Goal: Task Accomplishment & Management: Complete application form

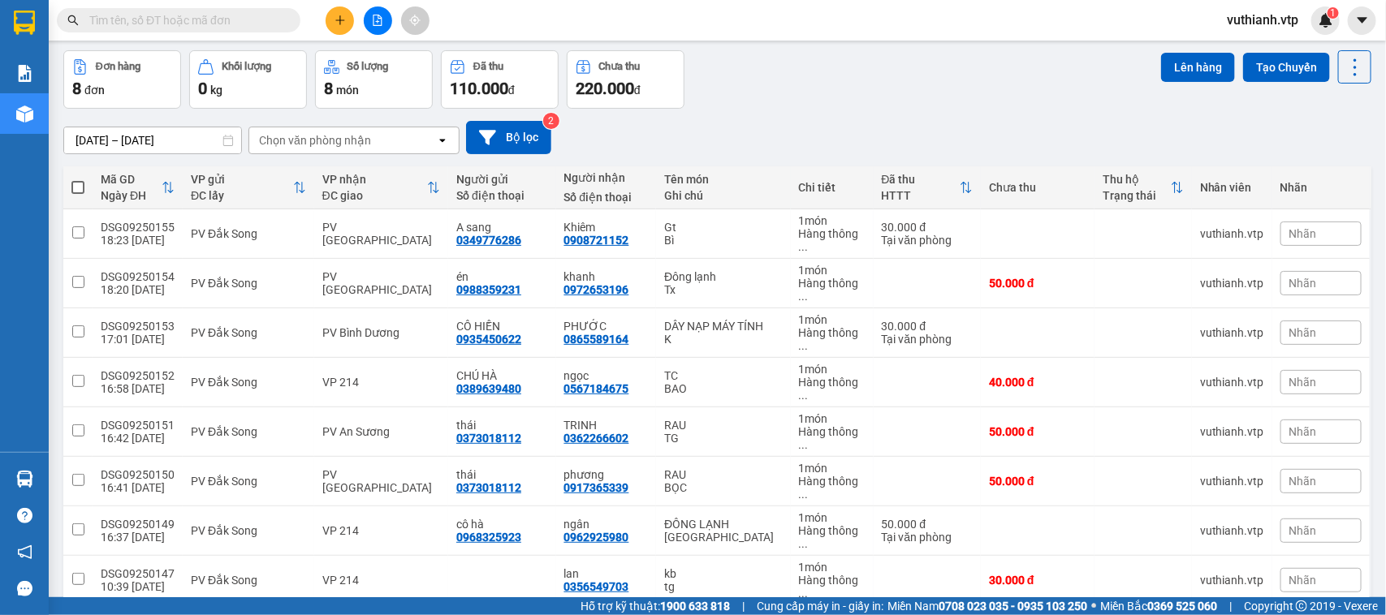
scroll to position [75, 0]
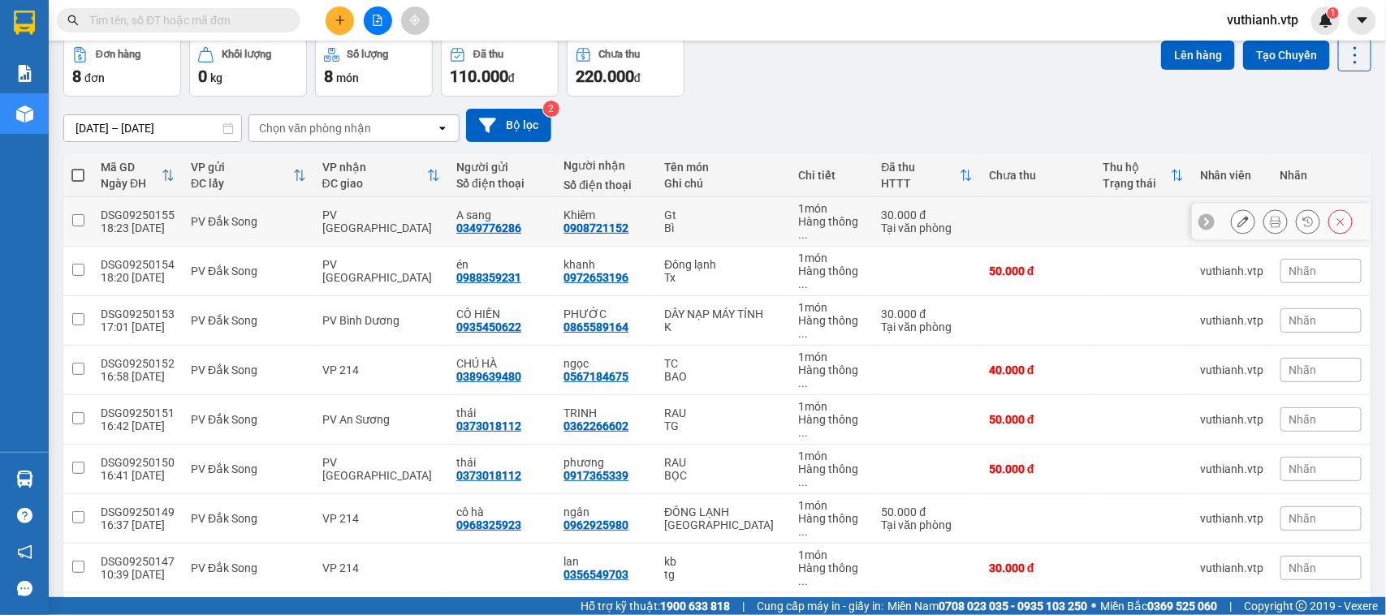
click at [1270, 216] on icon at bounding box center [1275, 221] width 11 height 11
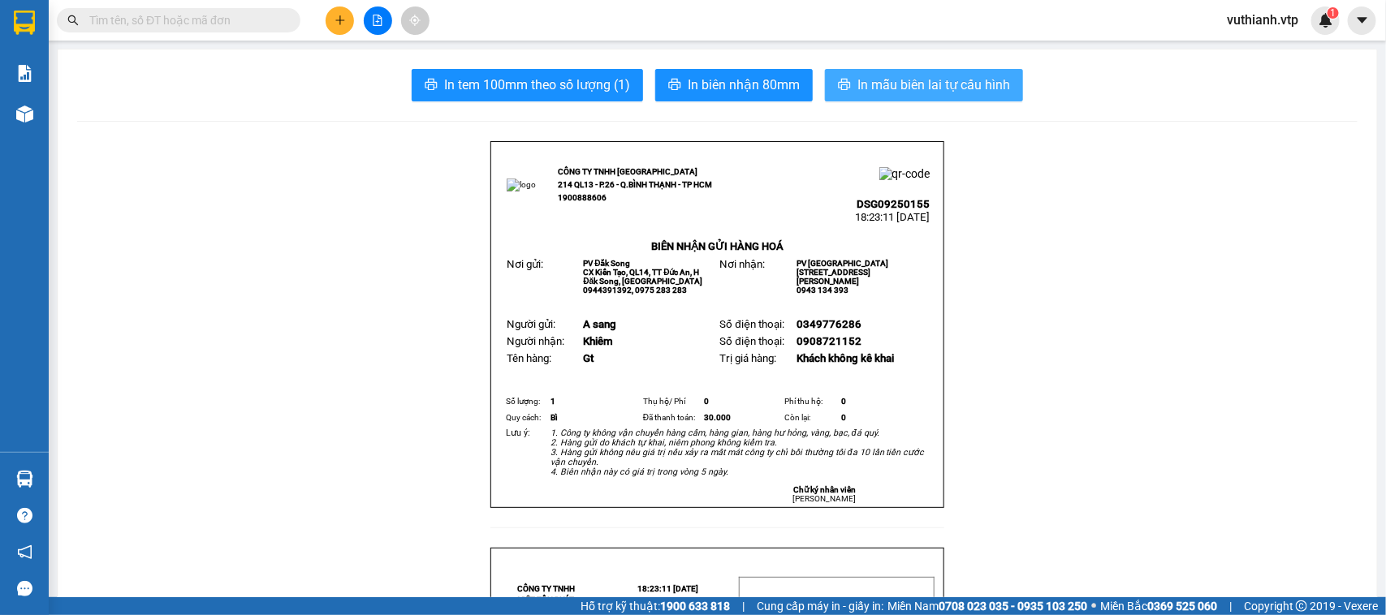
click at [907, 87] on span "In mẫu biên lai tự cấu hình" at bounding box center [933, 85] width 153 height 20
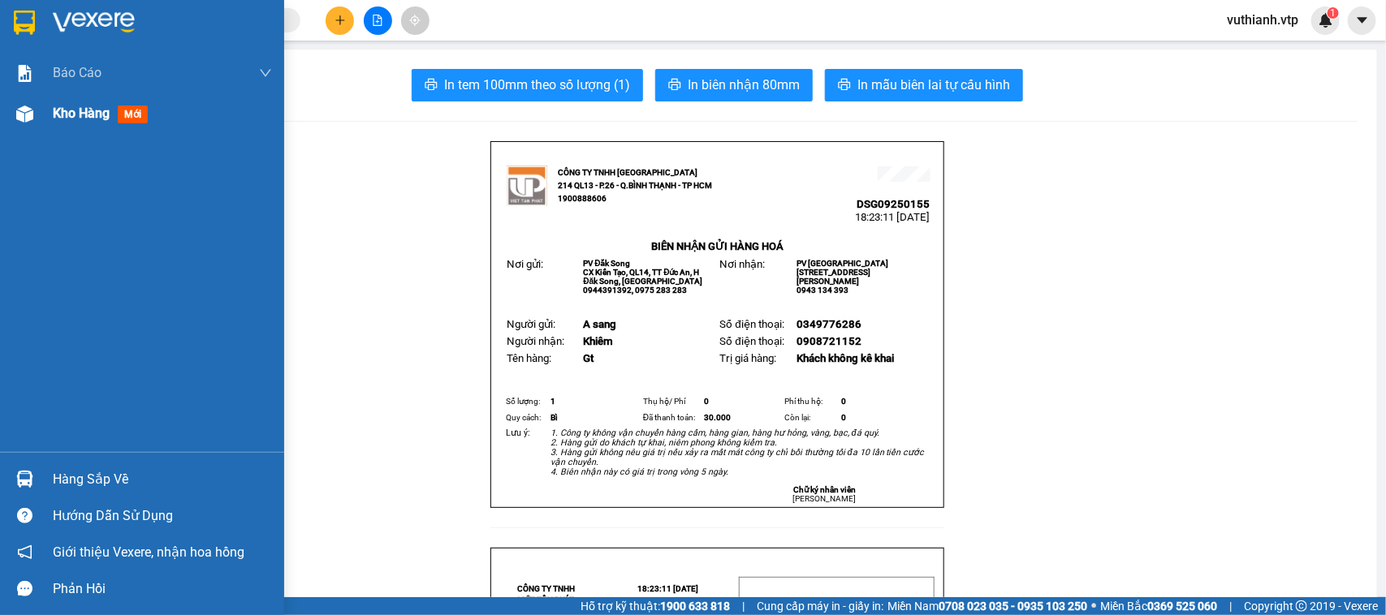
drag, startPoint x: 15, startPoint y: 107, endPoint x: 27, endPoint y: 118, distance: 16.1
click at [17, 106] on img at bounding box center [24, 114] width 17 height 17
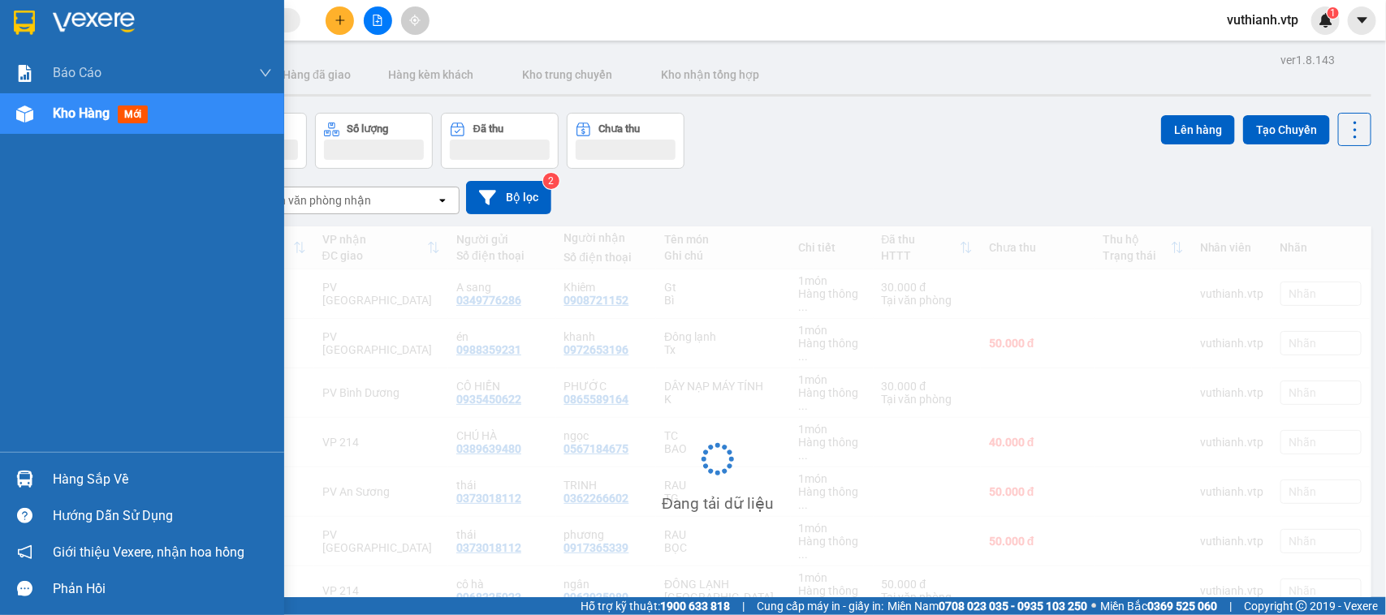
click at [27, 118] on img at bounding box center [24, 114] width 17 height 17
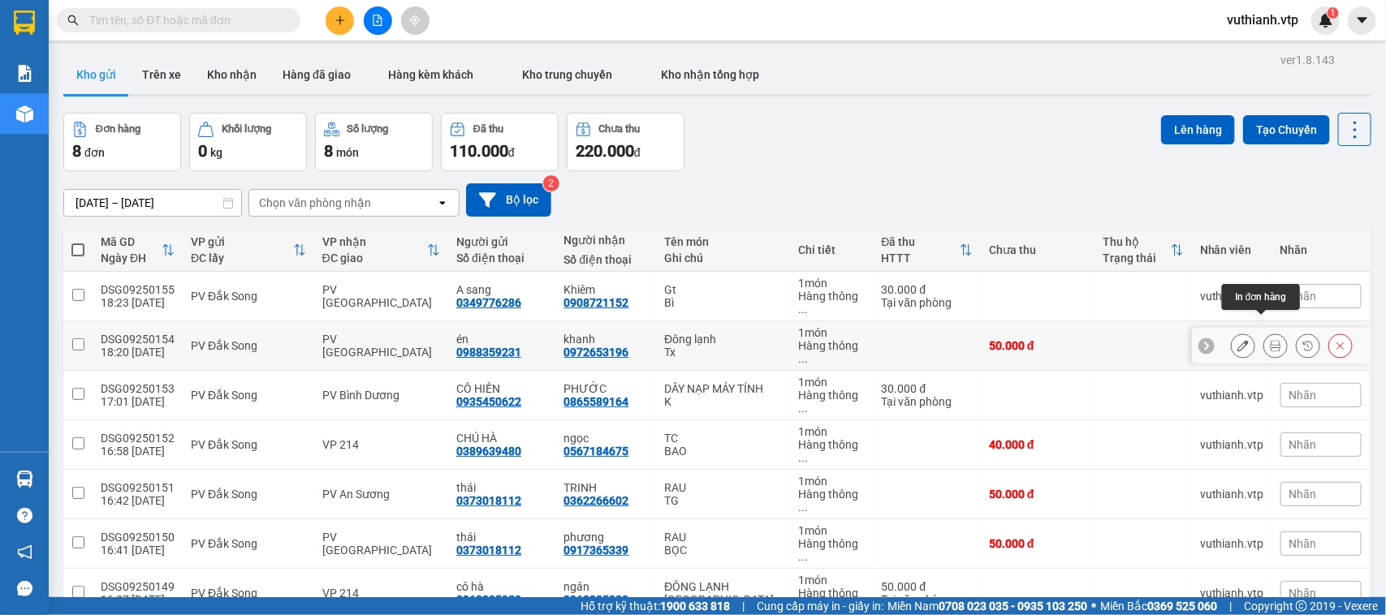
click at [1264, 334] on button at bounding box center [1275, 346] width 23 height 28
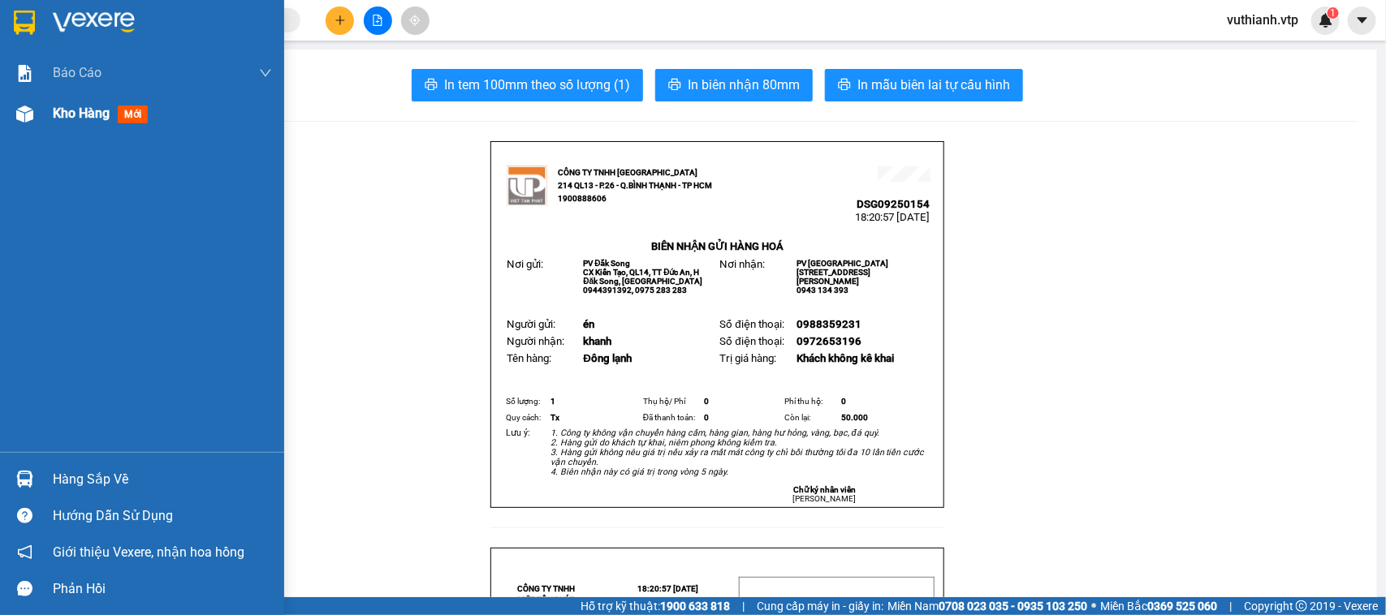
click at [31, 116] on img at bounding box center [24, 114] width 17 height 17
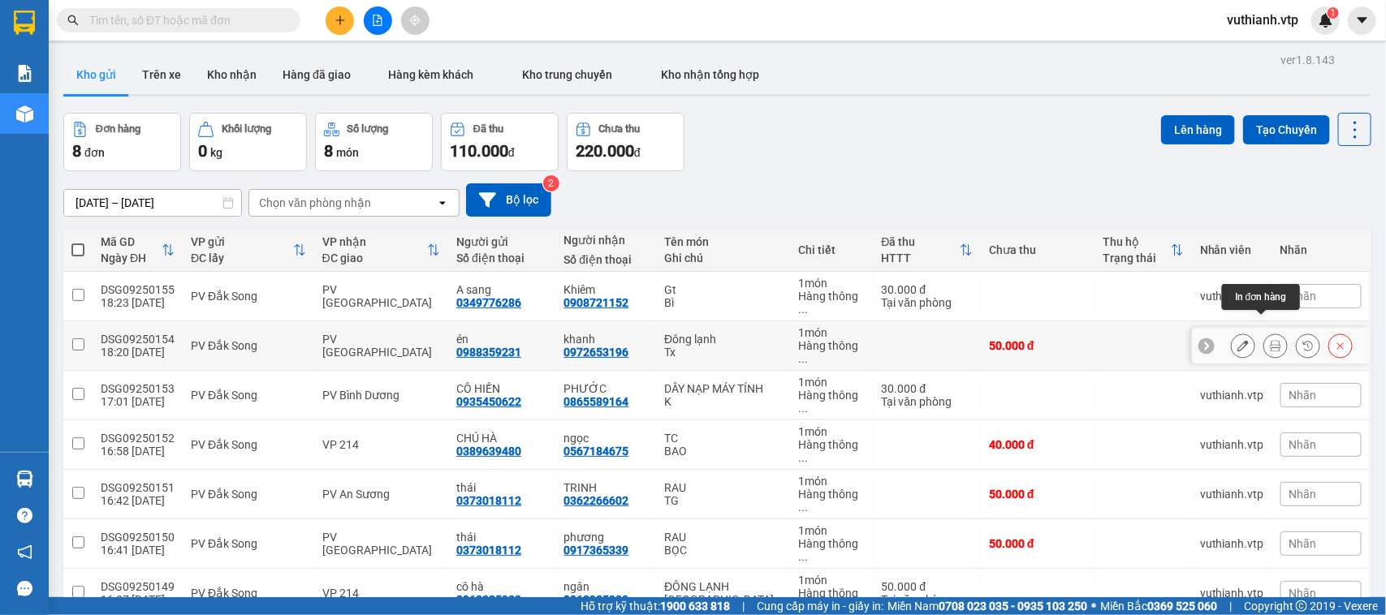
click at [1270, 340] on icon at bounding box center [1275, 345] width 11 height 11
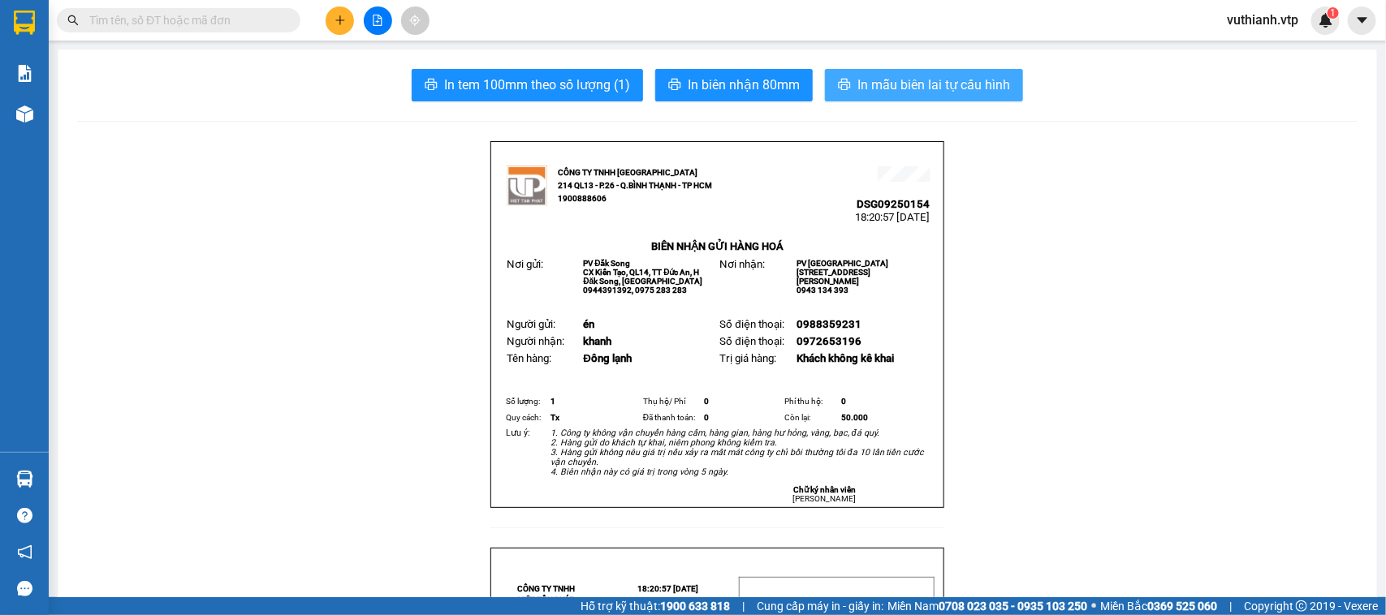
click at [985, 84] on span "In mẫu biên lai tự cấu hình" at bounding box center [933, 85] width 153 height 20
click at [964, 84] on span "In mẫu biên lai tự cấu hình" at bounding box center [933, 85] width 153 height 20
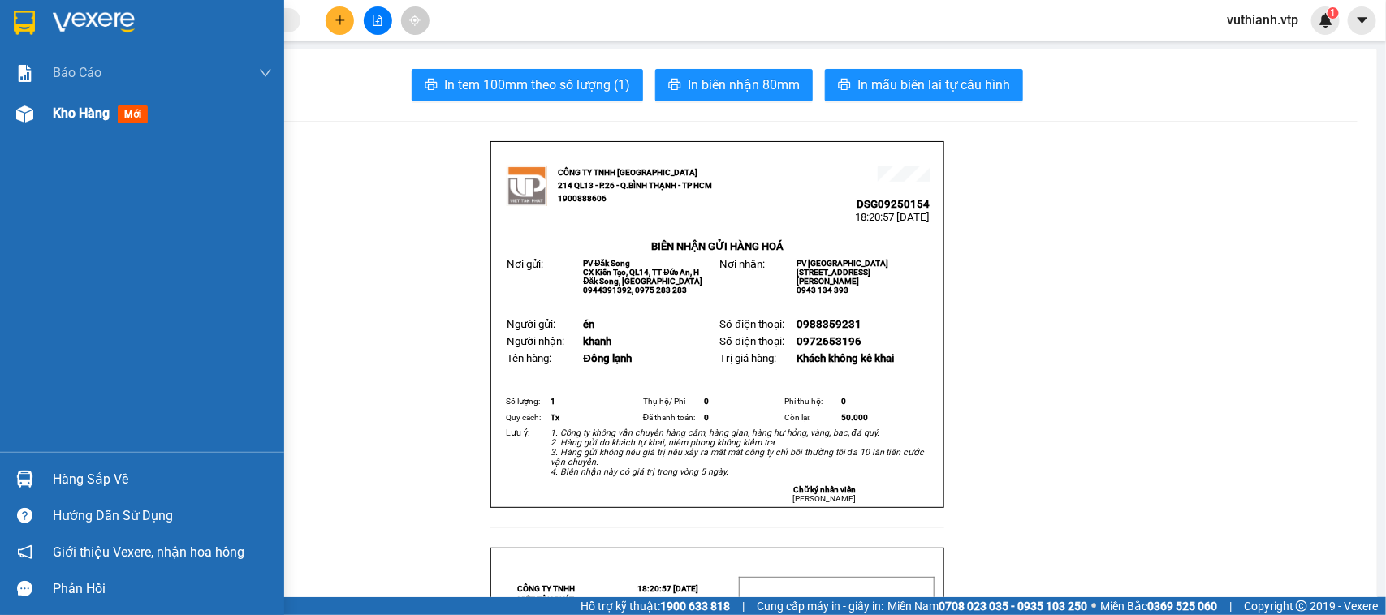
click at [46, 107] on div "Kho hàng mới" at bounding box center [142, 113] width 284 height 41
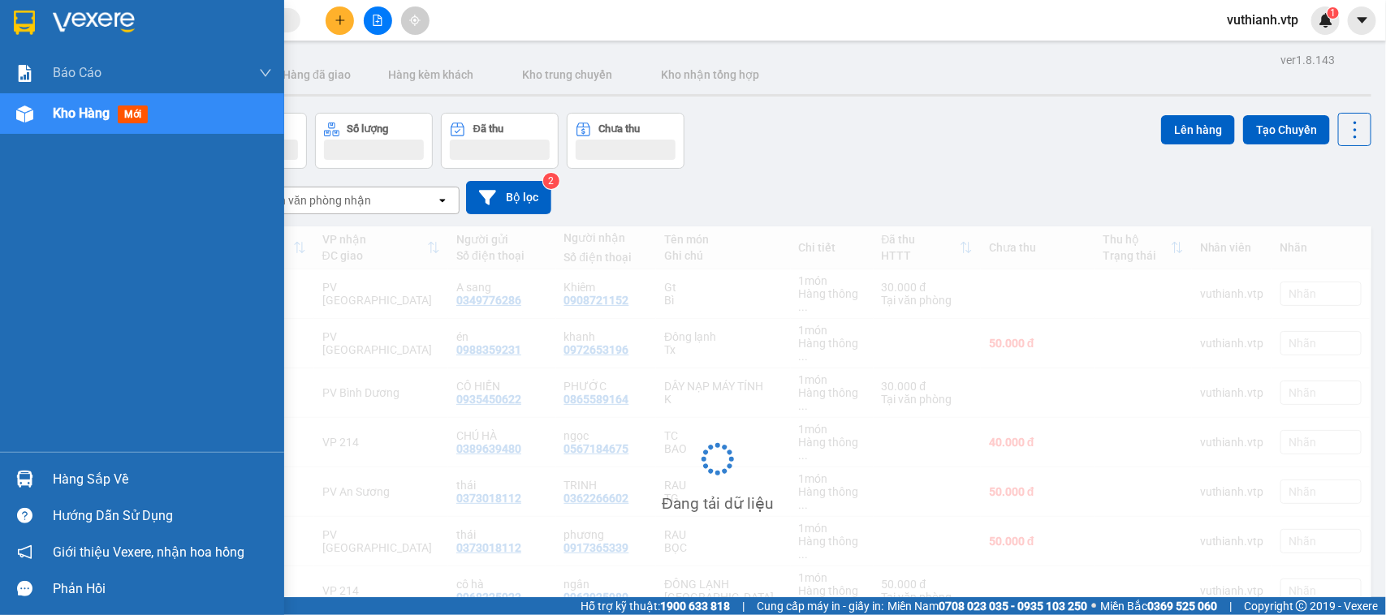
click at [63, 112] on span "Kho hàng" at bounding box center [81, 113] width 57 height 15
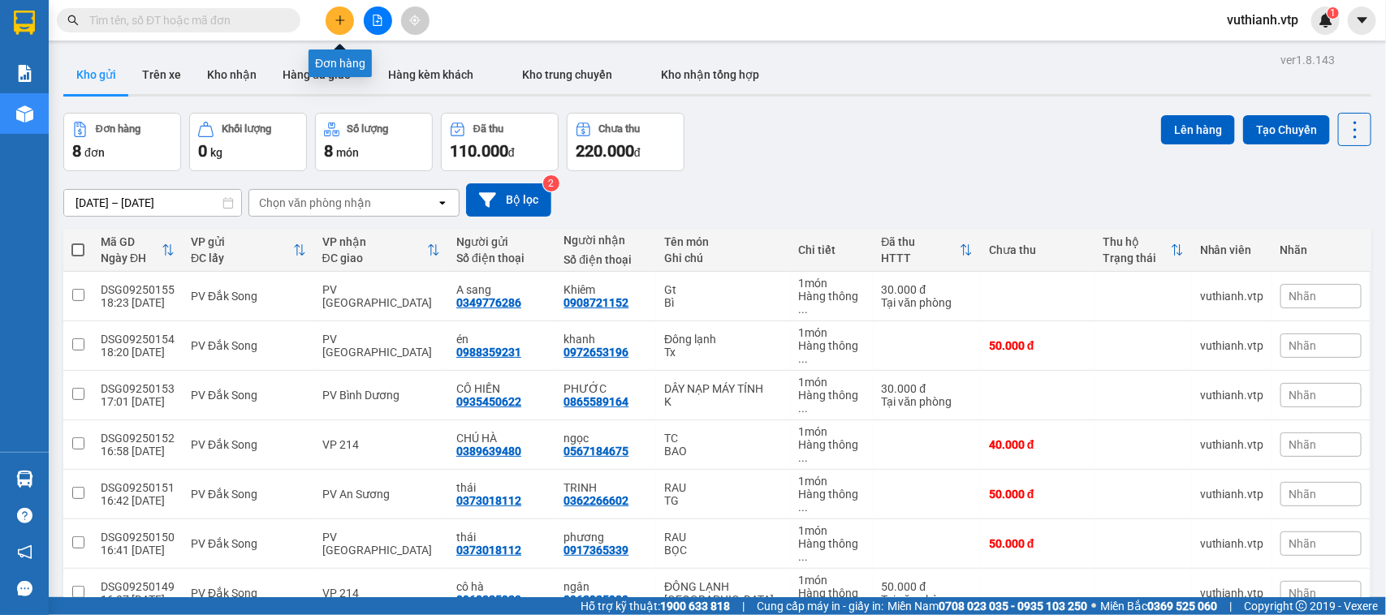
click at [343, 22] on icon "plus" at bounding box center [339, 20] width 11 height 11
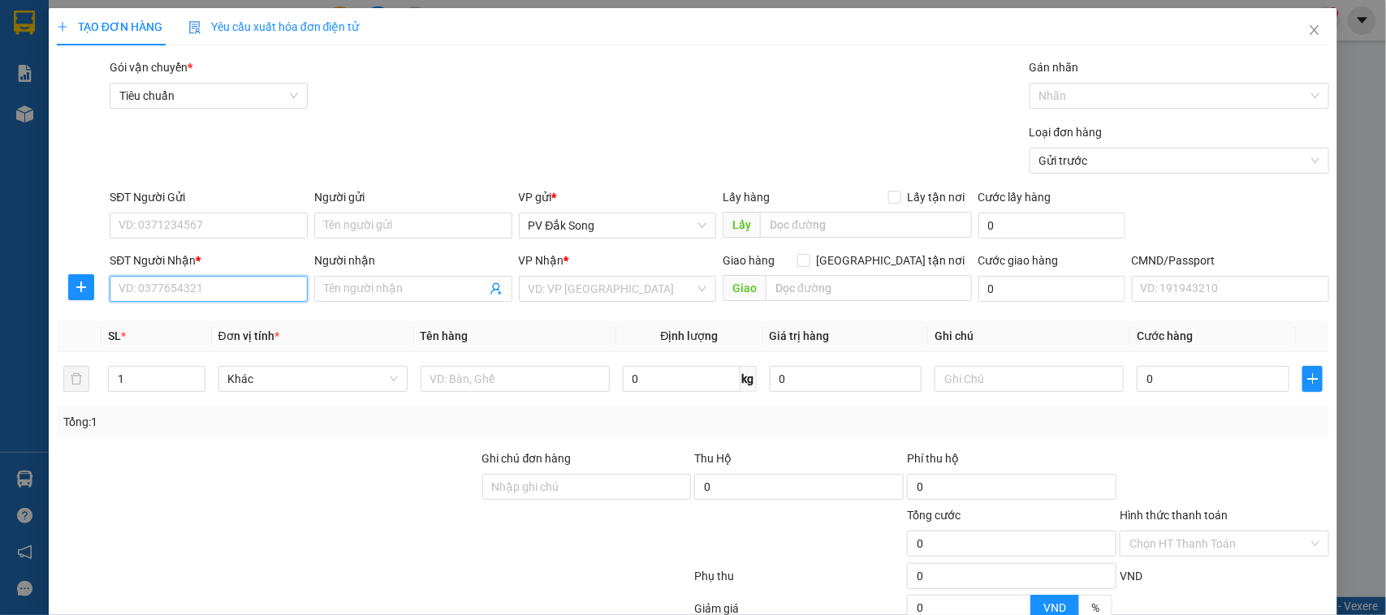
click at [231, 295] on input "SĐT Người Nhận *" at bounding box center [209, 289] width 198 height 26
type input "0000000000"
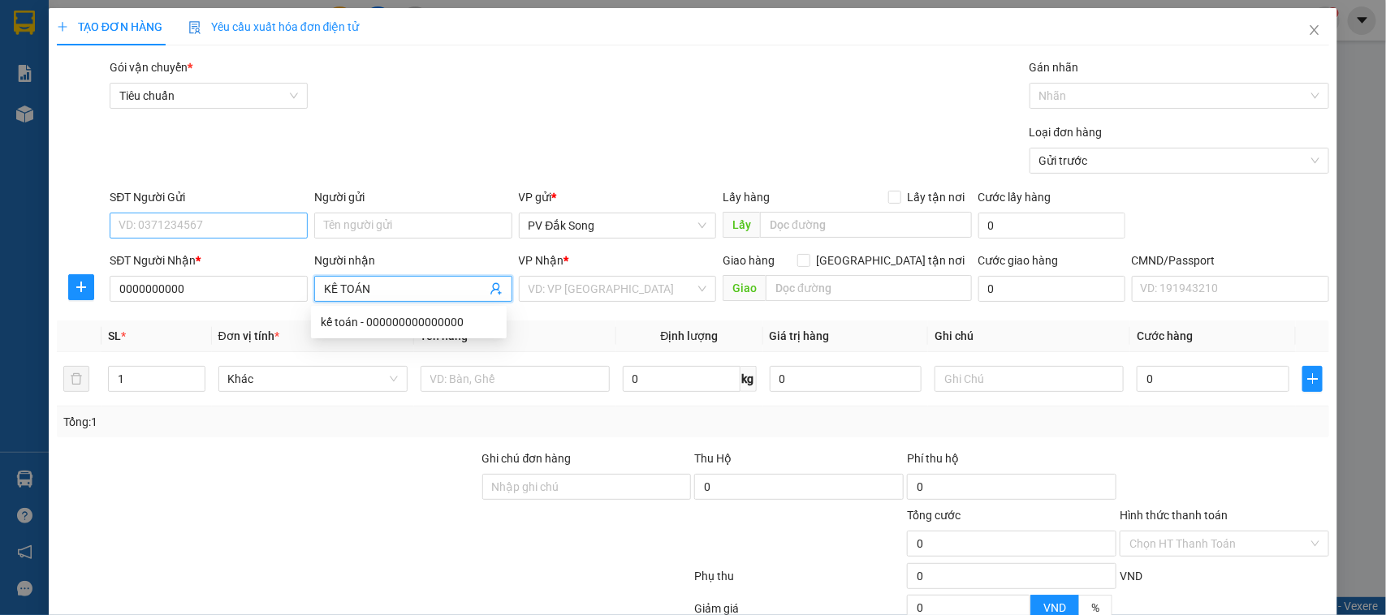
type input "KẾ TOÁN"
click at [237, 226] on input "SĐT Người Gửi" at bounding box center [209, 226] width 198 height 26
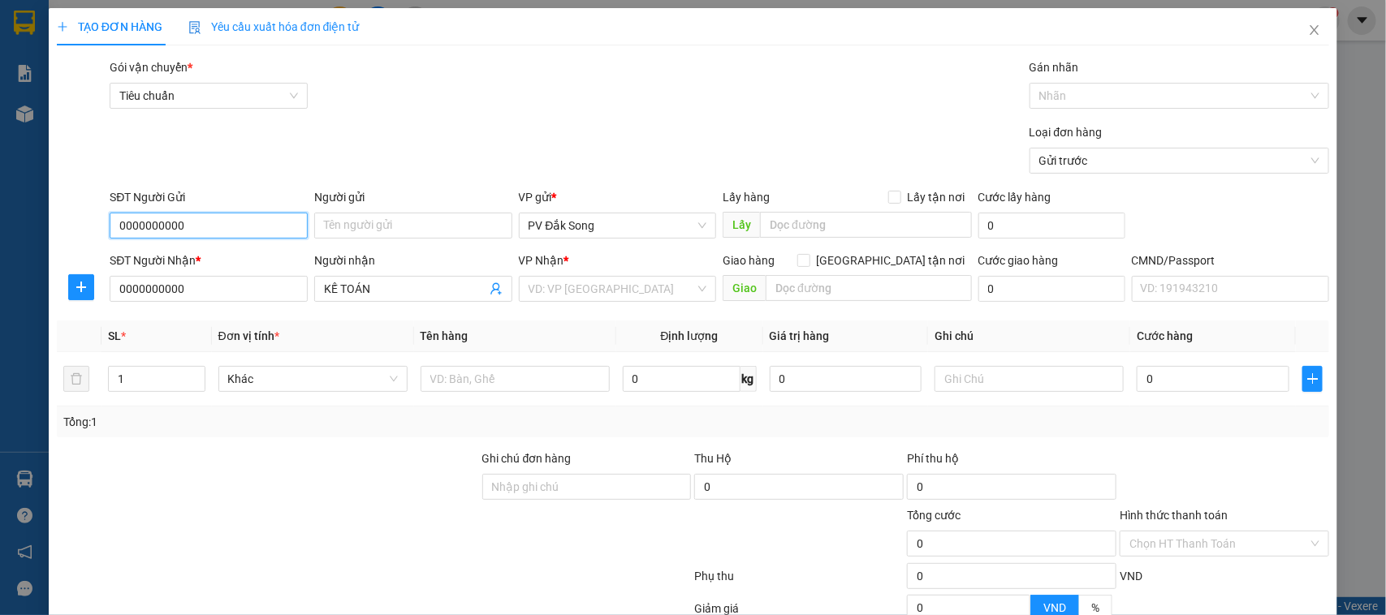
type input "0000000000"
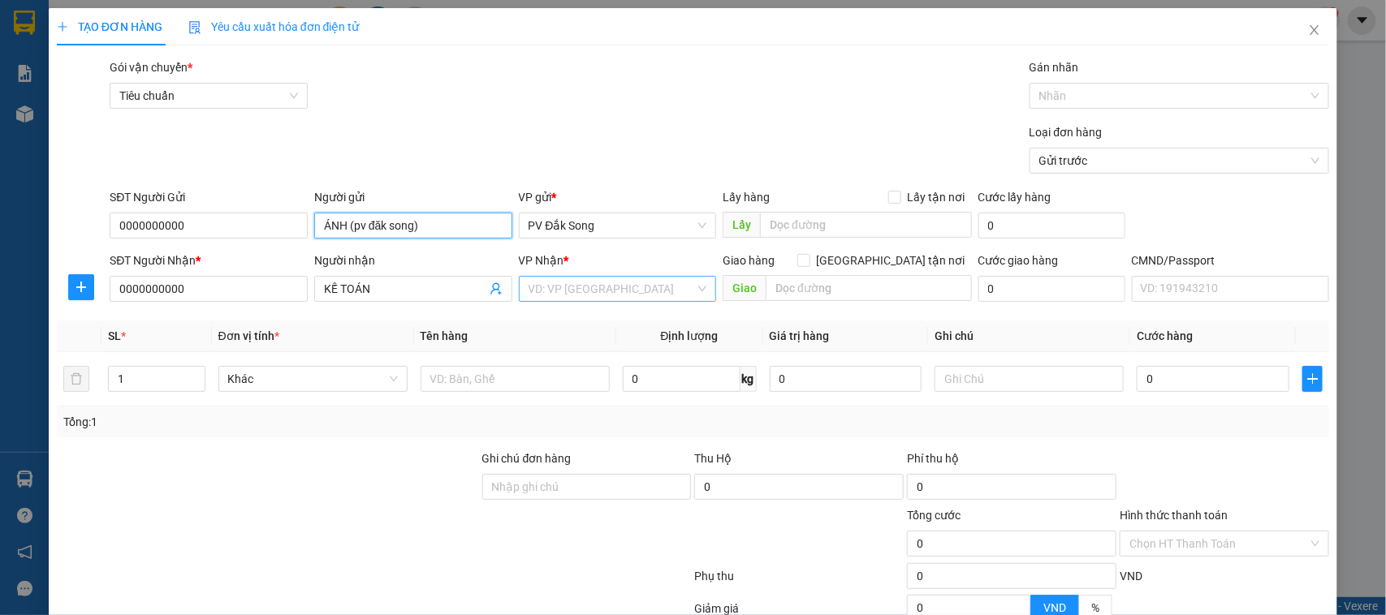
type input "ÁNH (pv đăk song)"
click at [652, 295] on input "search" at bounding box center [612, 289] width 167 height 24
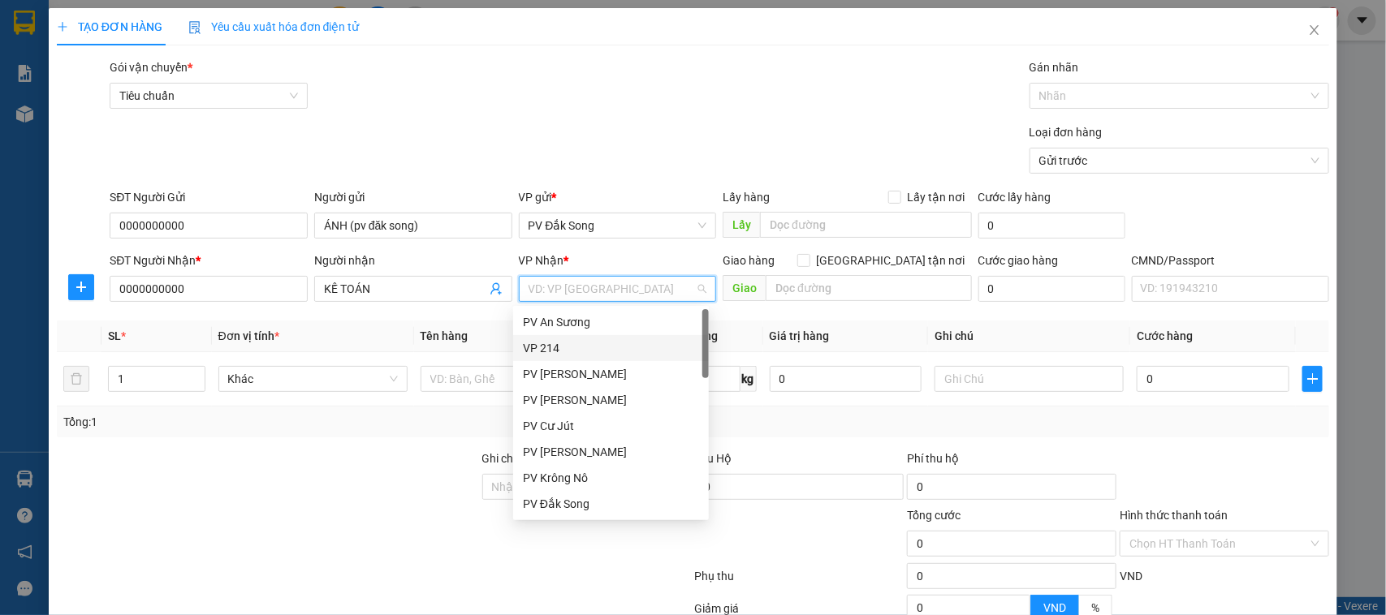
click at [611, 339] on div "VP 214" at bounding box center [611, 348] width 176 height 18
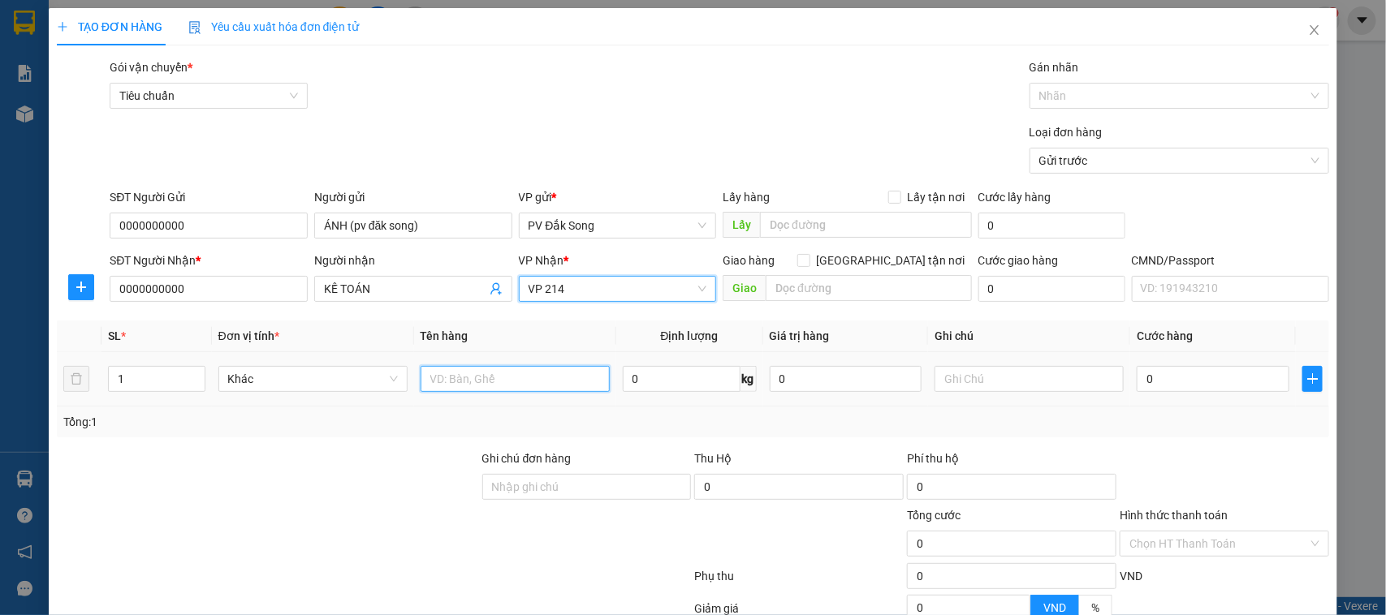
click at [509, 368] on input "text" at bounding box center [515, 379] width 189 height 26
type input "báo cáo 11/9"
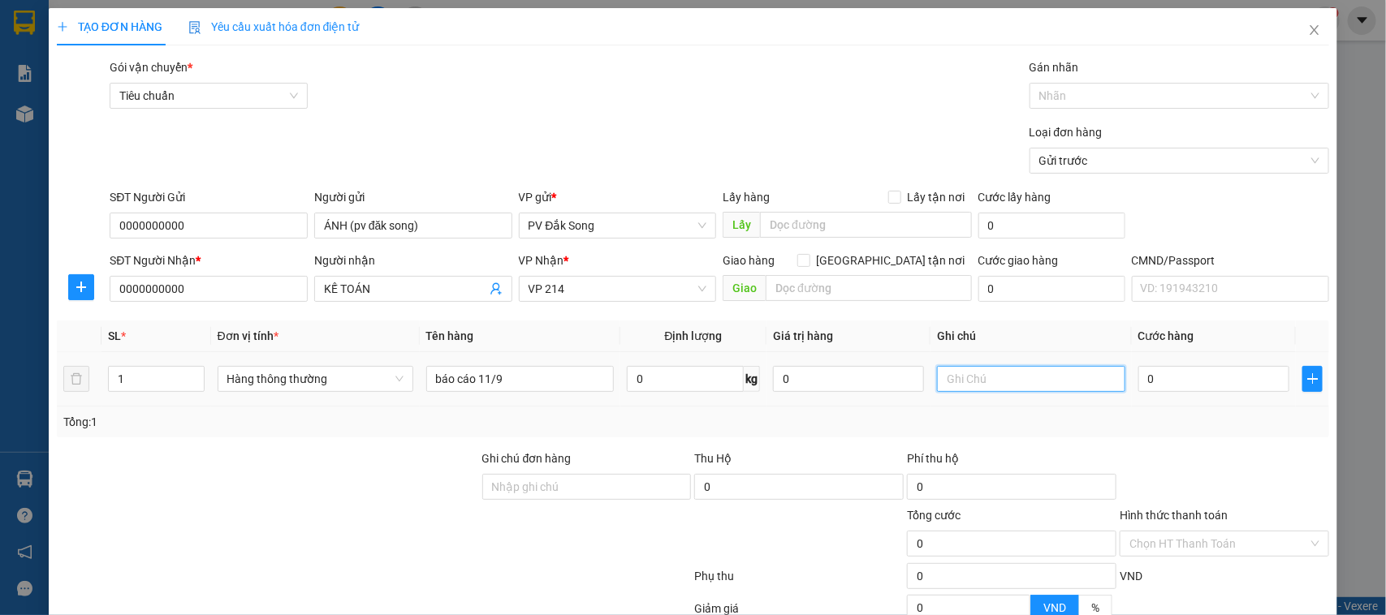
click at [1007, 382] on input "text" at bounding box center [1031, 379] width 188 height 26
type input "bì"
click at [1158, 550] on input "Hình thức thanh toán" at bounding box center [1218, 544] width 179 height 24
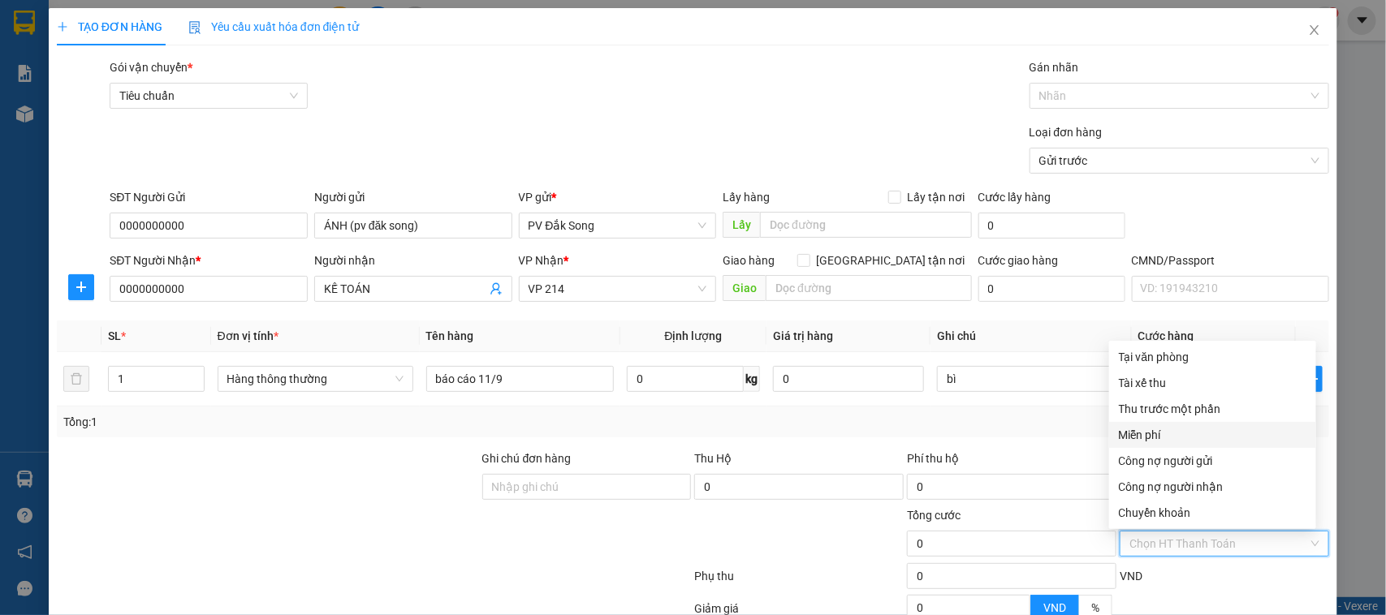
click at [1165, 431] on div "Miễn phí" at bounding box center [1213, 435] width 188 height 18
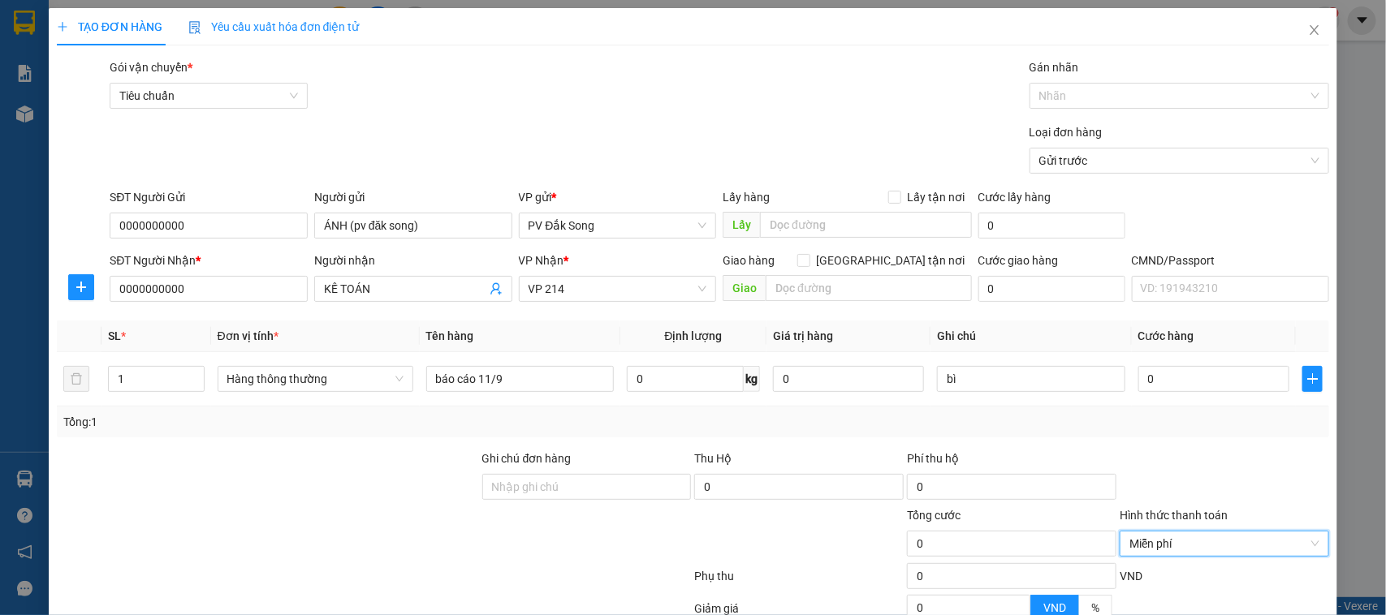
scroll to position [167, 0]
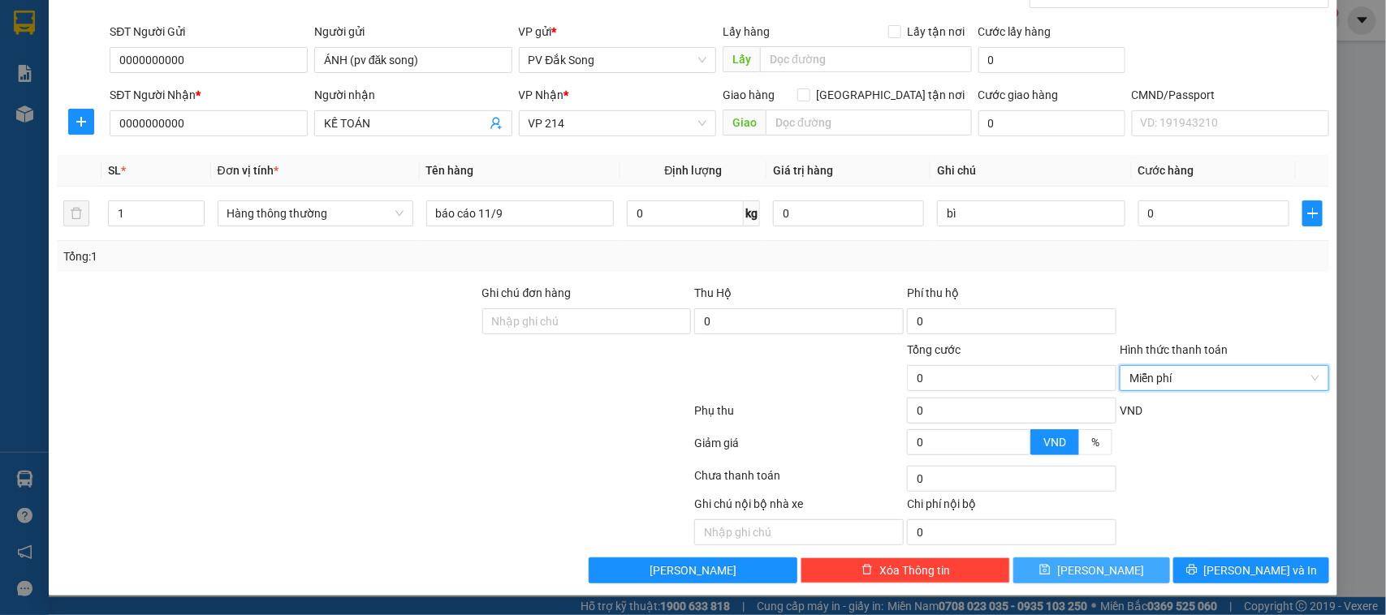
click at [1118, 578] on button "[PERSON_NAME]" at bounding box center [1091, 571] width 156 height 26
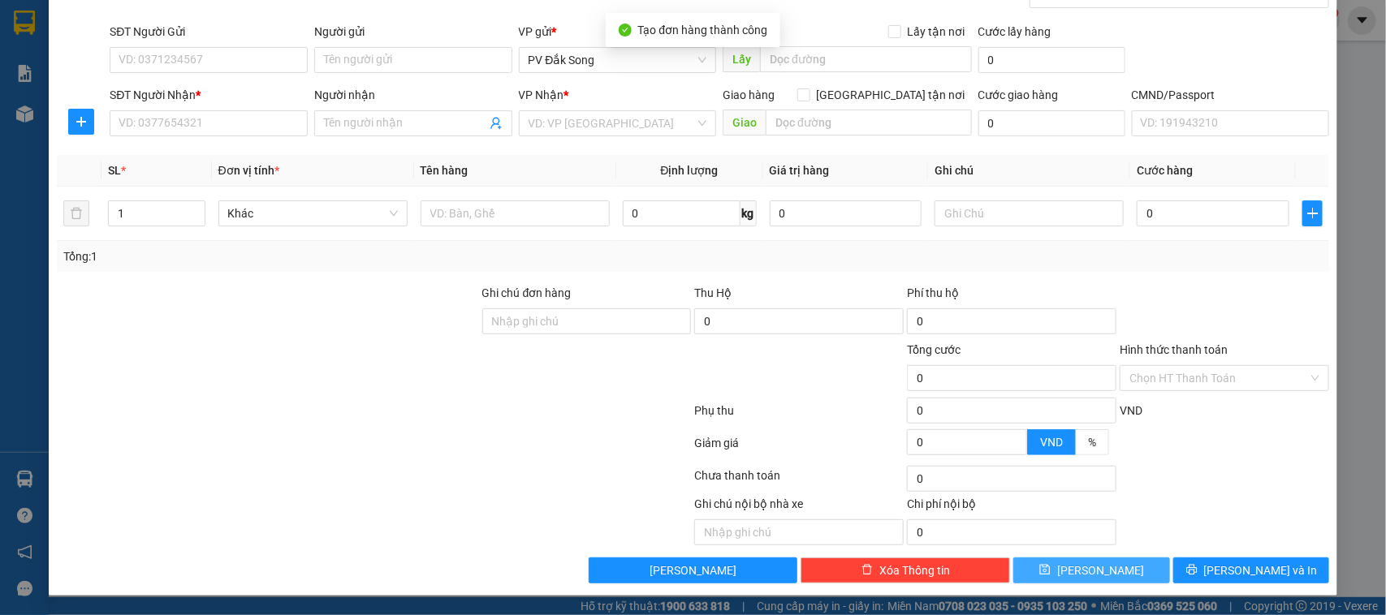
scroll to position [0, 0]
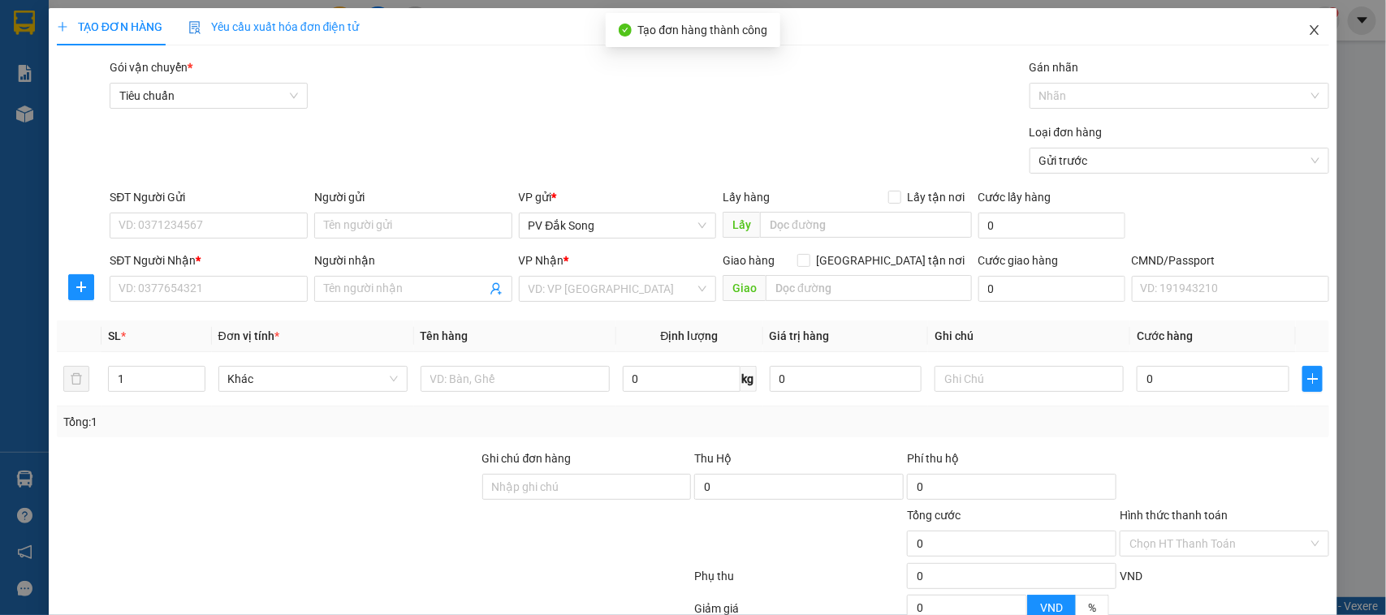
click at [1308, 30] on icon "close" at bounding box center [1314, 30] width 13 height 13
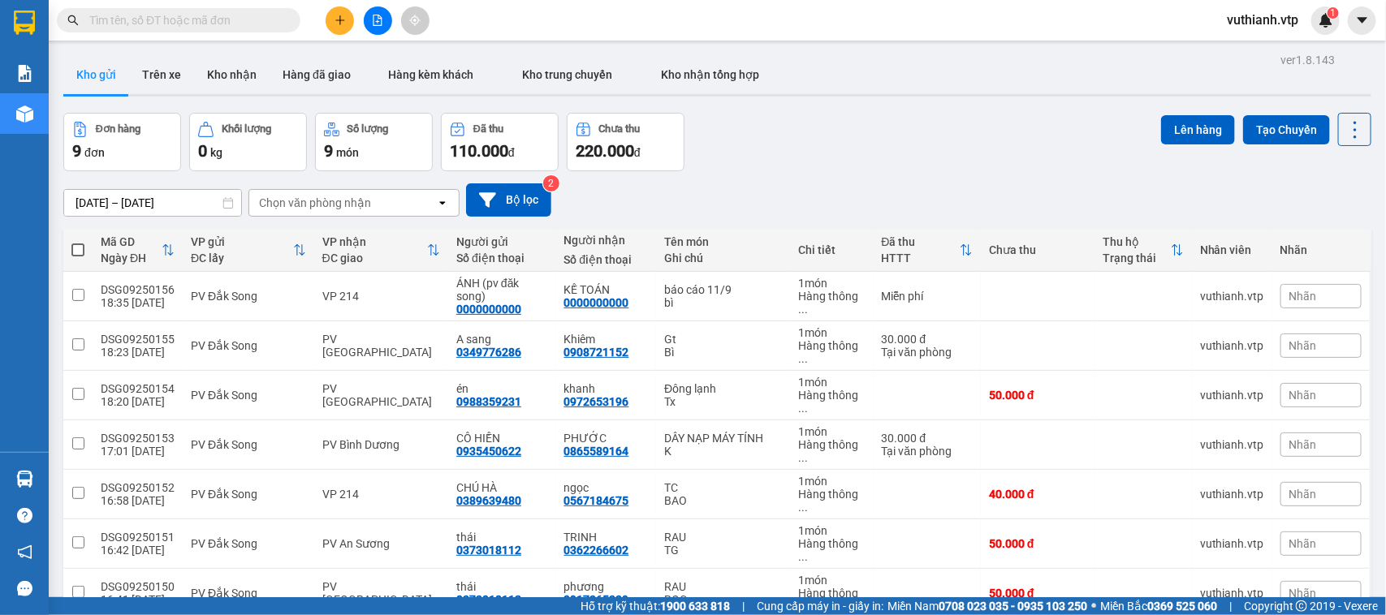
click at [80, 250] on span at bounding box center [77, 250] width 13 height 13
click at [78, 242] on input "checkbox" at bounding box center [78, 242] width 0 height 0
checkbox input "true"
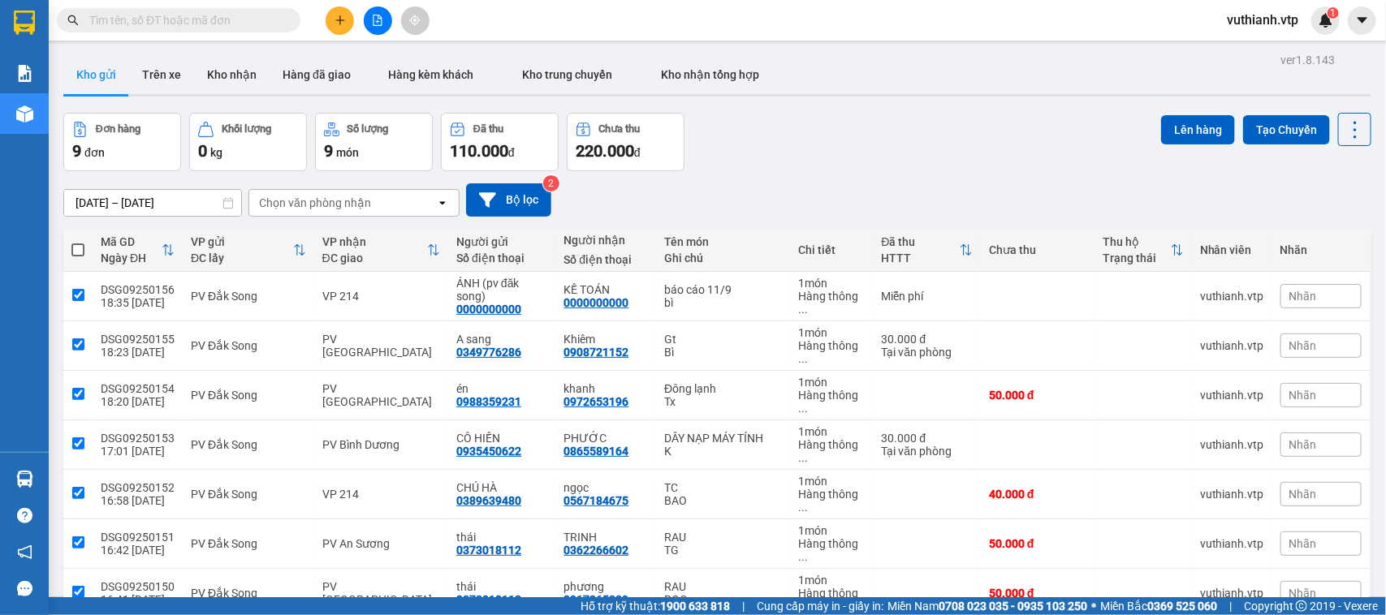
checkbox input "true"
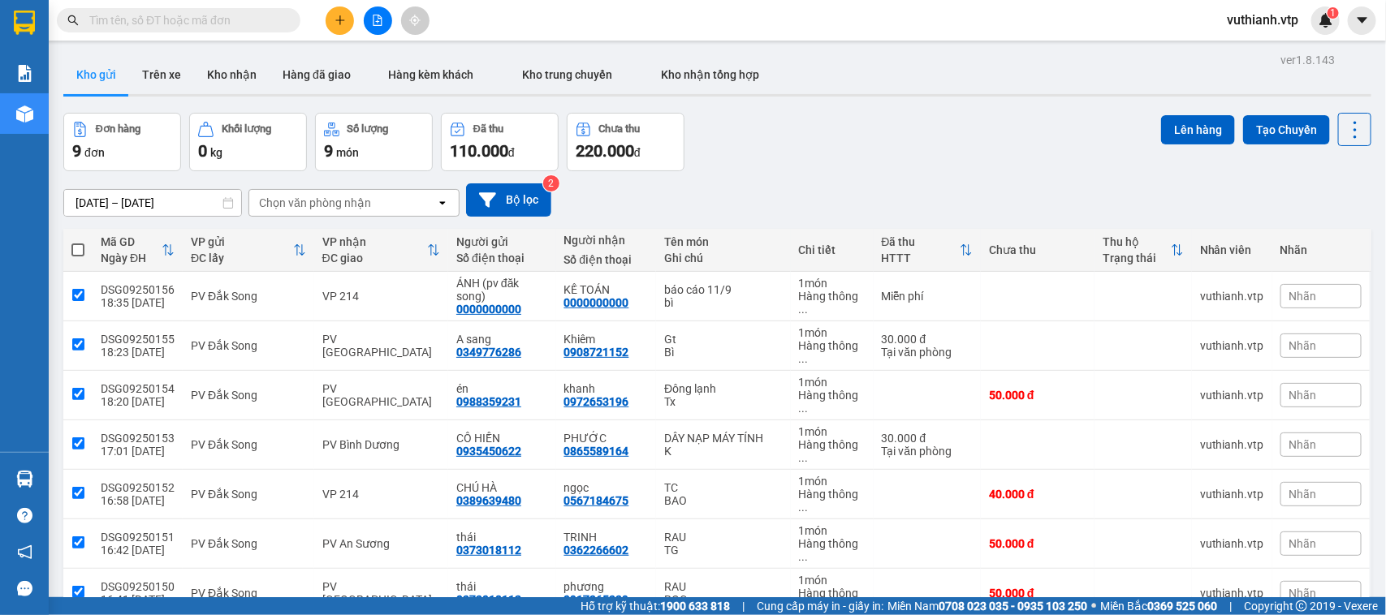
checkbox input "true"
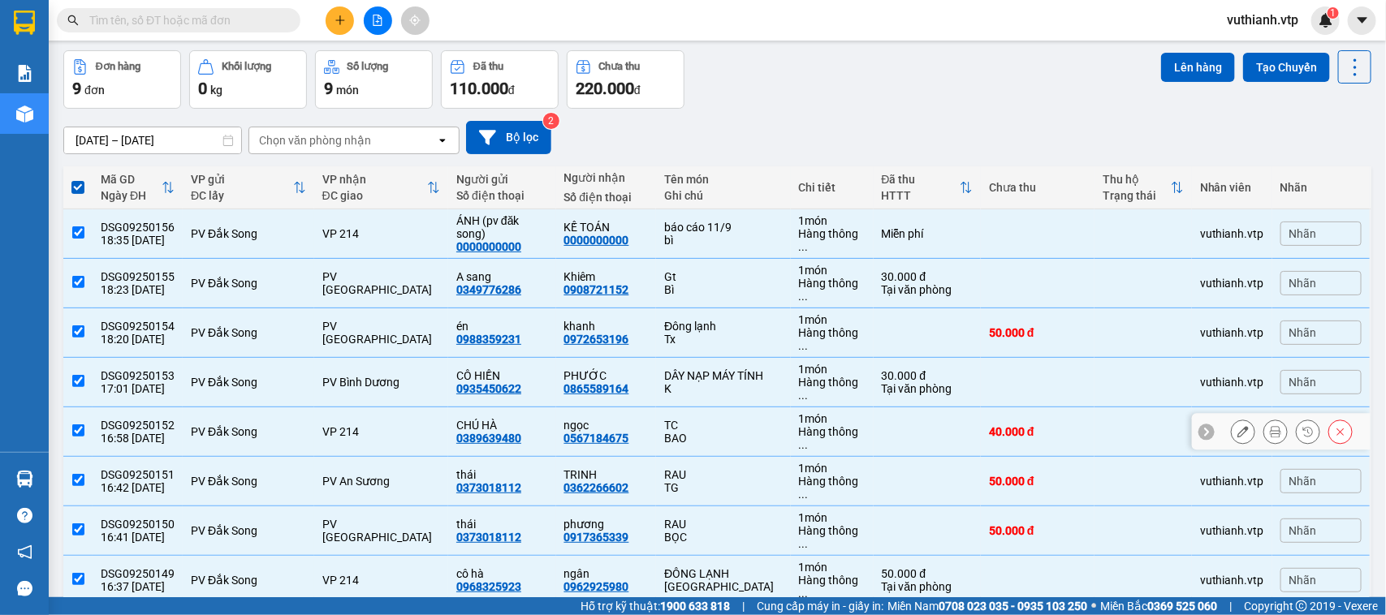
scroll to position [85, 0]
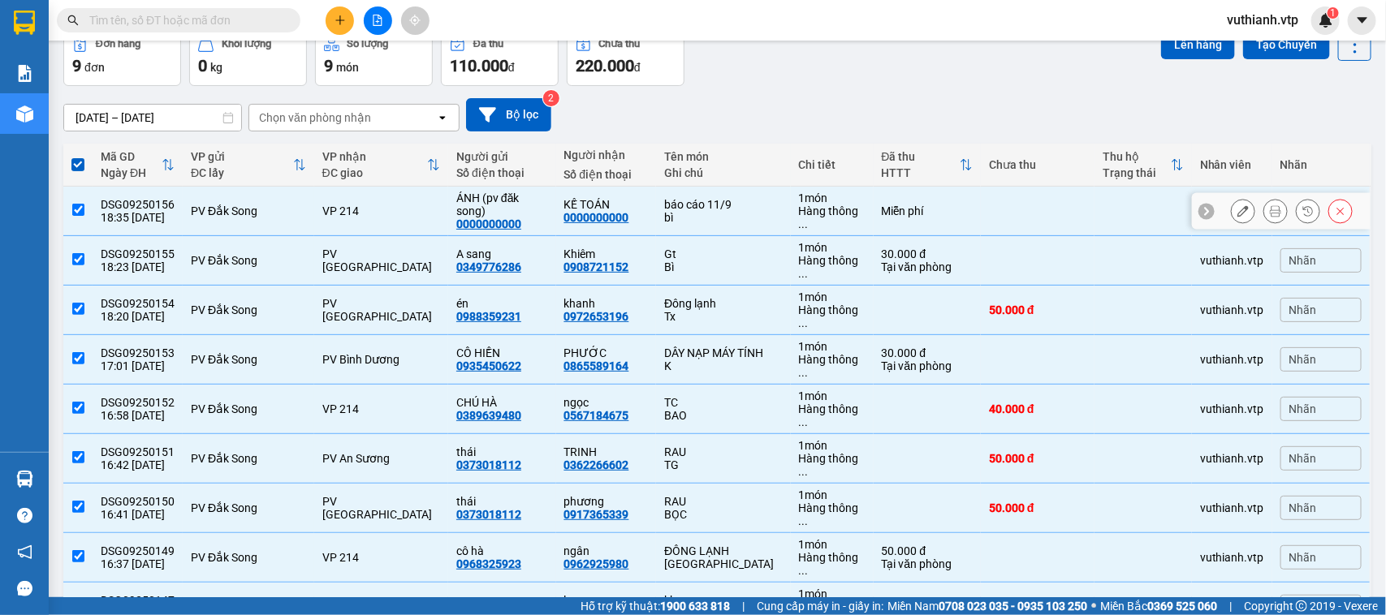
click at [82, 204] on input "checkbox" at bounding box center [78, 210] width 12 height 12
checkbox input "false"
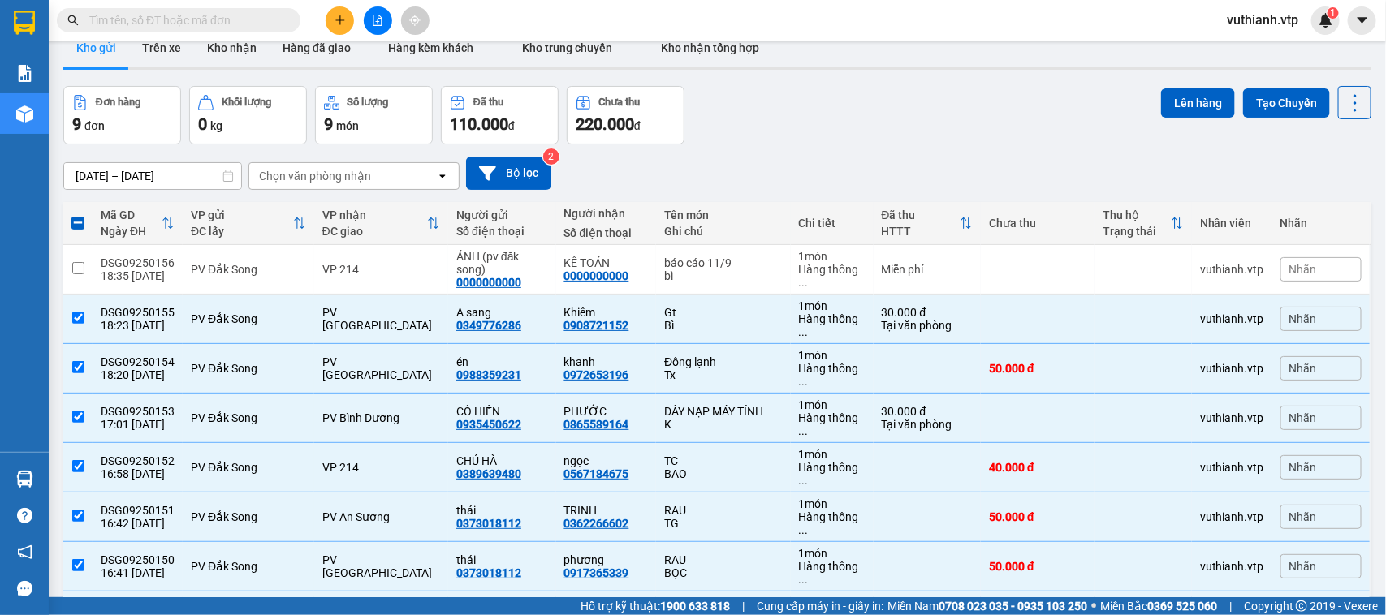
scroll to position [0, 0]
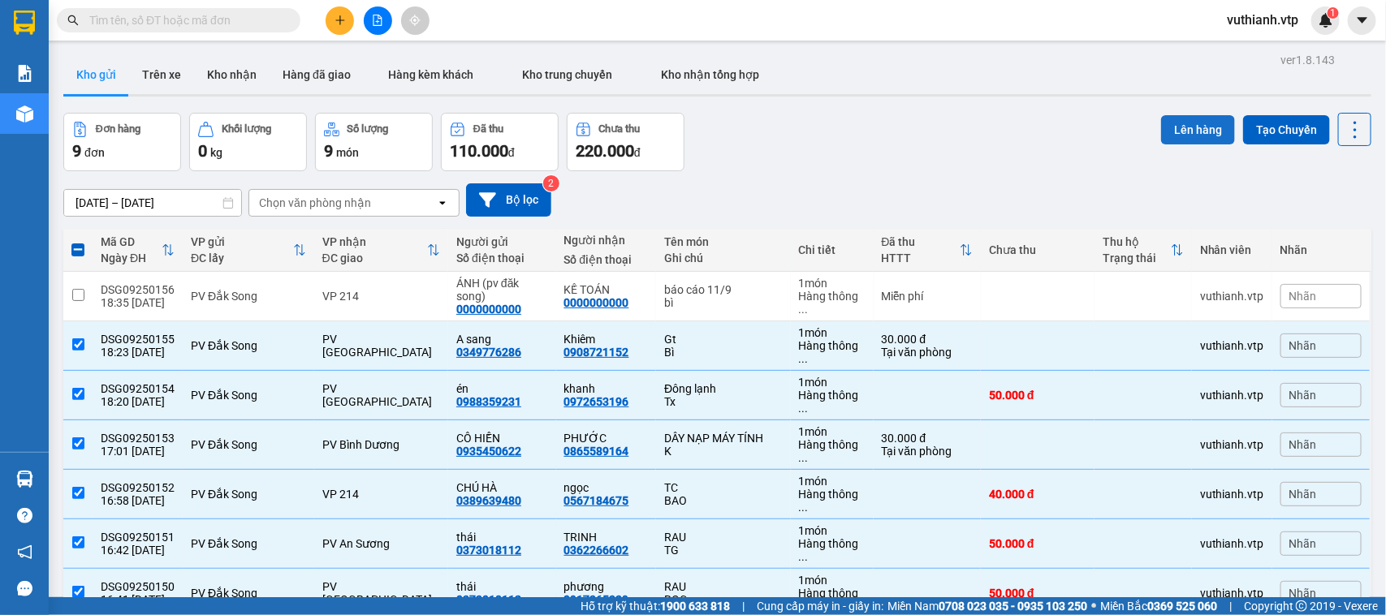
click at [1196, 132] on button "Lên hàng" at bounding box center [1198, 129] width 74 height 29
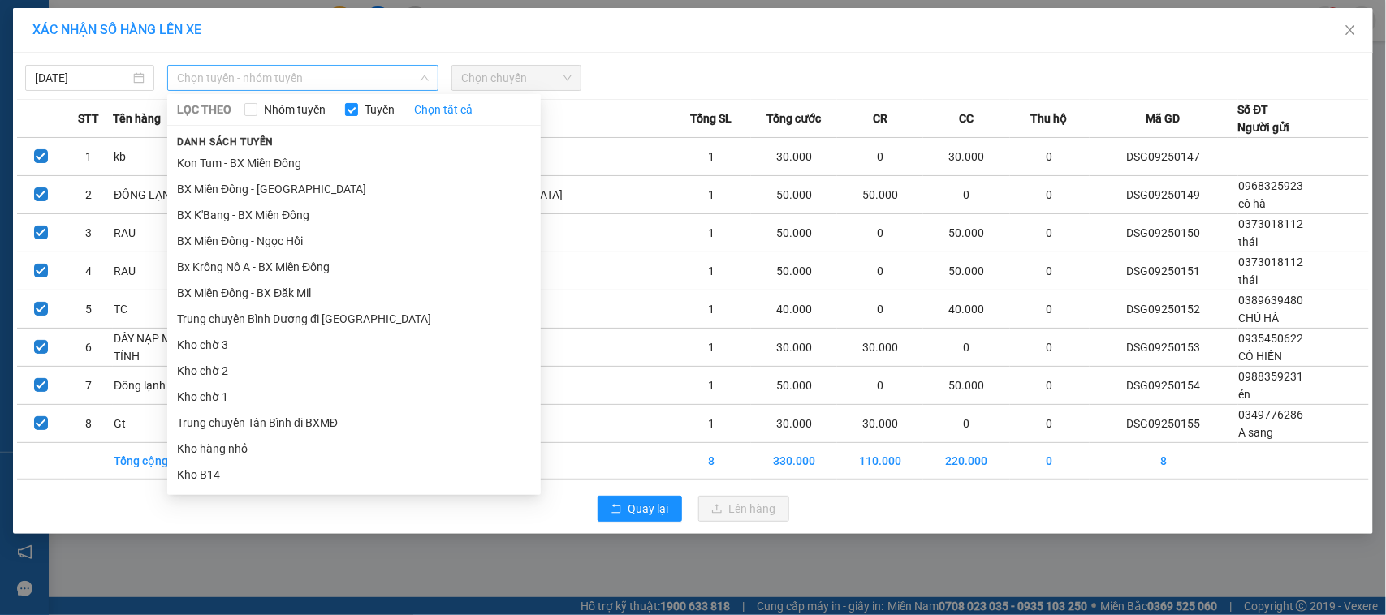
click at [353, 71] on span "Chọn tuyến - nhóm tuyến" at bounding box center [303, 78] width 252 height 24
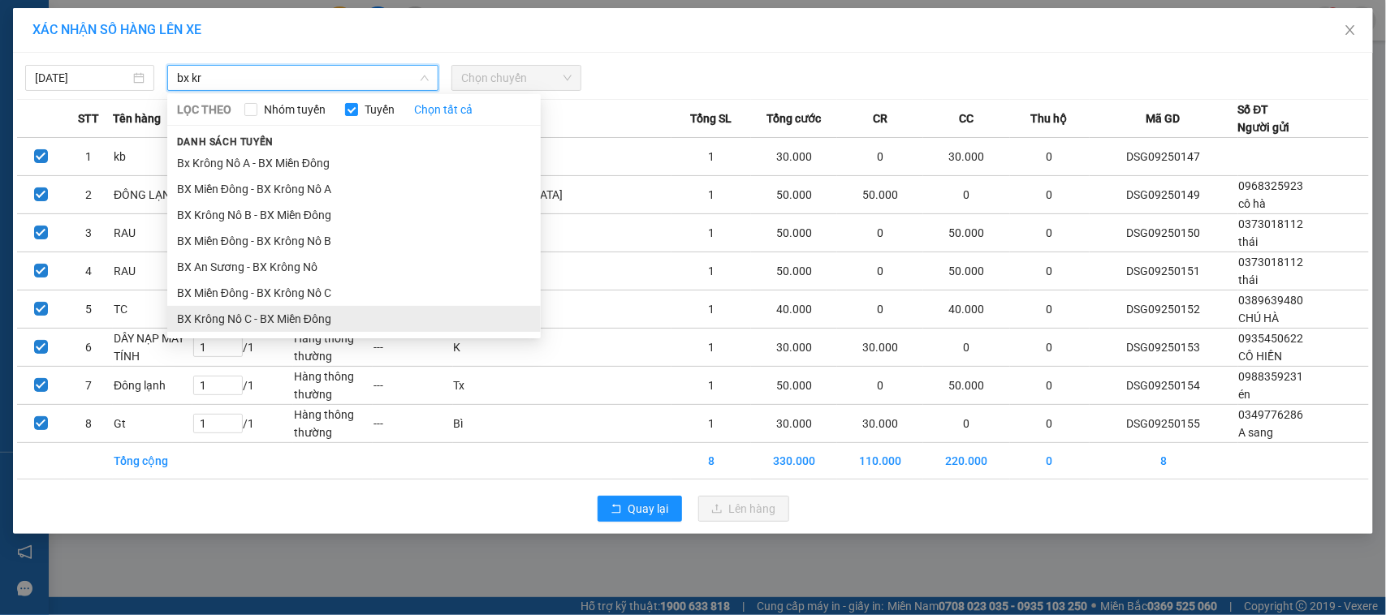
type input "bx kr"
click at [248, 311] on li "BX Krông Nô C - BX Miền Đông" at bounding box center [353, 319] width 373 height 26
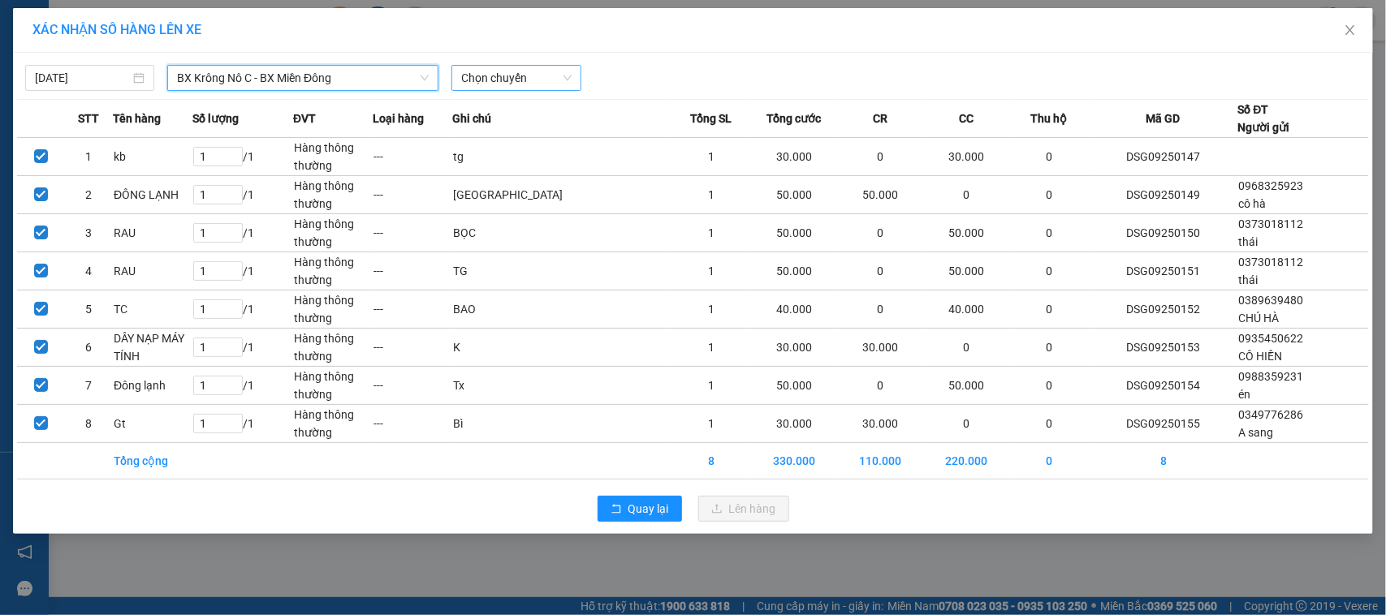
click at [472, 67] on span "Chọn chuyến" at bounding box center [516, 78] width 110 height 24
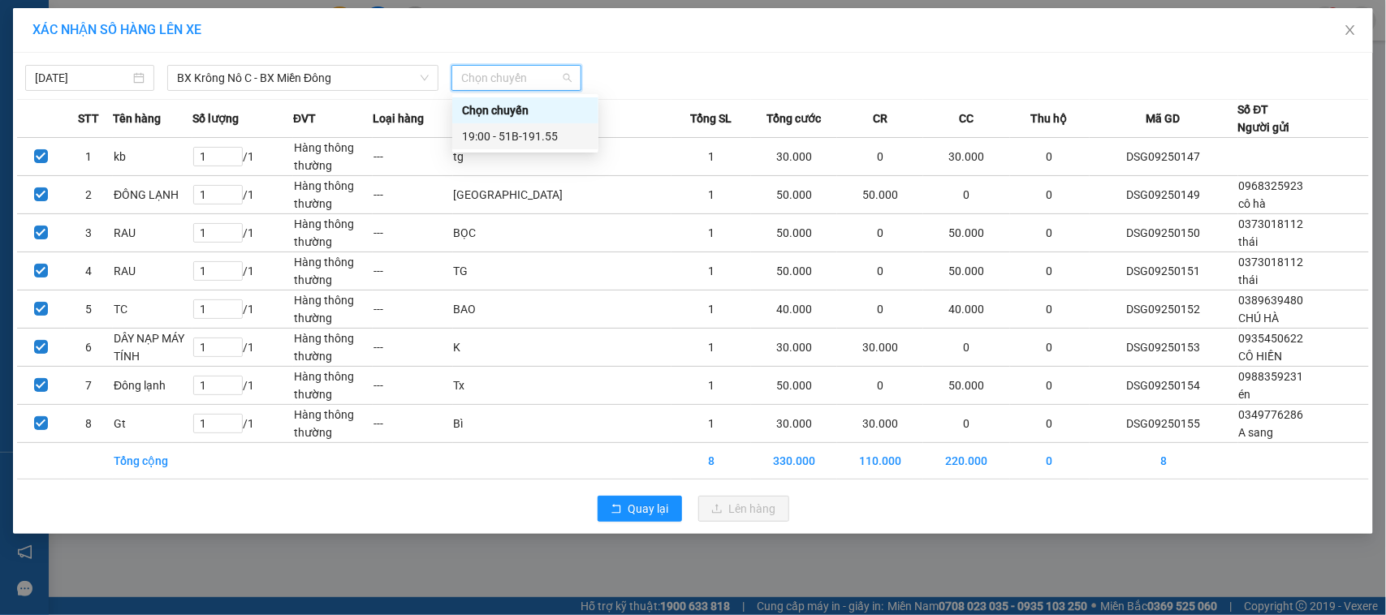
click at [503, 135] on div "19:00 - 51B-191.55" at bounding box center [525, 136] width 127 height 18
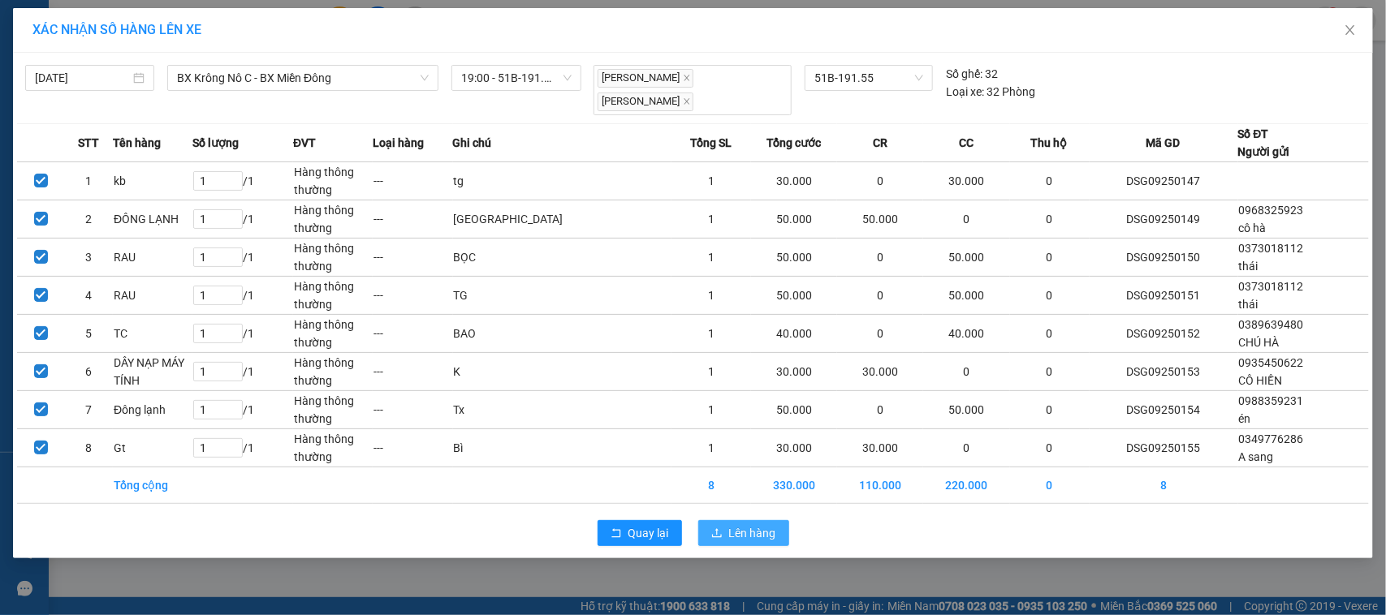
click at [759, 520] on button "Lên hàng" at bounding box center [743, 533] width 91 height 26
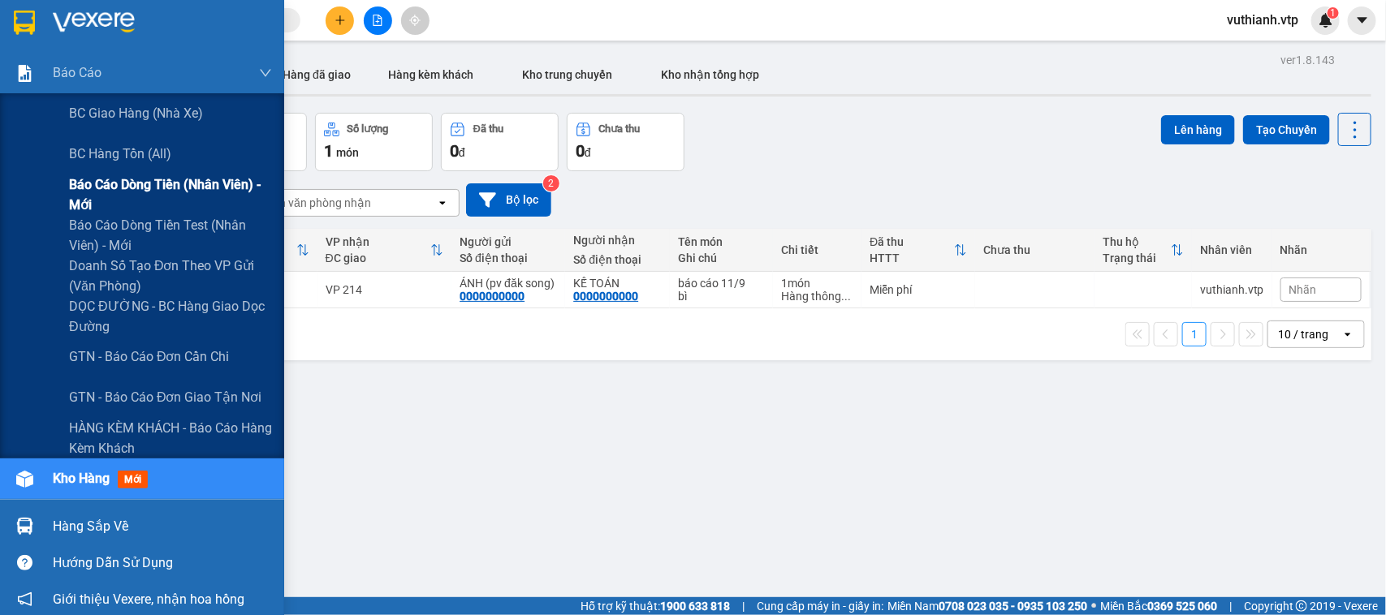
click at [128, 200] on span "Báo cáo dòng tiền (nhân viên) - mới" at bounding box center [170, 195] width 203 height 41
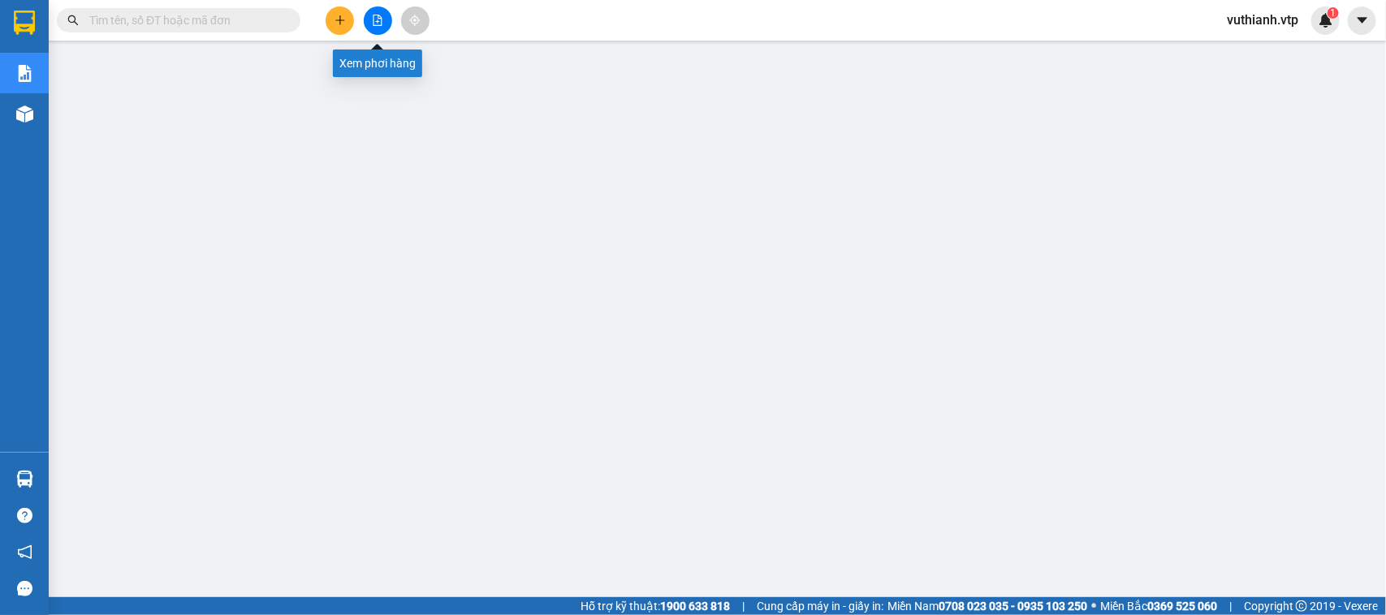
click at [383, 25] on button at bounding box center [378, 20] width 28 height 28
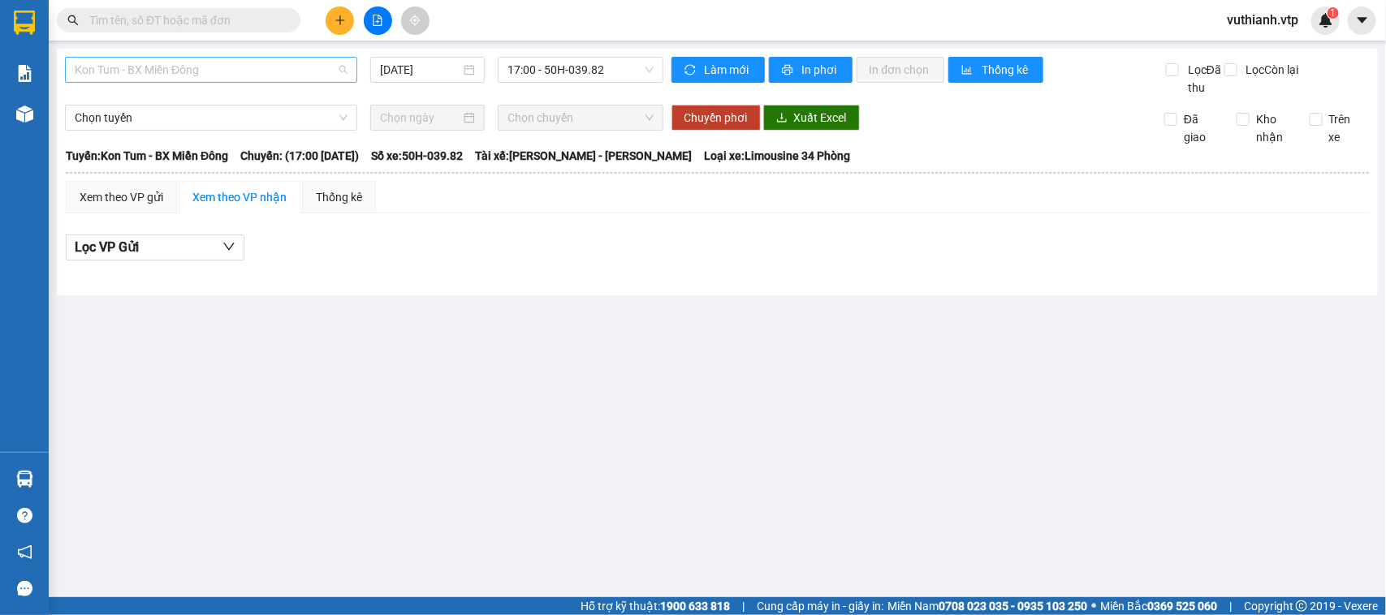
click at [334, 65] on span "Kon Tum - BX Miền Đông" at bounding box center [211, 70] width 273 height 24
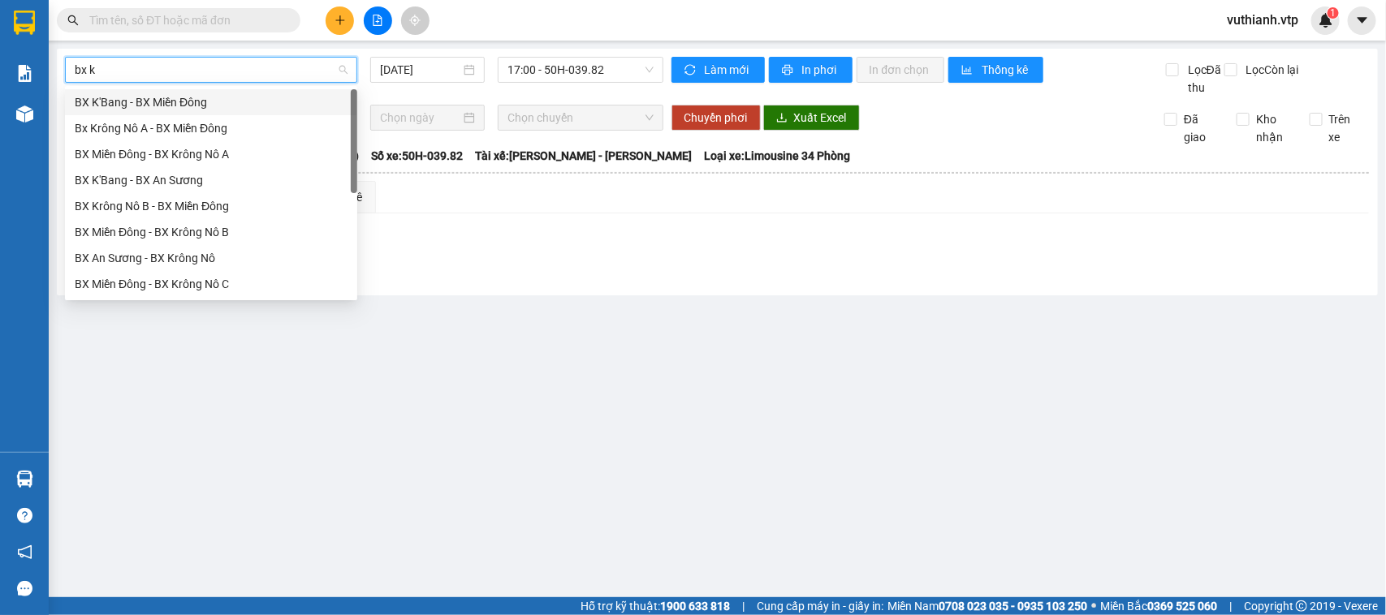
type input "bx kr"
click at [276, 106] on div "Bx Krông Nô A - BX Miền Đông" at bounding box center [211, 102] width 273 height 18
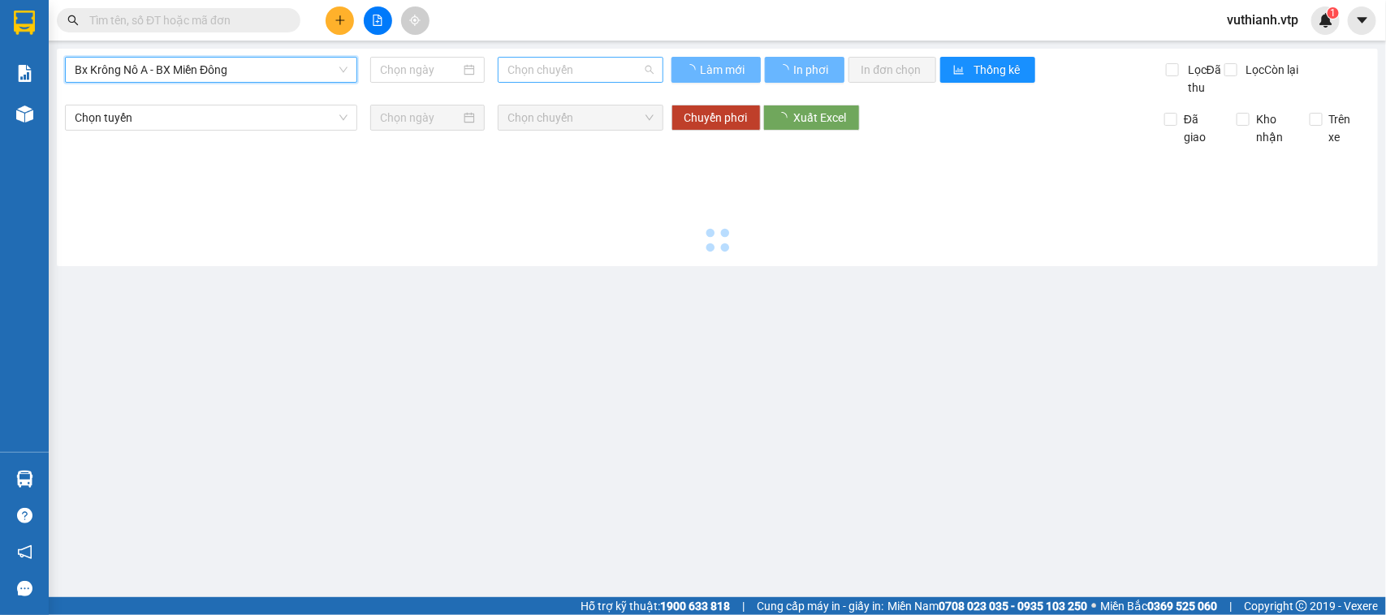
click at [524, 63] on span "Chọn chuyến" at bounding box center [579, 70] width 145 height 24
type input "[DATE]"
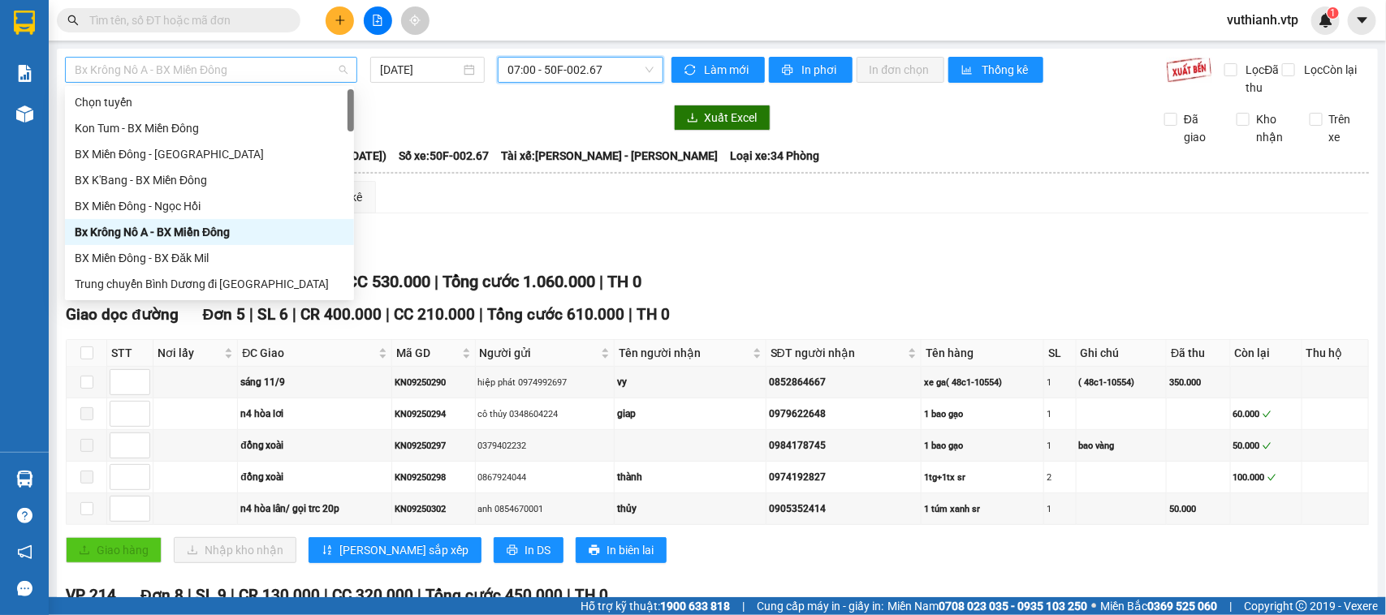
click at [297, 63] on span "Bx Krông Nô A - BX Miền Đông" at bounding box center [211, 70] width 273 height 24
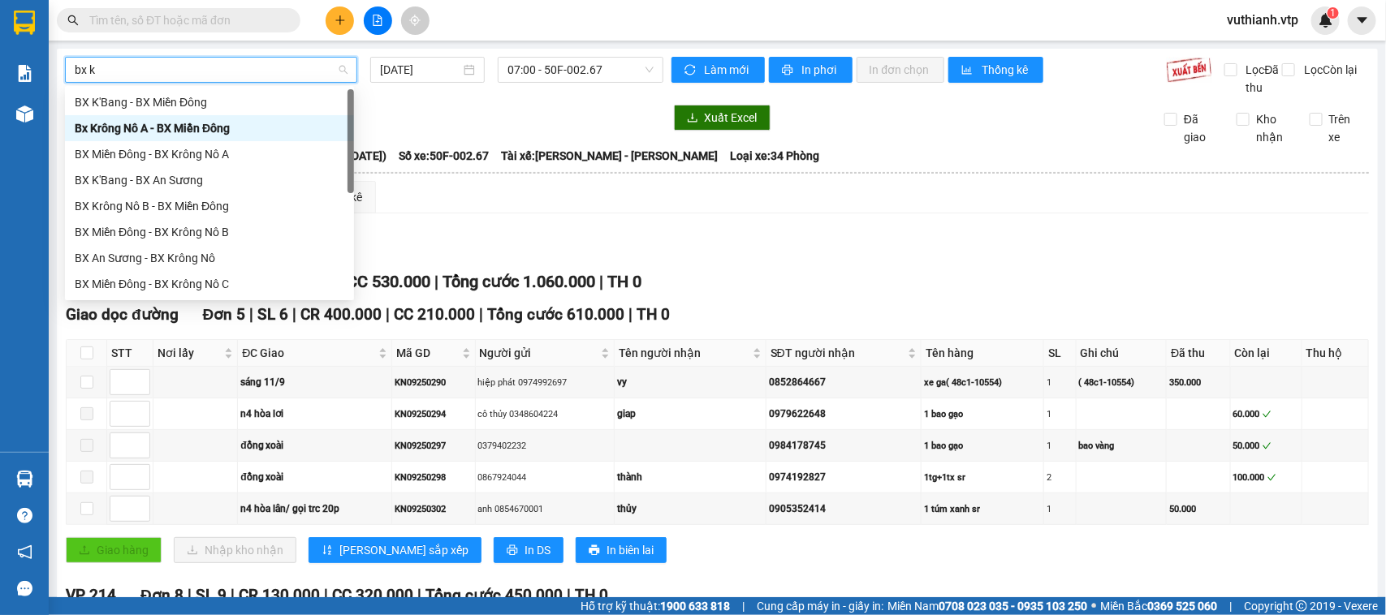
type input "bx kr"
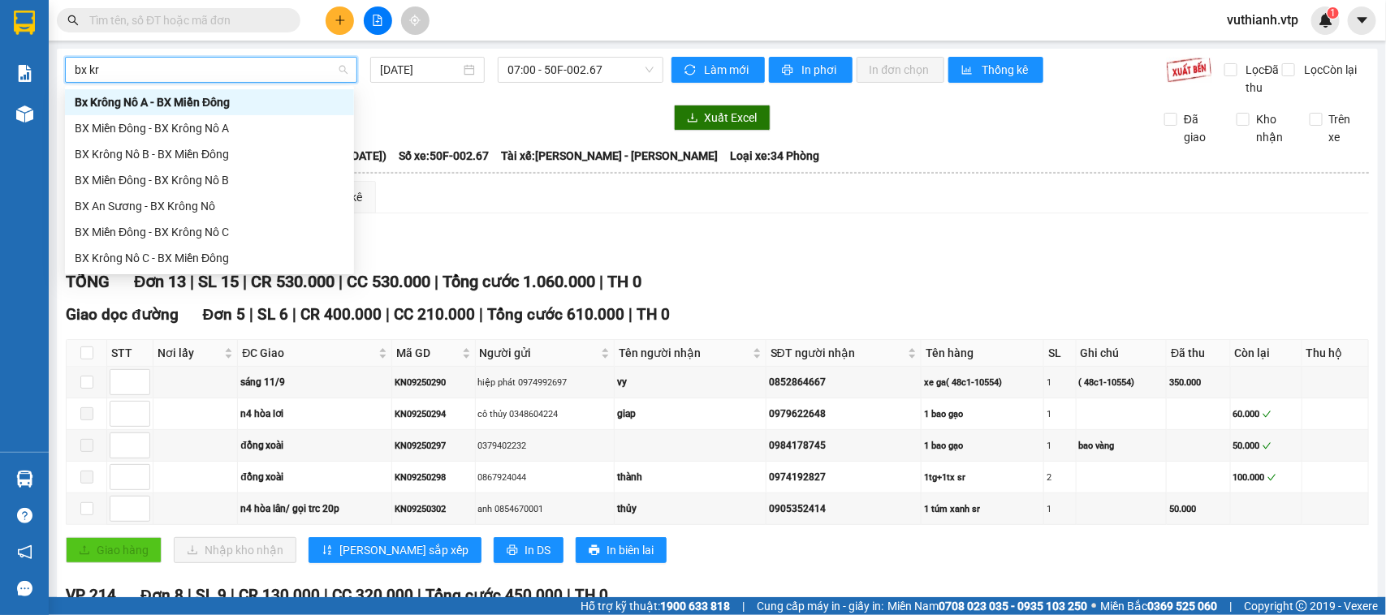
click at [245, 99] on div "Bx Krông Nô A - BX Miền Đông" at bounding box center [210, 102] width 270 height 18
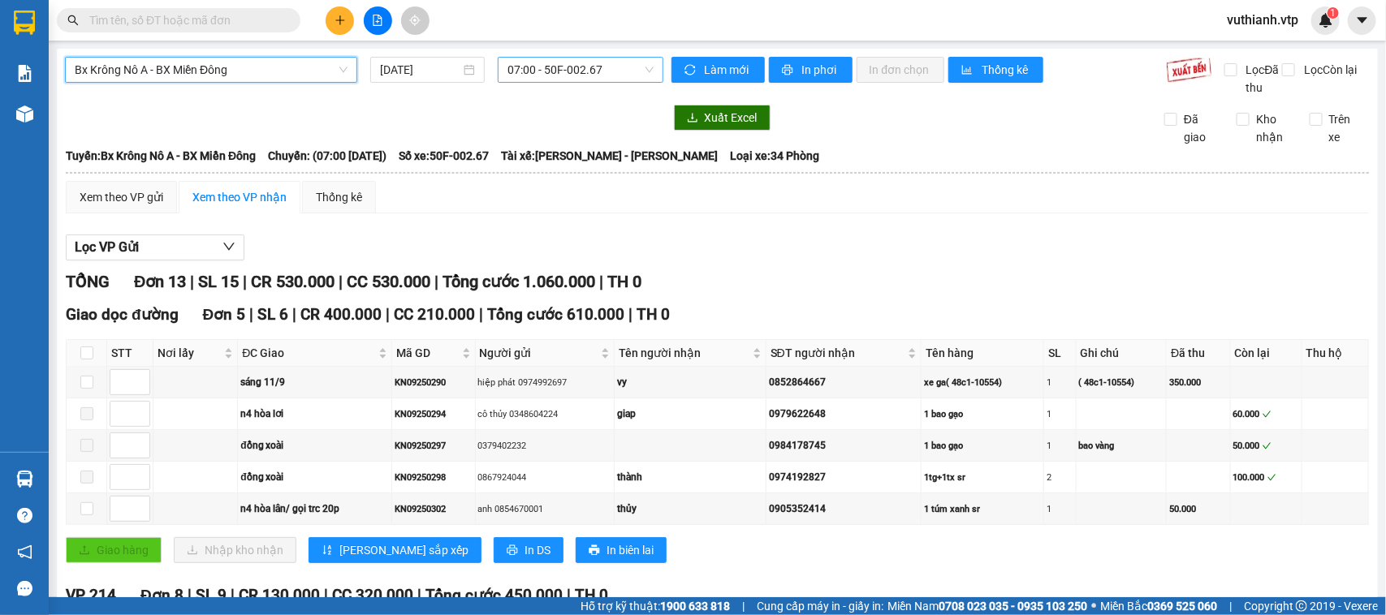
click at [534, 73] on span "07:00 - 50F-002.67" at bounding box center [579, 70] width 145 height 24
click at [559, 145] on div "20:00 - 51B-152.80" at bounding box center [566, 154] width 127 height 18
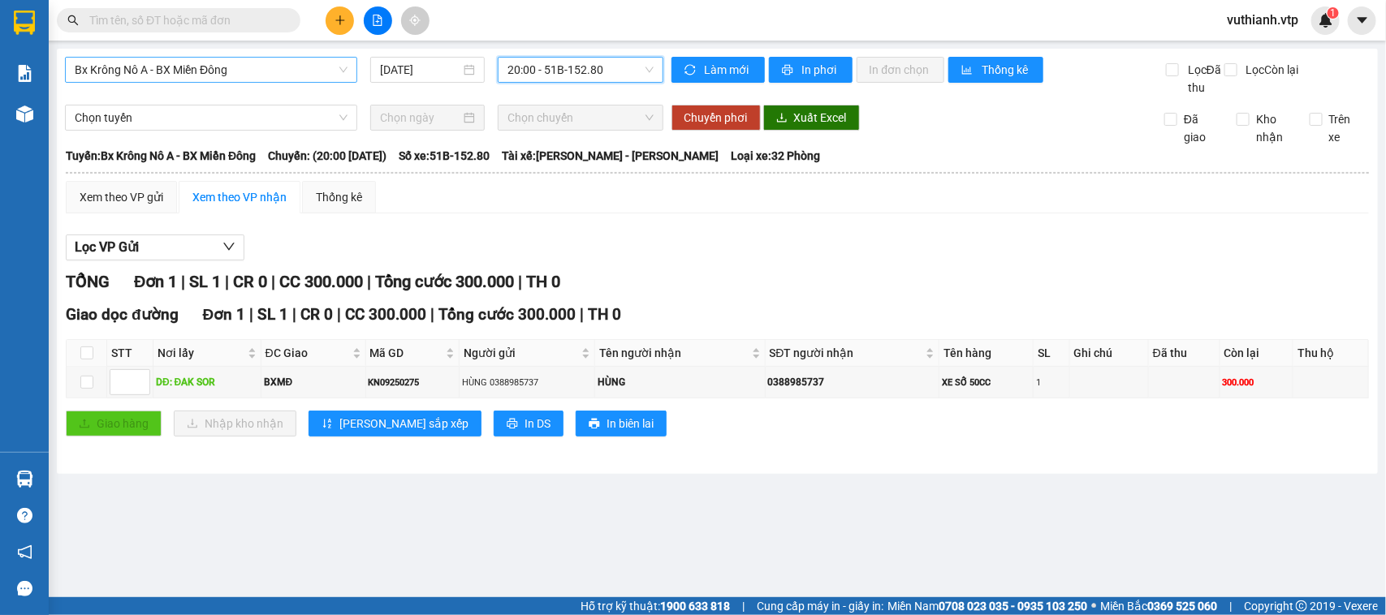
click at [278, 66] on span "Bx Krông Nô A - BX Miền Đông" at bounding box center [211, 70] width 273 height 24
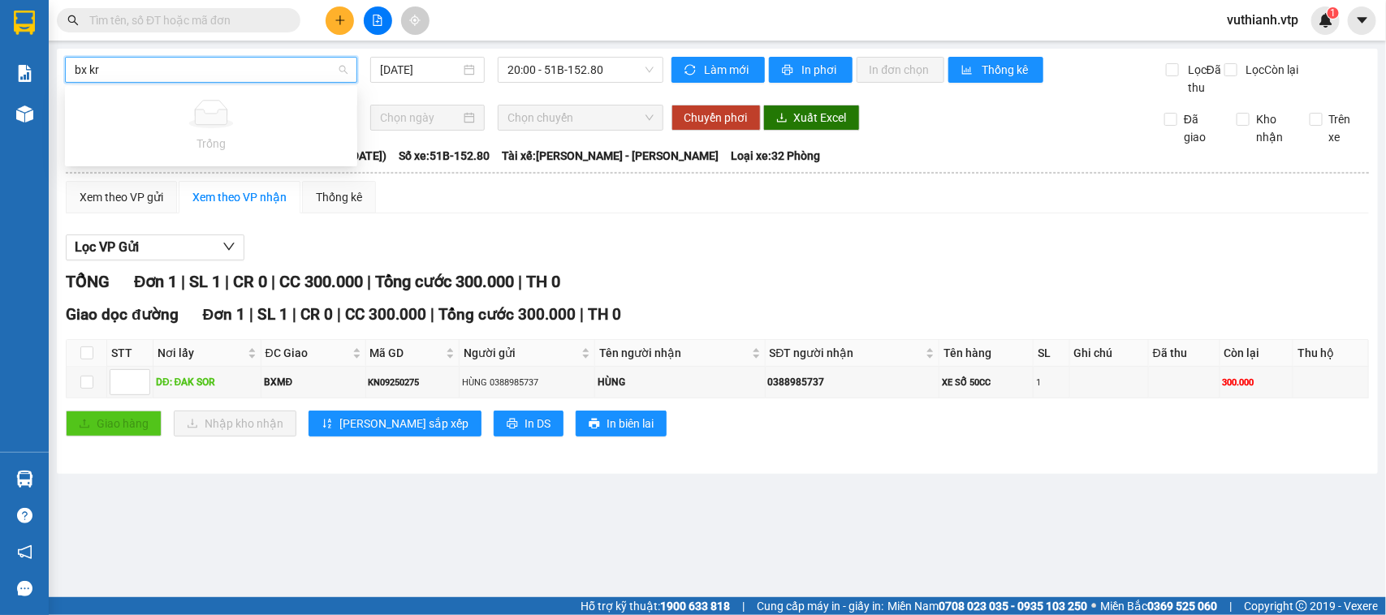
type input "bx kr"
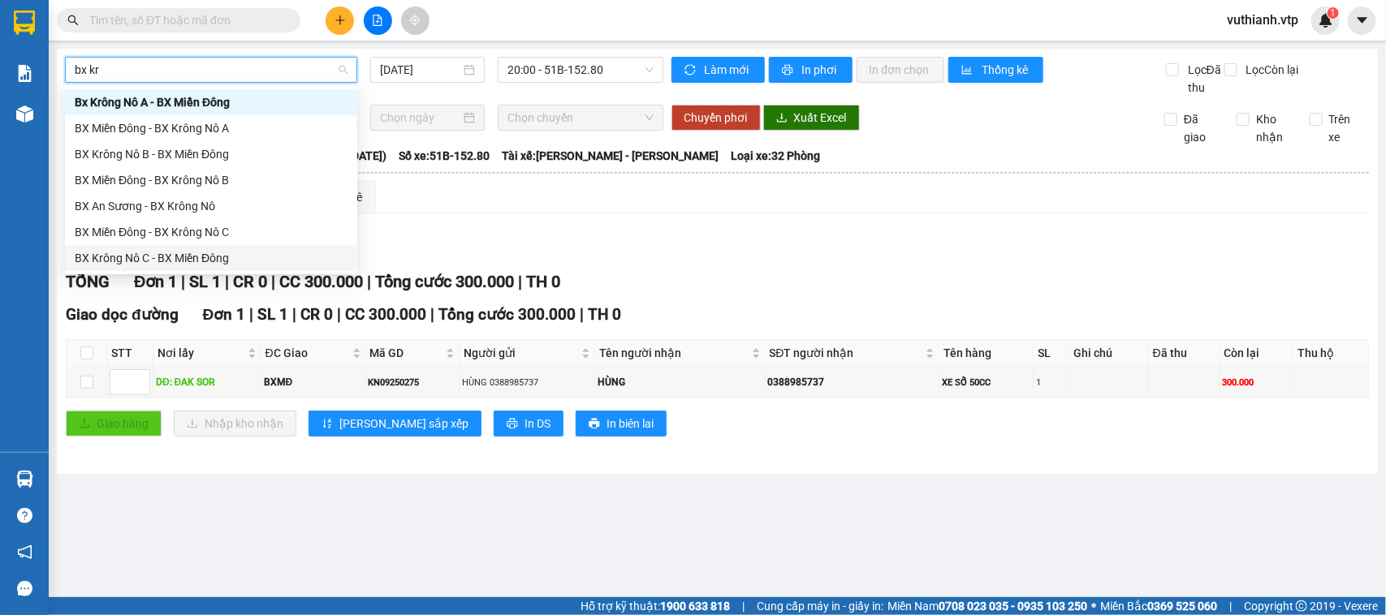
click at [180, 261] on div "BX Krông Nô C - BX Miền Đông" at bounding box center [211, 258] width 273 height 18
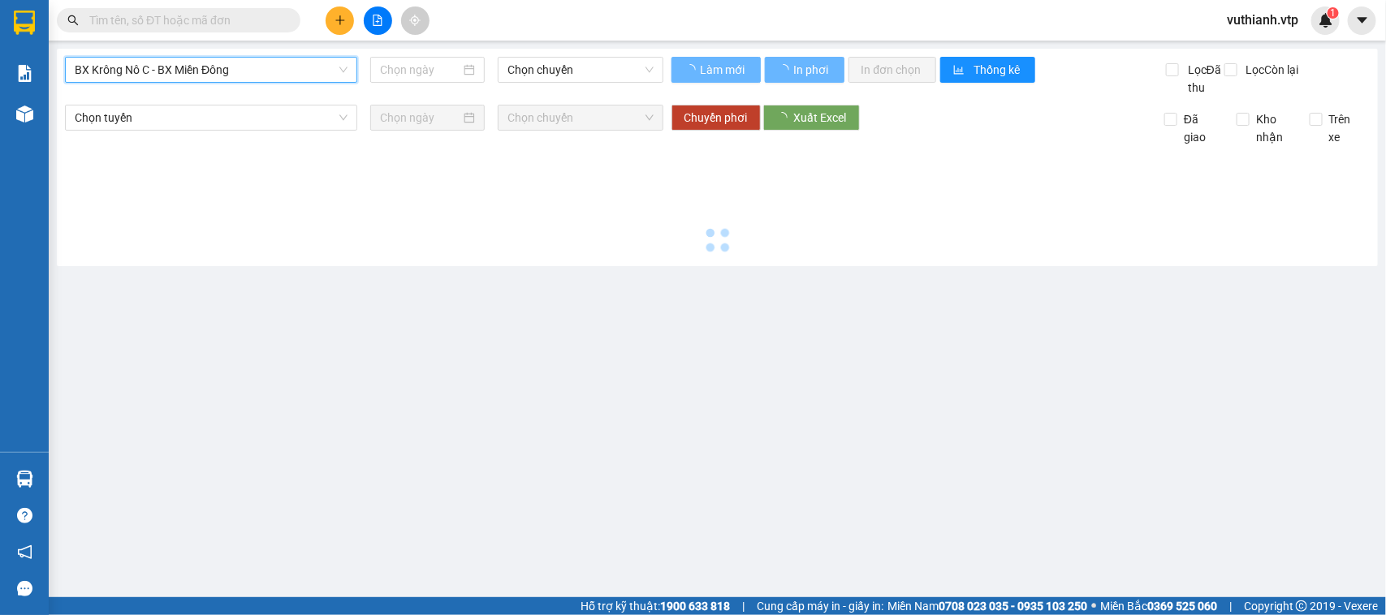
type input "[DATE]"
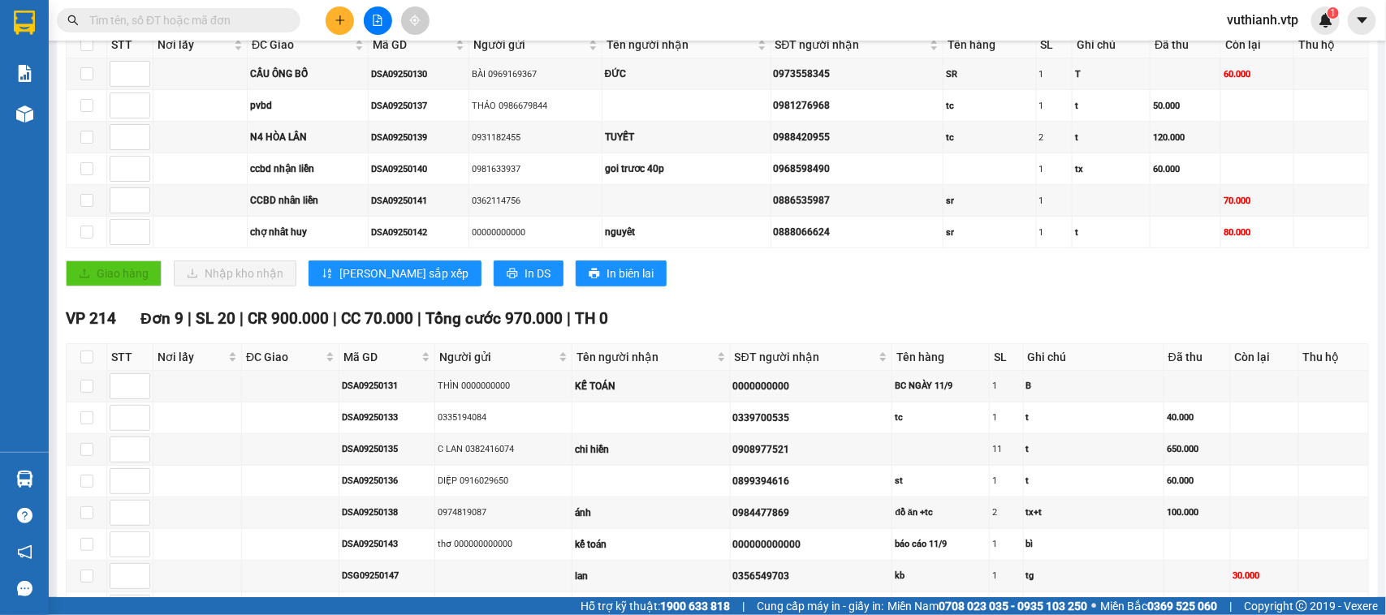
scroll to position [313, 0]
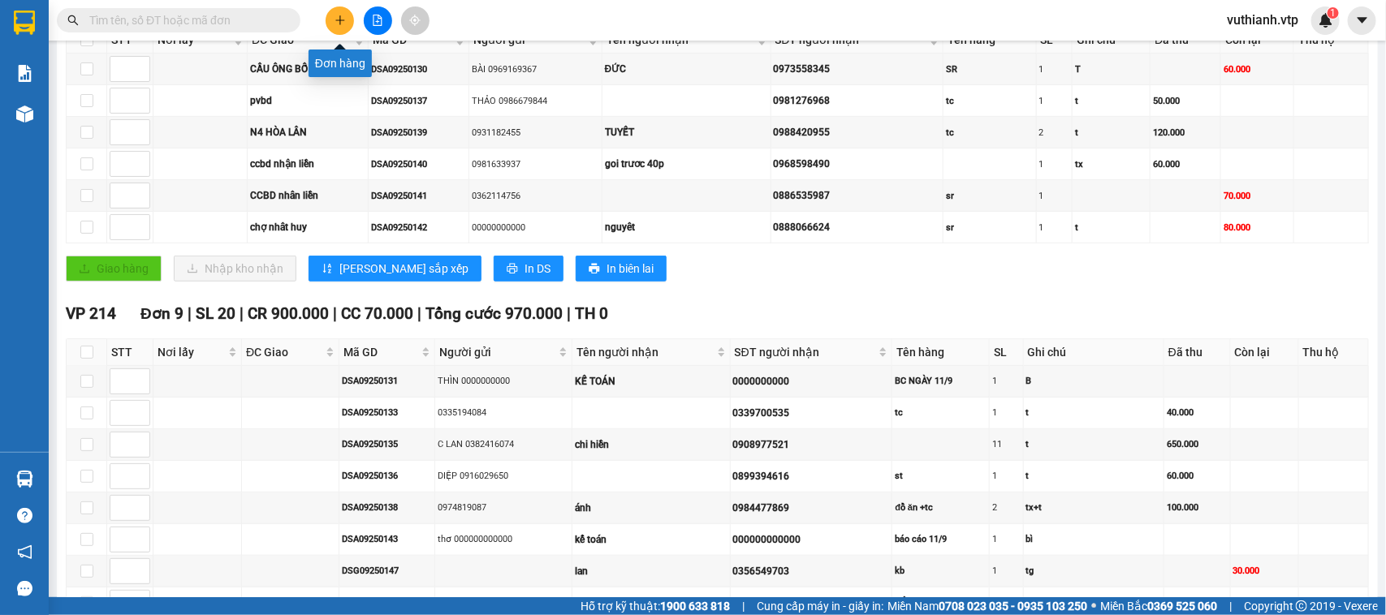
click at [345, 19] on icon "plus" at bounding box center [339, 20] width 11 height 11
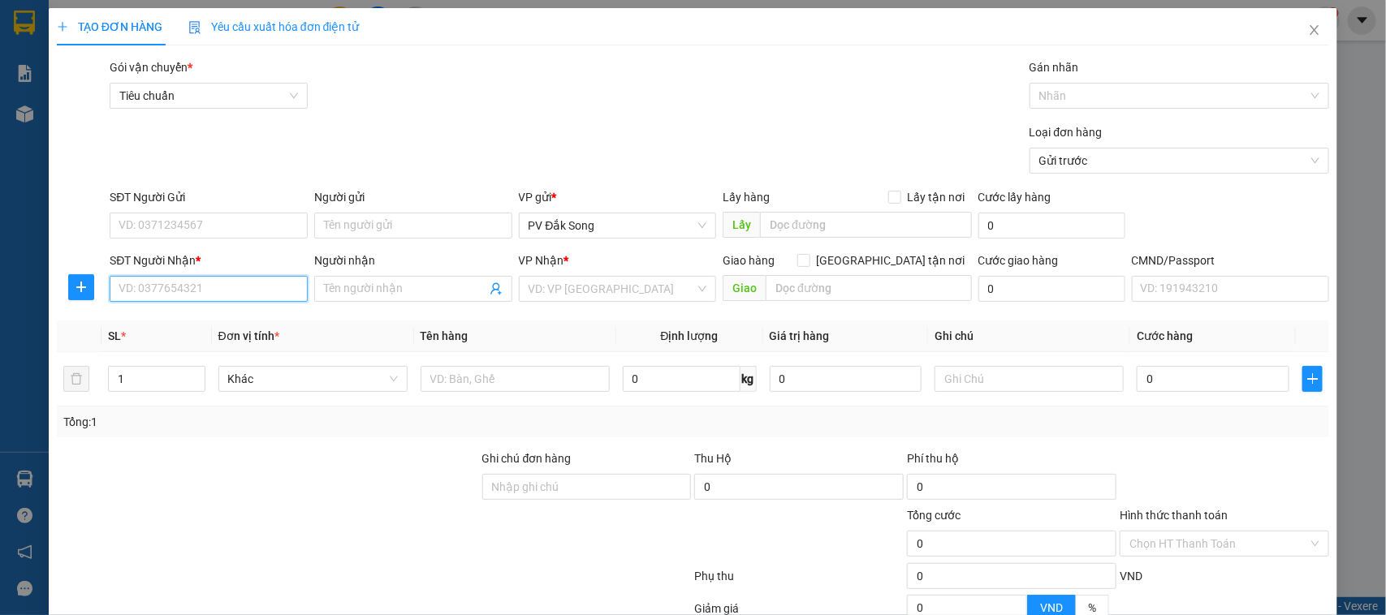
click at [214, 288] on input "SĐT Người Nhận *" at bounding box center [209, 289] width 198 height 26
click at [809, 258] on input "[GEOGRAPHIC_DATA] tận nơi" at bounding box center [802, 259] width 11 height 11
checkbox input "true"
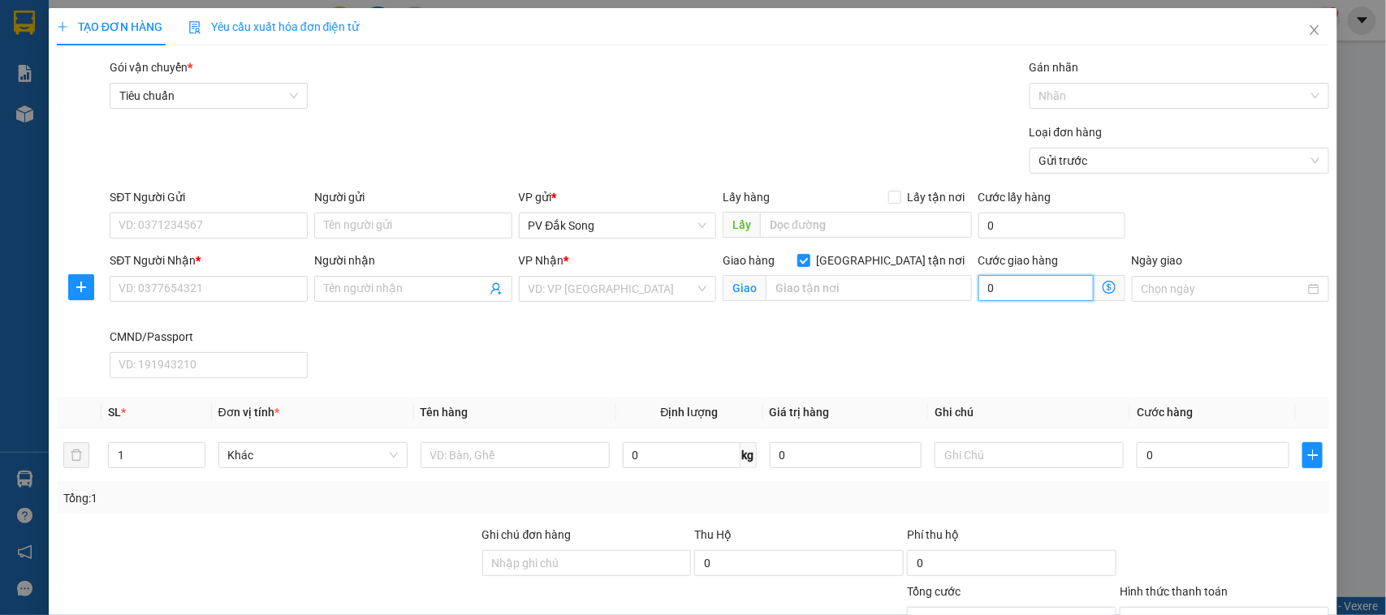
click at [992, 287] on input "0" at bounding box center [1035, 288] width 115 height 26
type input "9"
type input "900.900.900"
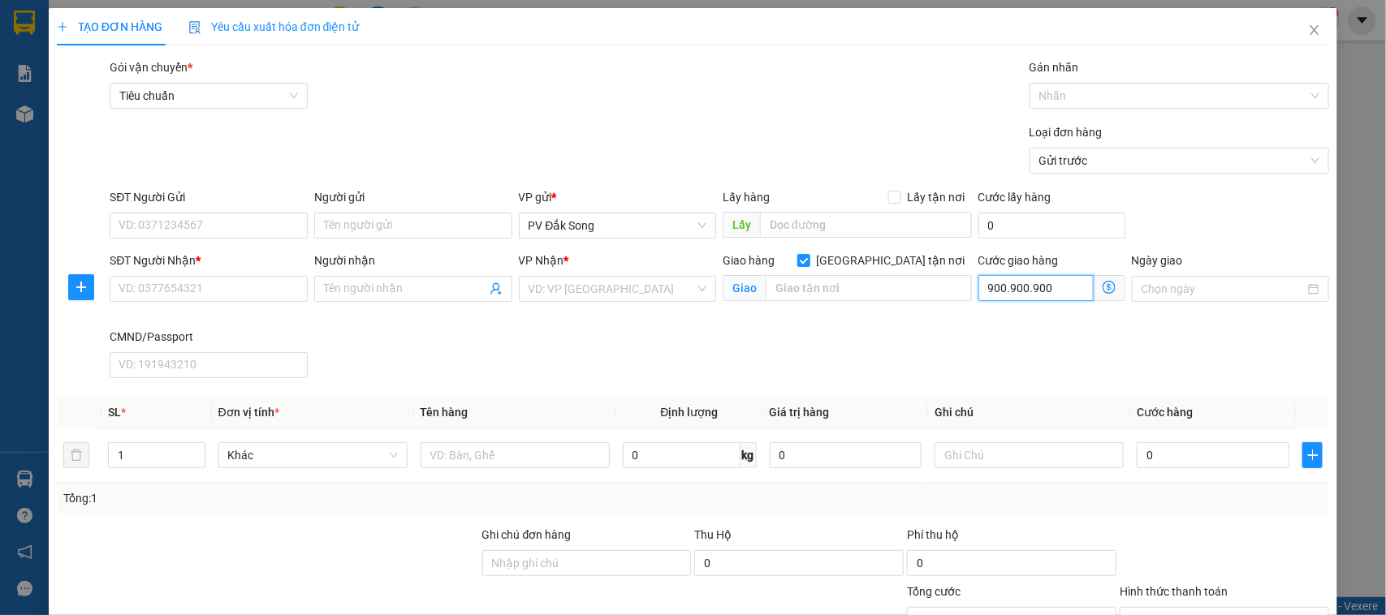
type input "900.900.900"
type input "9.009.009.000"
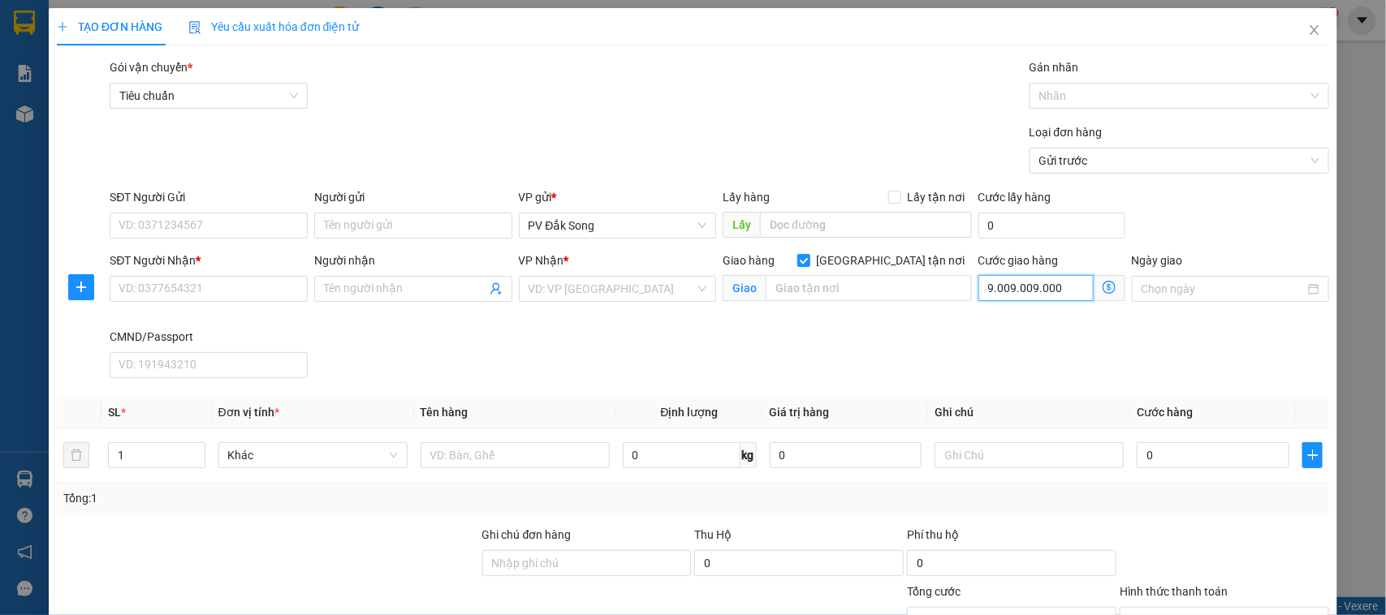
type input "9.009.009.900"
type input "90.090"
type input "9.009"
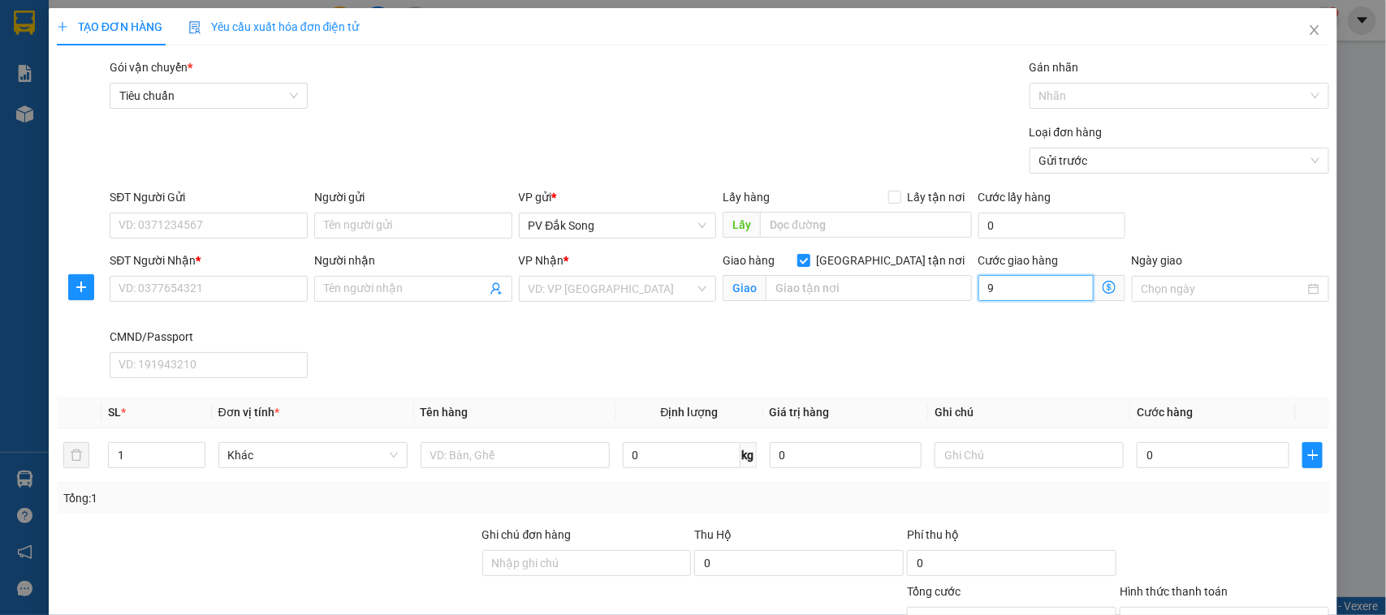
type input "0"
type input "9"
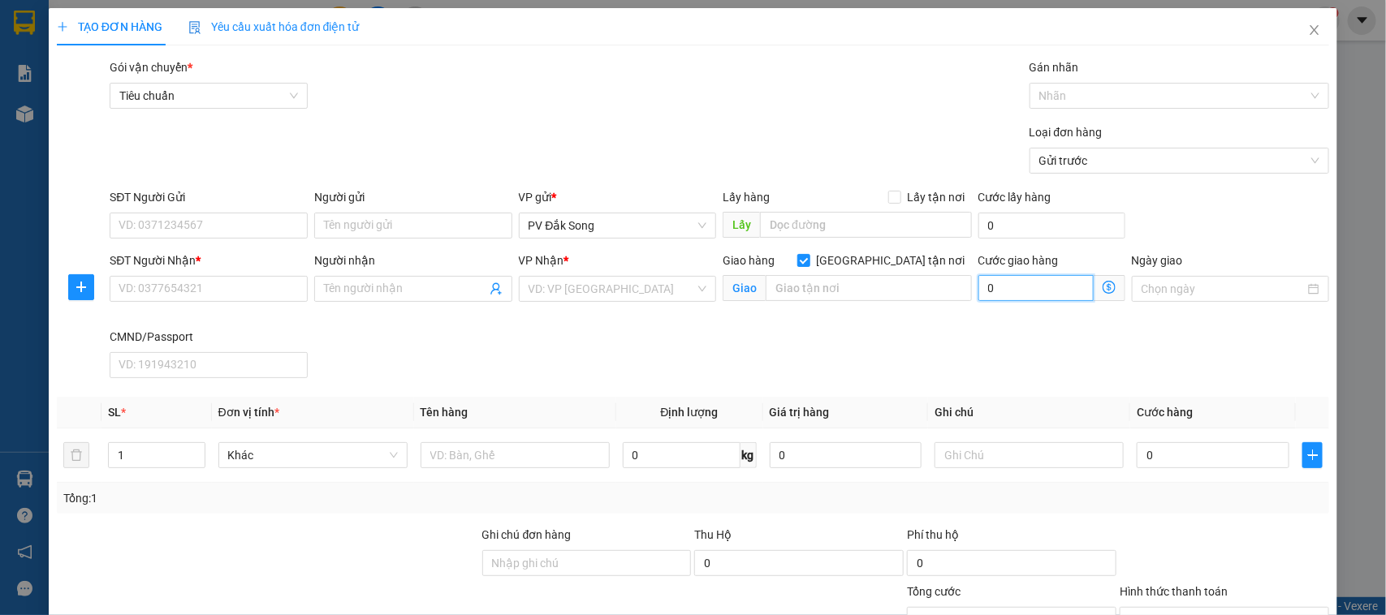
type input "9"
type input "90"
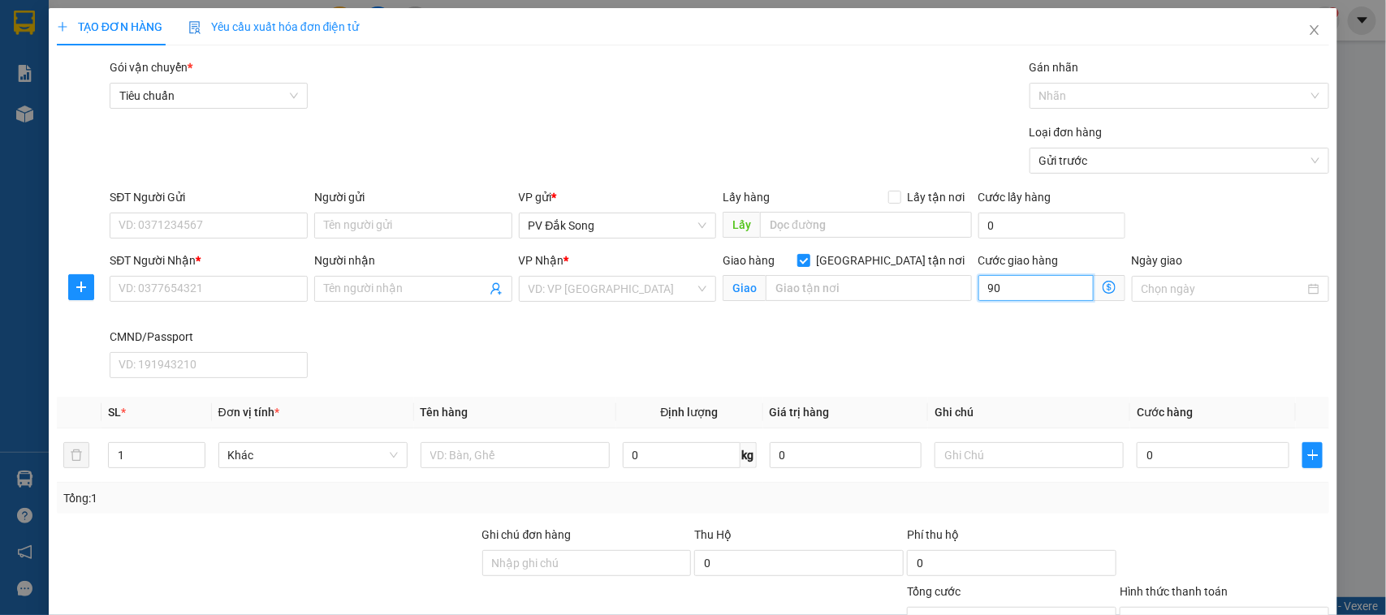
type input "900"
type input "9.000"
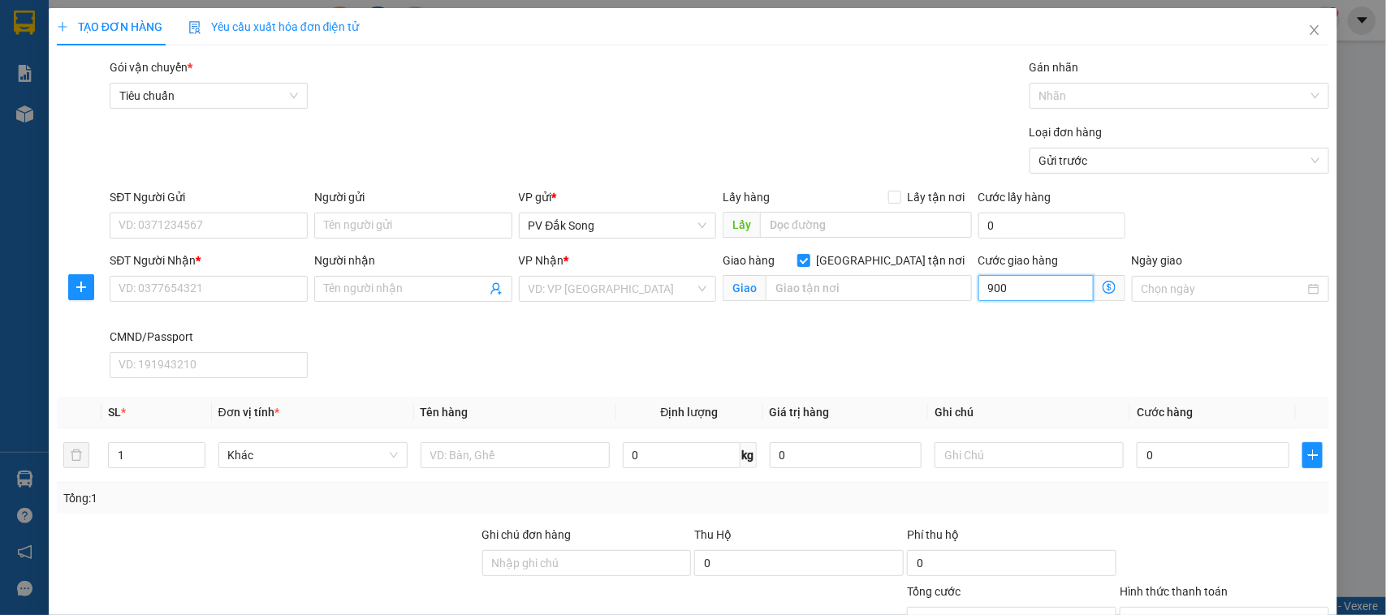
type input "9.000"
type input "90.000"
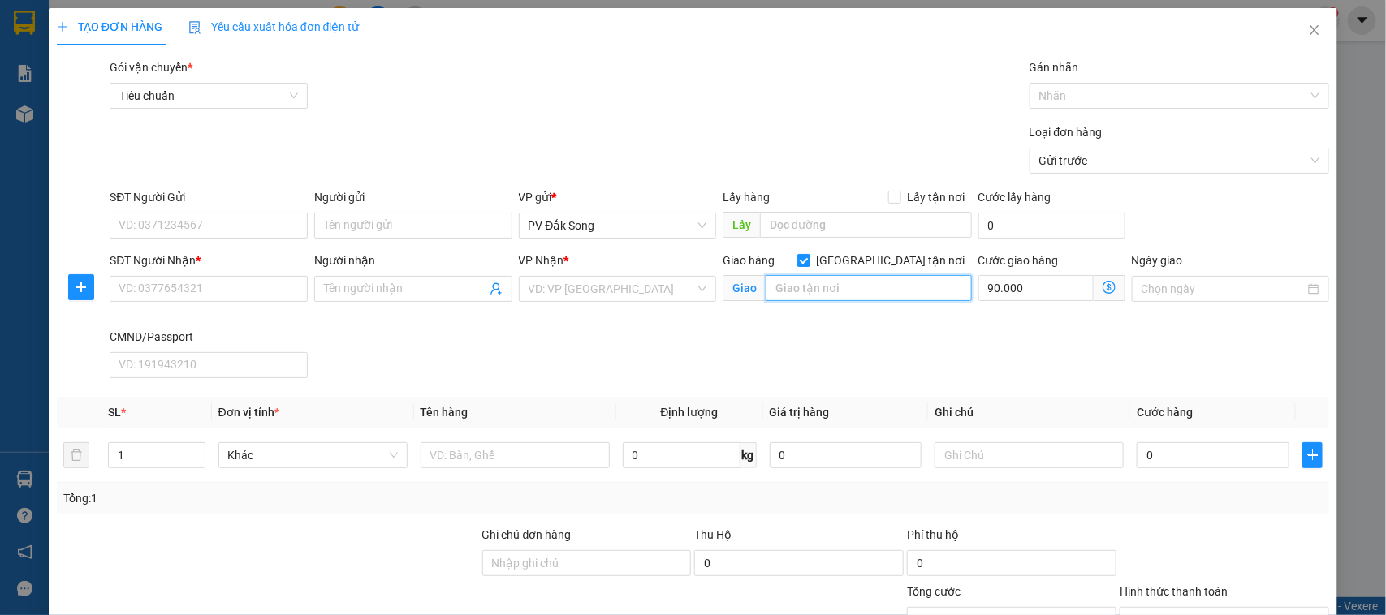
type input "90.000"
click at [878, 290] on input "text" at bounding box center [869, 288] width 206 height 26
click at [188, 223] on input "SĐT Người Gửi" at bounding box center [209, 226] width 198 height 26
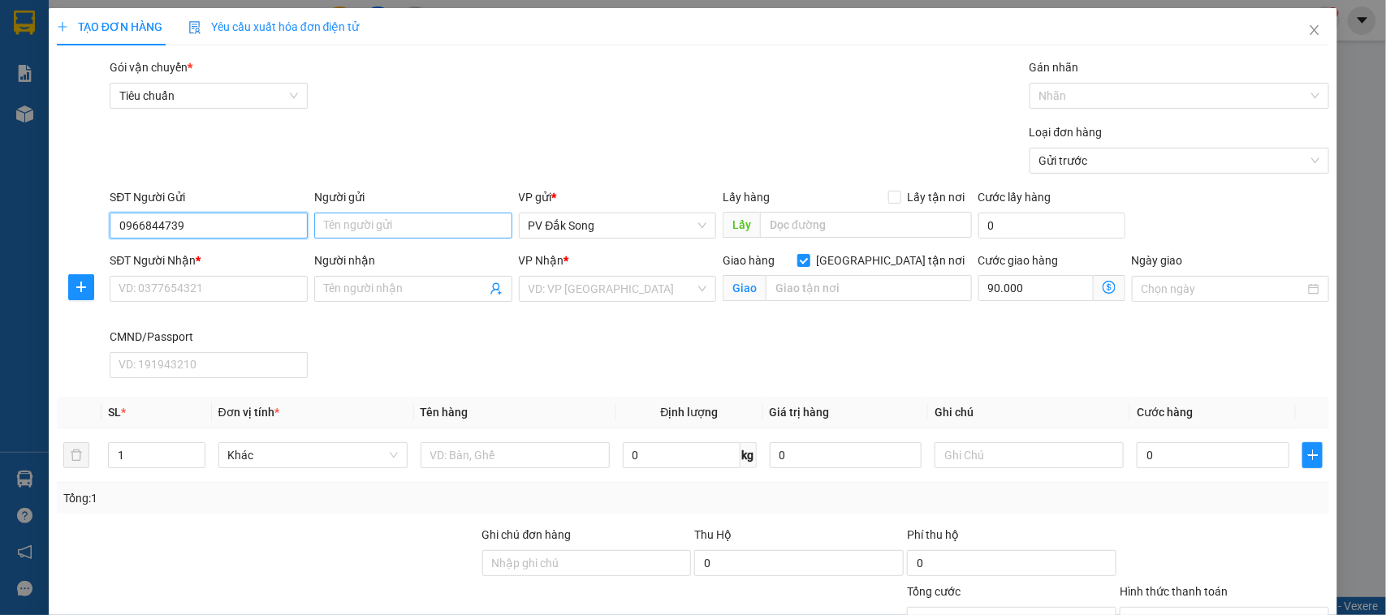
type input "0966844739"
click at [367, 220] on input "Người gửi" at bounding box center [413, 226] width 198 height 26
type input "c yến"
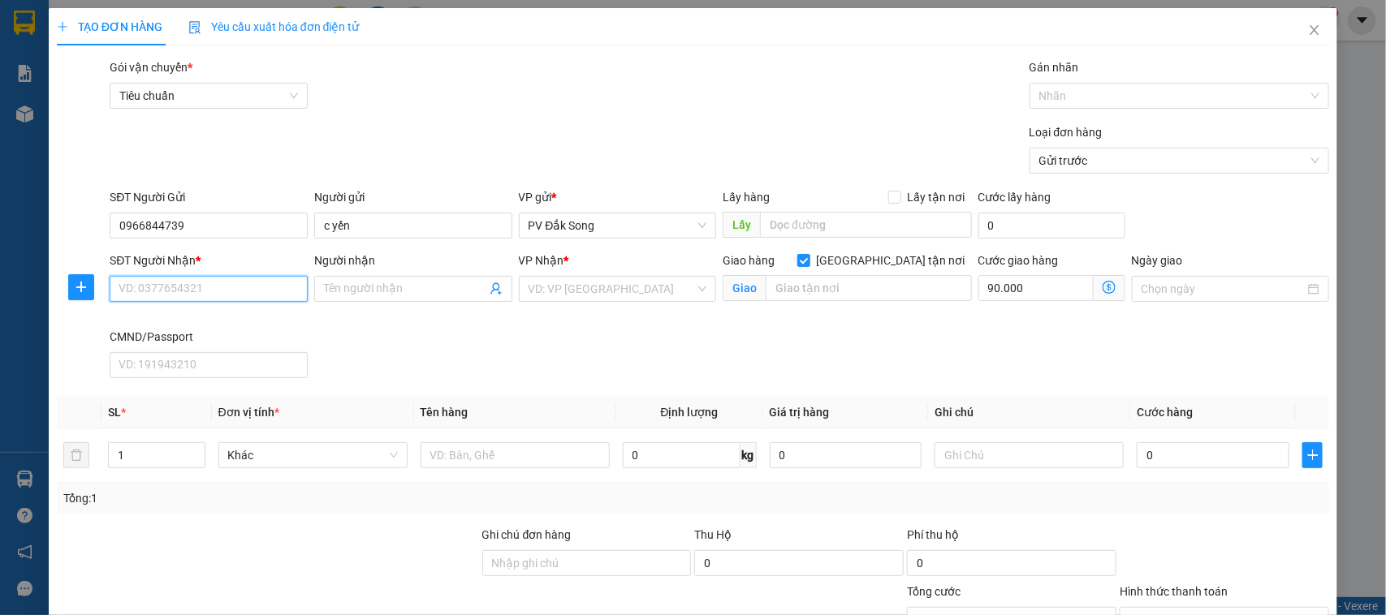
click at [216, 297] on input "SĐT Người Nhận *" at bounding box center [209, 289] width 198 height 26
type input "0339055779"
click at [370, 281] on input "Người nhận" at bounding box center [405, 289] width 162 height 18
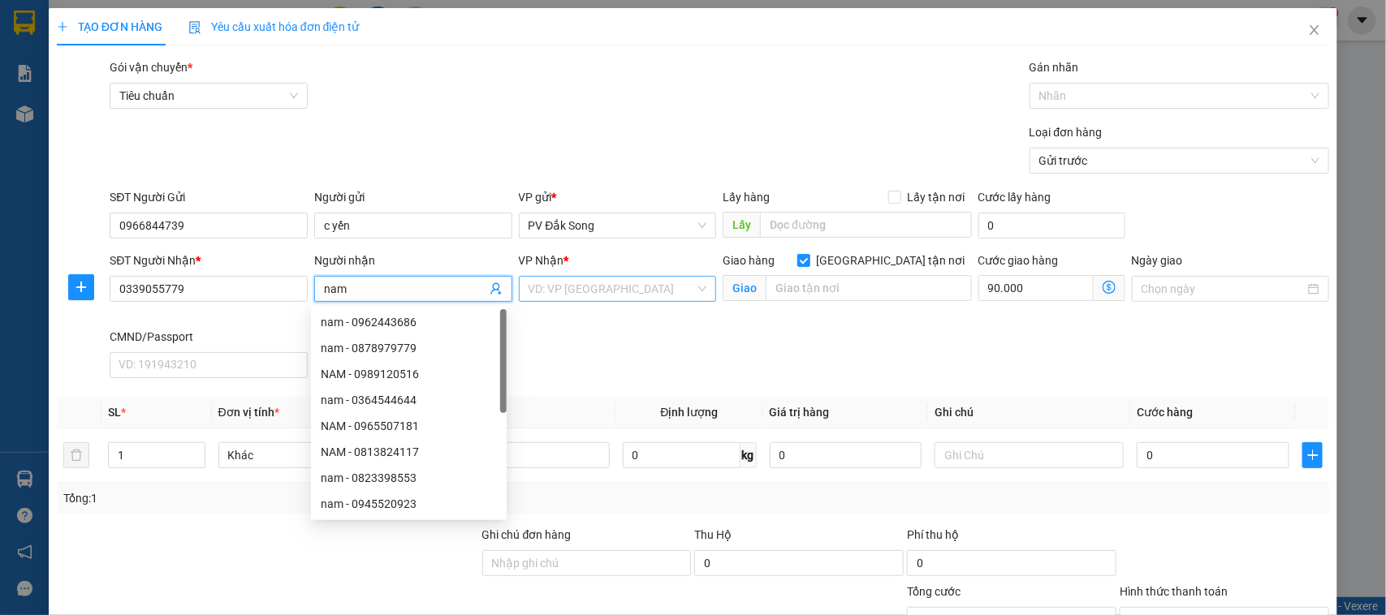
type input "nam"
click at [593, 280] on input "search" at bounding box center [612, 289] width 167 height 24
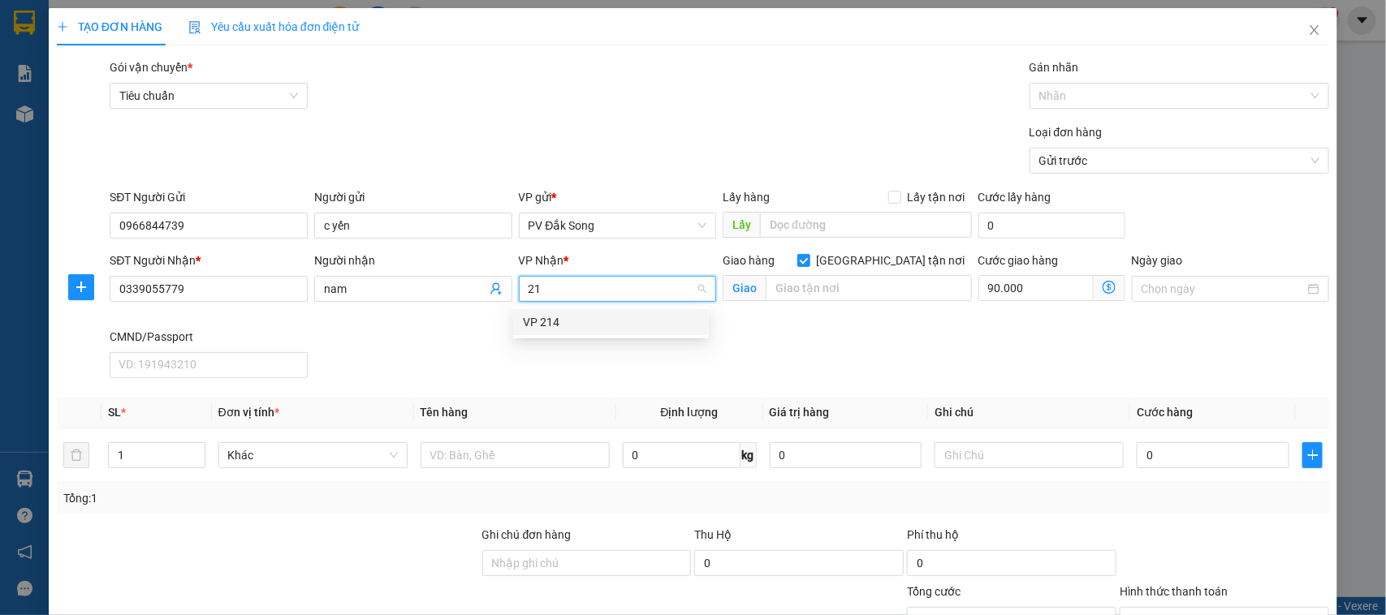
type input "214"
click at [594, 330] on div "VP 214" at bounding box center [611, 322] width 176 height 18
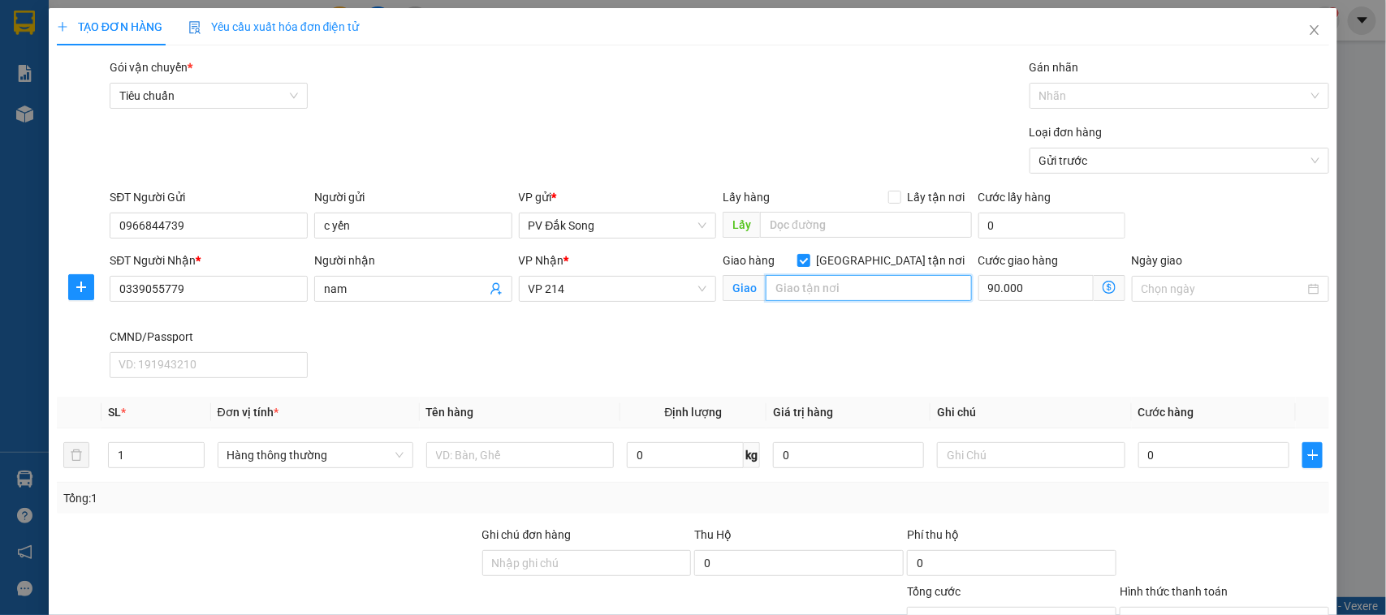
click at [786, 291] on input "text" at bounding box center [869, 288] width 206 height 26
type input "136/17 đường số 1, p4 quận gò vấp"
click at [483, 455] on input "text" at bounding box center [520, 455] width 188 height 26
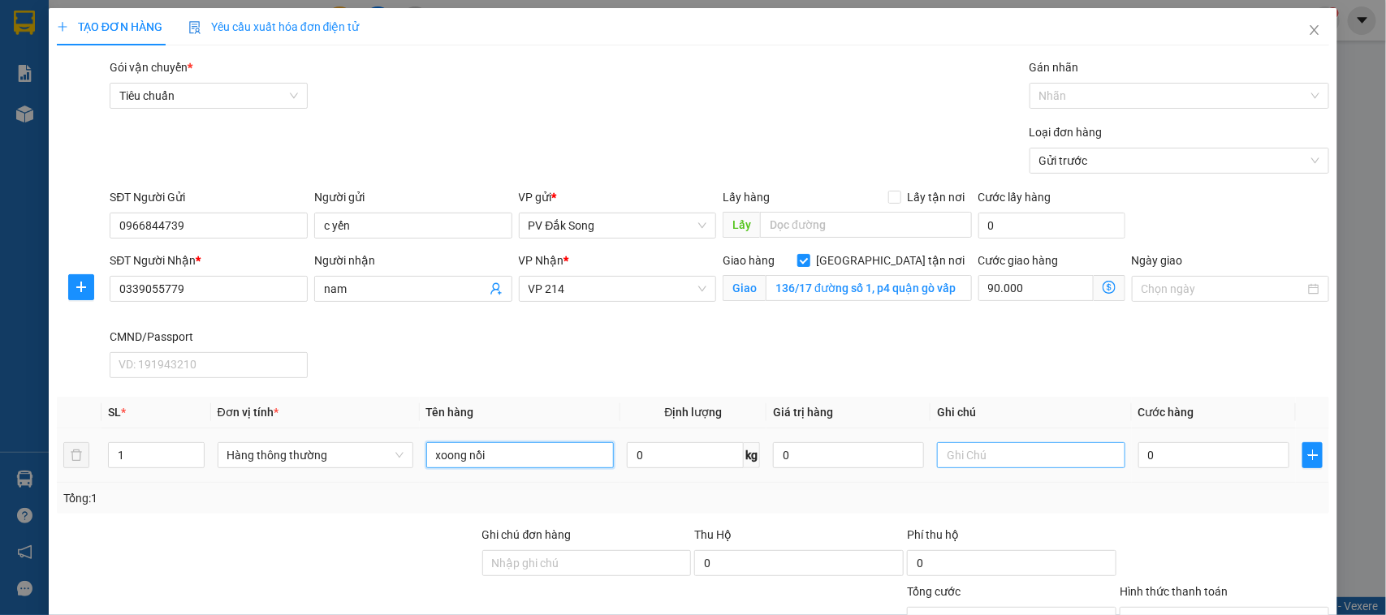
type input "xoong nồi"
click at [1048, 456] on input "text" at bounding box center [1031, 455] width 188 height 26
type input "tg"
click at [1154, 456] on input "0" at bounding box center [1213, 455] width 151 height 26
type input "006"
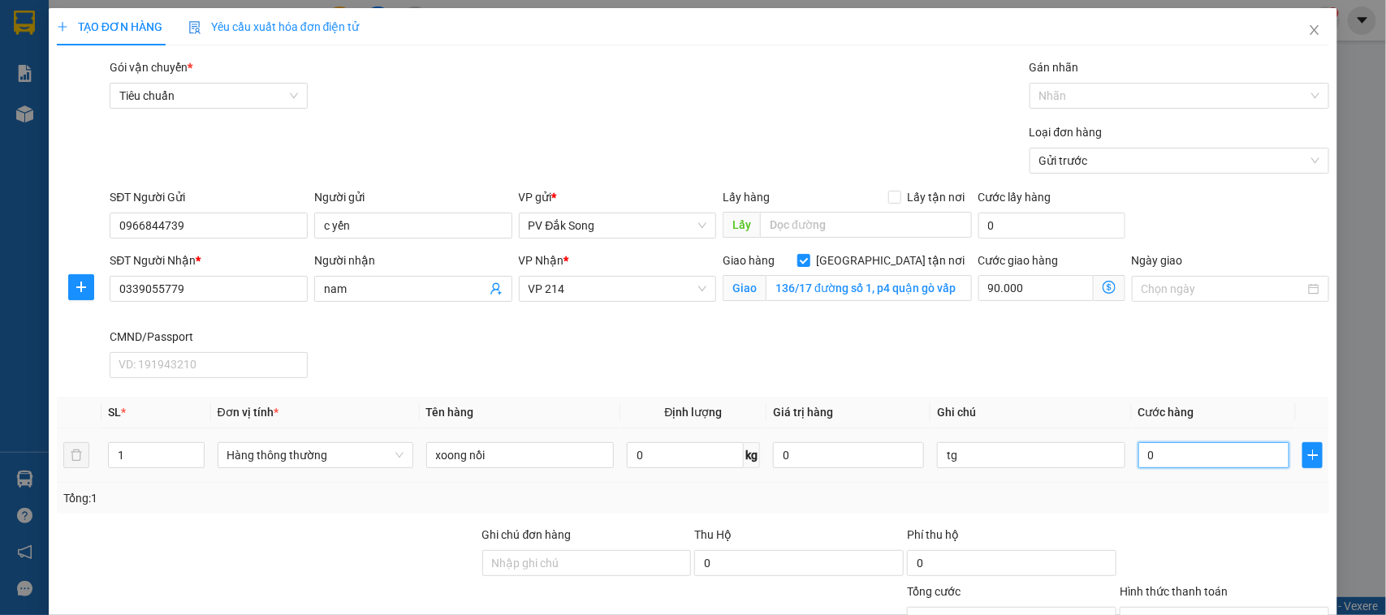
type input "90.006"
type input "0.060"
type input "90.060"
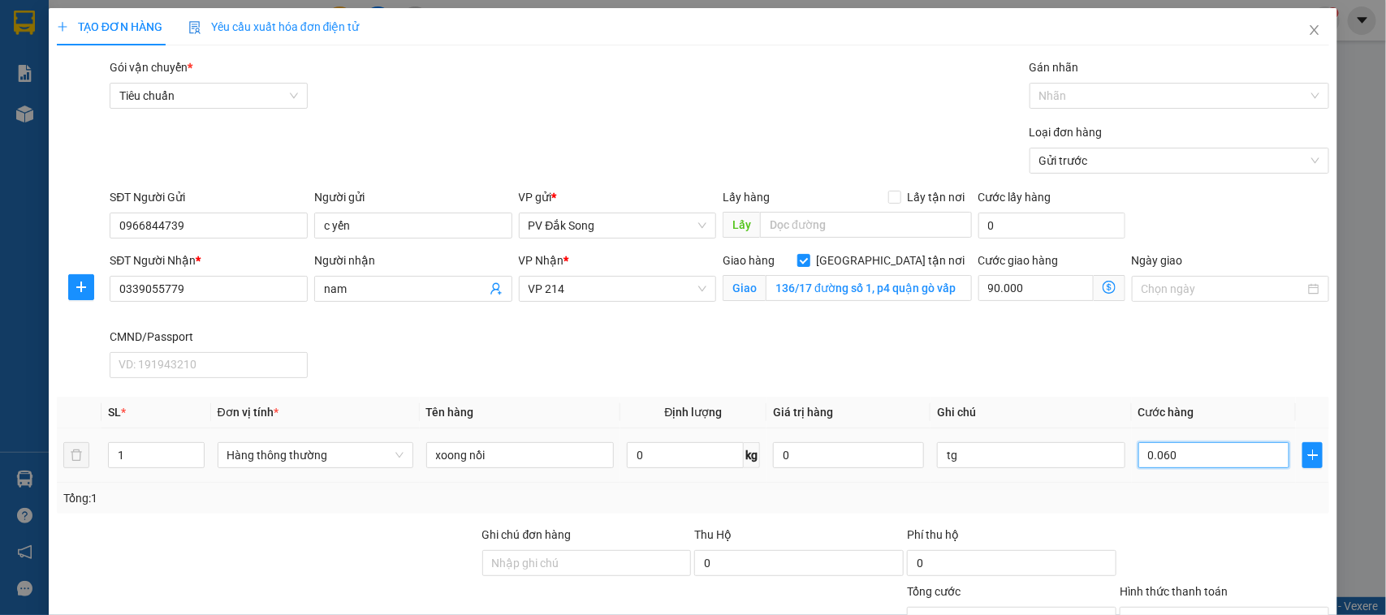
type input "00.600"
type input "90.600"
type input "0.006.000"
type input "96.000"
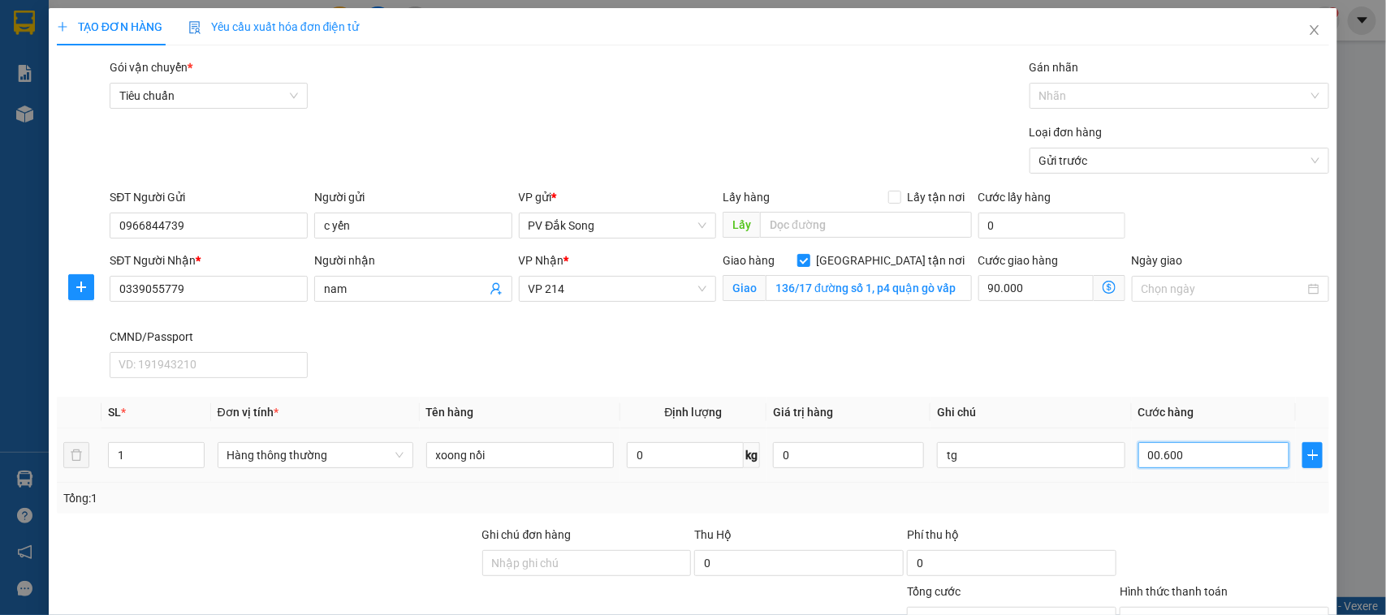
type input "96.000"
type input "000.060.000"
type input "150.000"
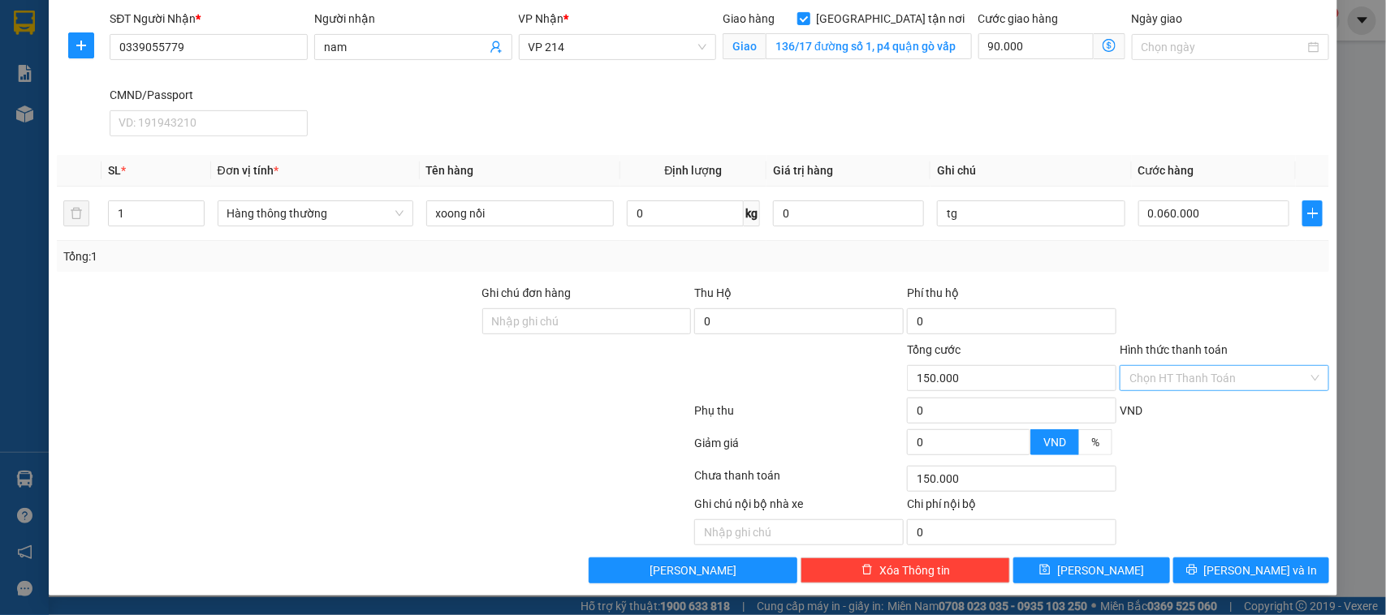
type input "60.000"
type input "150.000"
click at [1236, 374] on input "Hình thức thanh toán" at bounding box center [1218, 378] width 179 height 24
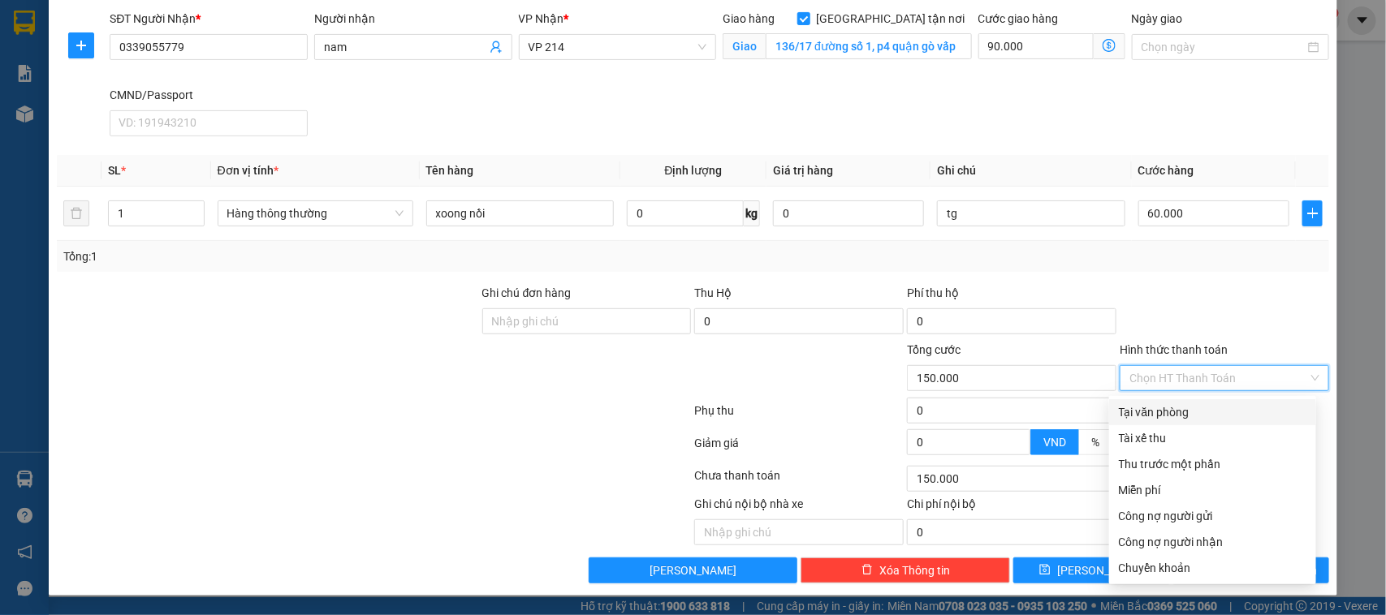
click at [1219, 414] on div "Tại văn phòng" at bounding box center [1213, 412] width 188 height 18
type input "0"
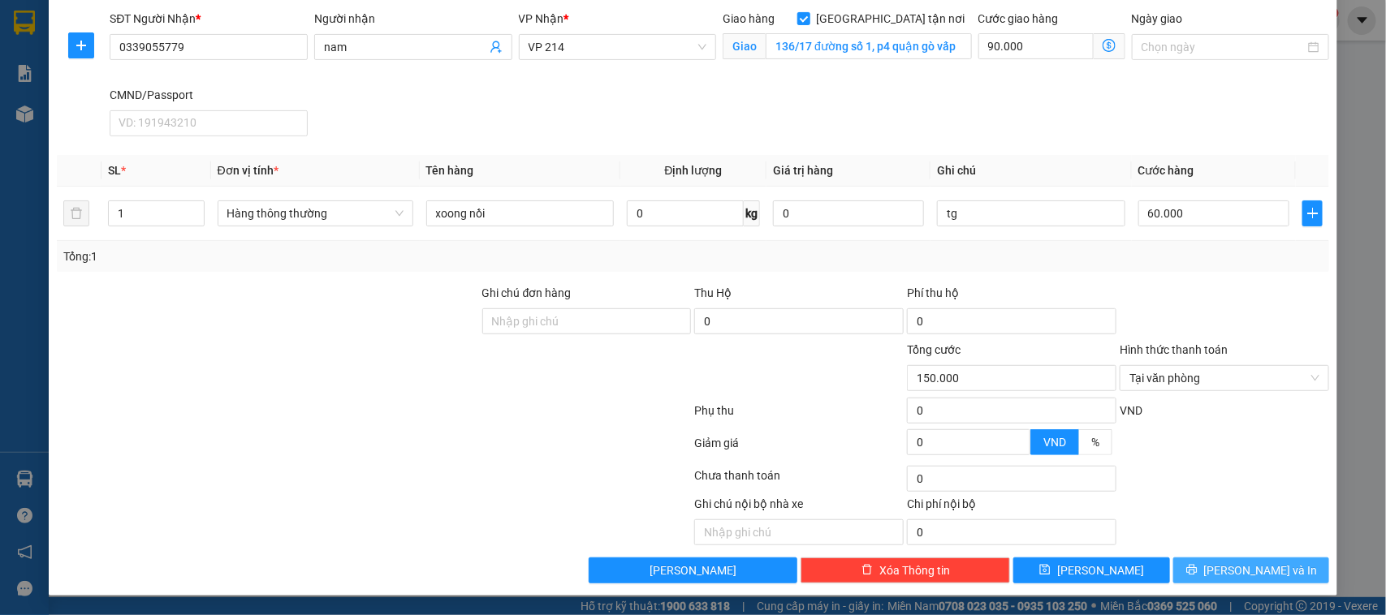
click at [1257, 568] on span "[PERSON_NAME] và In" at bounding box center [1261, 571] width 114 height 18
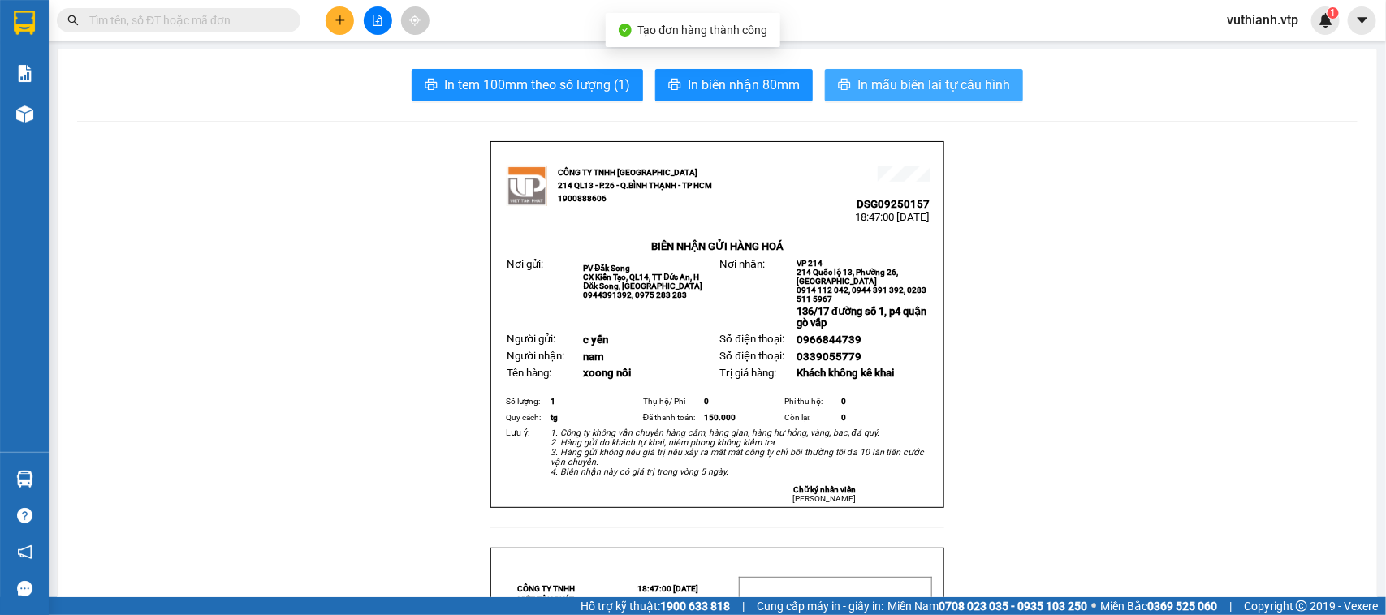
click at [943, 90] on span "In mẫu biên lai tự cấu hình" at bounding box center [933, 85] width 153 height 20
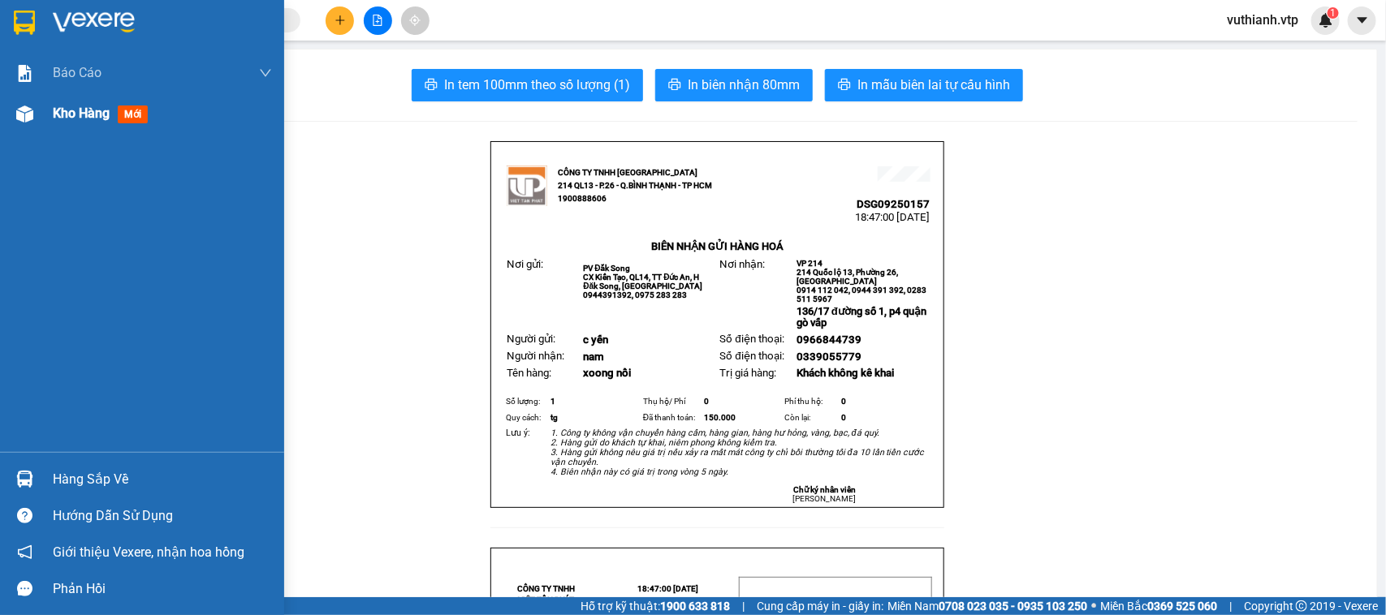
click at [67, 120] on span "Kho hàng" at bounding box center [81, 113] width 57 height 15
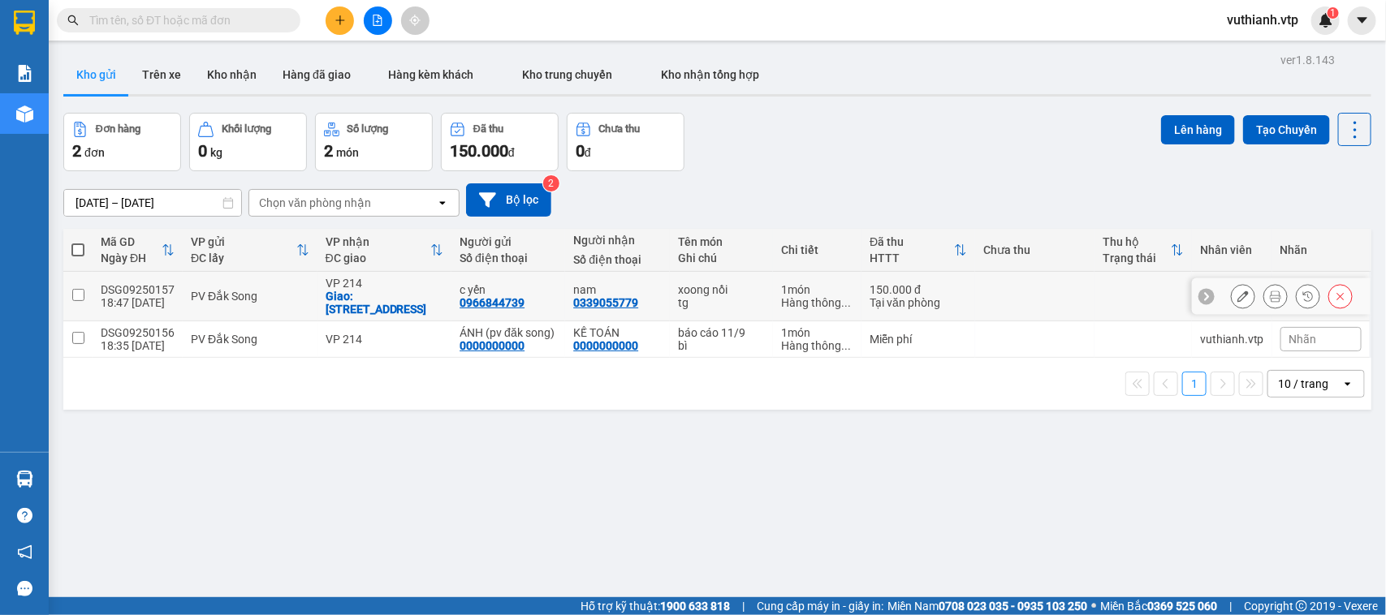
click at [84, 297] on td at bounding box center [77, 297] width 29 height 50
checkbox input "true"
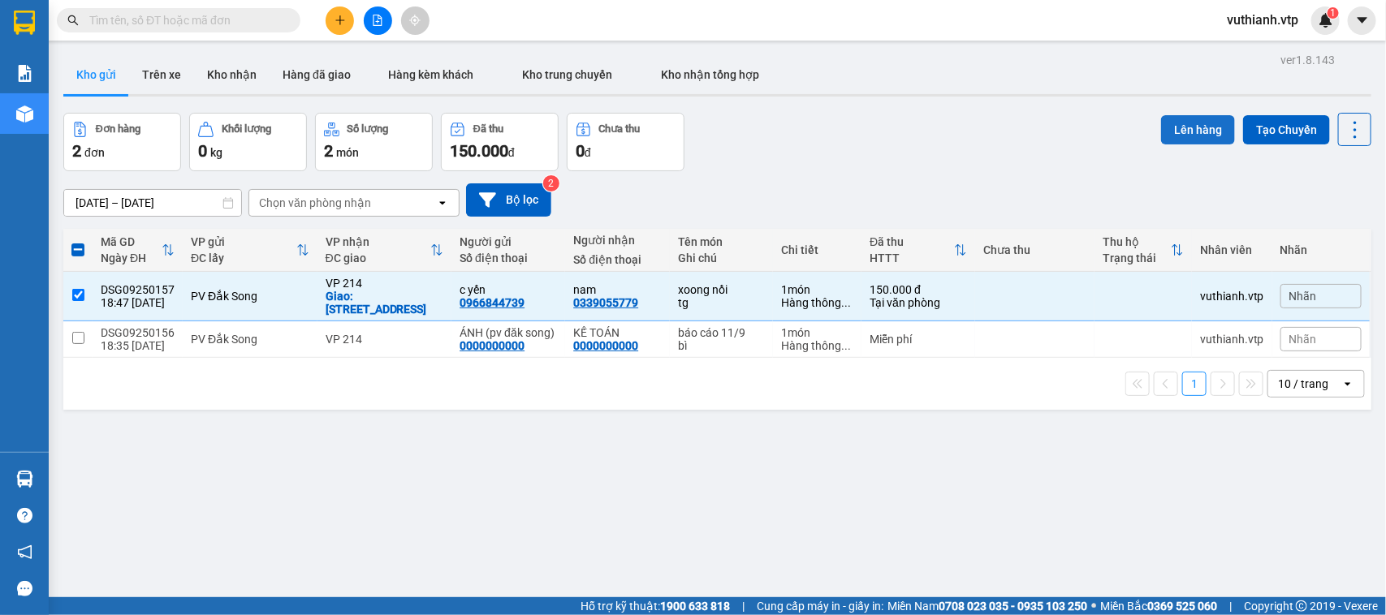
click at [1175, 118] on button "Lên hàng" at bounding box center [1198, 129] width 74 height 29
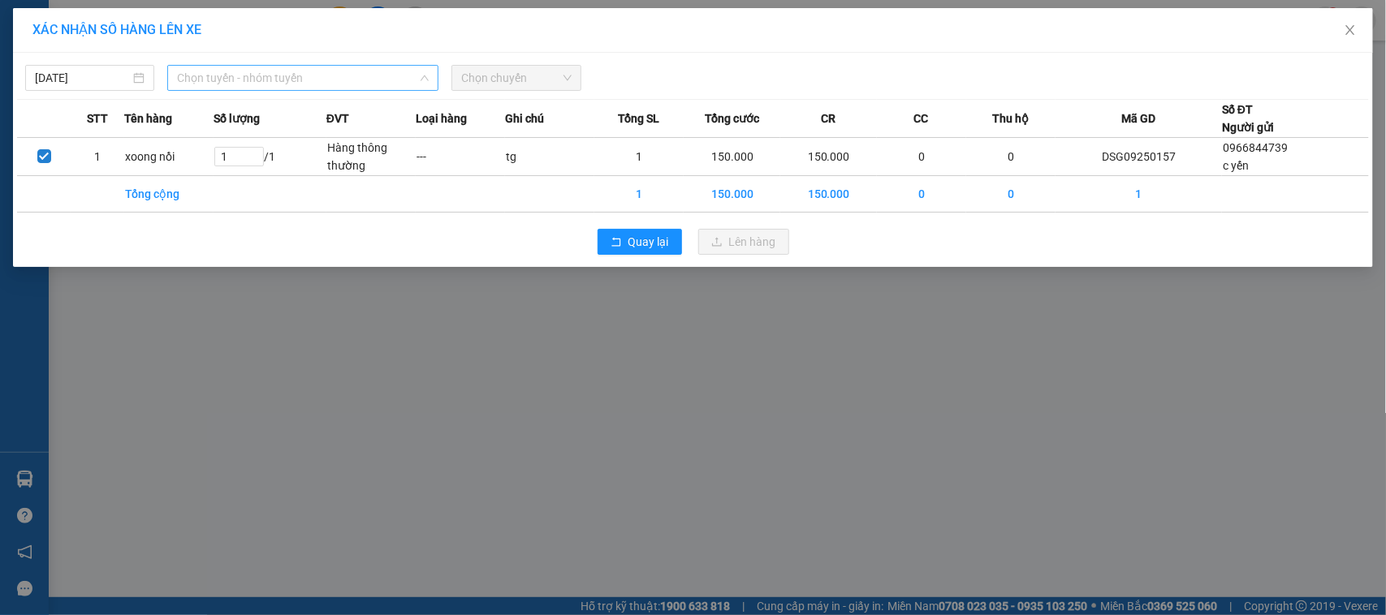
click at [342, 83] on span "Chọn tuyến - nhóm tuyến" at bounding box center [303, 78] width 252 height 24
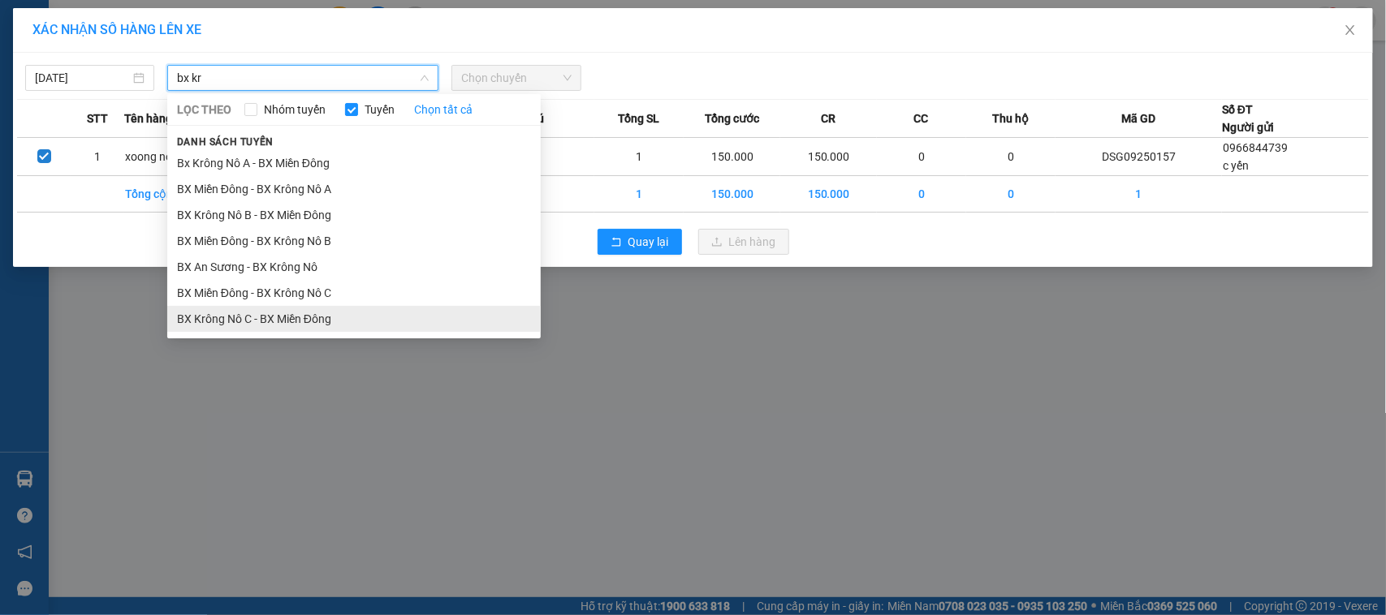
type input "bx kr"
click at [285, 314] on li "BX Krông Nô C - BX Miền Đông" at bounding box center [353, 319] width 373 height 26
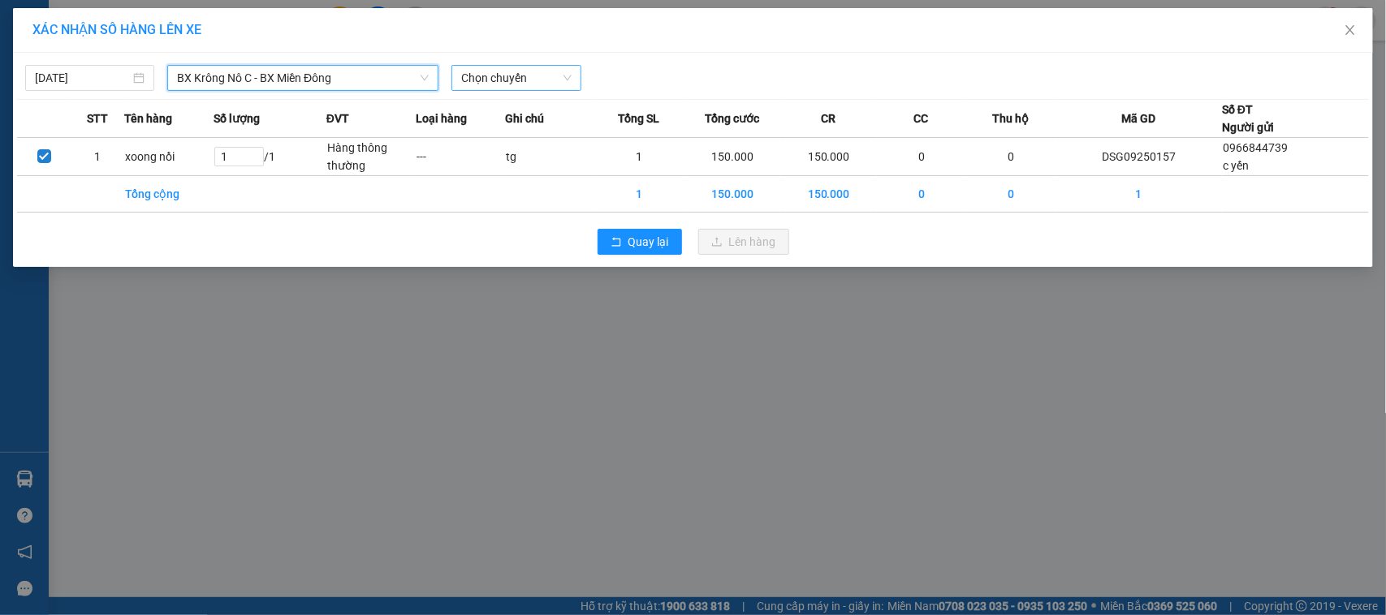
click at [476, 82] on span "Chọn chuyến" at bounding box center [516, 78] width 110 height 24
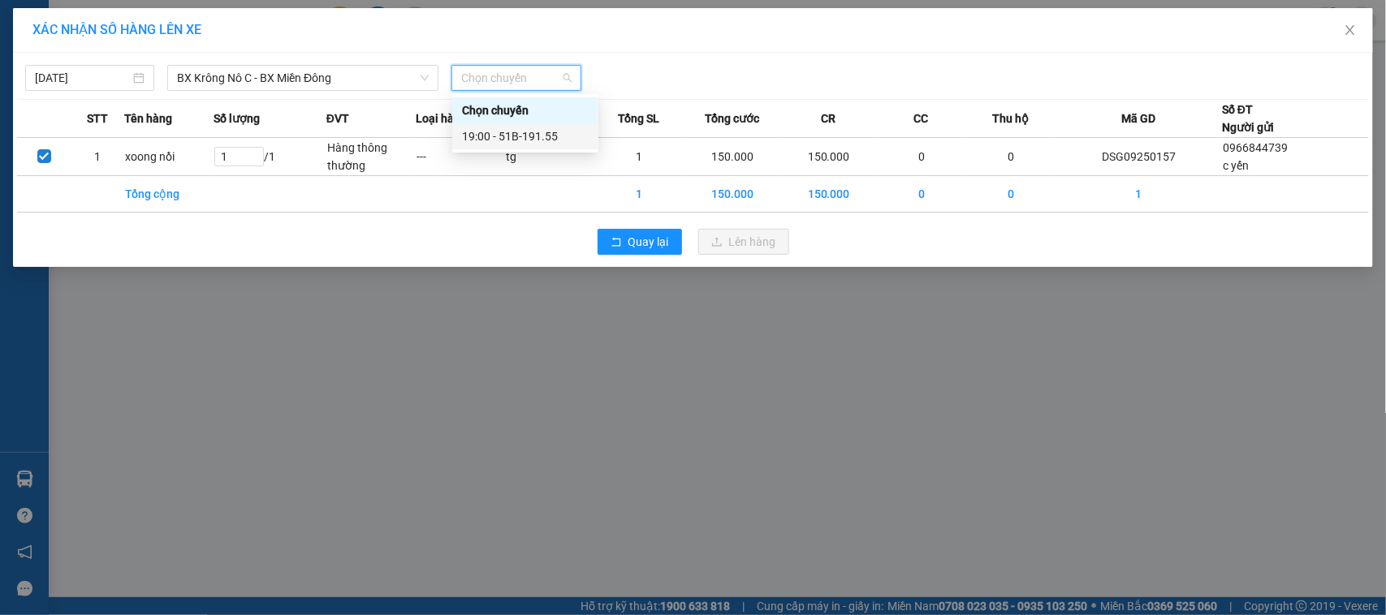
click at [497, 135] on div "19:00 - 51B-191.55" at bounding box center [525, 136] width 127 height 18
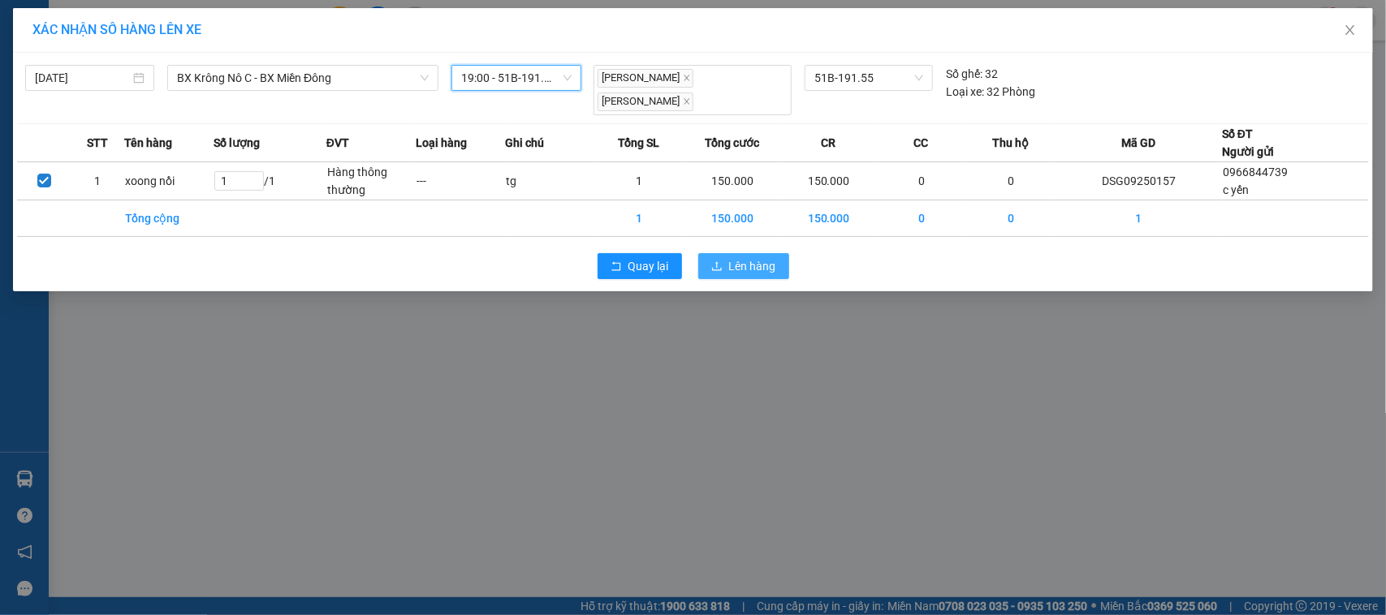
click at [739, 257] on span "Lên hàng" at bounding box center [752, 266] width 47 height 18
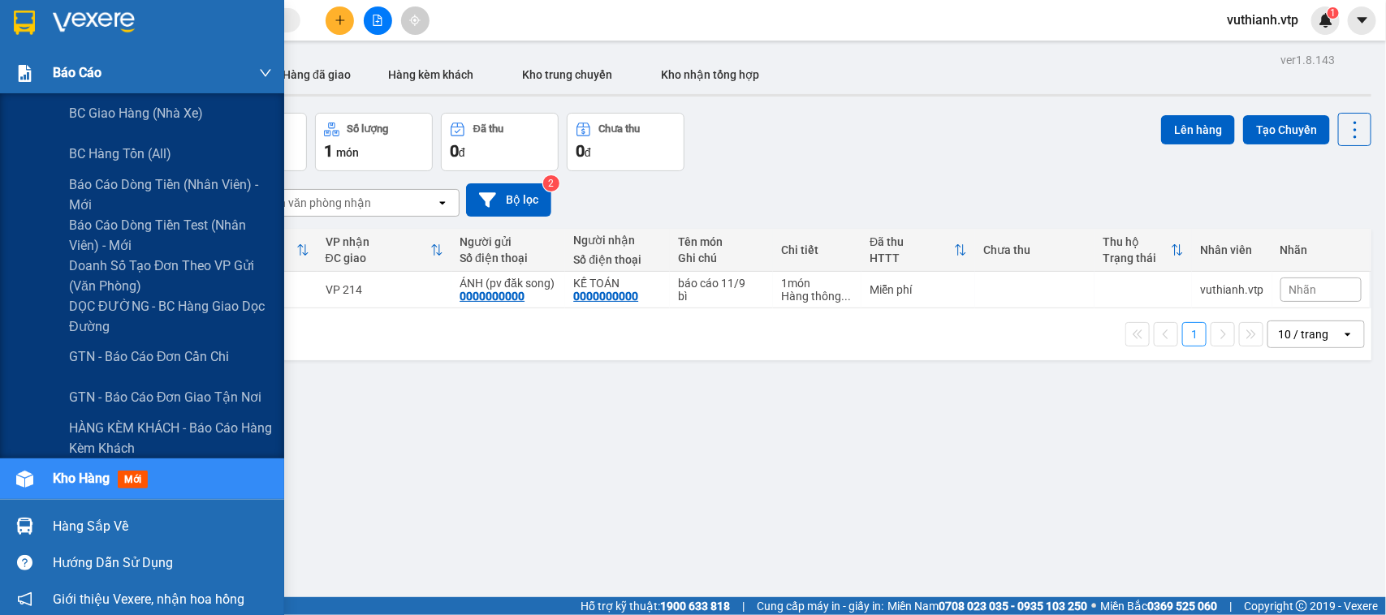
click at [27, 67] on img at bounding box center [24, 73] width 17 height 17
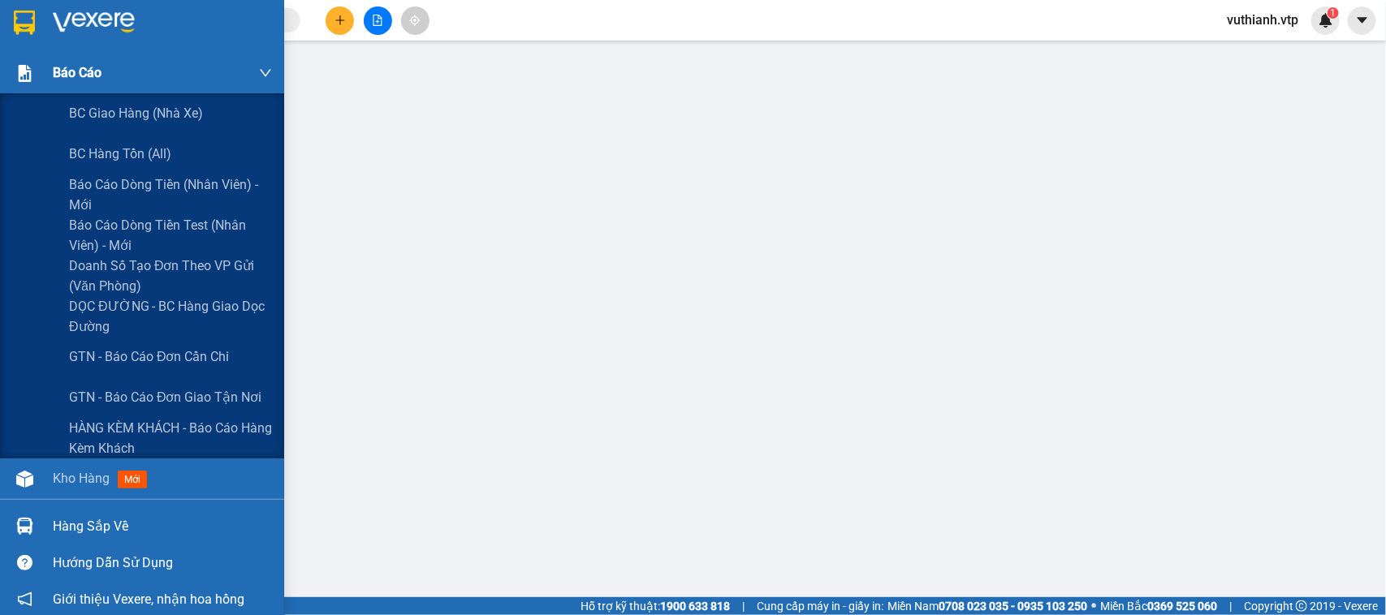
click at [17, 65] on img at bounding box center [24, 73] width 17 height 17
click at [82, 284] on span "Doanh số tạo đơn theo VP gửi (văn phòng)" at bounding box center [170, 276] width 203 height 41
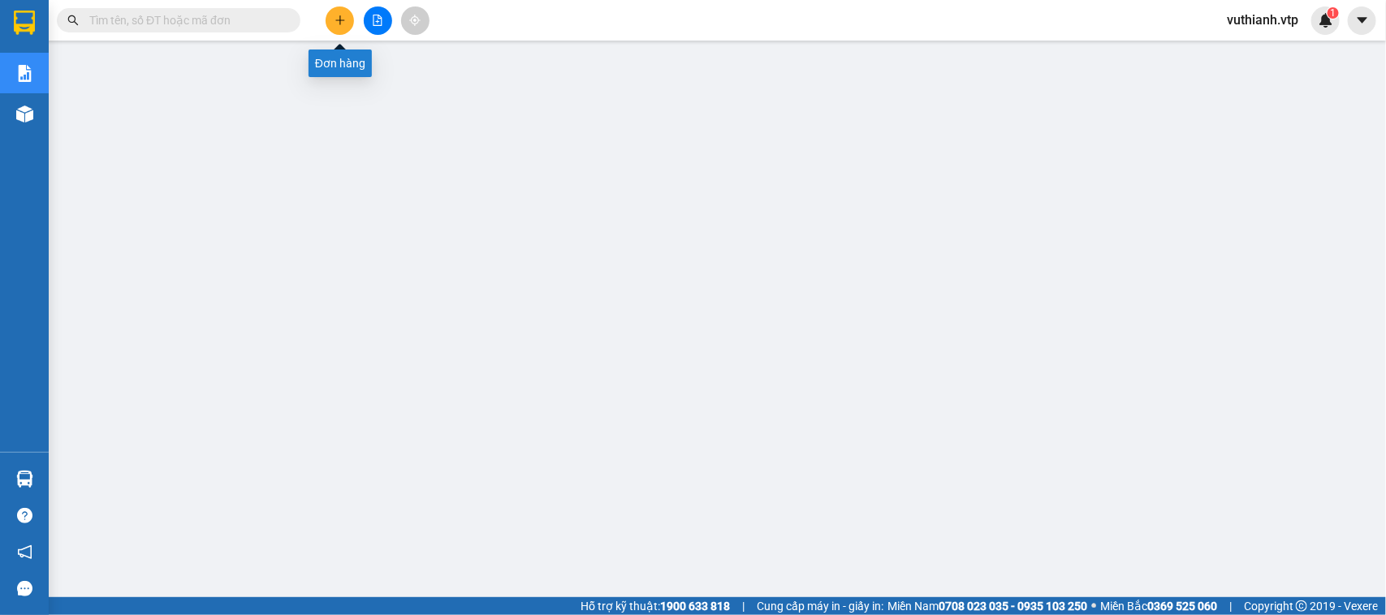
click at [338, 24] on icon "plus" at bounding box center [339, 20] width 11 height 11
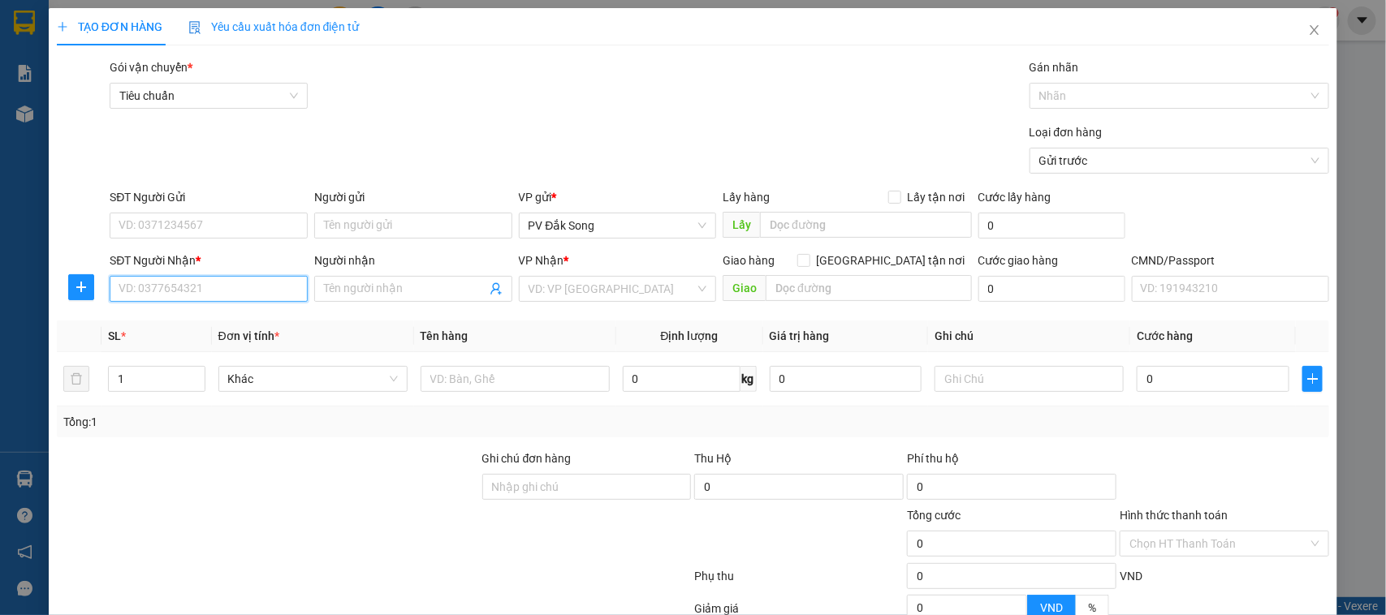
click at [212, 288] on input "SĐT Người Nhận *" at bounding box center [209, 289] width 198 height 26
click at [222, 326] on div "0394768282 - lệ" at bounding box center [207, 322] width 176 height 18
type input "0394768282"
type input "lệ"
type input "0394768282"
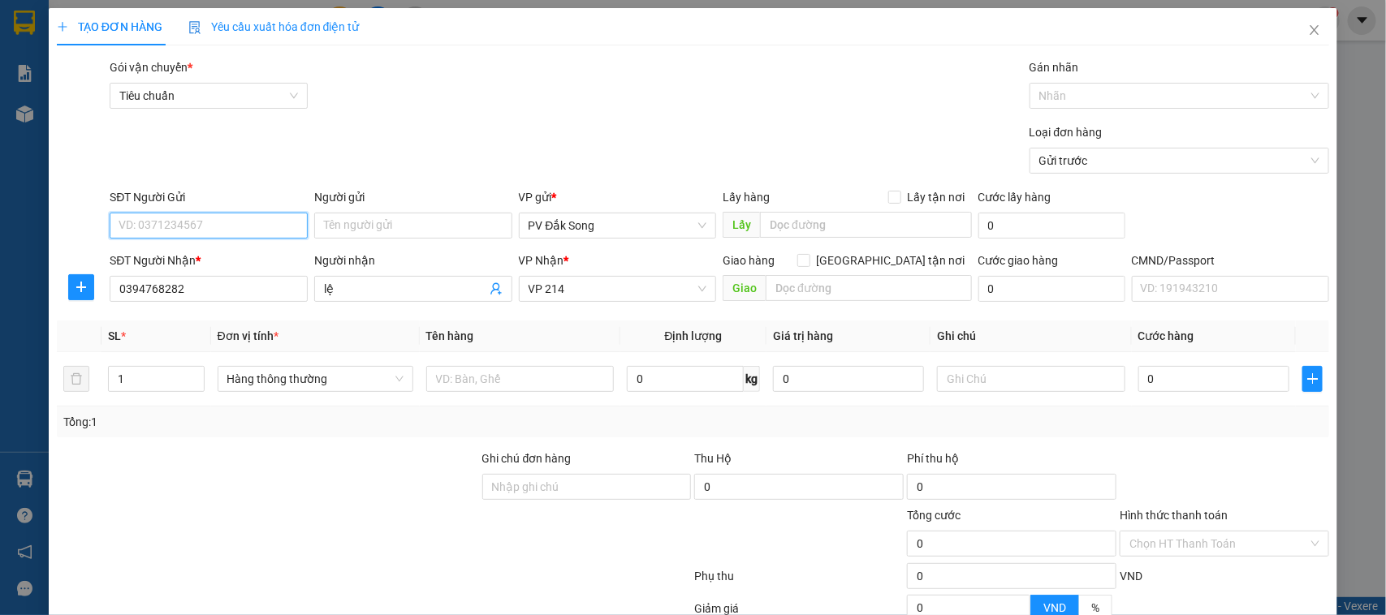
click at [248, 228] on input "SĐT Người Gửi" at bounding box center [209, 226] width 198 height 26
click at [225, 265] on div "0389477081 - liên" at bounding box center [207, 259] width 176 height 18
type input "0389477081"
type input "liên"
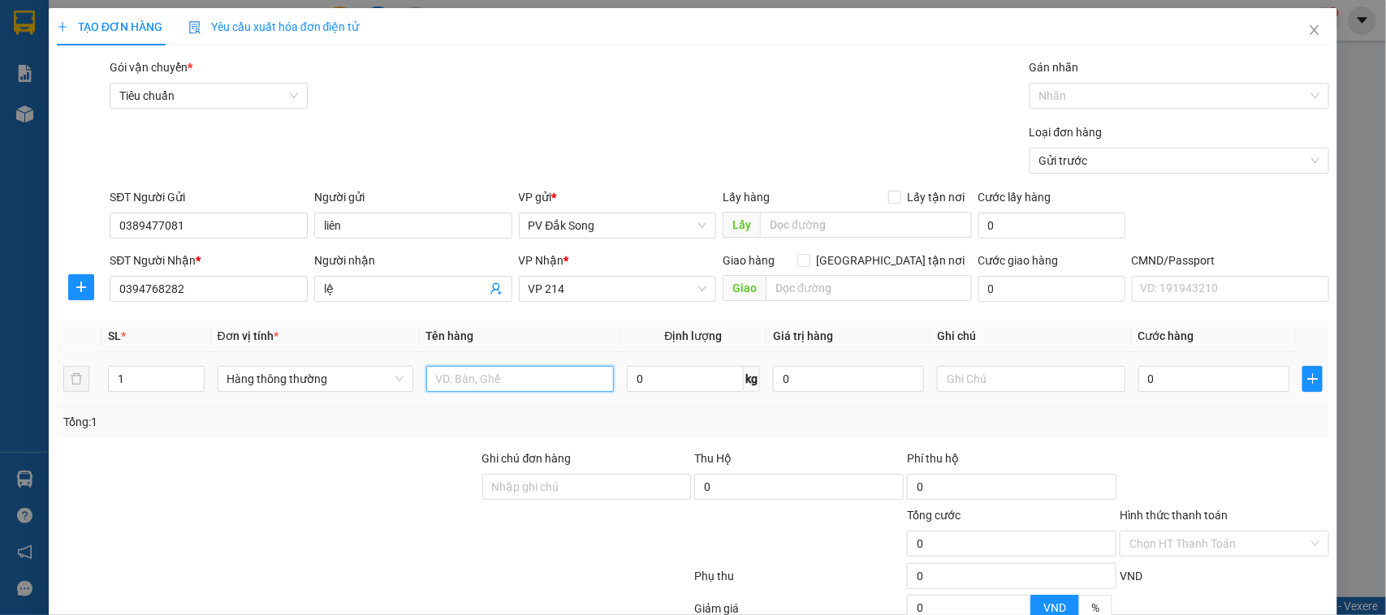
click at [451, 375] on input "text" at bounding box center [520, 379] width 188 height 26
type input "qa"
click at [1052, 378] on input "text" at bounding box center [1031, 379] width 188 height 26
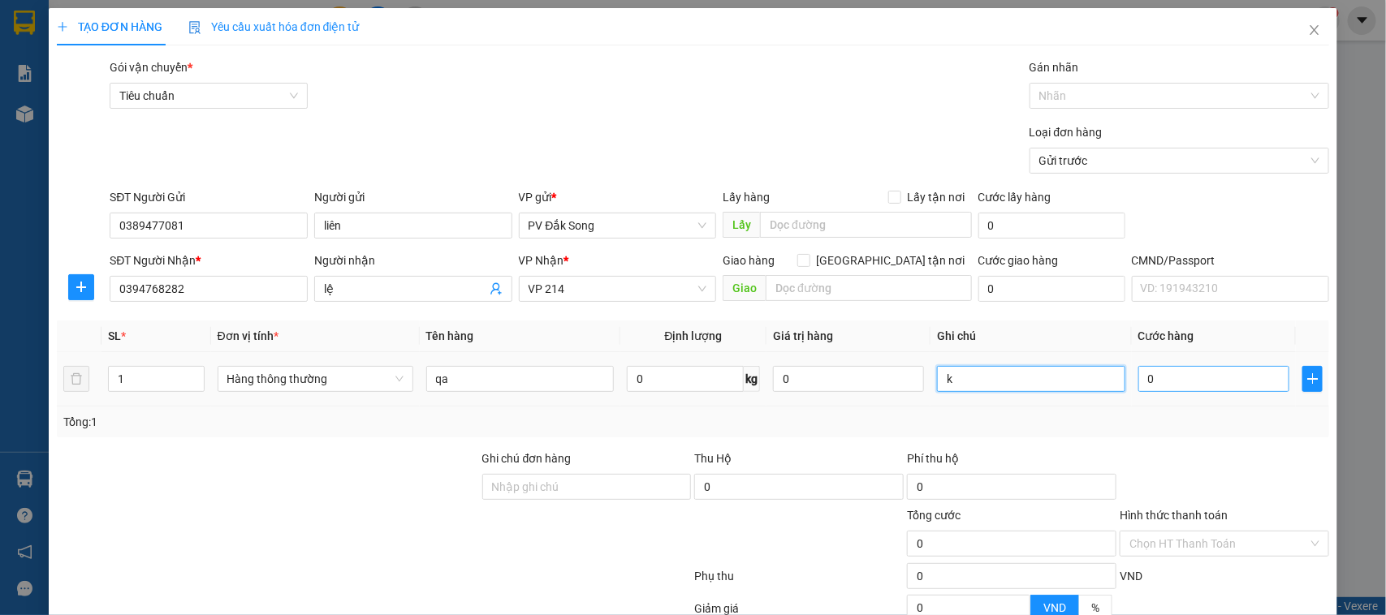
type input "k"
click at [1178, 380] on input "0" at bounding box center [1213, 379] width 151 height 26
type input "005"
type input "5"
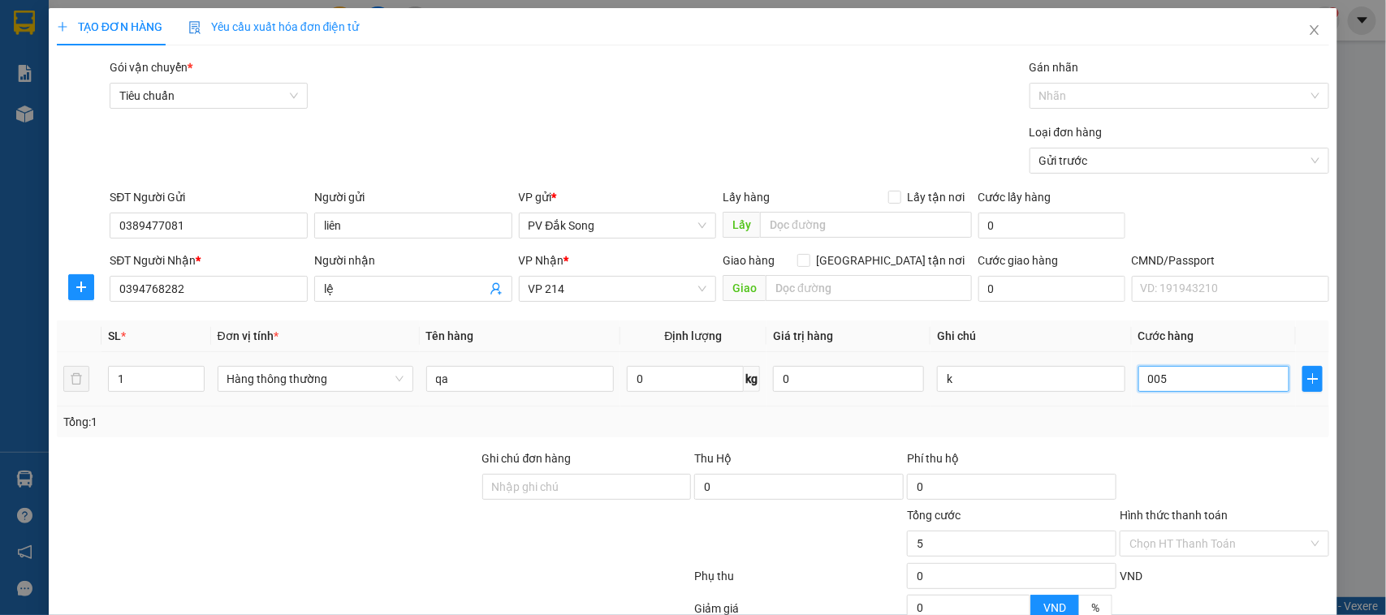
type input "0.050"
type input "50"
type input "00.500"
type input "500"
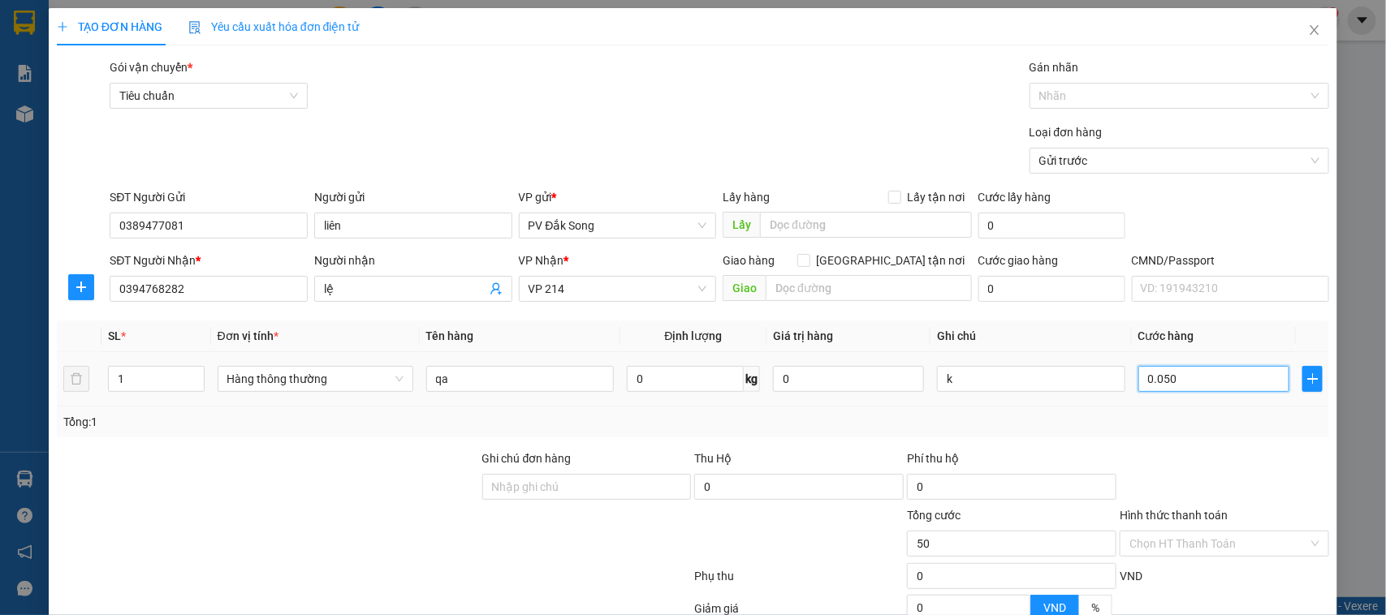
type input "500"
type input "0.005.000"
type input "5.000"
type input "000.050.000"
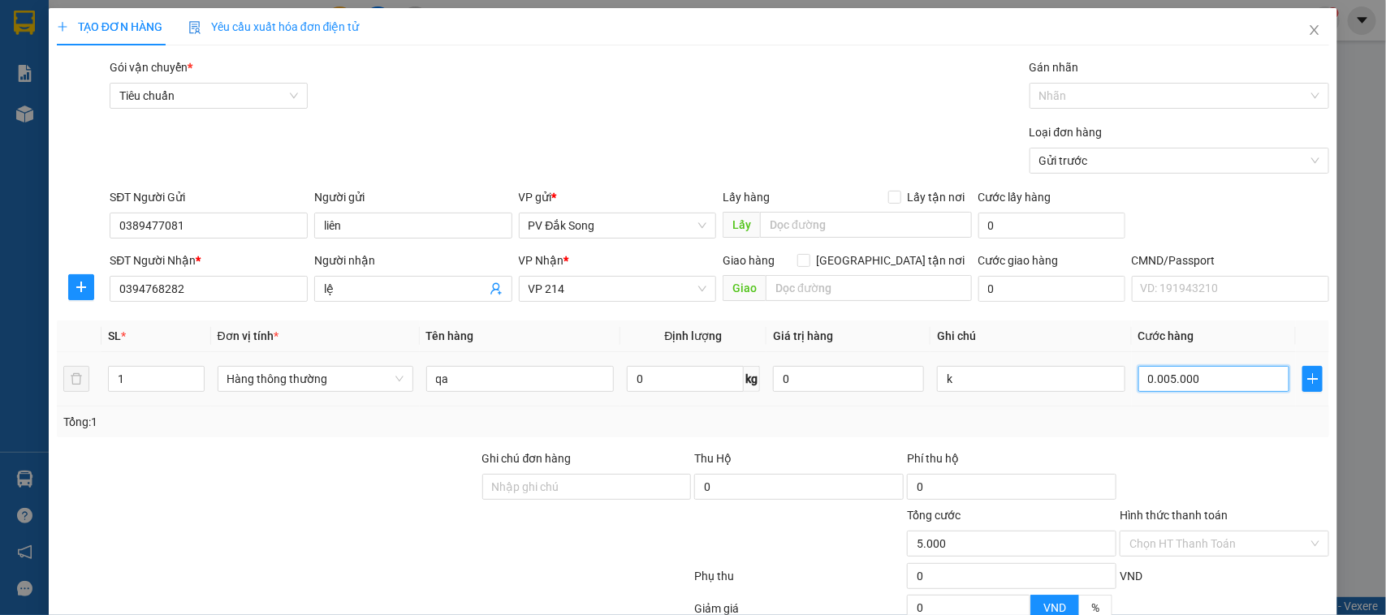
type input "50.000"
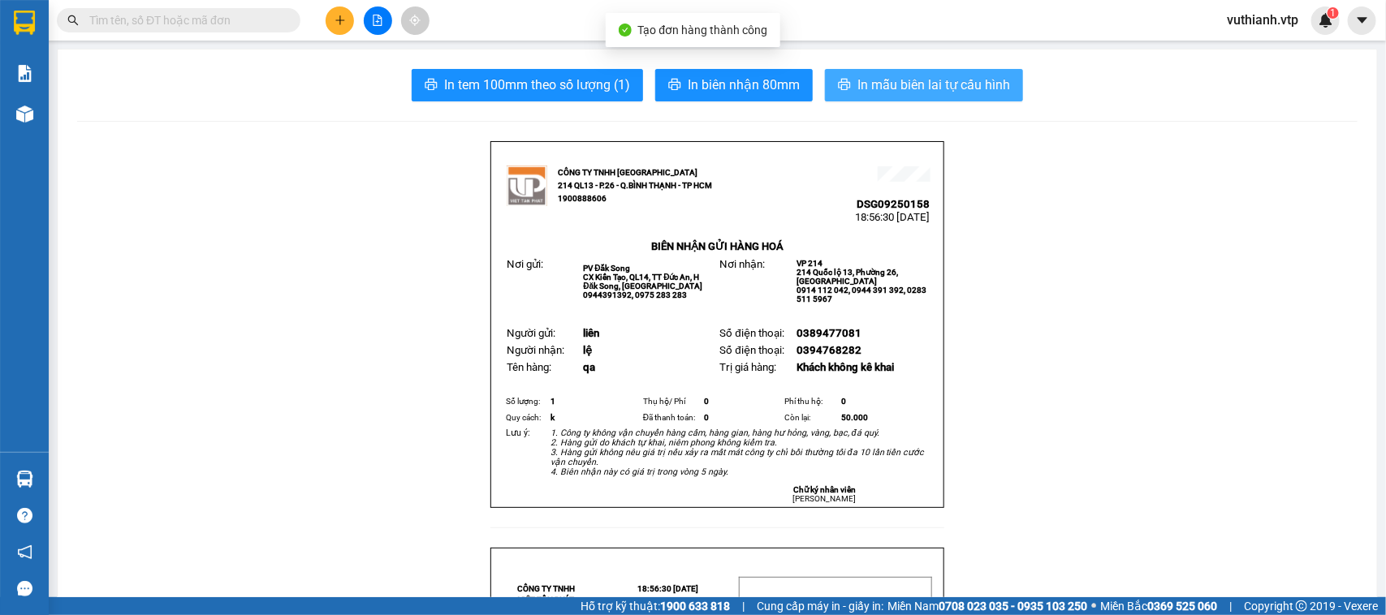
click at [958, 81] on span "In mẫu biên lai tự cấu hình" at bounding box center [933, 85] width 153 height 20
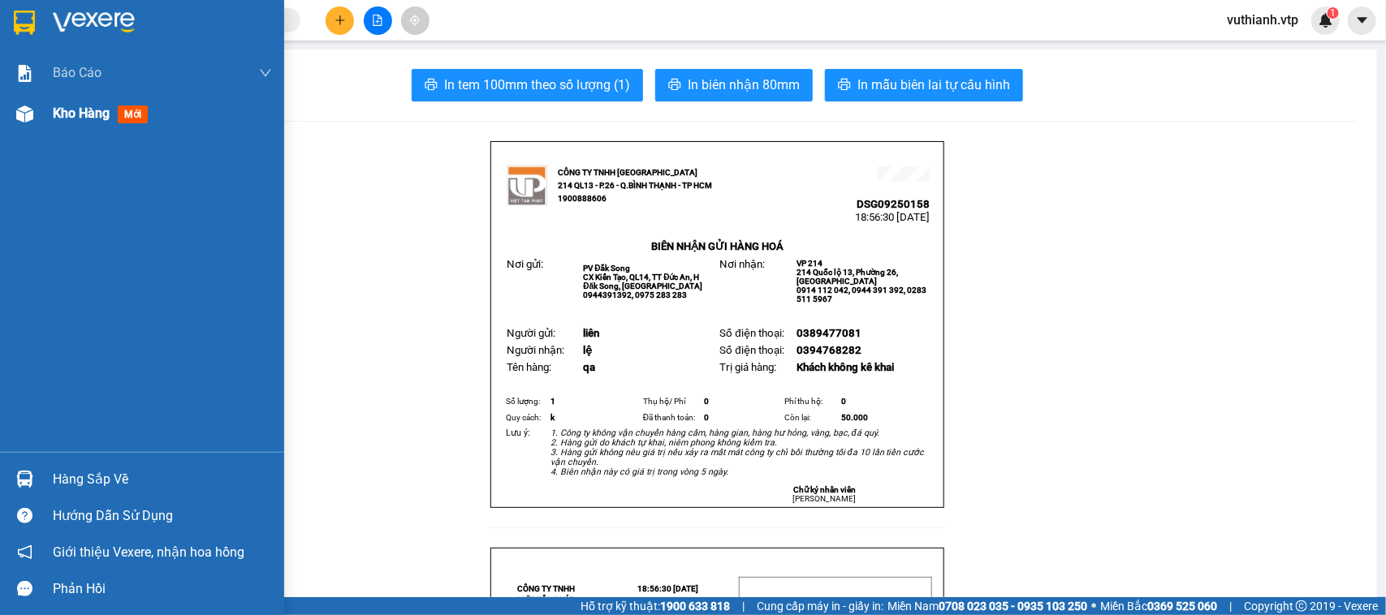
click at [41, 110] on div "Kho hàng mới" at bounding box center [142, 113] width 284 height 41
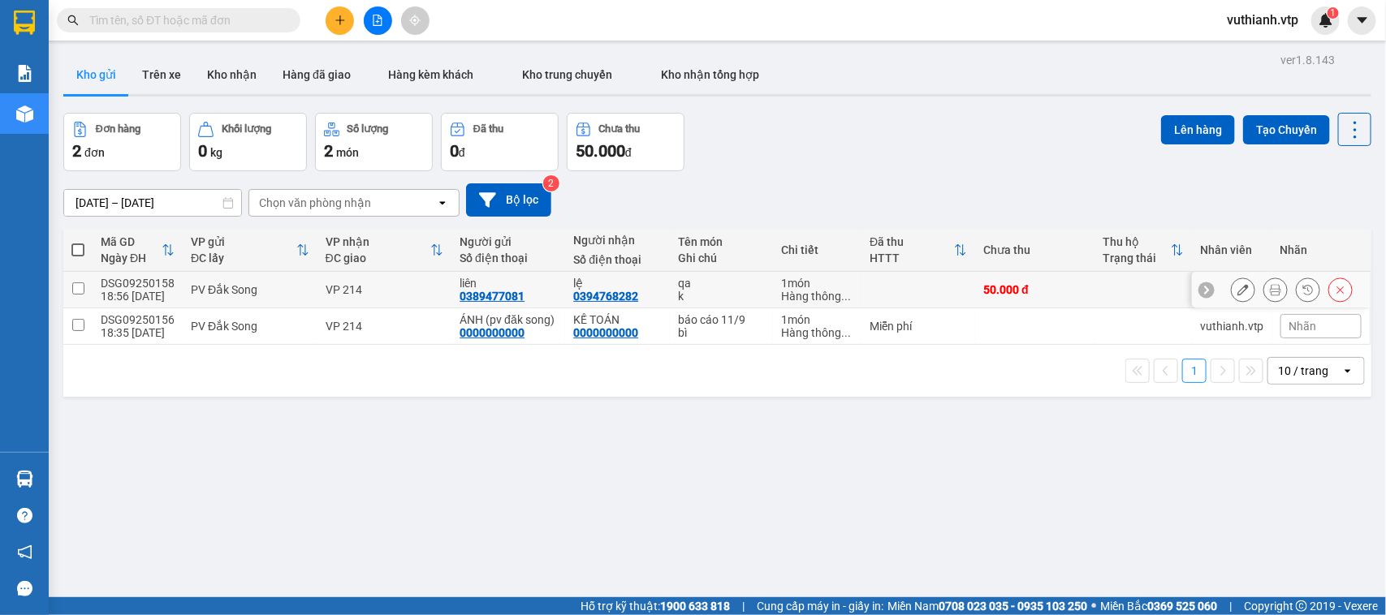
click at [80, 291] on input "checkbox" at bounding box center [78, 289] width 12 height 12
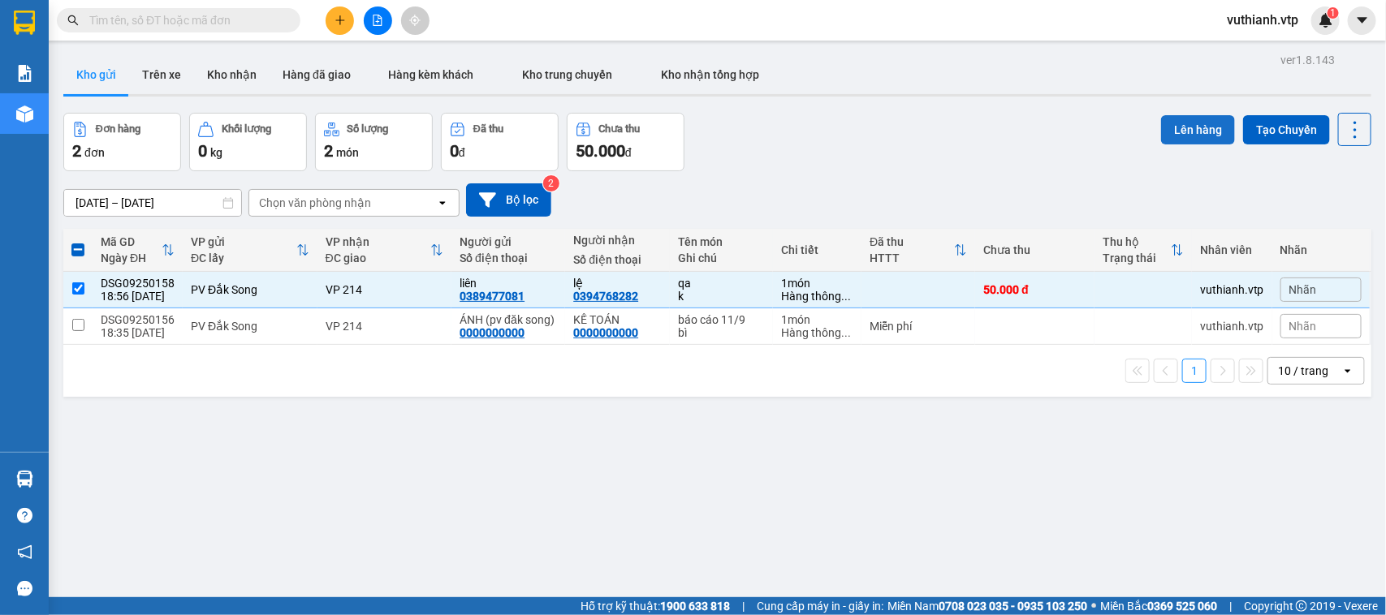
click at [1191, 128] on button "Lên hàng" at bounding box center [1198, 129] width 74 height 29
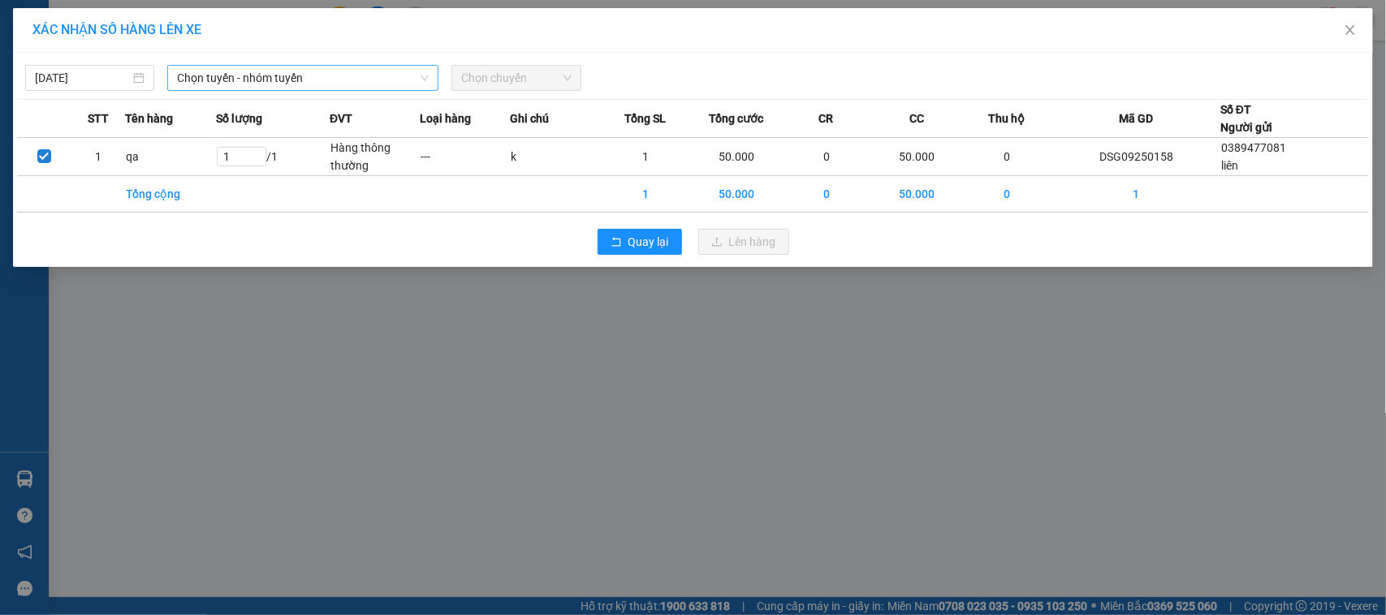
click at [372, 76] on span "Chọn tuyến - nhóm tuyến" at bounding box center [303, 78] width 252 height 24
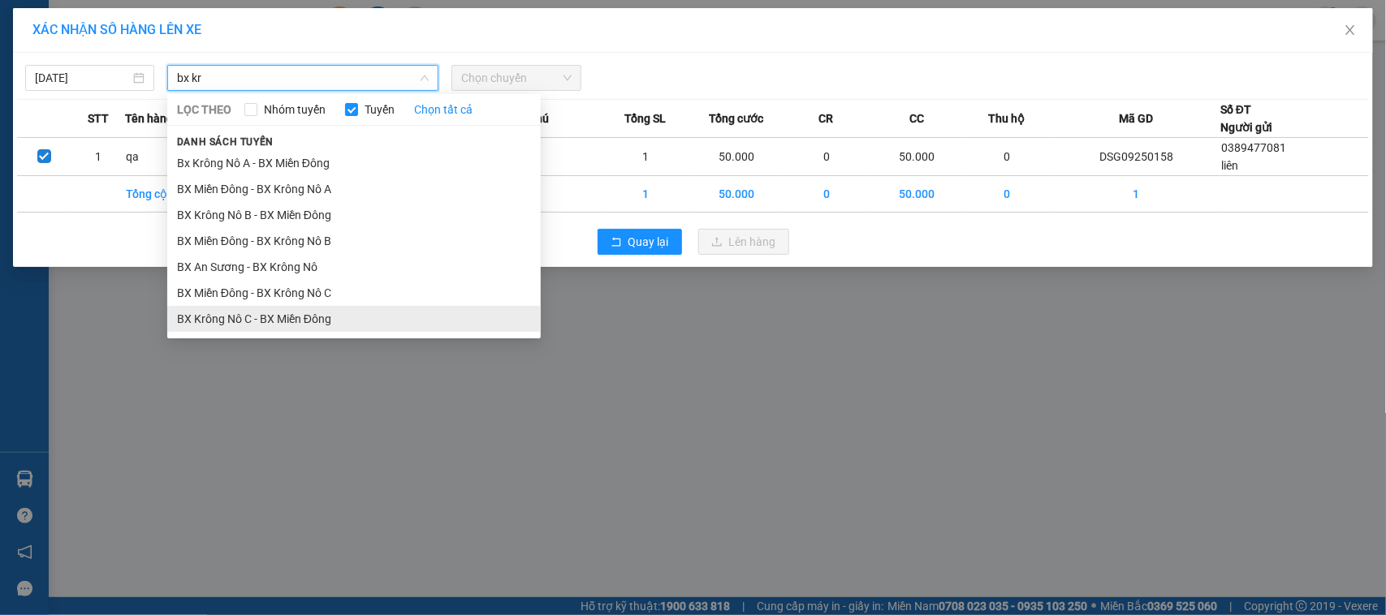
type input "bx kr"
click at [296, 322] on li "BX Krông Nô C - BX Miền Đông" at bounding box center [353, 319] width 373 height 26
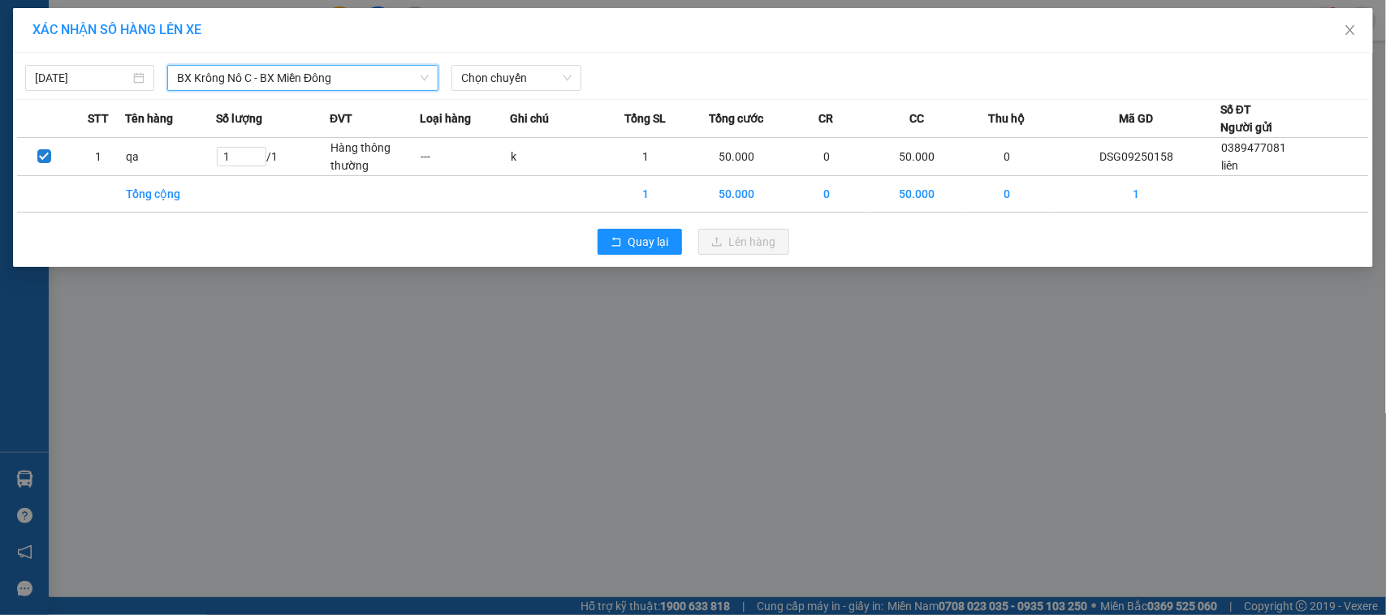
click at [506, 63] on div "[DATE] BX Krông Nô C - BX Miền [GEOGRAPHIC_DATA] Krông Nô C - BX Miền Đông LỌC …" at bounding box center [693, 74] width 1352 height 34
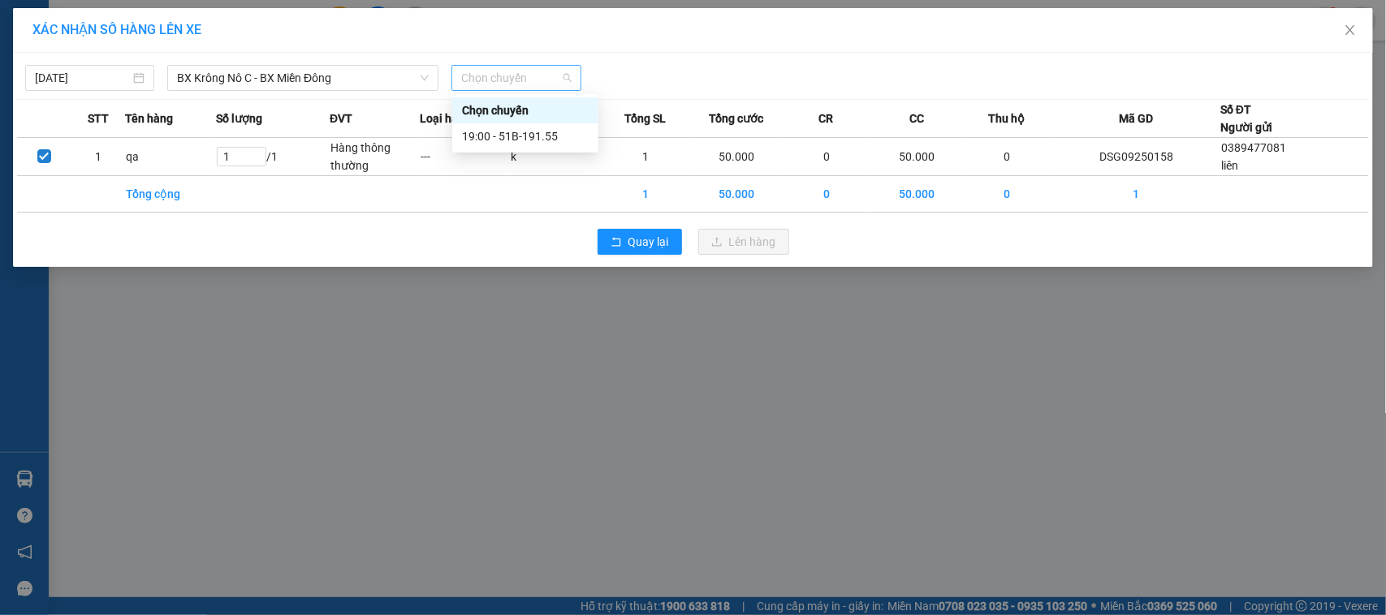
click at [506, 79] on span "Chọn chuyến" at bounding box center [516, 78] width 110 height 24
click at [509, 134] on div "19:00 - 51B-191.55" at bounding box center [525, 136] width 127 height 18
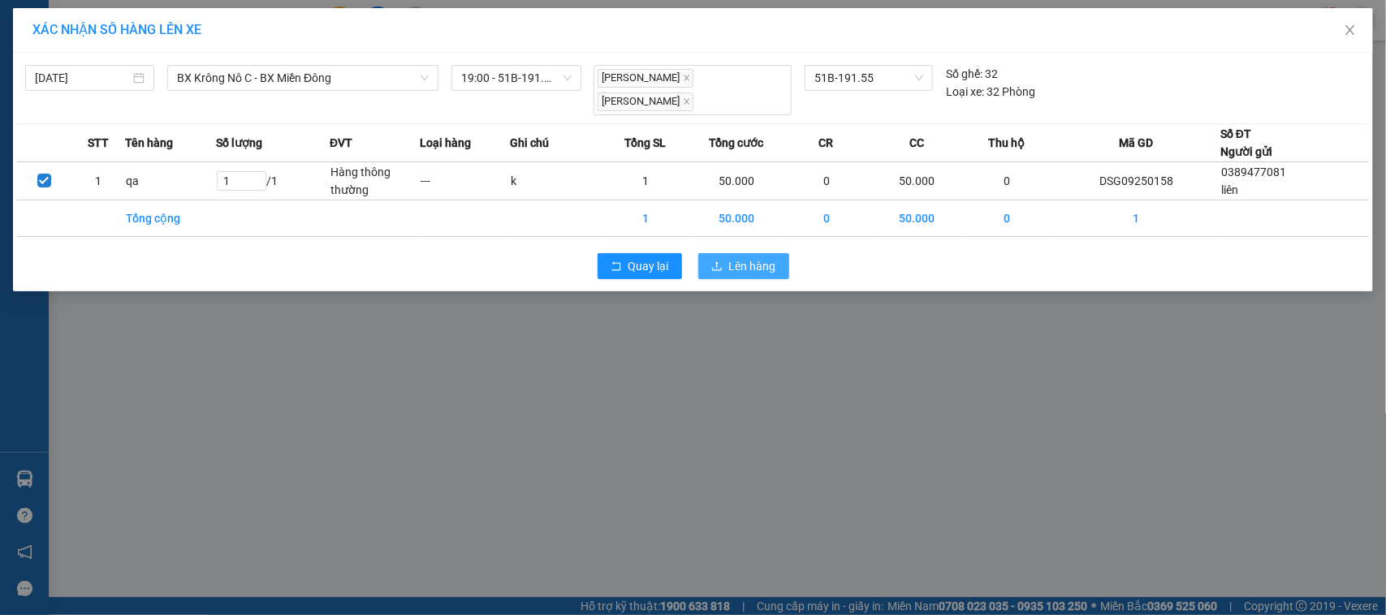
click at [714, 261] on icon "upload" at bounding box center [716, 266] width 11 height 11
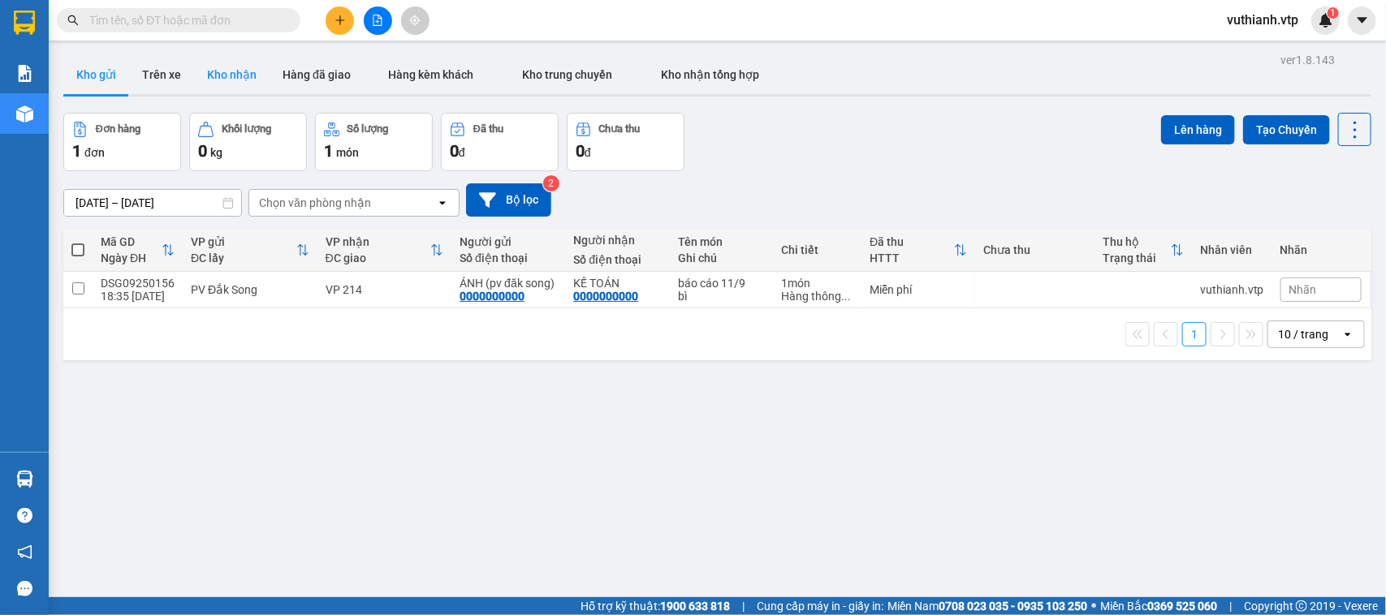
click at [226, 82] on button "Kho nhận" at bounding box center [232, 74] width 76 height 39
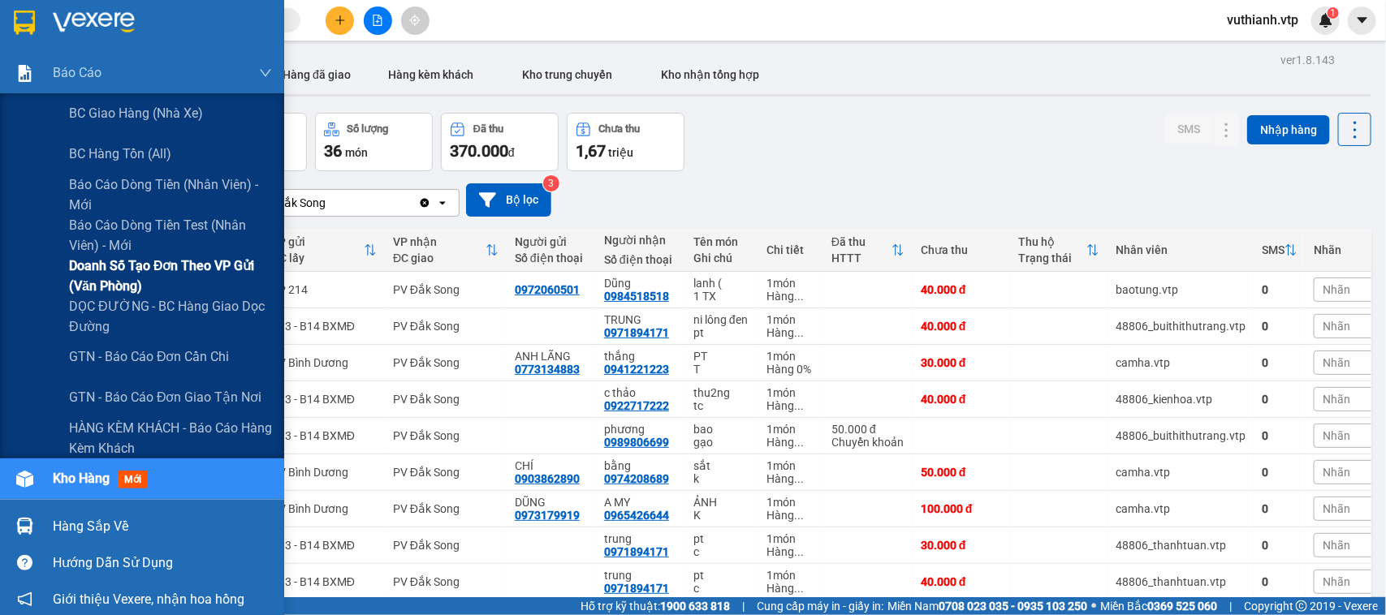
click at [149, 281] on span "Doanh số tạo đơn theo VP gửi (văn phòng)" at bounding box center [170, 276] width 203 height 41
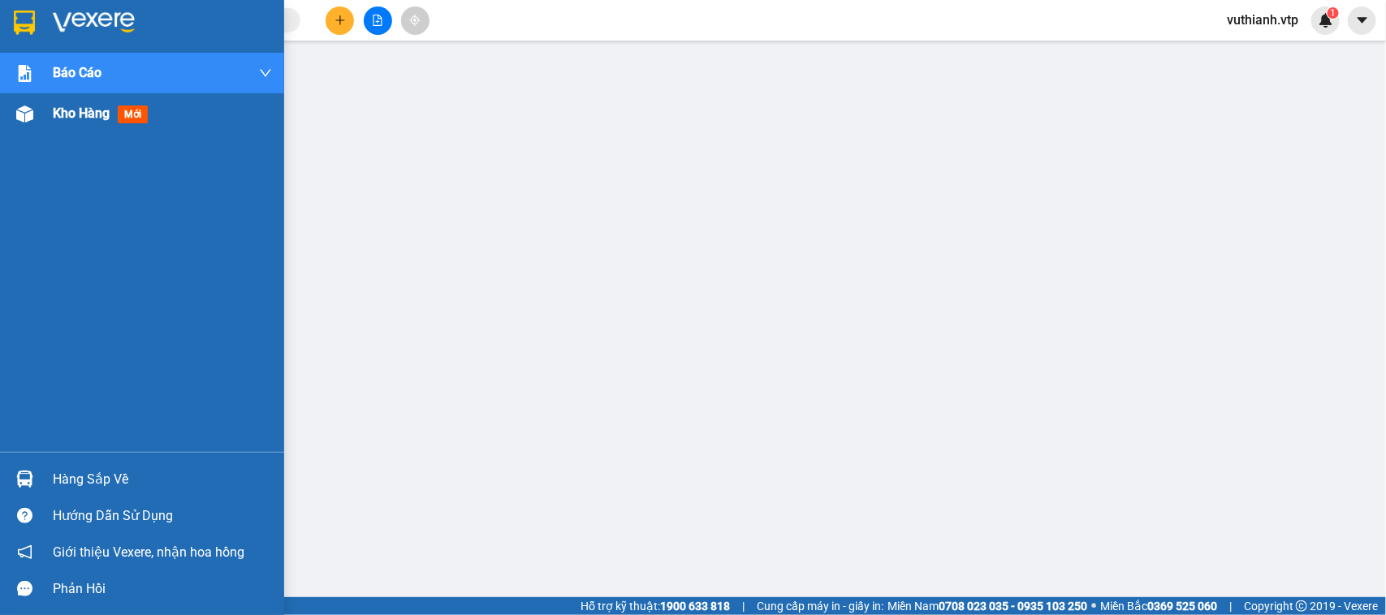
click at [29, 118] on img at bounding box center [24, 114] width 17 height 17
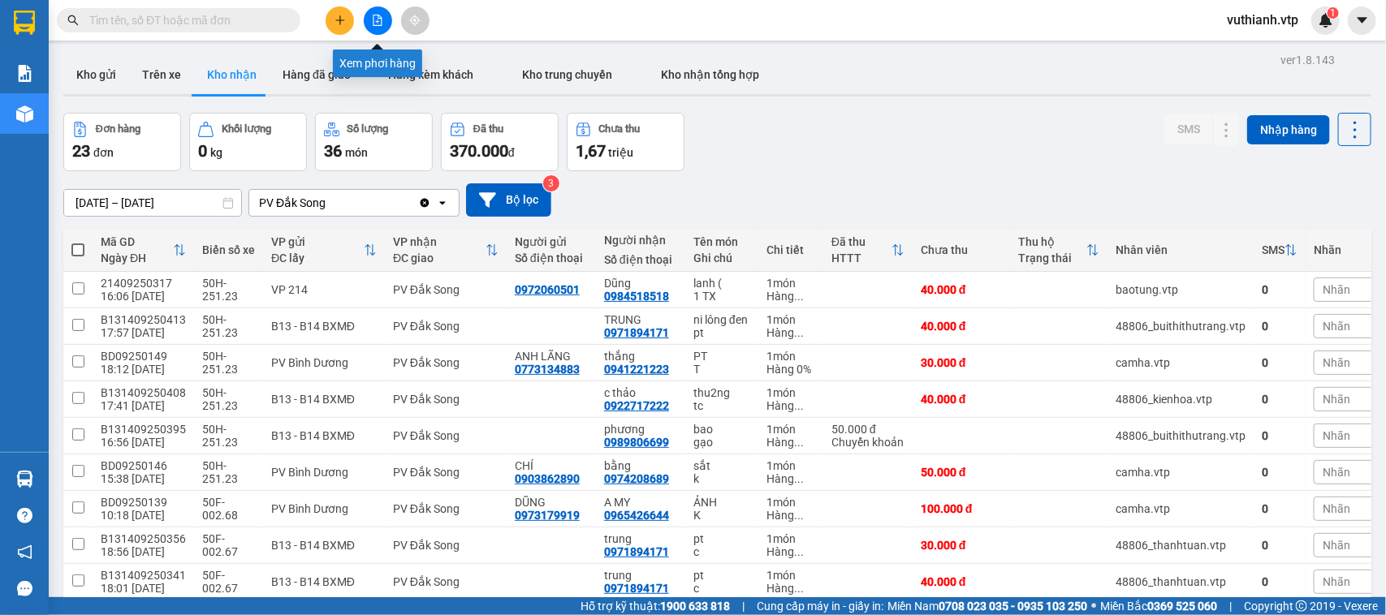
click at [390, 14] on button at bounding box center [378, 20] width 28 height 28
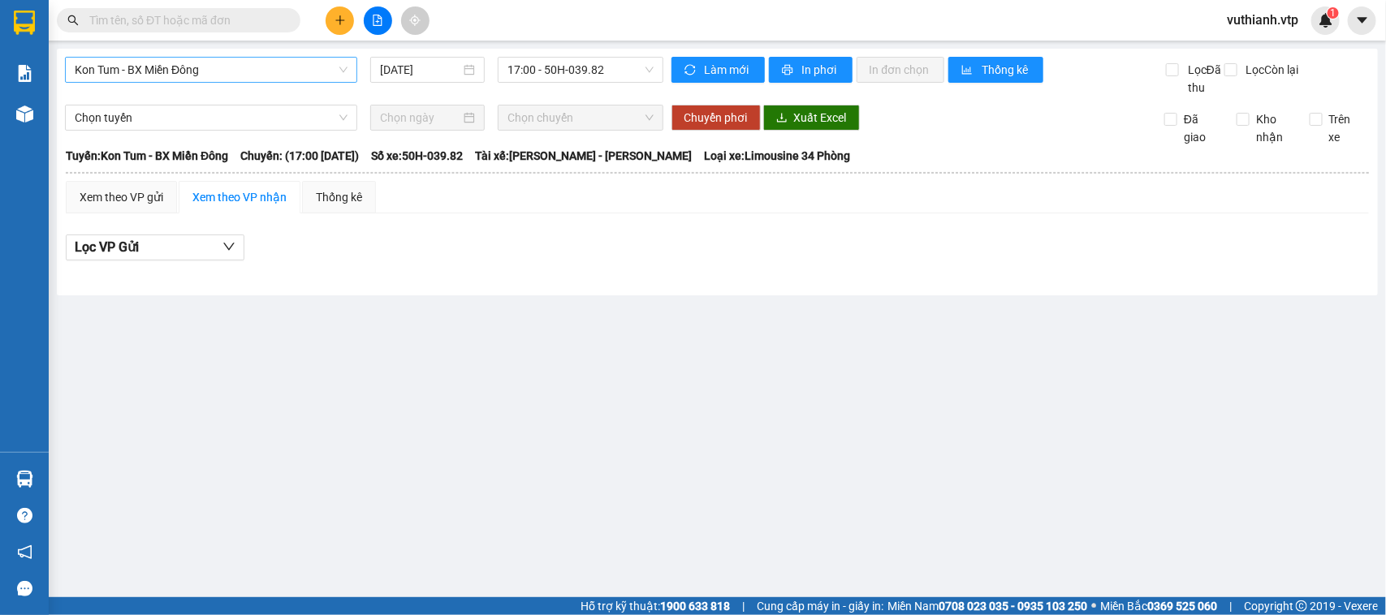
click at [326, 69] on span "Kon Tum - BX Miền Đông" at bounding box center [211, 70] width 273 height 24
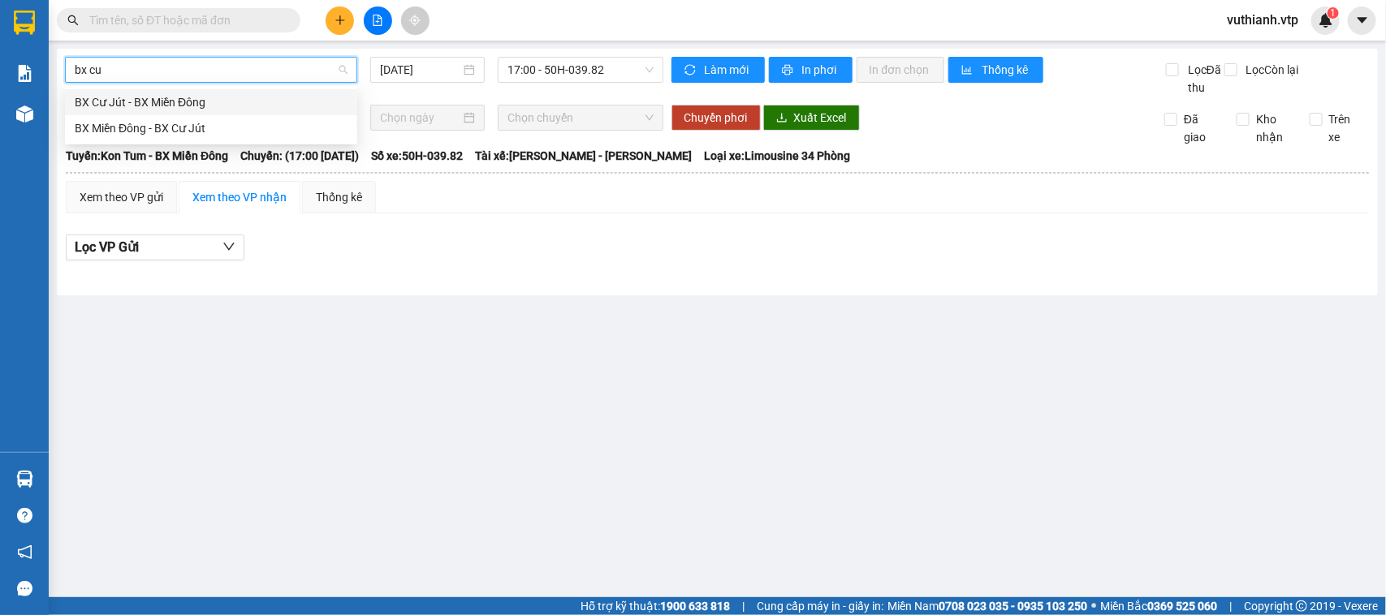
type input "bx cư"
click at [278, 100] on div "BX Cư Jút - BX Miền Đông" at bounding box center [211, 102] width 273 height 18
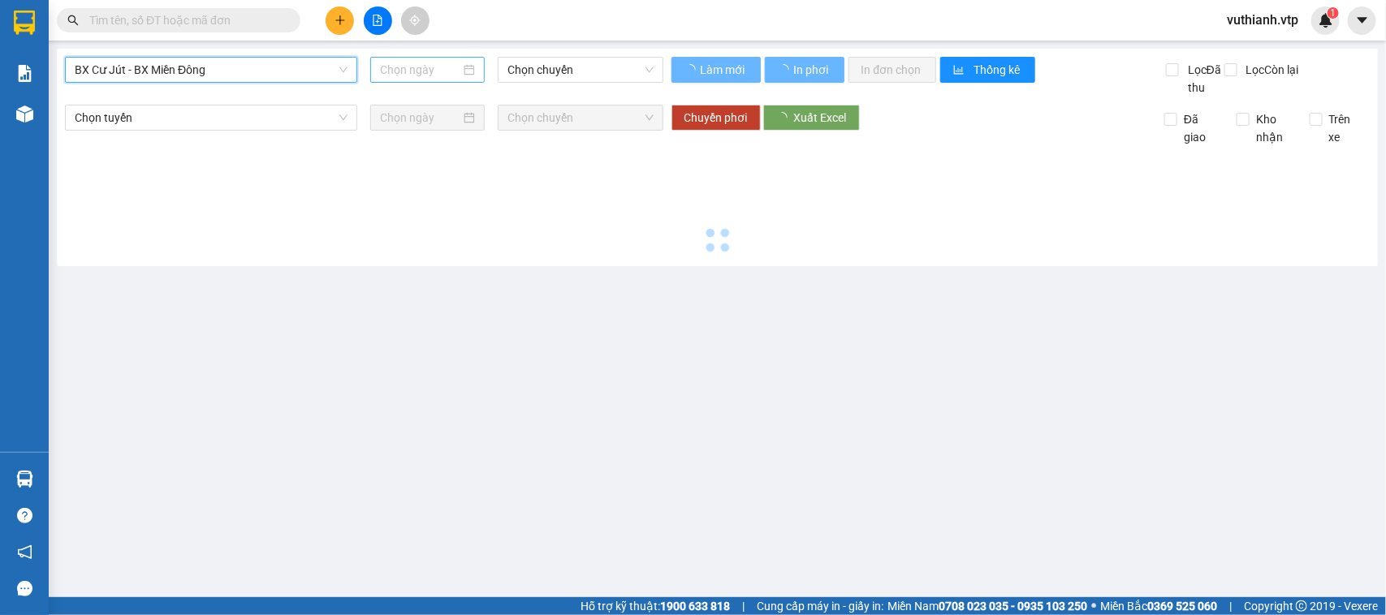
type input "[DATE]"
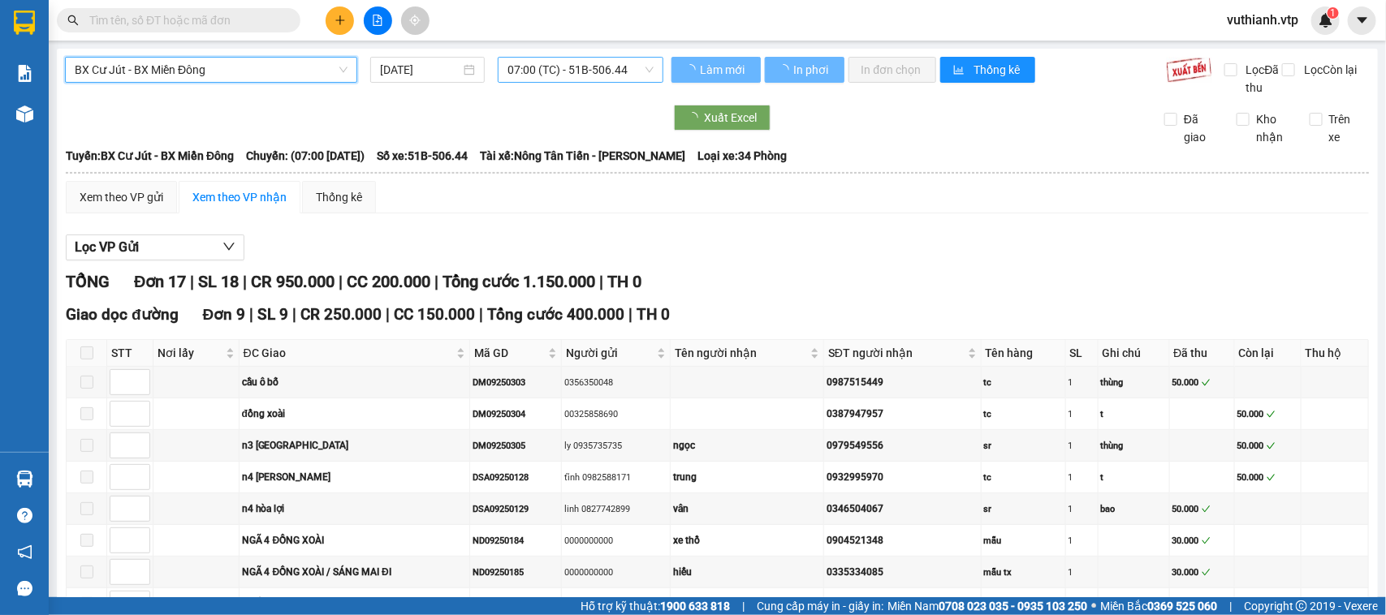
click at [574, 73] on span "07:00 (TC) - 51B-506.44" at bounding box center [579, 70] width 145 height 24
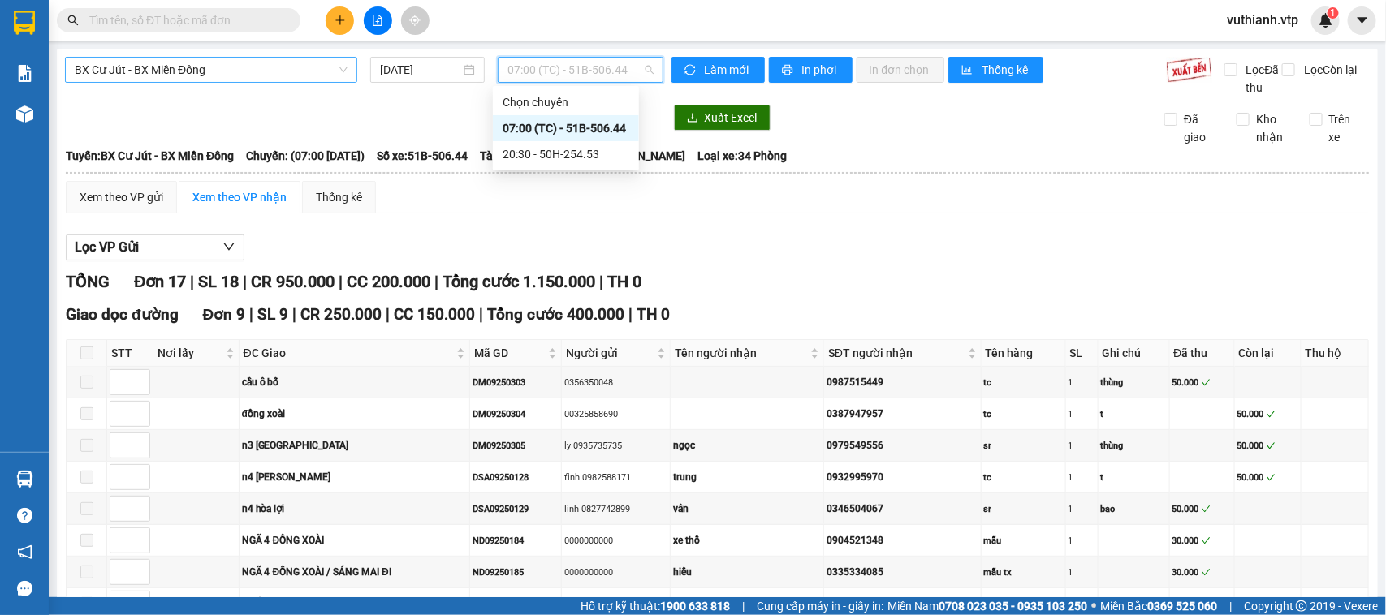
click at [573, 73] on span "07:00 (TC) - 51B-506.44" at bounding box center [579, 70] width 145 height 24
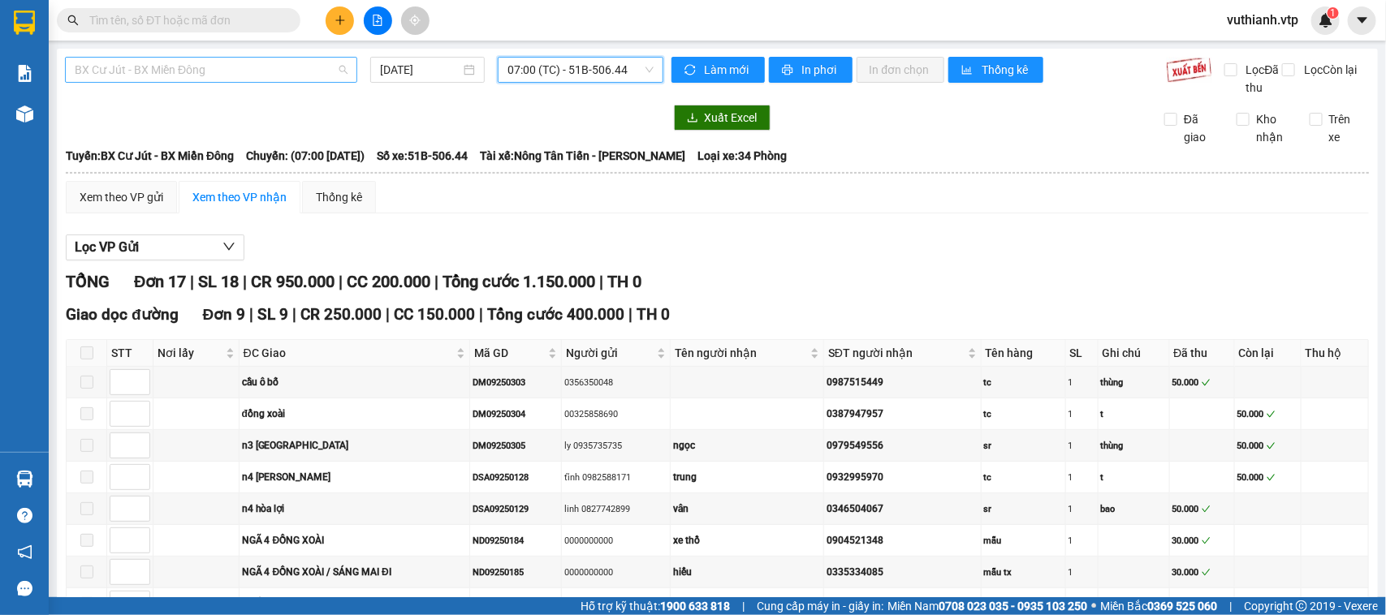
click at [309, 74] on span "BX Cư Jút - BX Miền Đông" at bounding box center [211, 70] width 273 height 24
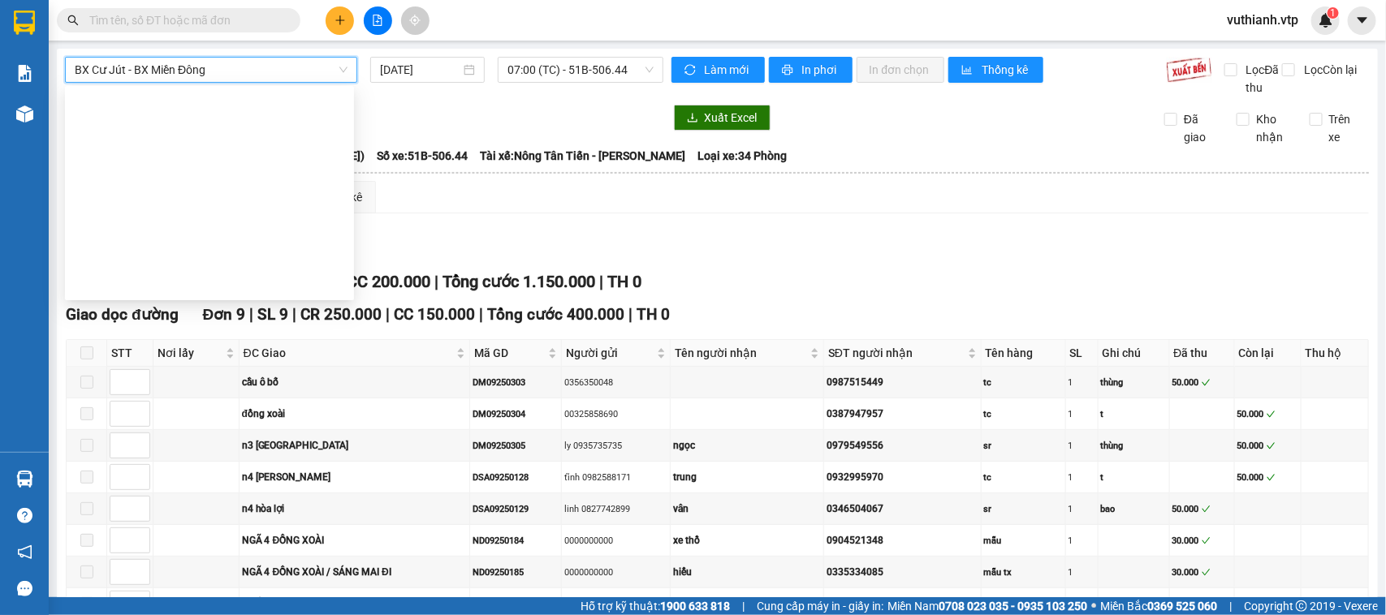
click at [196, 63] on span "BX Cư Jút - BX Miền Đông" at bounding box center [211, 70] width 273 height 24
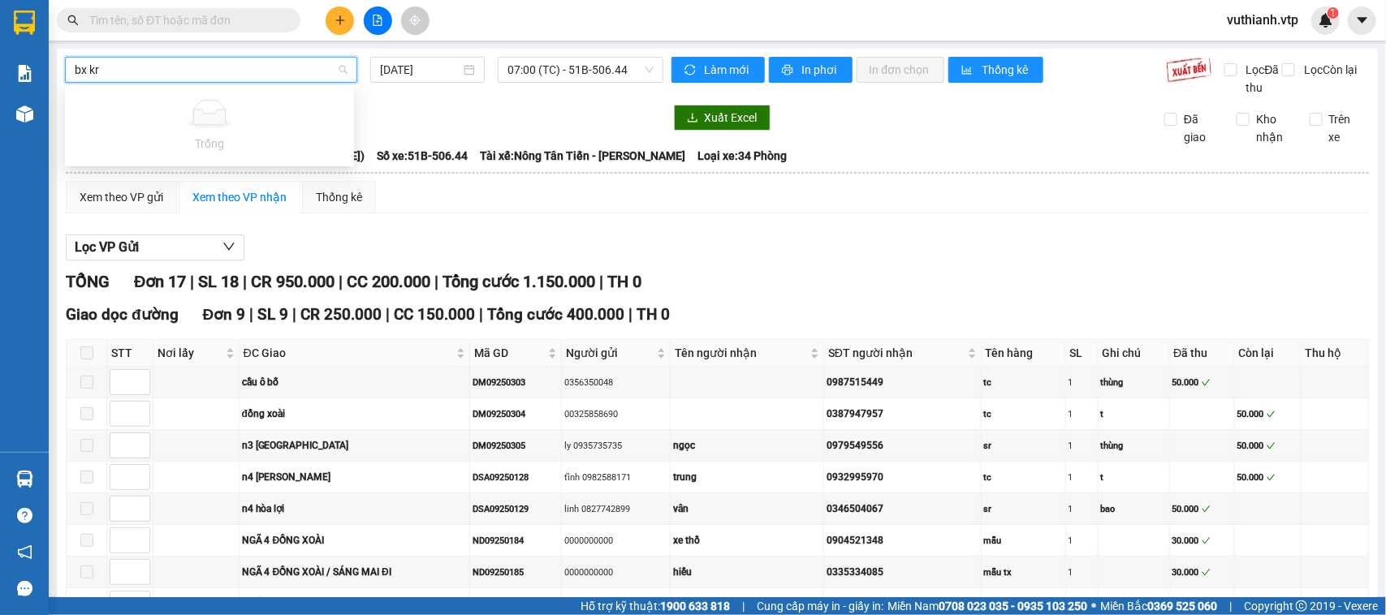
type input "bx kr"
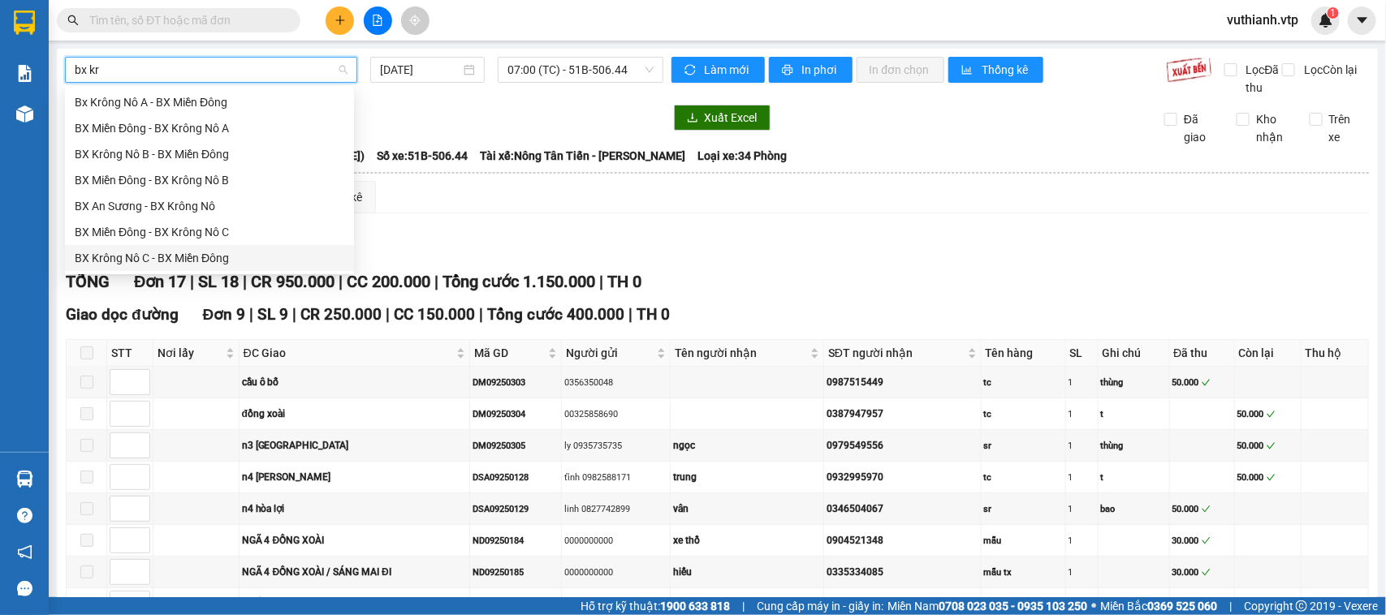
click at [191, 254] on div "BX Krông Nô C - BX Miền Đông" at bounding box center [210, 258] width 270 height 18
type input "[DATE]"
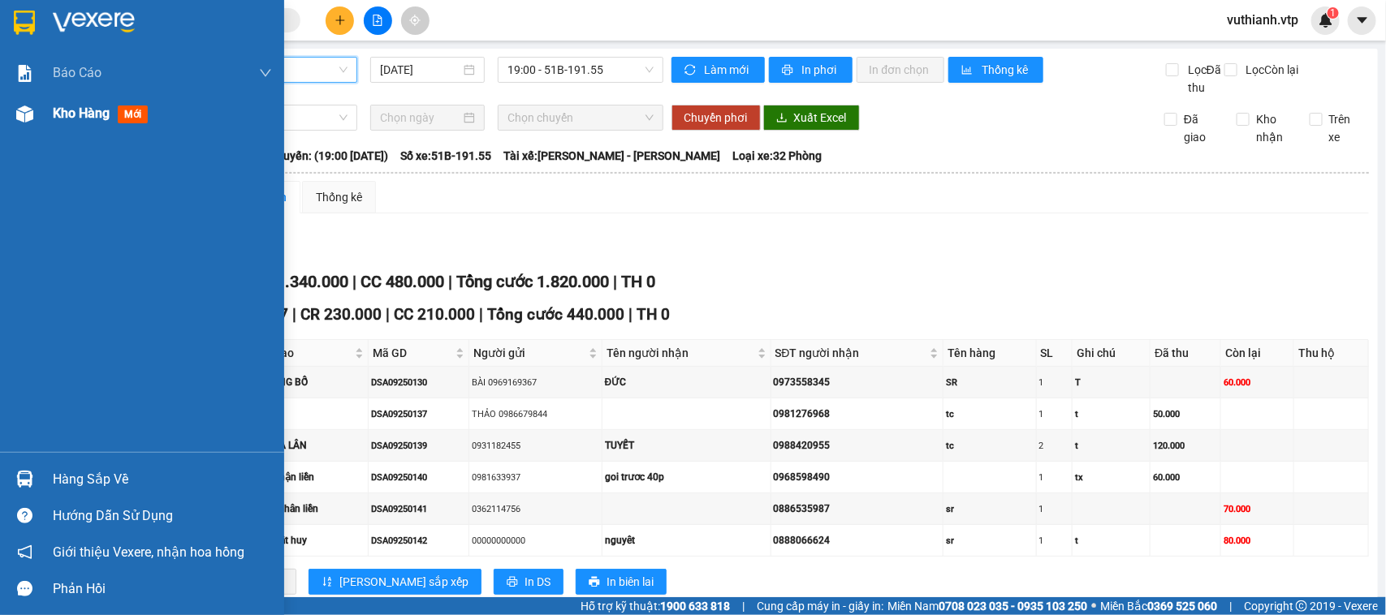
click at [31, 108] on img at bounding box center [24, 114] width 17 height 17
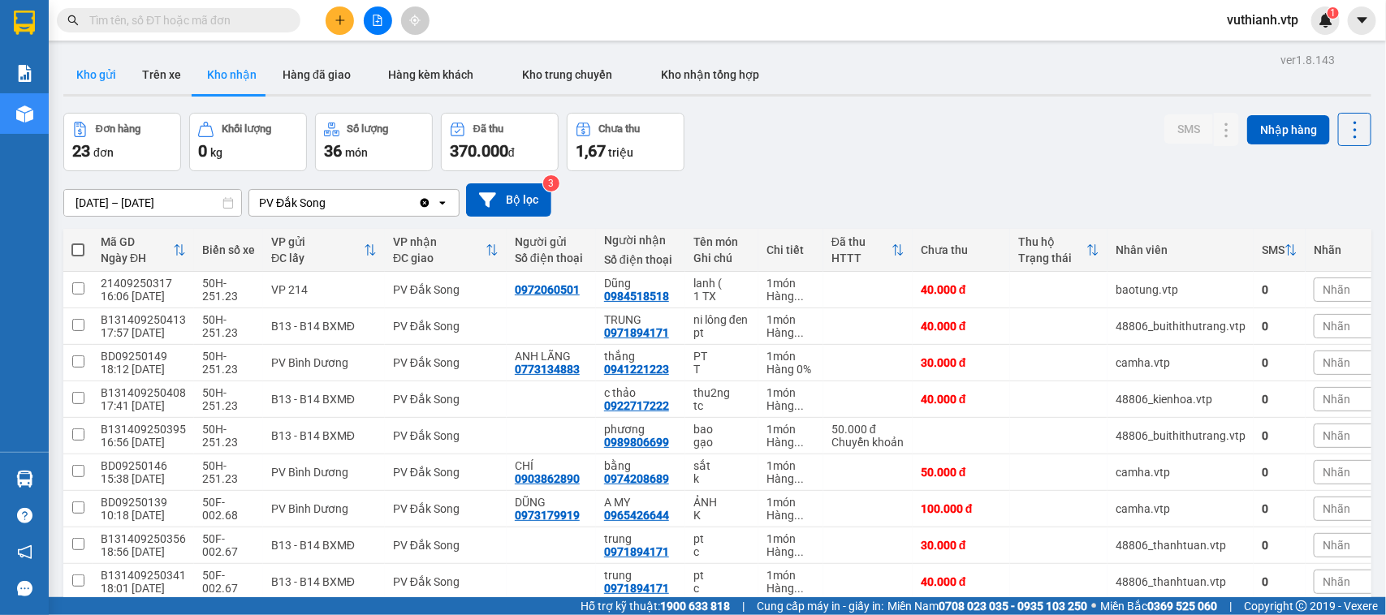
click at [106, 70] on button "Kho gửi" at bounding box center [96, 74] width 66 height 39
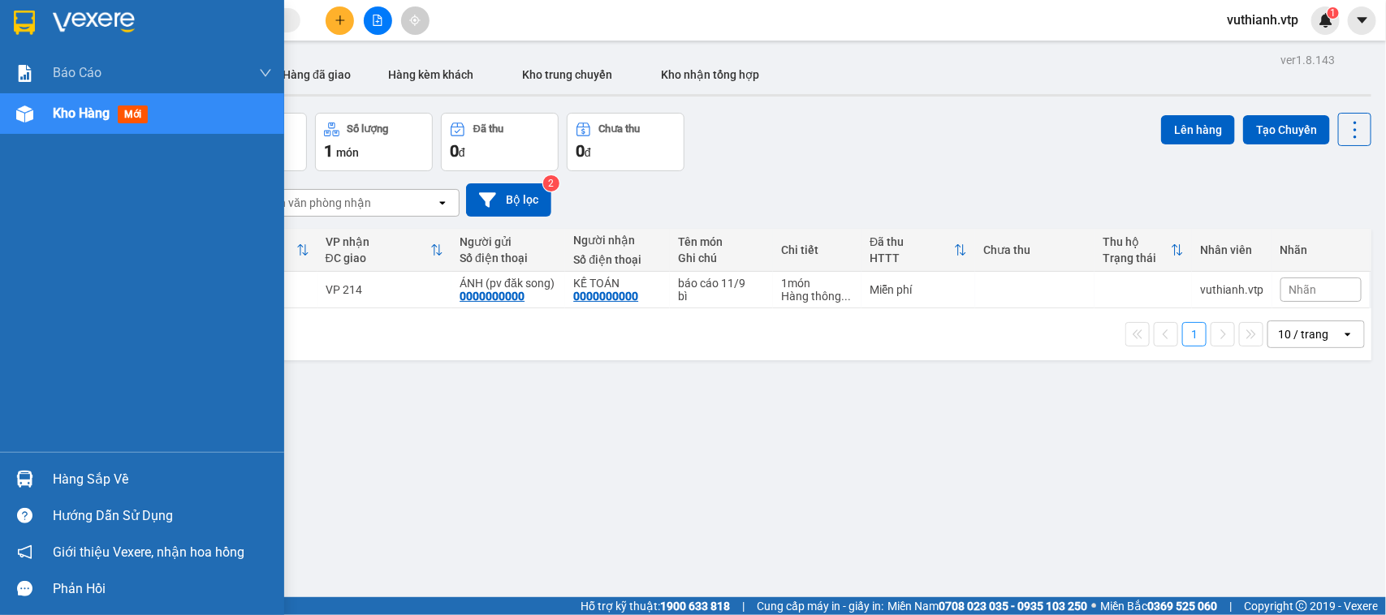
click at [24, 480] on img at bounding box center [24, 479] width 17 height 17
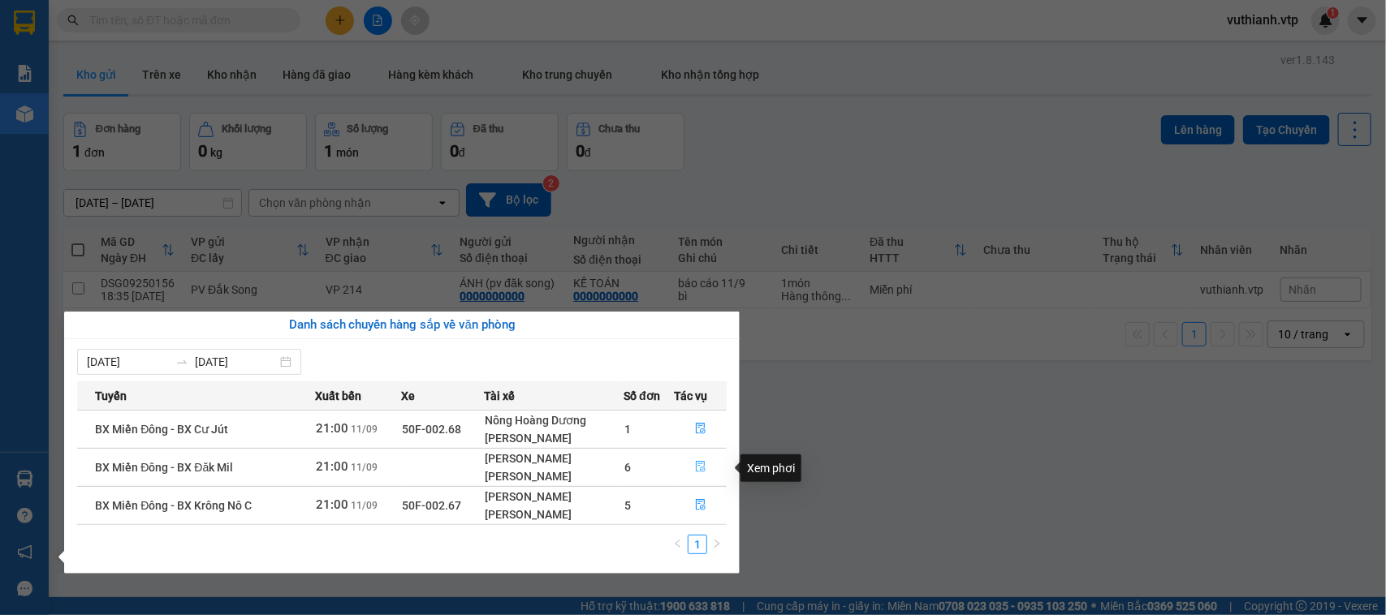
click at [701, 472] on icon "file-done" at bounding box center [700, 466] width 11 height 11
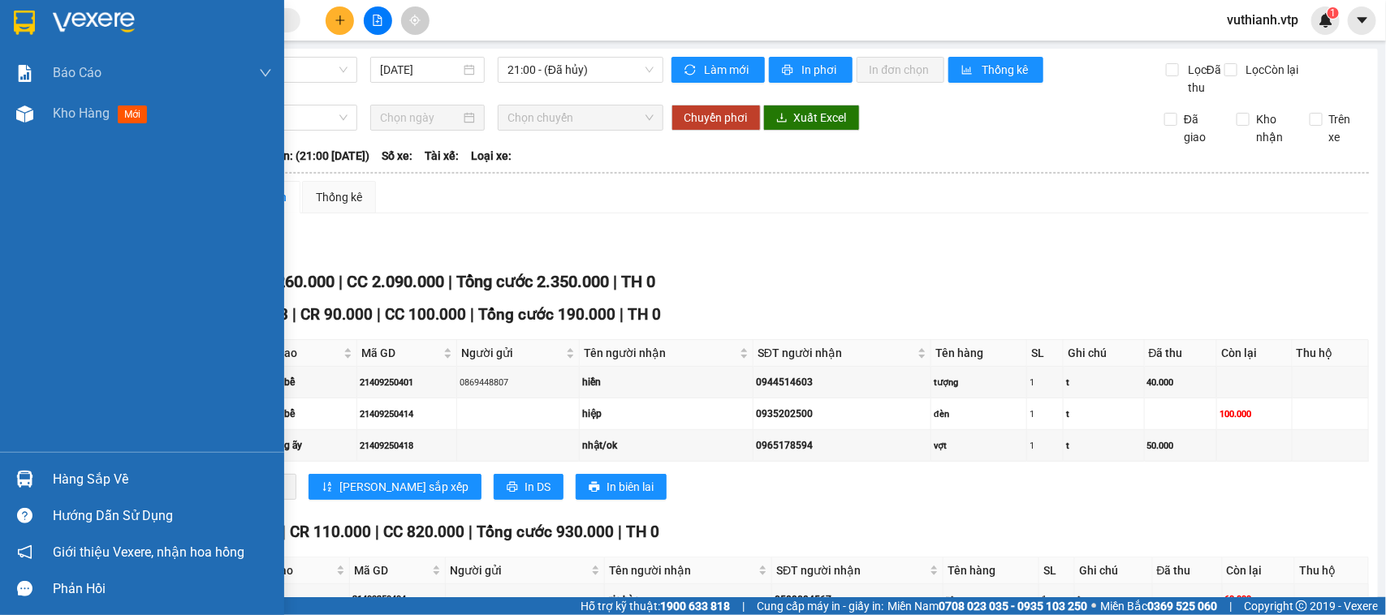
click at [22, 468] on div at bounding box center [25, 479] width 28 height 28
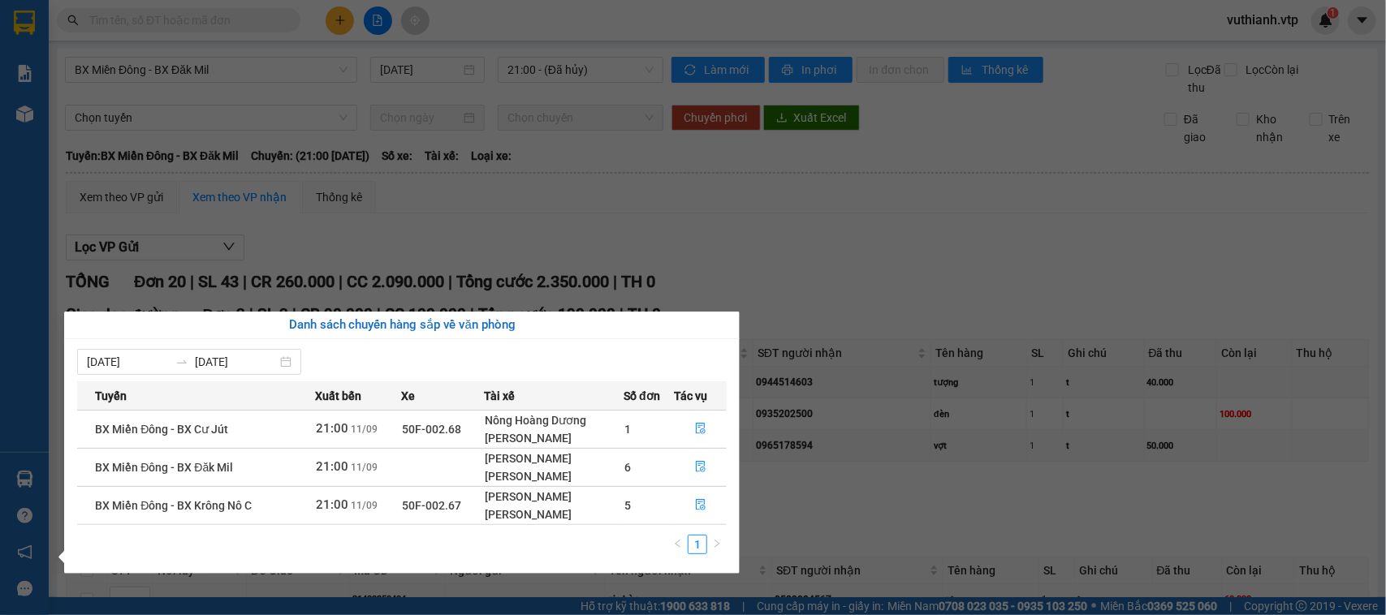
click at [812, 278] on section "Kết quả tìm kiếm ( 0 ) Bộ lọc No Data vuthianh.vtp 1 Báo cáo BC giao hàng (nhà …" at bounding box center [693, 307] width 1386 height 615
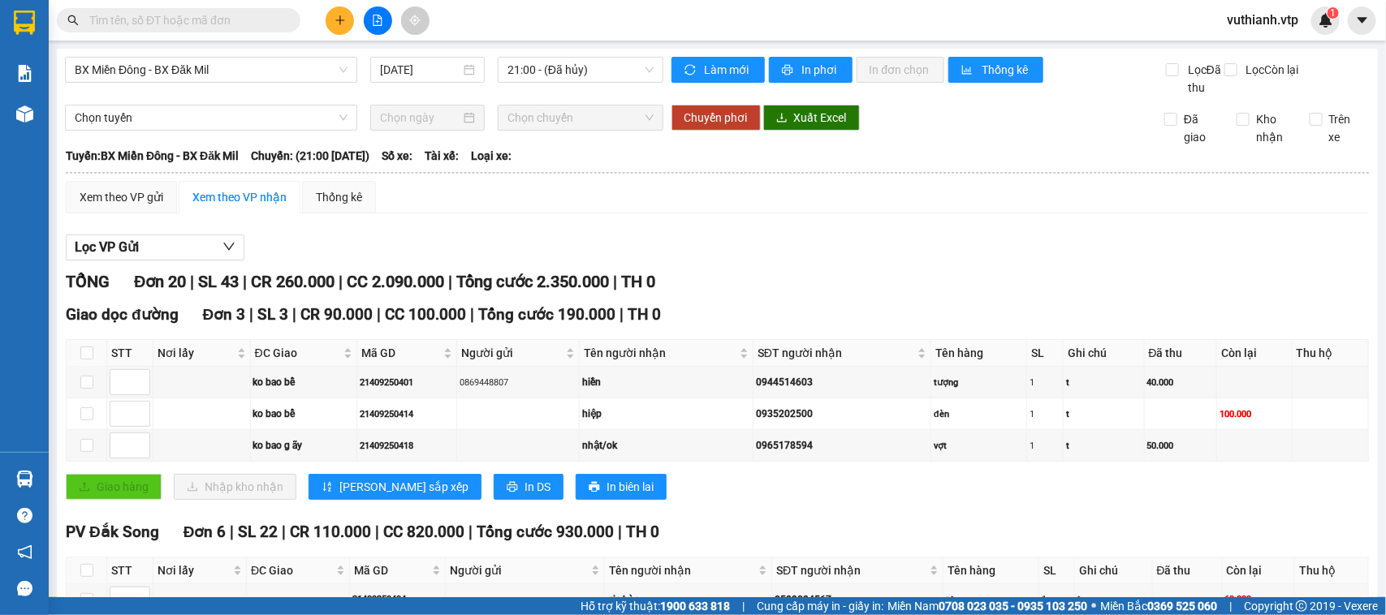
click at [254, 12] on input "text" at bounding box center [185, 20] width 192 height 18
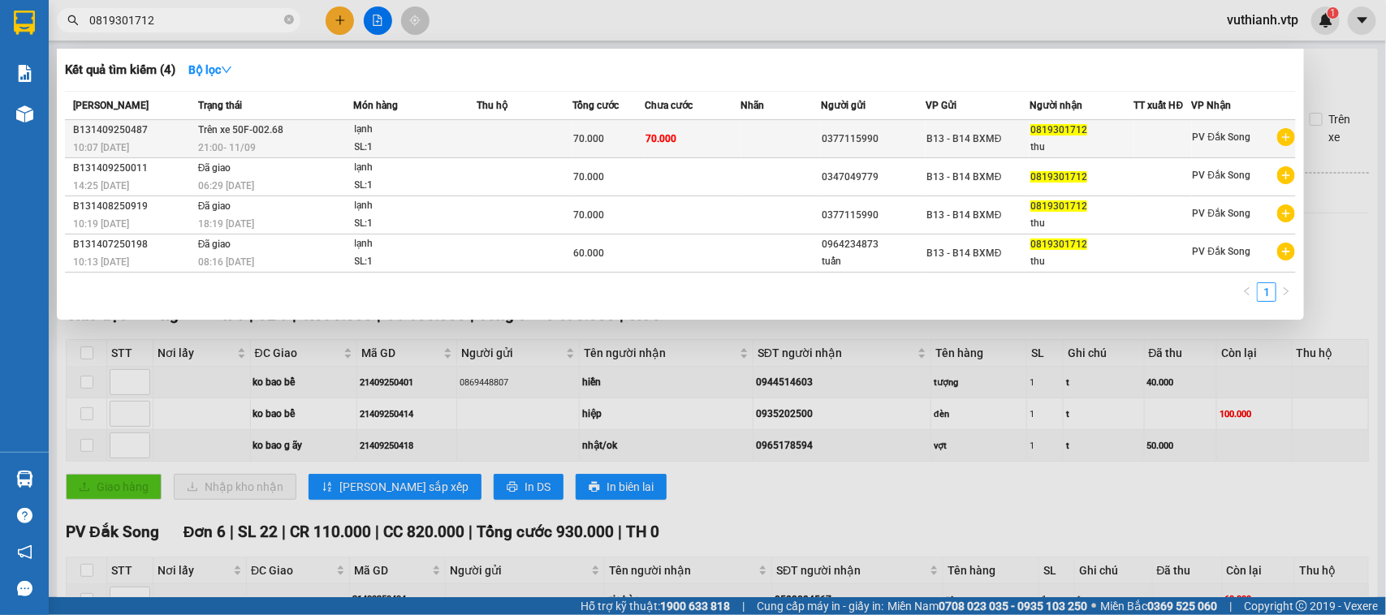
type input "0819301712"
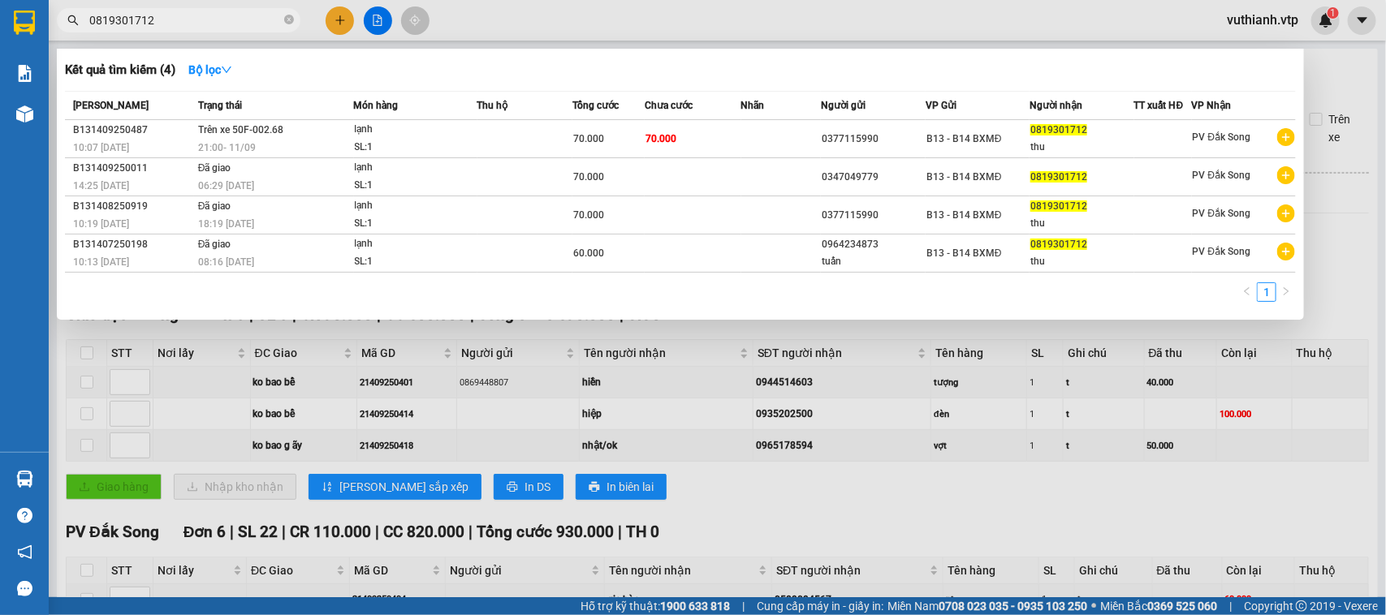
click at [516, 147] on td at bounding box center [525, 139] width 96 height 38
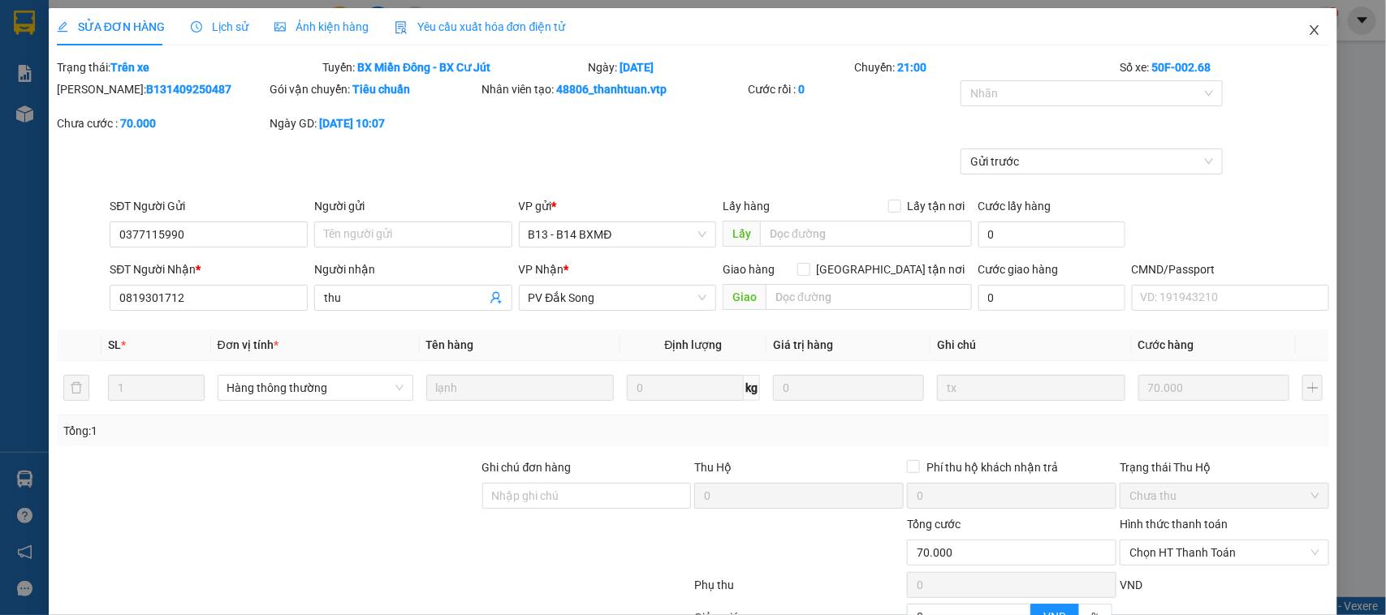
click at [1310, 34] on icon "close" at bounding box center [1314, 30] width 9 height 10
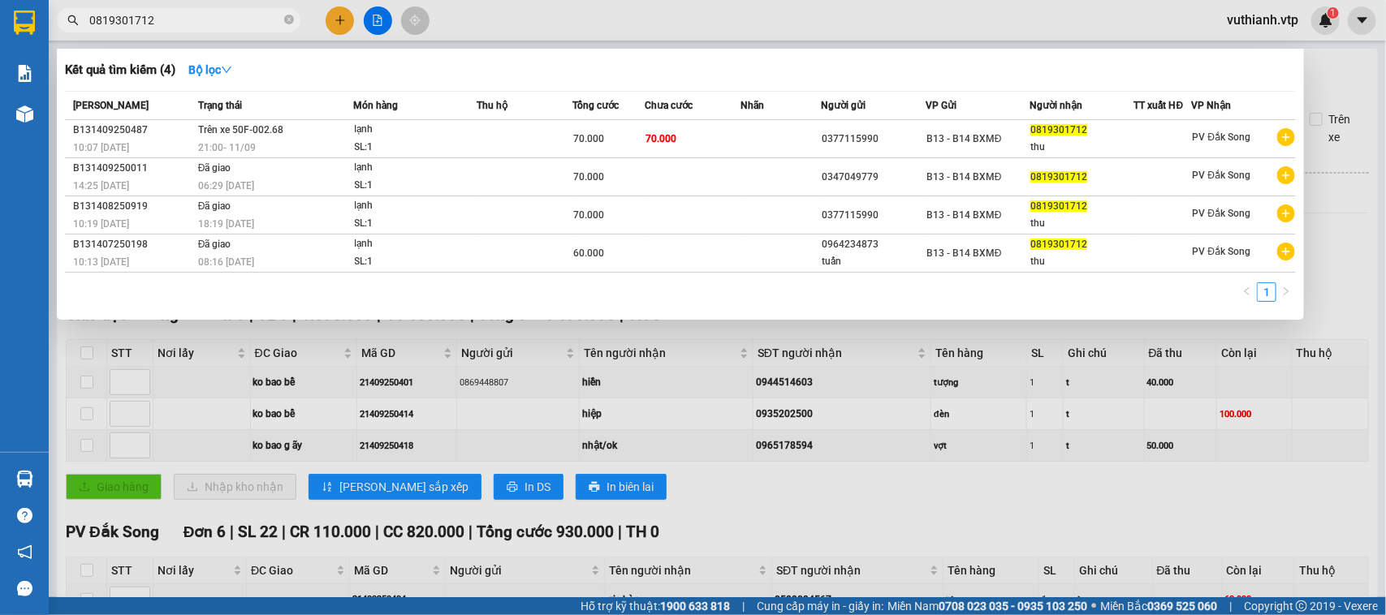
click at [233, 18] on input "0819301712" at bounding box center [185, 20] width 192 height 18
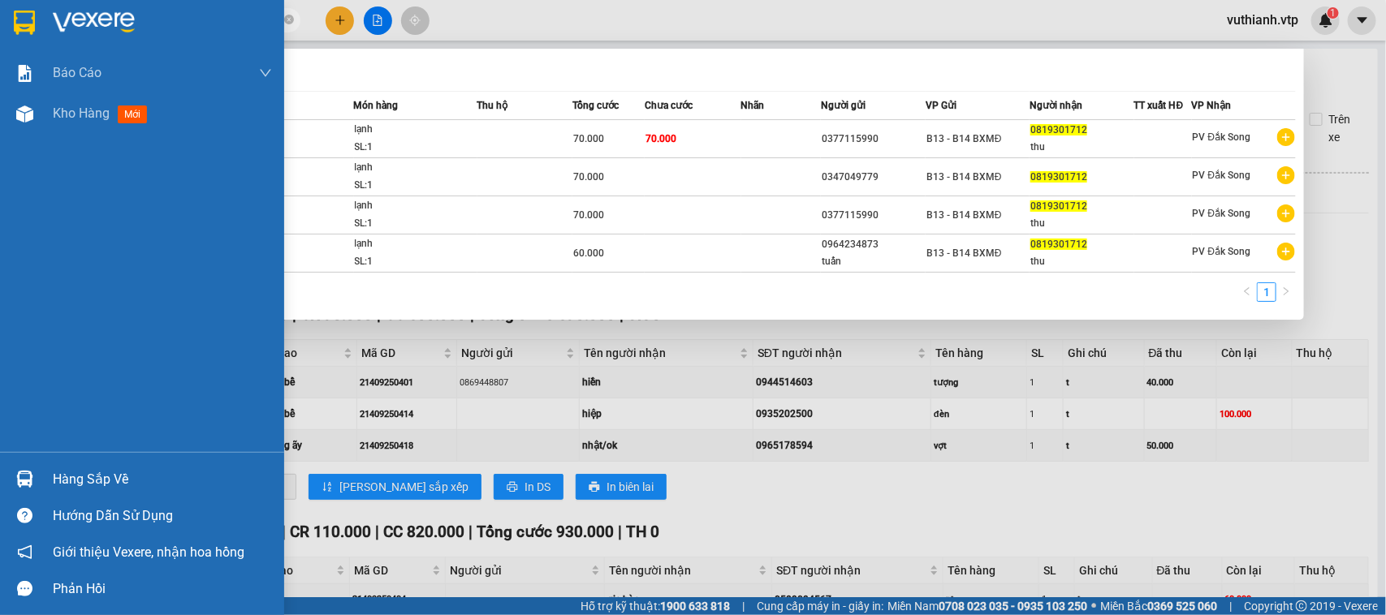
click at [19, 472] on img at bounding box center [24, 479] width 17 height 17
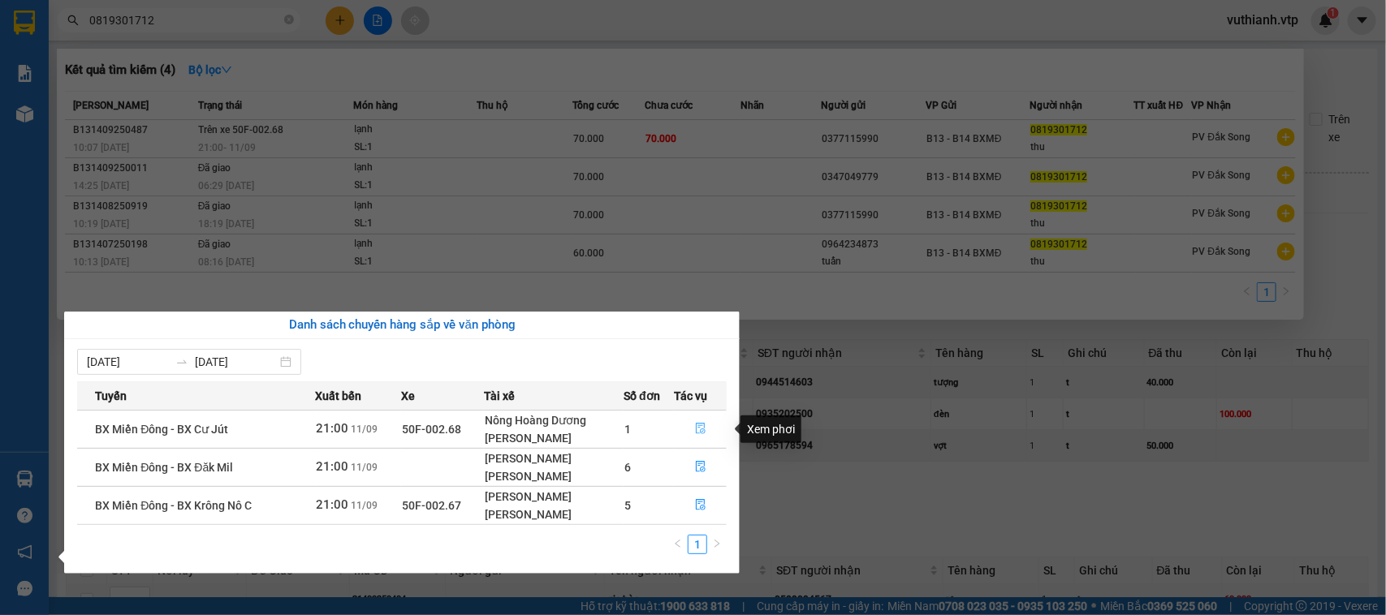
click at [703, 426] on icon "file-done" at bounding box center [700, 428] width 11 height 11
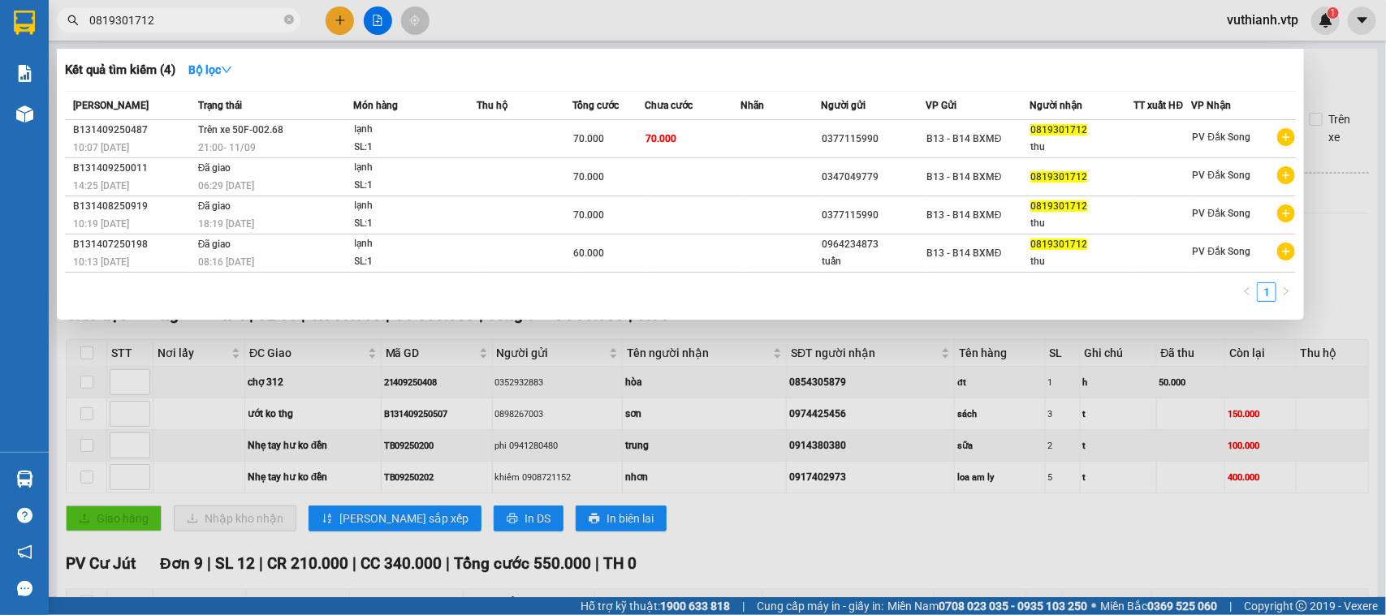
click at [658, 374] on div at bounding box center [693, 307] width 1386 height 615
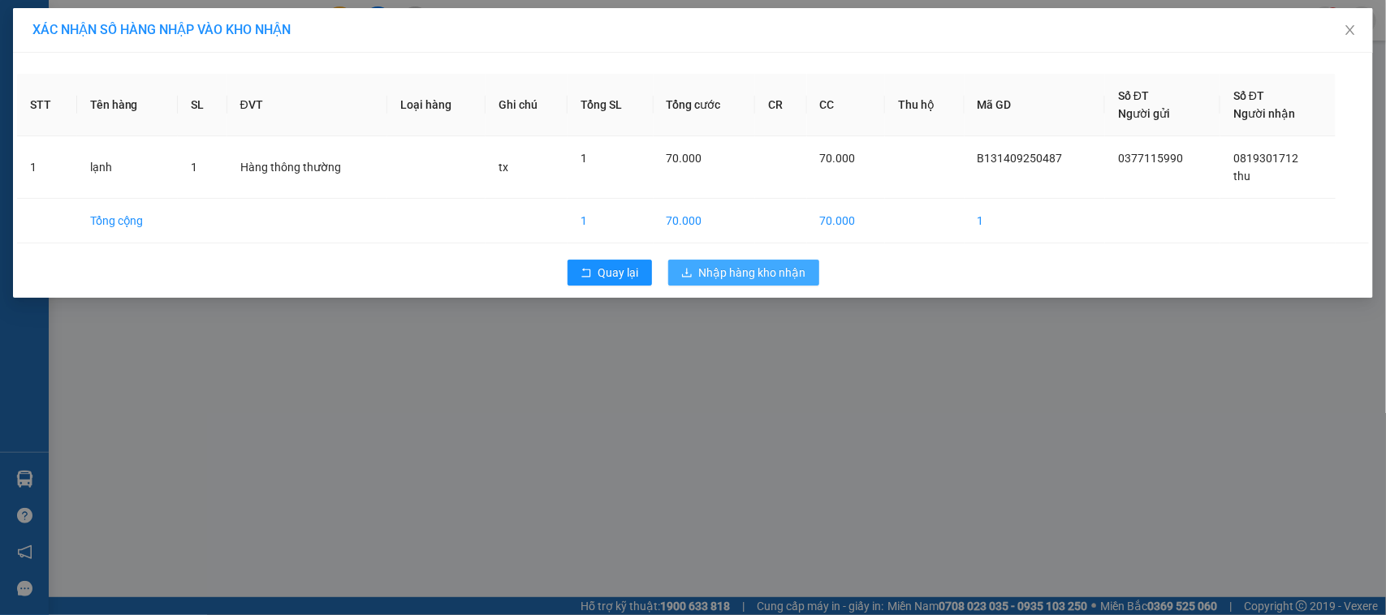
click at [774, 281] on span "Nhập hàng kho nhận" at bounding box center [752, 273] width 107 height 18
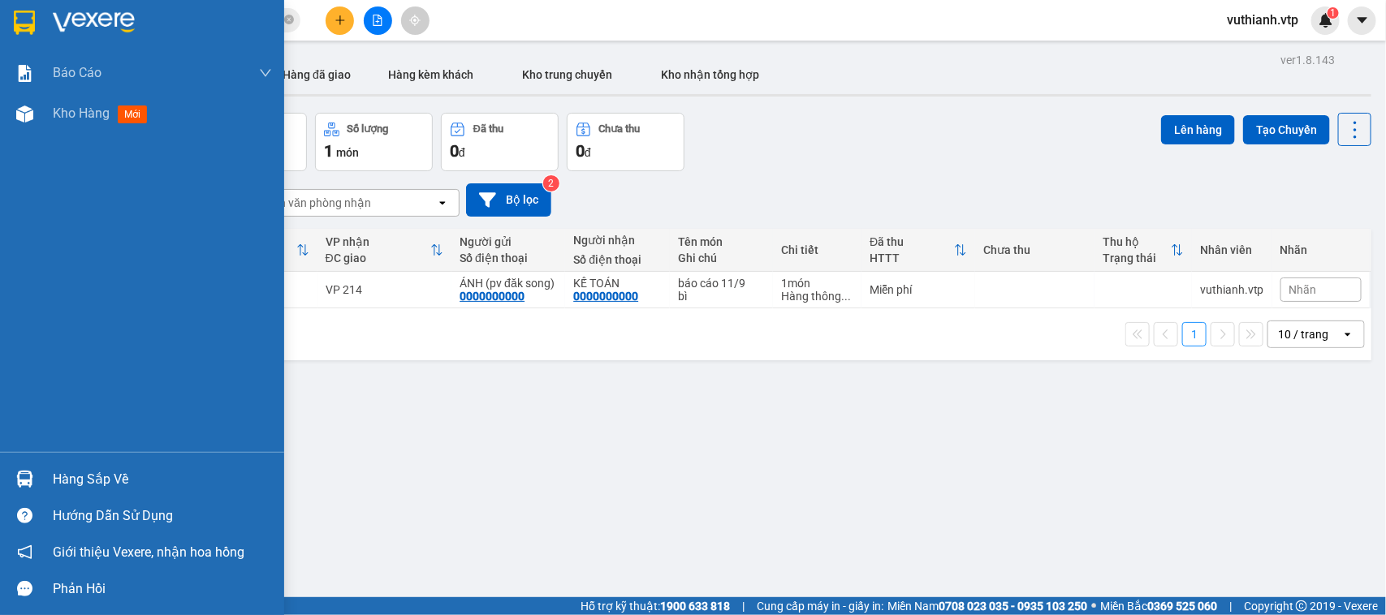
click at [28, 472] on img at bounding box center [24, 479] width 17 height 17
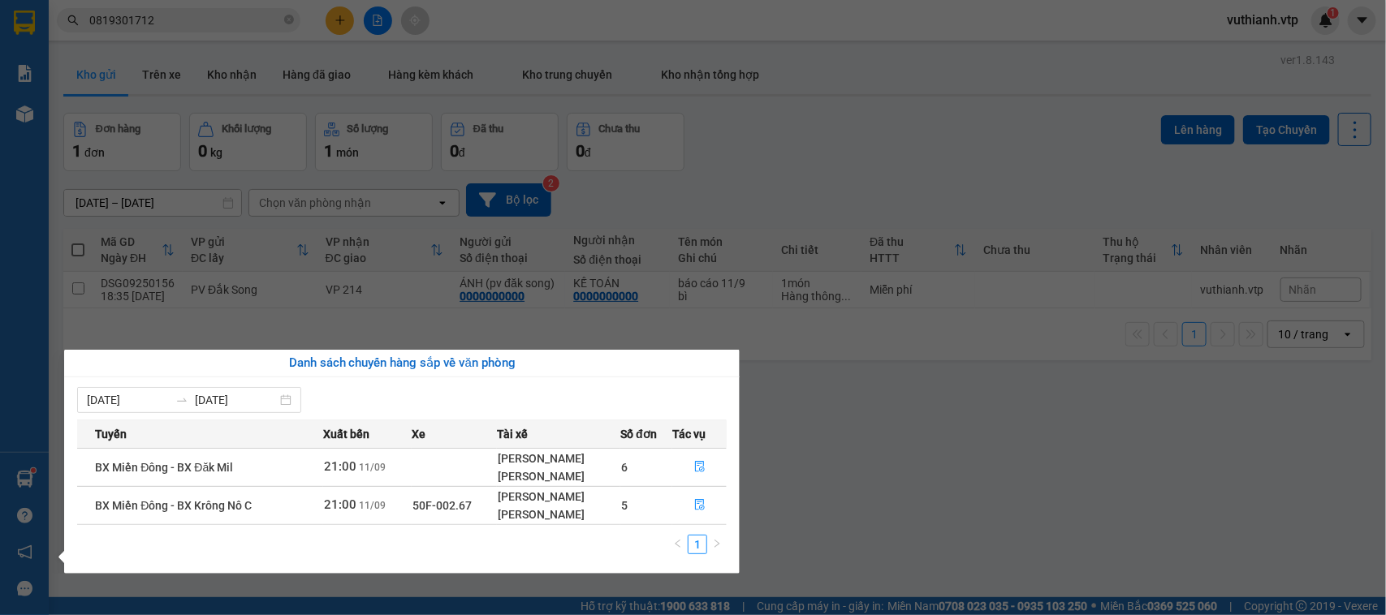
click at [1028, 485] on section "Kết quả tìm kiếm ( 4 ) Bộ lọc Mã ĐH Trạng thái Món hàng Thu hộ Tổng cước Chưa c…" at bounding box center [693, 307] width 1386 height 615
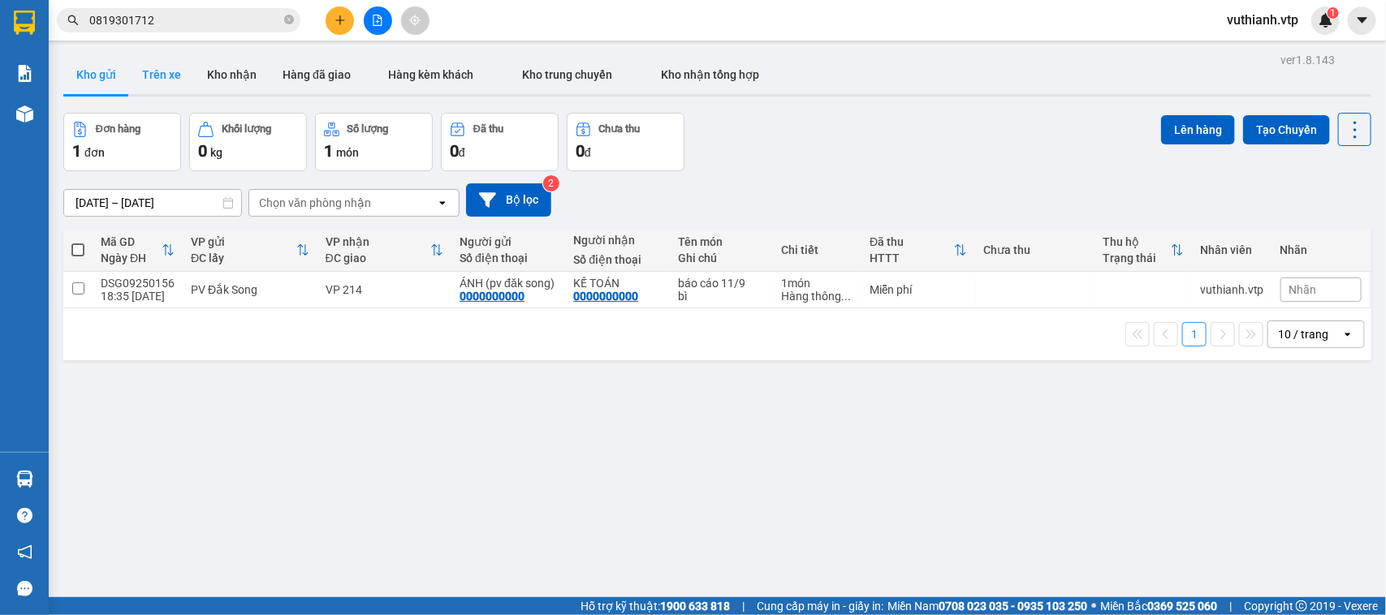
click at [153, 81] on button "Trên xe" at bounding box center [161, 74] width 65 height 39
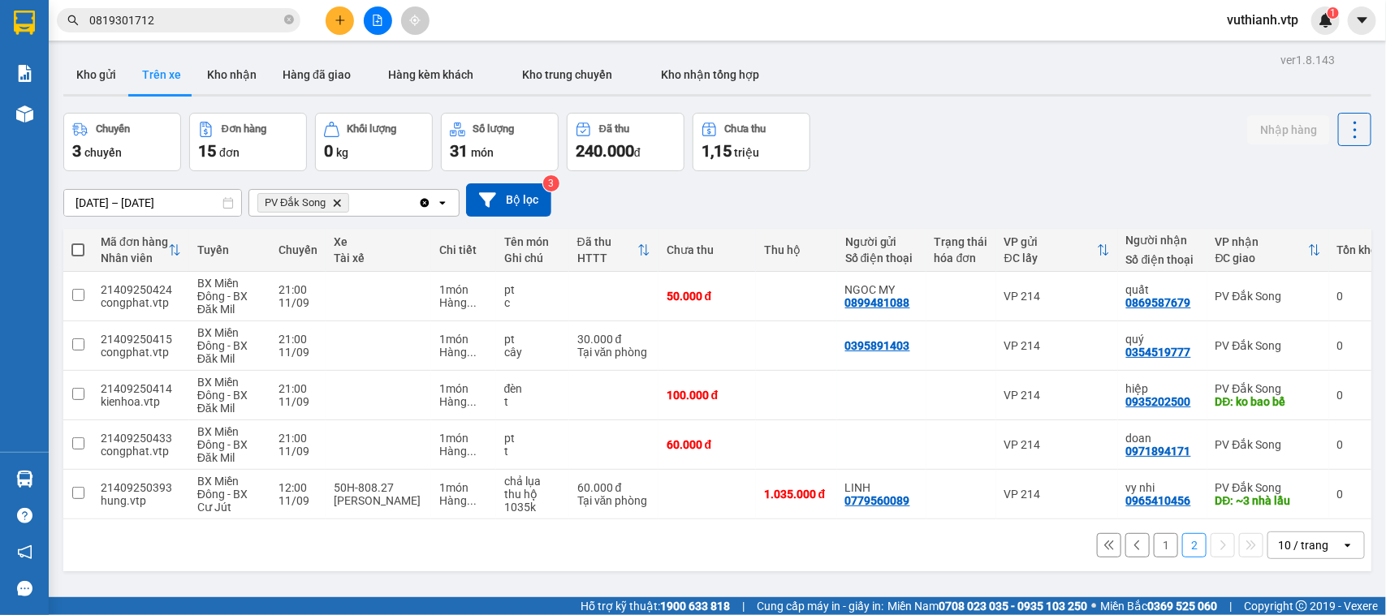
click at [1154, 533] on button "1" at bounding box center [1166, 545] width 24 height 24
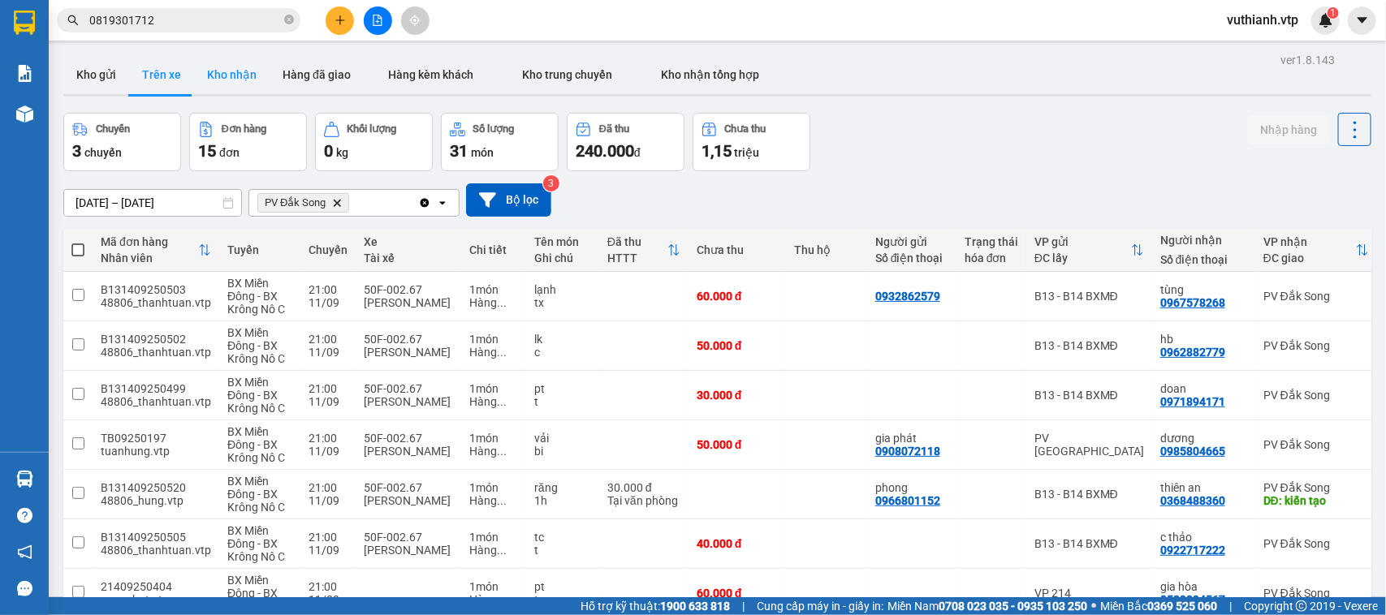
click at [227, 83] on button "Kho nhận" at bounding box center [232, 74] width 76 height 39
type input "[DATE] – [DATE]"
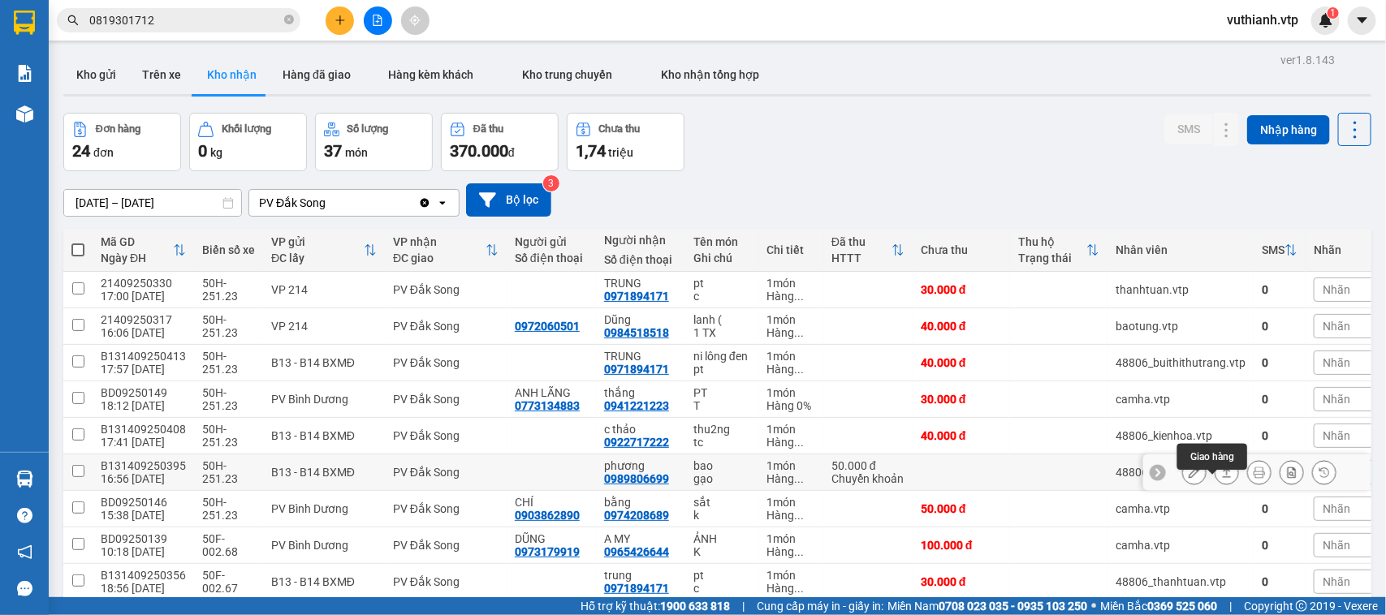
click at [1221, 467] on icon at bounding box center [1226, 472] width 11 height 11
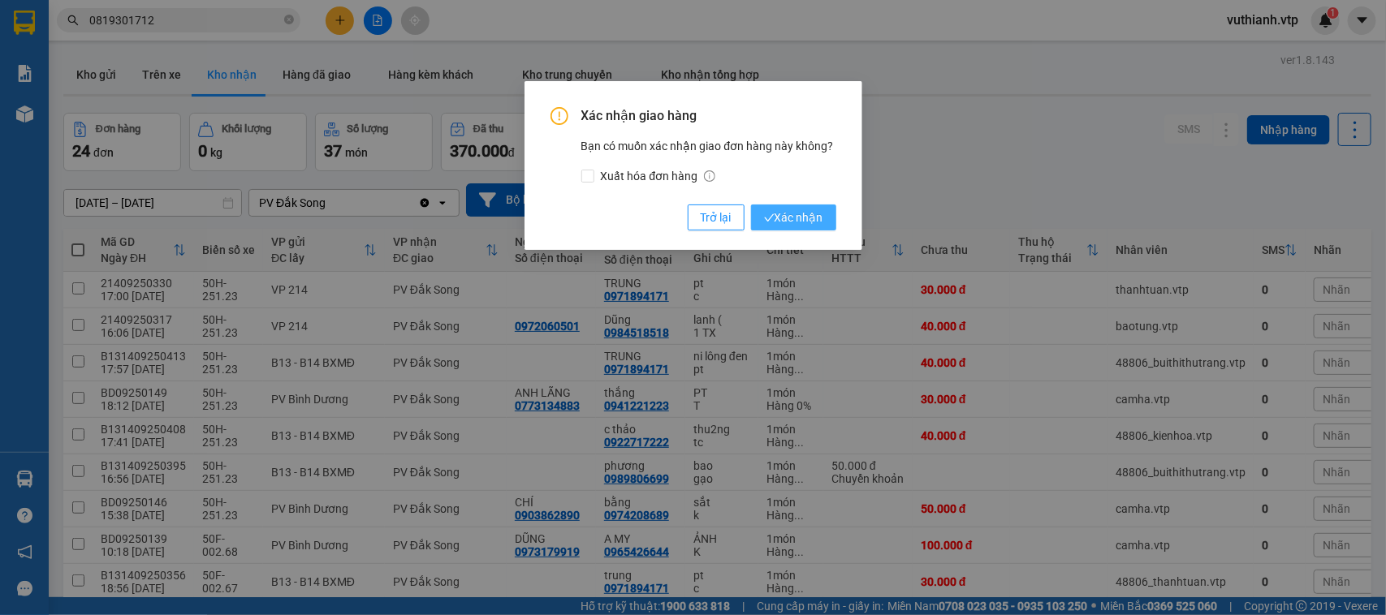
click at [800, 213] on span "Xác nhận" at bounding box center [793, 218] width 59 height 18
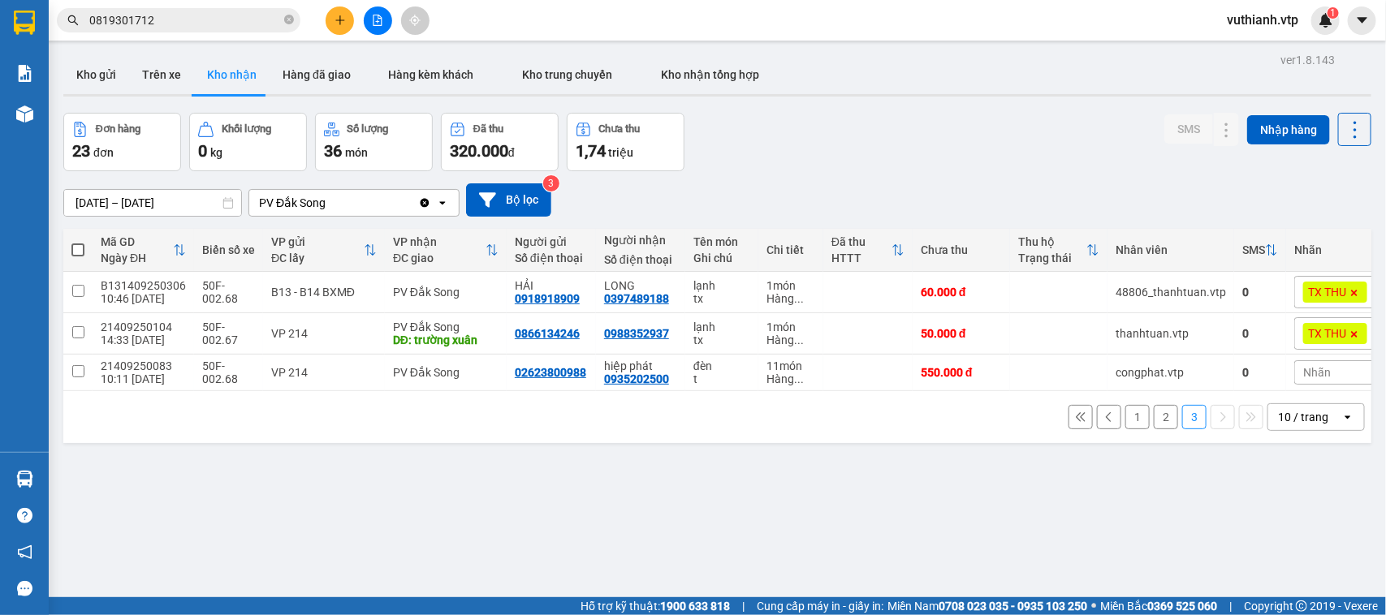
click at [1125, 405] on button "1" at bounding box center [1137, 417] width 24 height 24
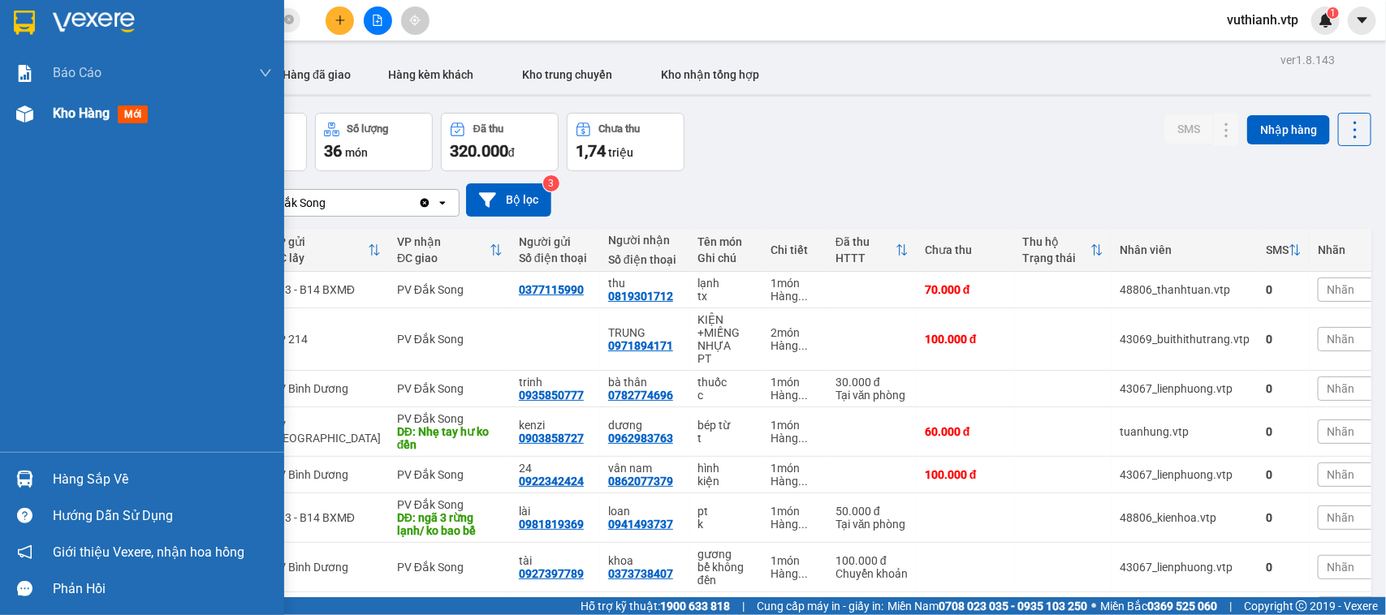
click at [21, 108] on img at bounding box center [24, 114] width 17 height 17
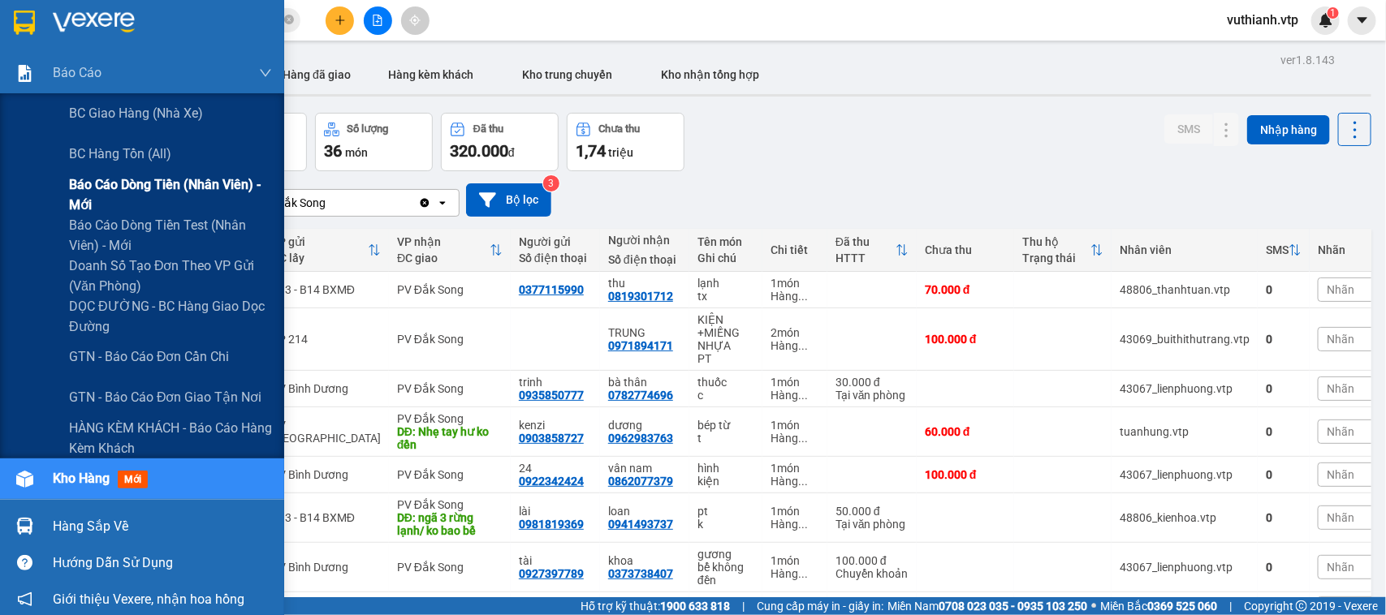
click at [146, 201] on span "Báo cáo dòng tiền (nhân viên) - mới" at bounding box center [170, 195] width 203 height 41
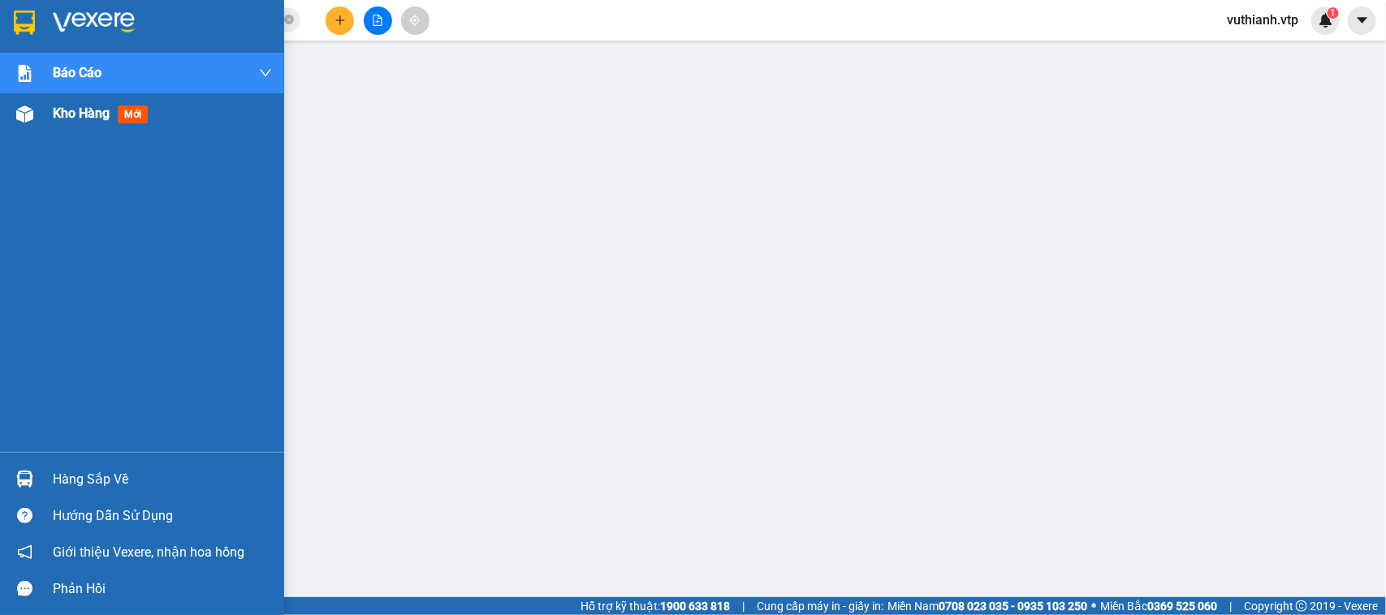
click at [54, 114] on span "Kho hàng" at bounding box center [81, 113] width 57 height 15
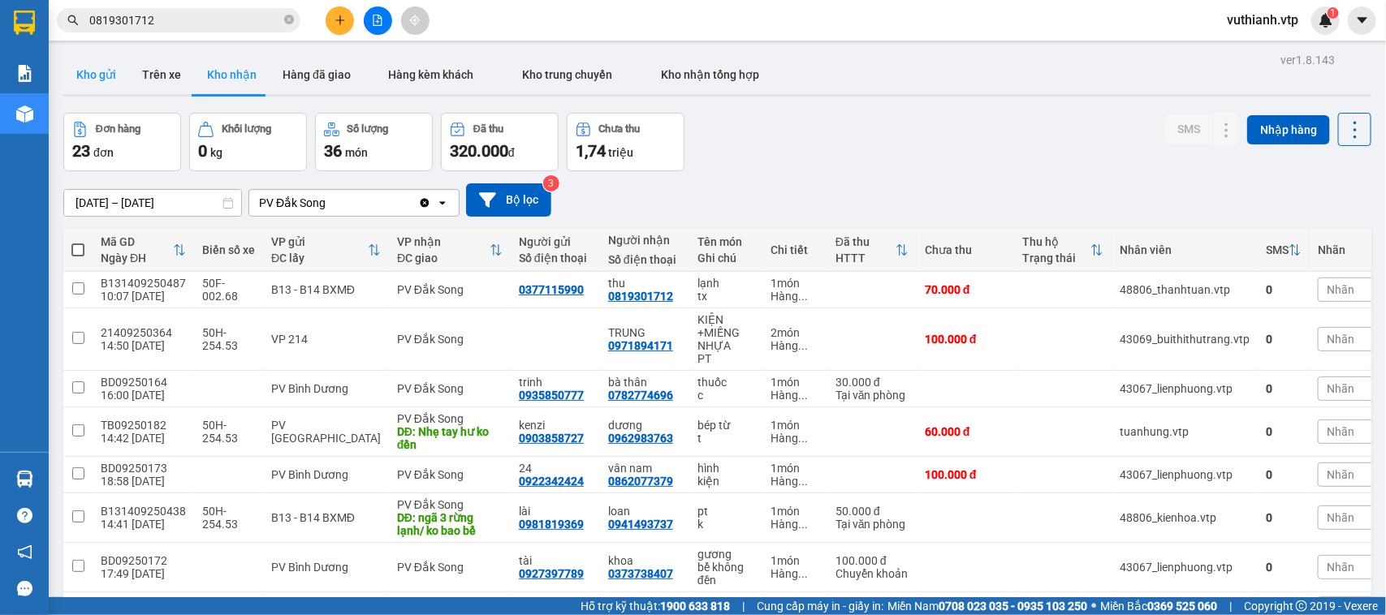
click at [106, 79] on button "Kho gửi" at bounding box center [96, 74] width 66 height 39
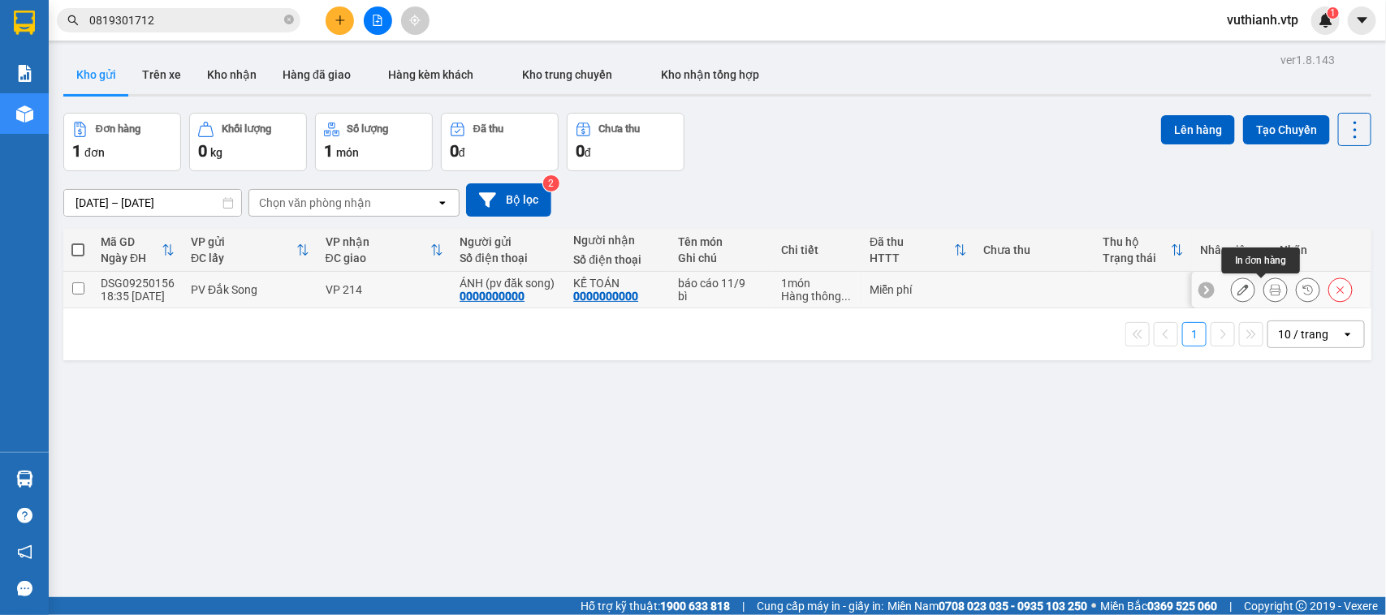
click at [1264, 287] on button at bounding box center [1275, 290] width 23 height 28
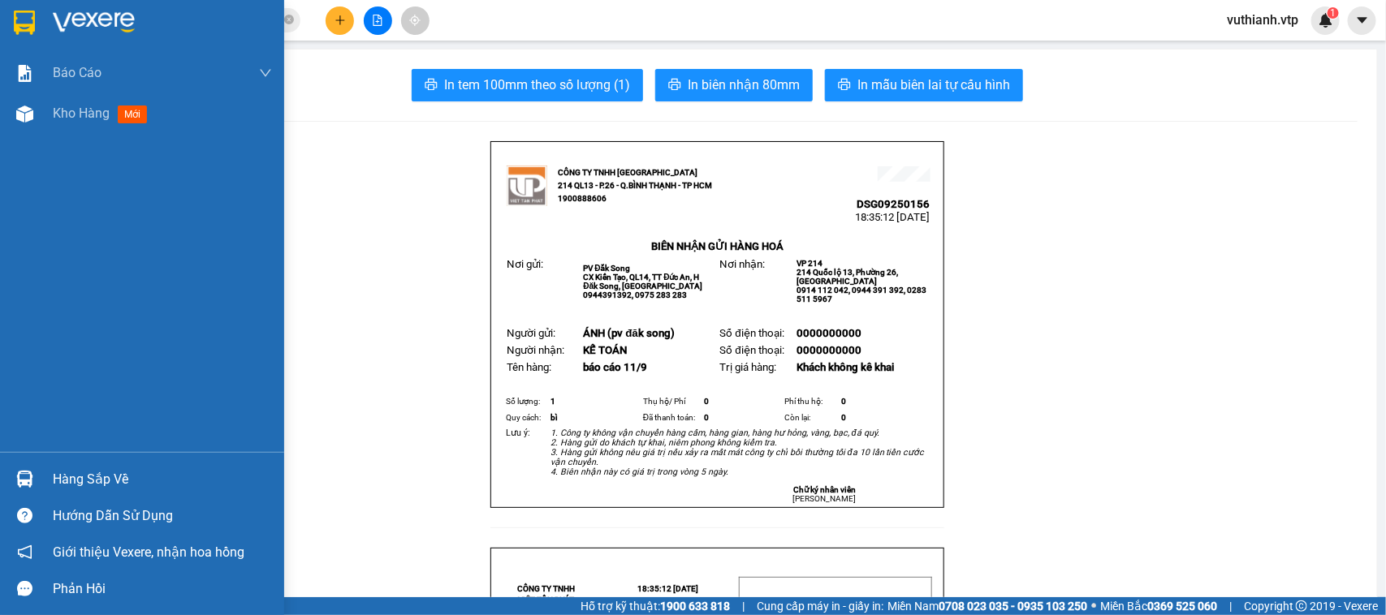
click at [11, 119] on div at bounding box center [25, 114] width 28 height 28
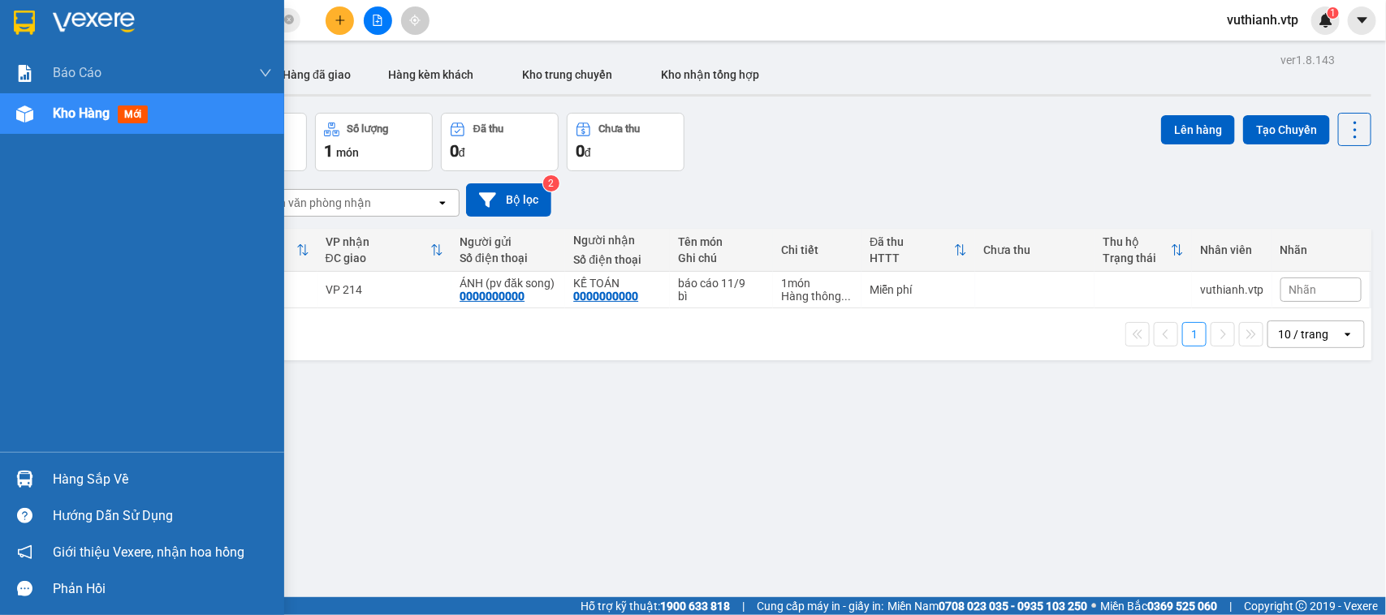
click at [28, 112] on img at bounding box center [24, 114] width 17 height 17
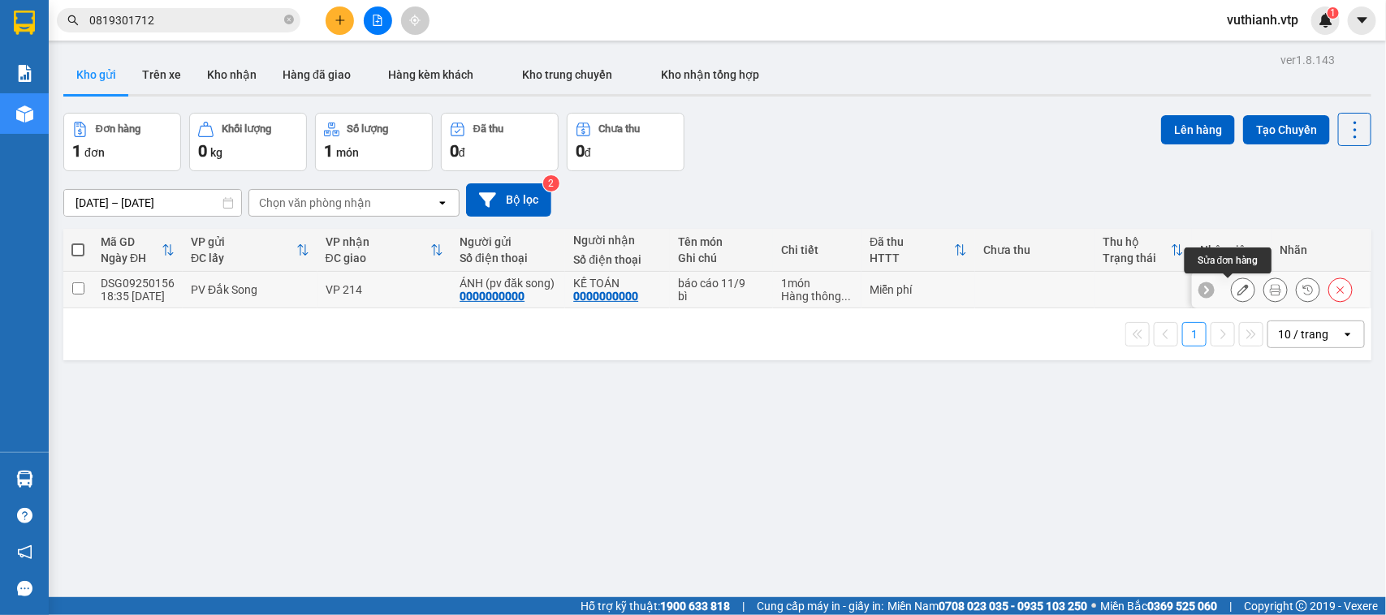
click at [1232, 284] on button at bounding box center [1243, 290] width 23 height 28
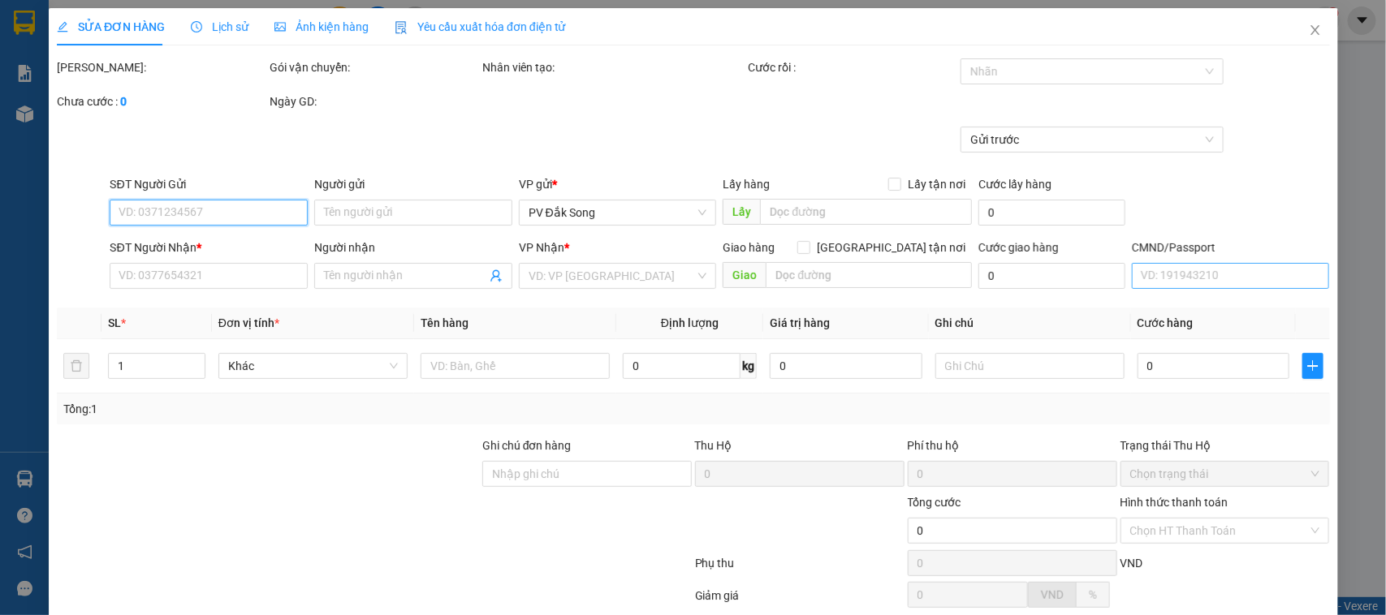
type input "0000000000"
type input "ÁNH (pv đăk song)"
type input "0000000000"
type input "KẾ TOÁN"
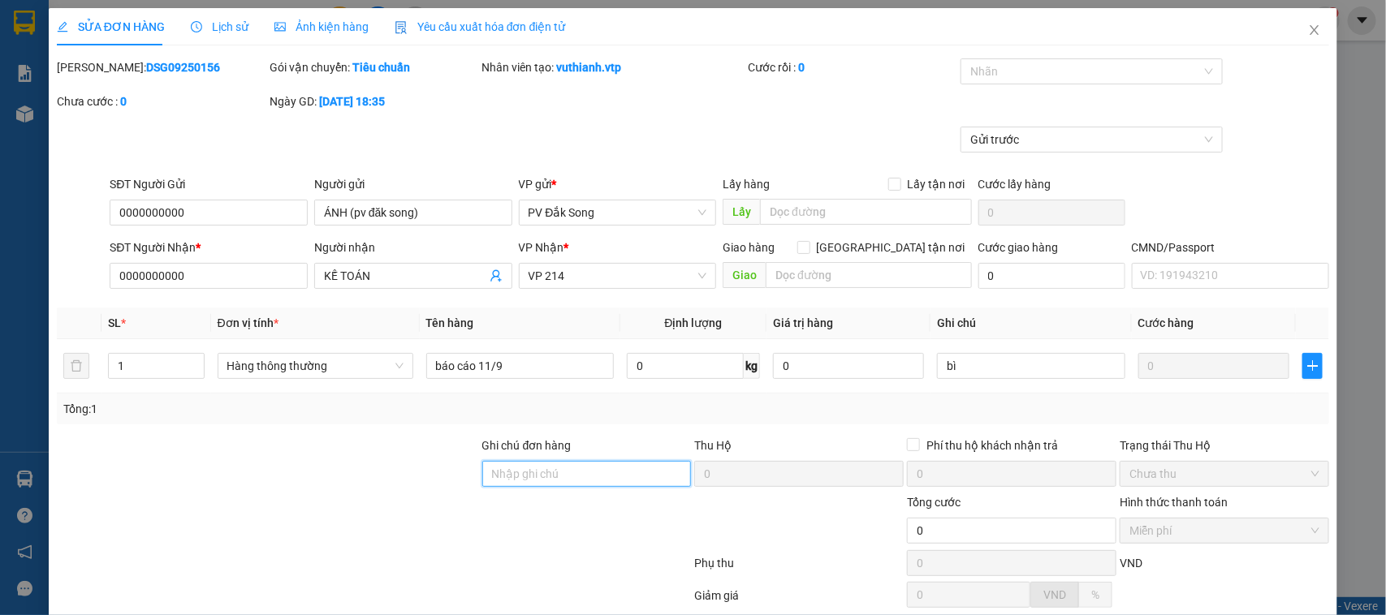
click at [573, 472] on input "Ghi chú đơn hàng" at bounding box center [586, 474] width 209 height 26
type input "1tr"
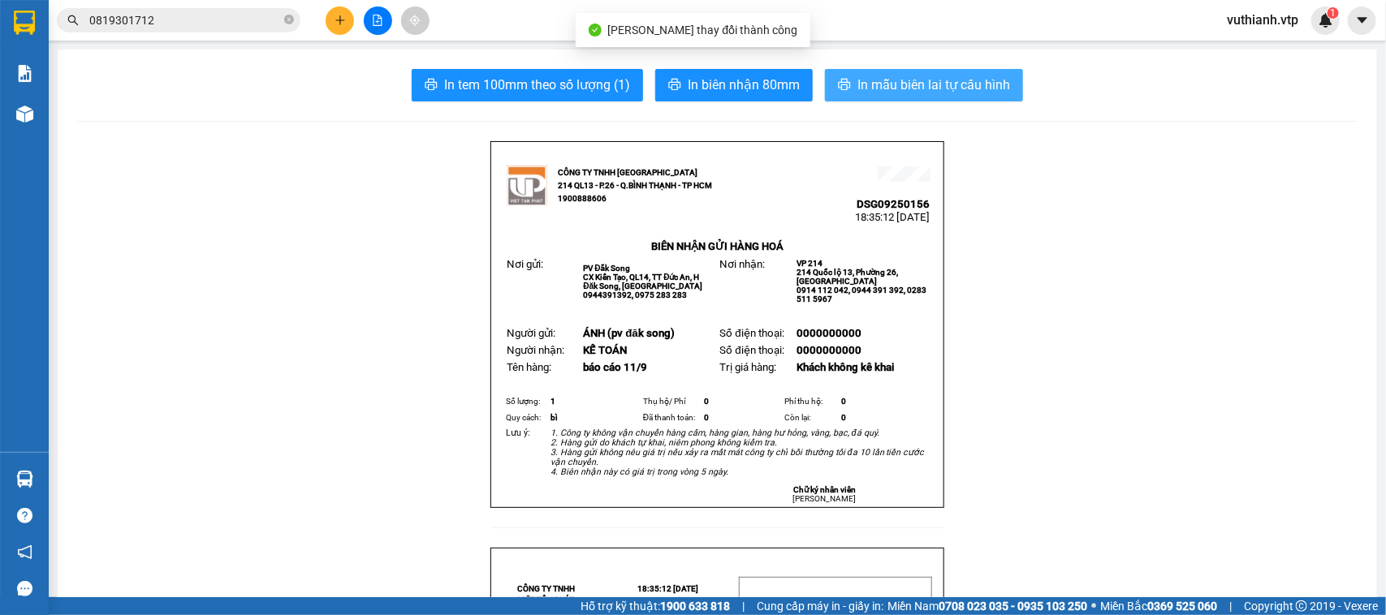
click at [977, 86] on span "In mẫu biên lai tự cấu hình" at bounding box center [933, 85] width 153 height 20
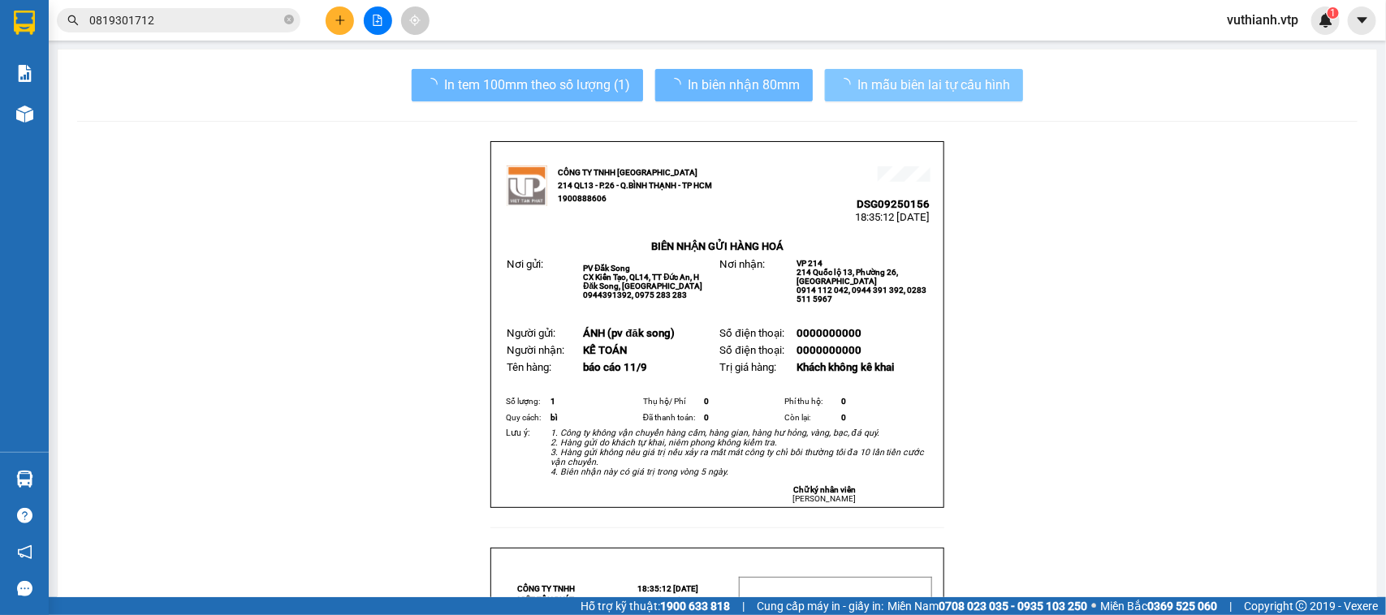
click at [25, 111] on img at bounding box center [24, 114] width 17 height 17
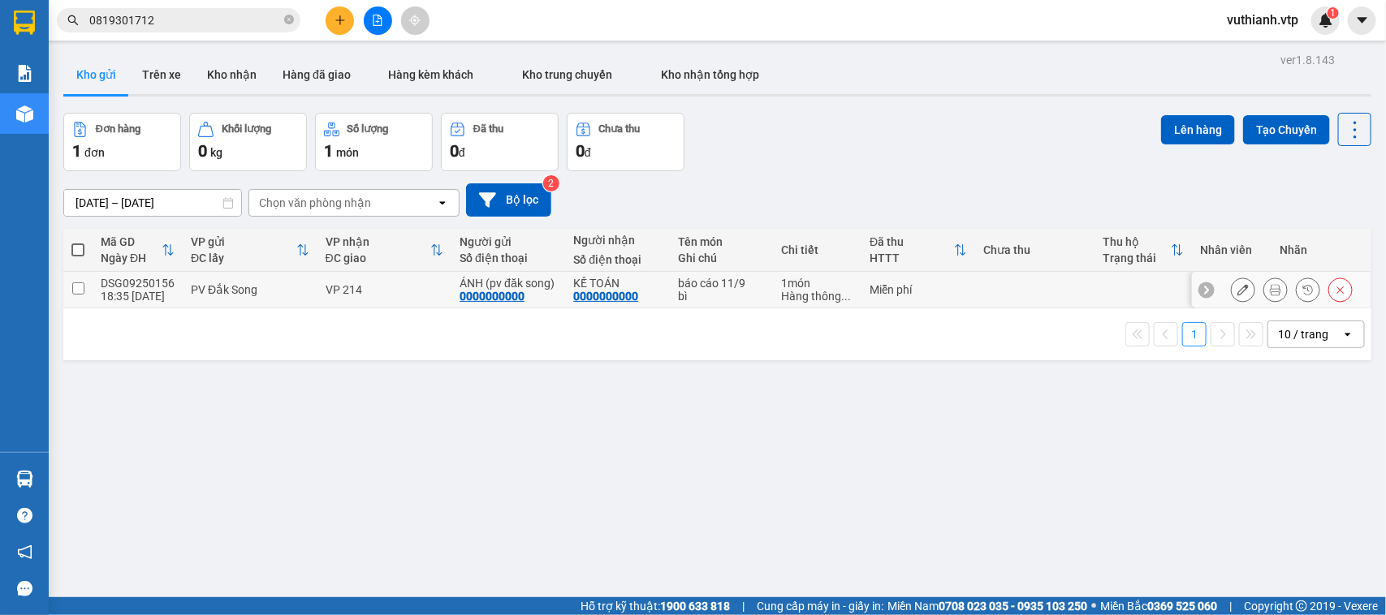
click at [84, 291] on td at bounding box center [77, 290] width 29 height 37
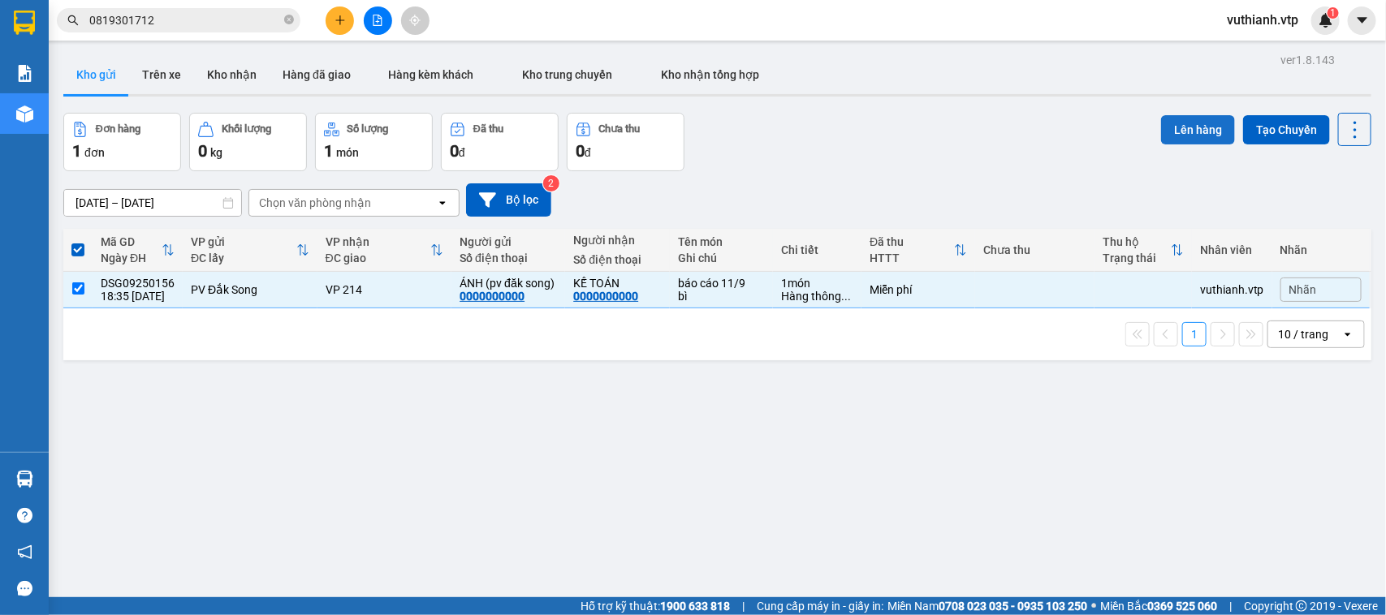
click at [1161, 128] on button "Lên hàng" at bounding box center [1198, 129] width 74 height 29
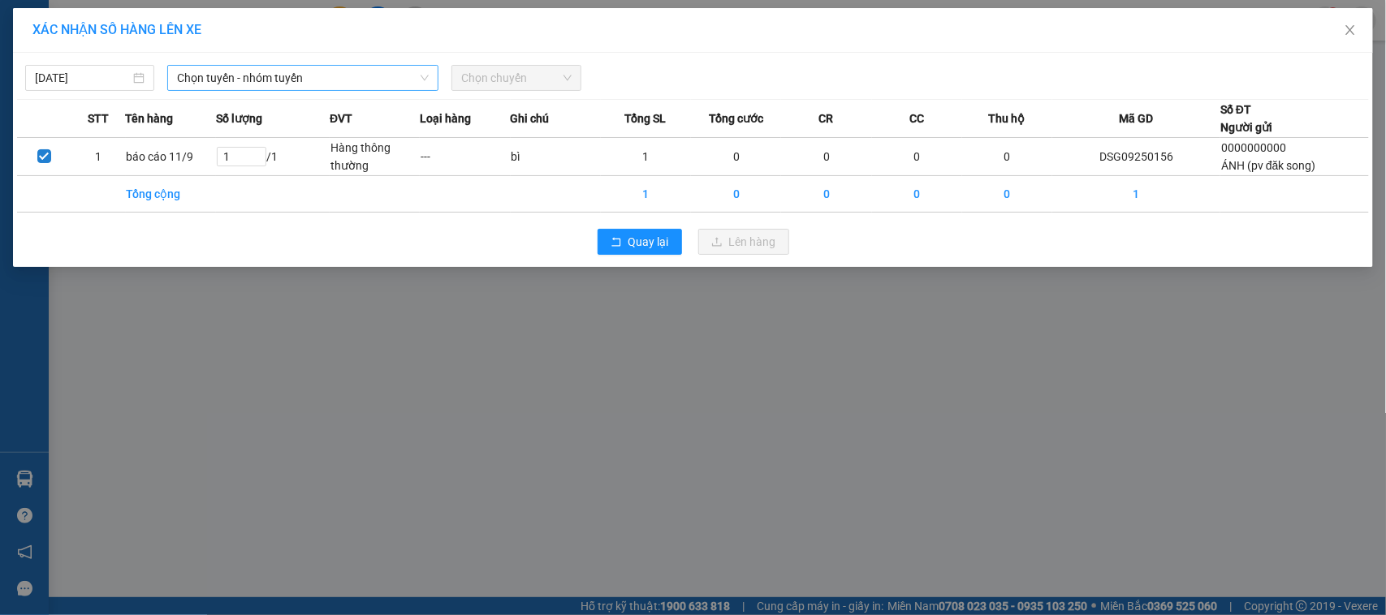
click at [382, 77] on span "Chọn tuyến - nhóm tuyến" at bounding box center [303, 78] width 252 height 24
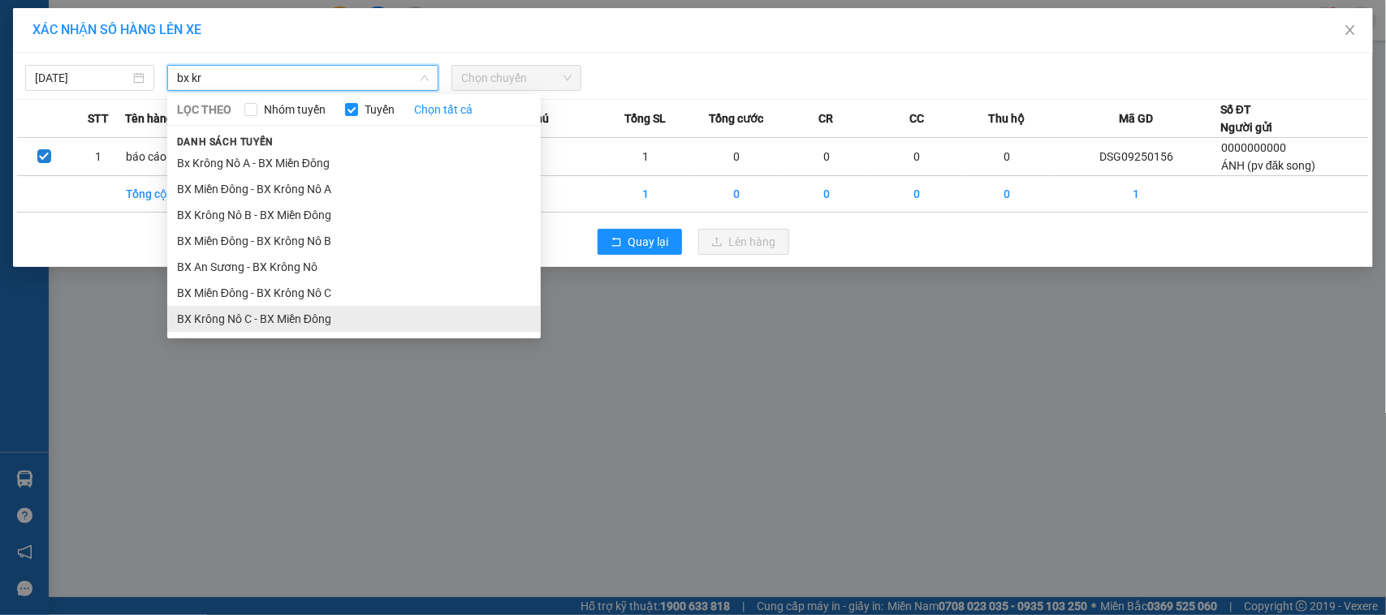
type input "bx kr"
click at [245, 323] on li "BX Krông Nô C - BX Miền Đông" at bounding box center [353, 319] width 373 height 26
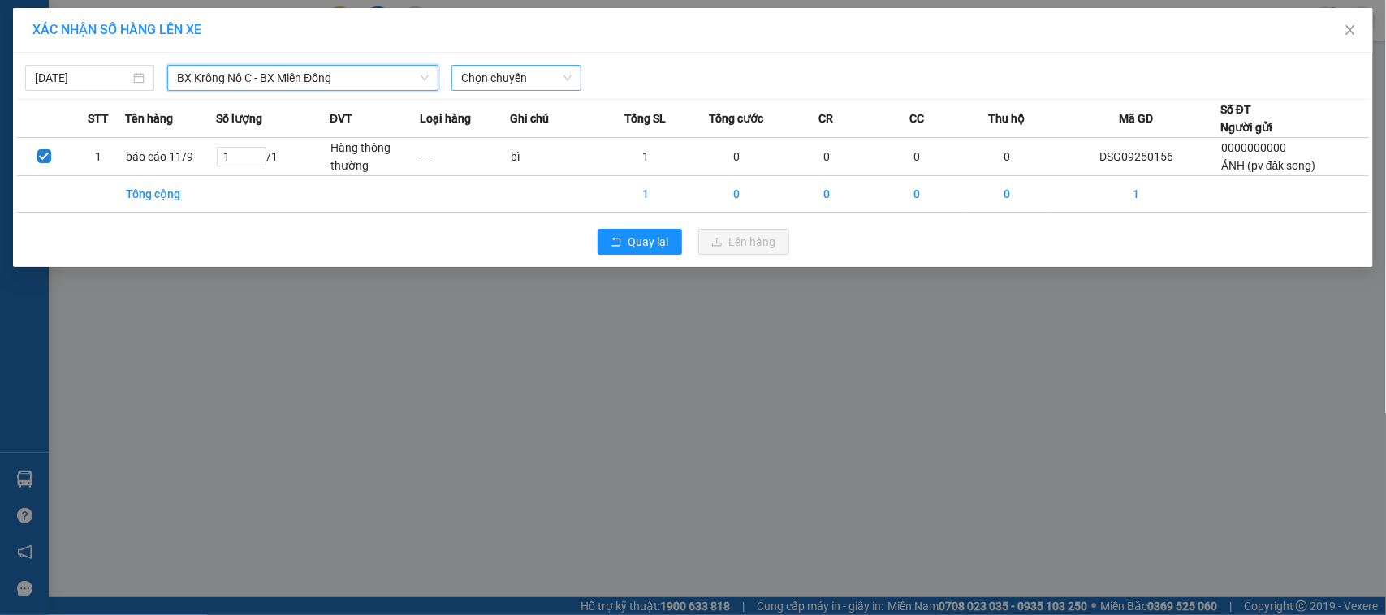
click at [529, 84] on span "Chọn chuyến" at bounding box center [516, 78] width 110 height 24
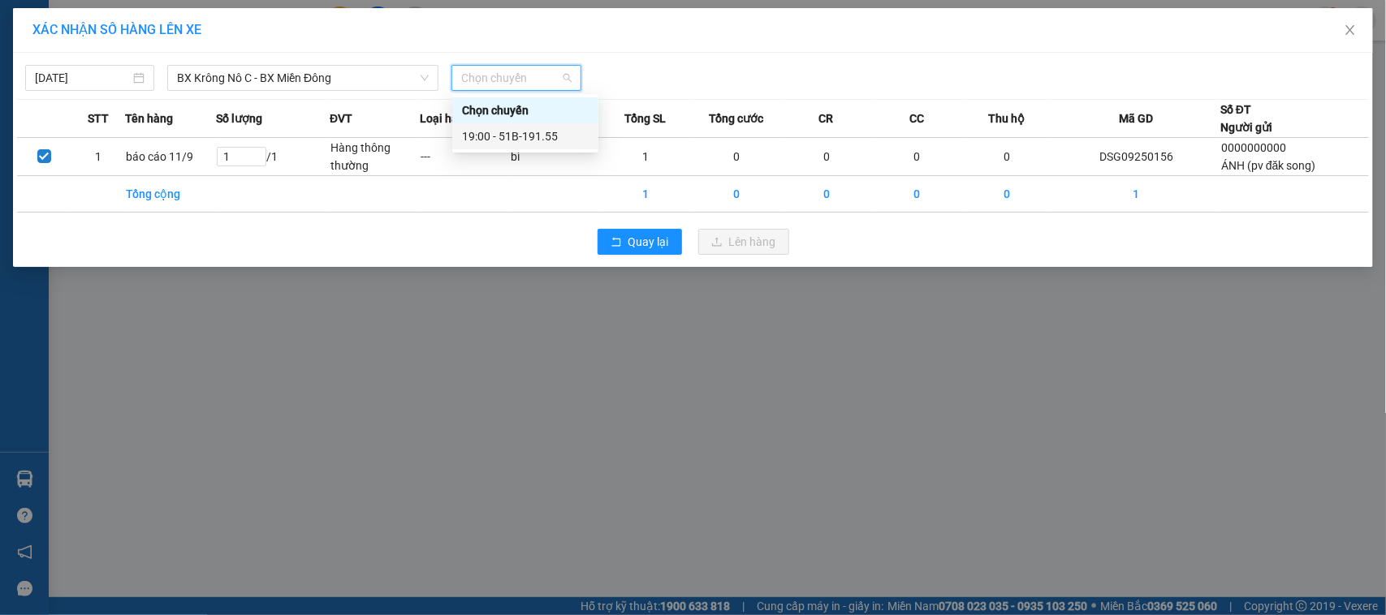
click at [528, 135] on div "19:00 - 51B-191.55" at bounding box center [525, 136] width 127 height 18
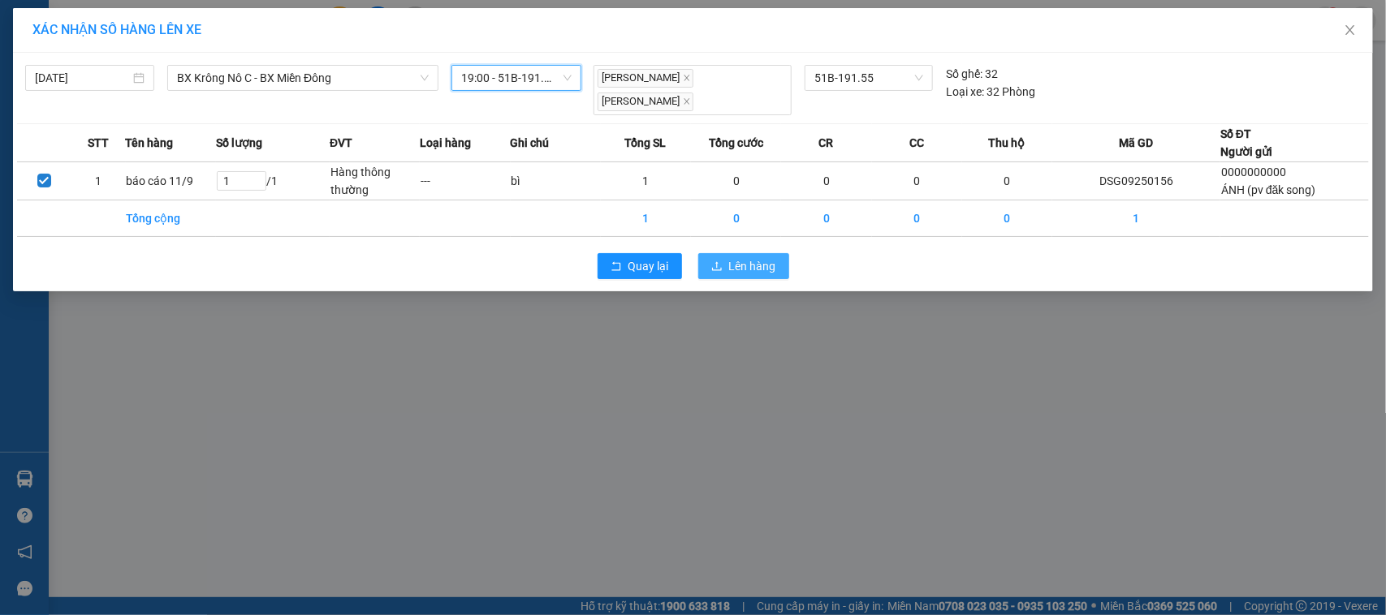
click at [779, 253] on button "Lên hàng" at bounding box center [743, 266] width 91 height 26
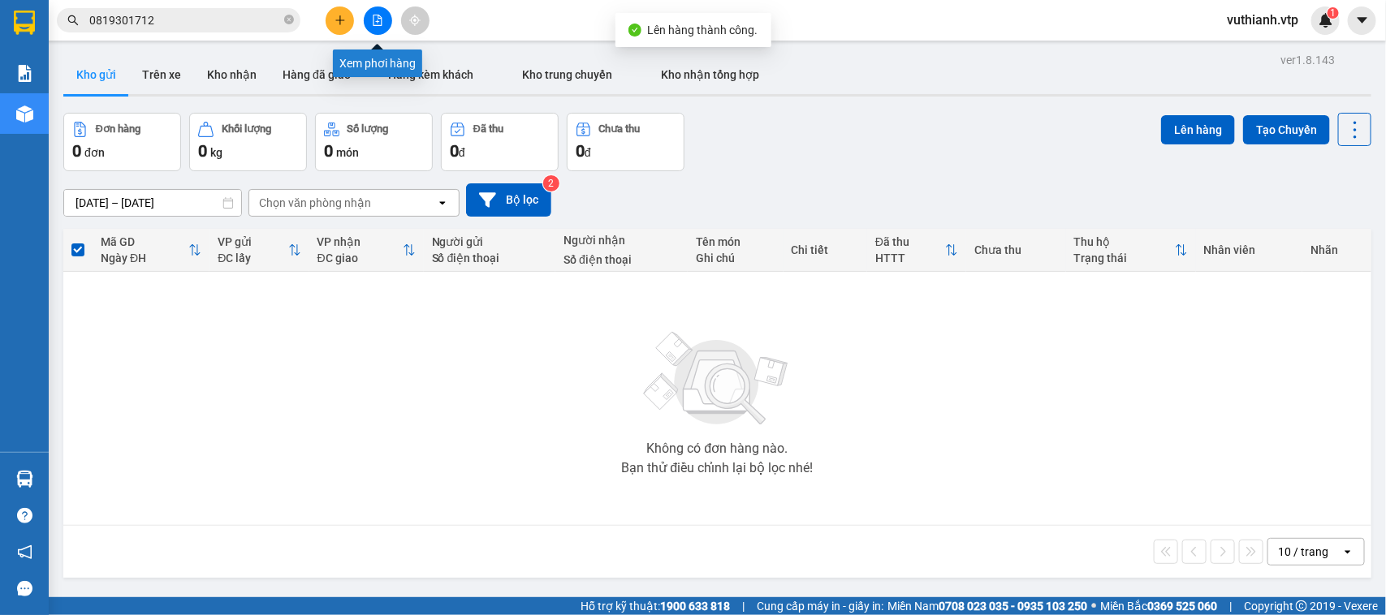
click at [378, 20] on icon "file-add" at bounding box center [377, 20] width 9 height 11
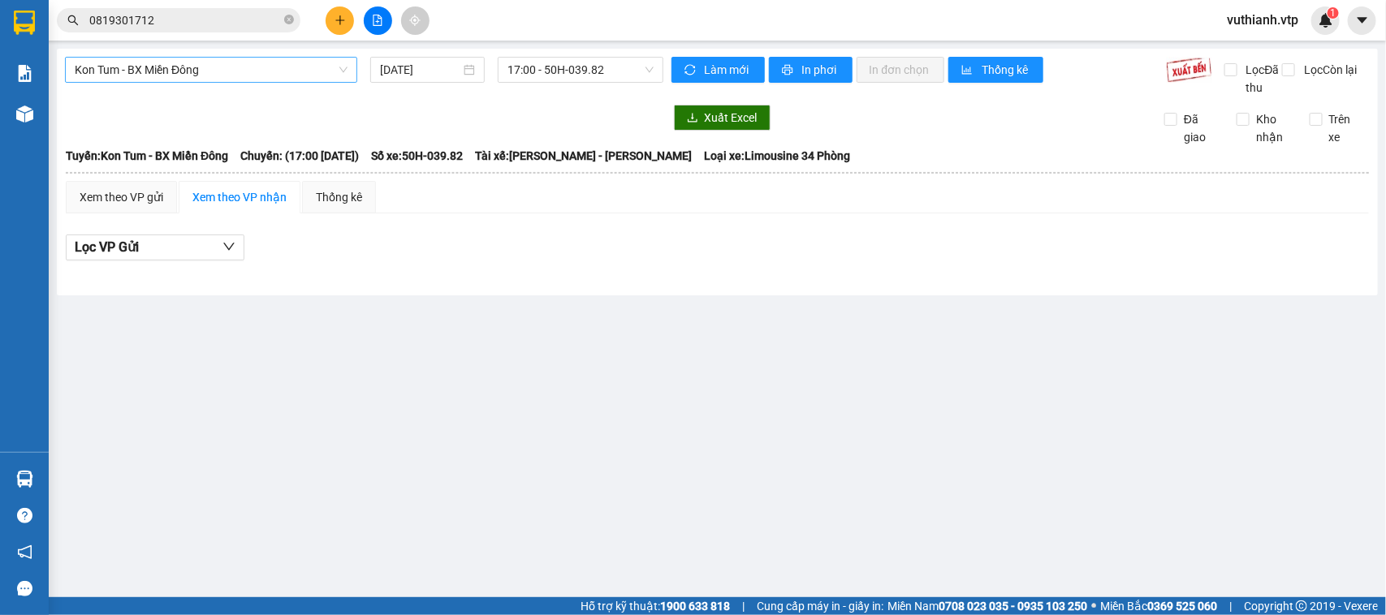
click at [299, 67] on span "Kon Tum - BX Miền Đông" at bounding box center [211, 70] width 273 height 24
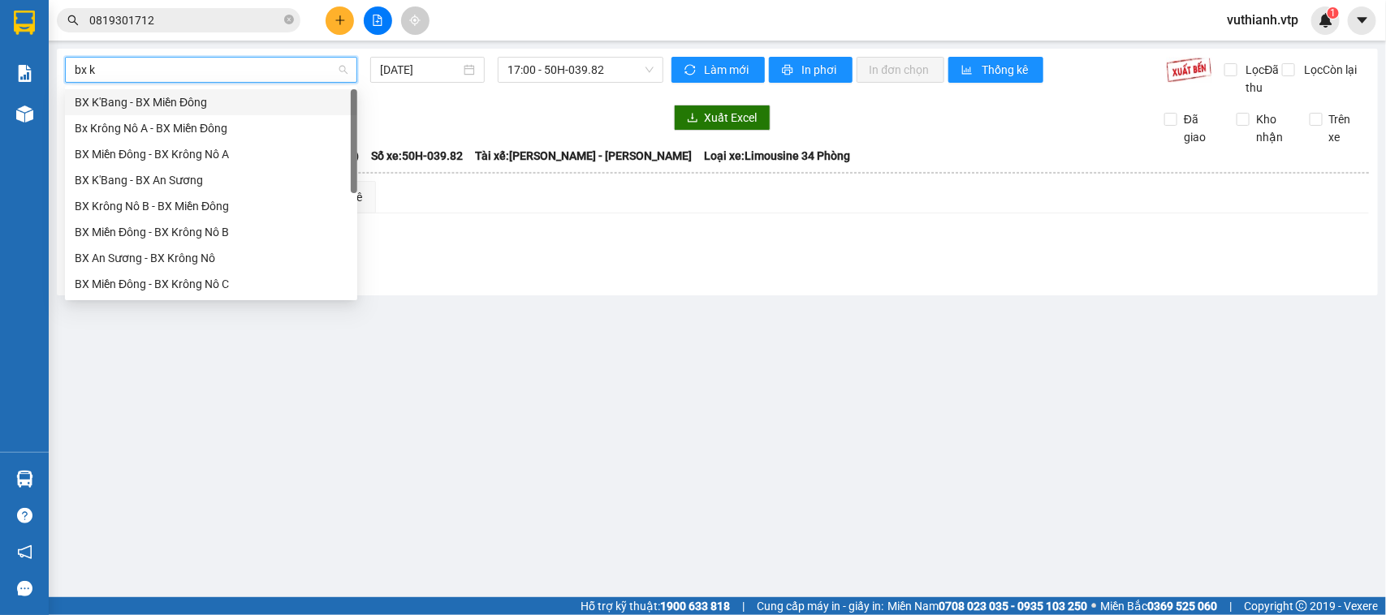
type input "bx kr"
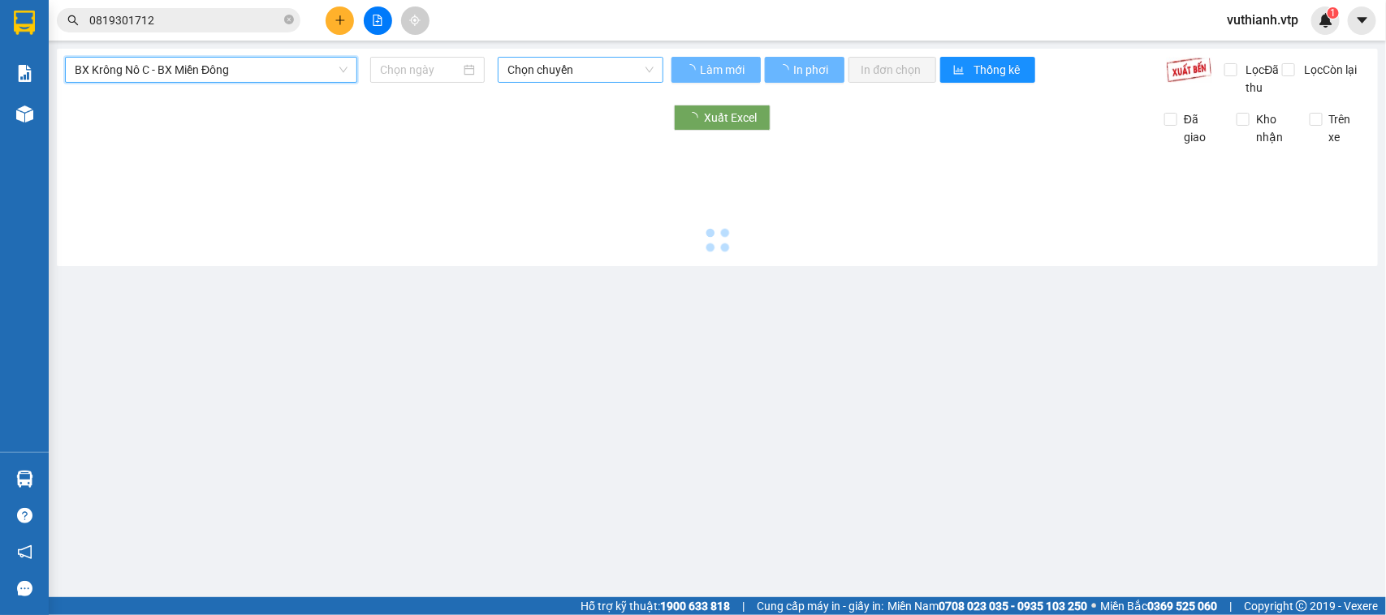
type input "[DATE]"
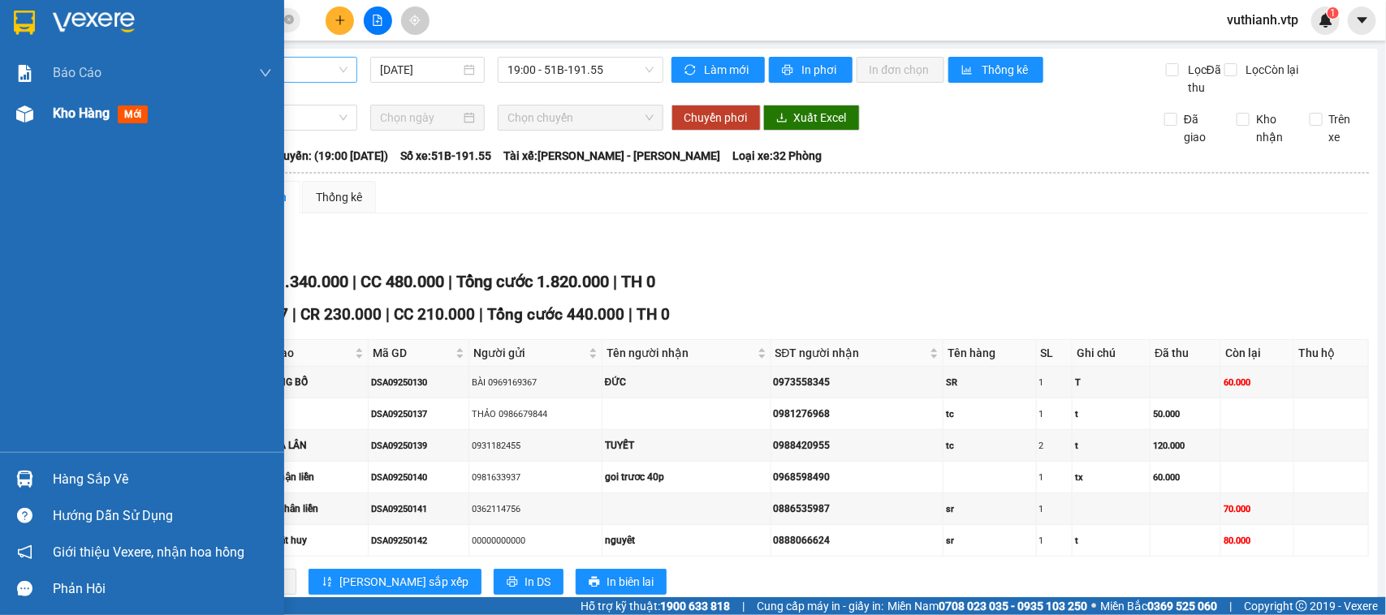
click at [31, 116] on img at bounding box center [24, 114] width 17 height 17
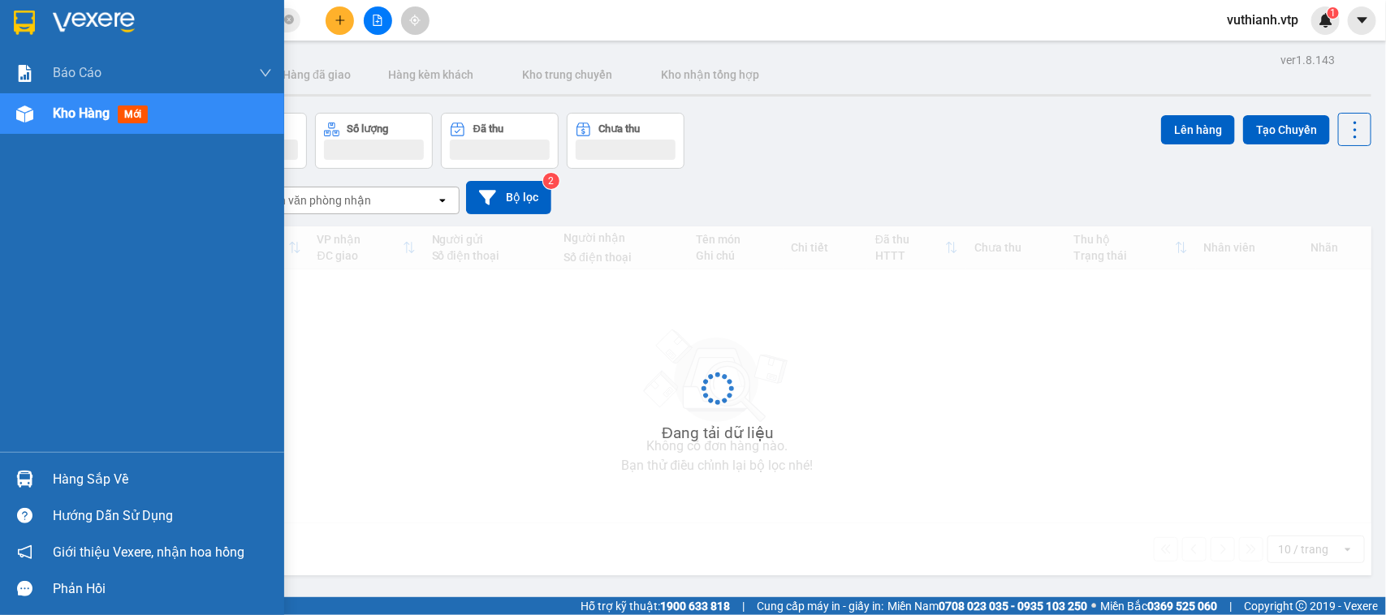
click at [85, 115] on span "Kho hàng" at bounding box center [81, 113] width 57 height 15
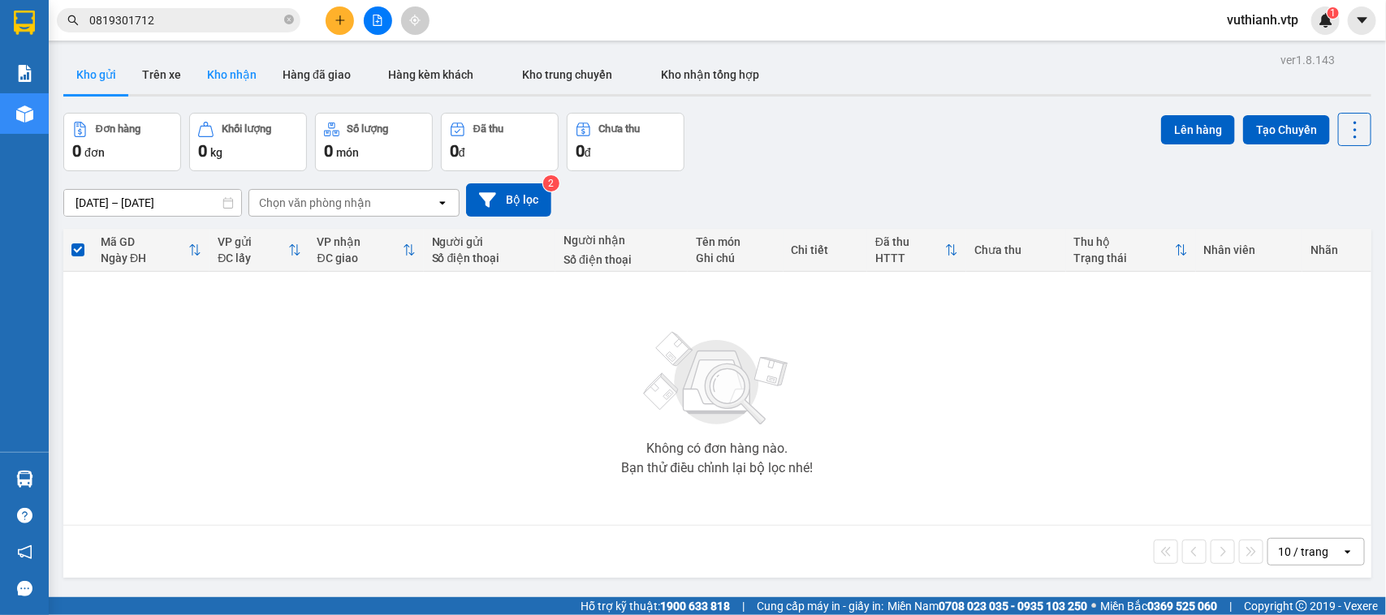
click at [224, 76] on button "Kho nhận" at bounding box center [232, 74] width 76 height 39
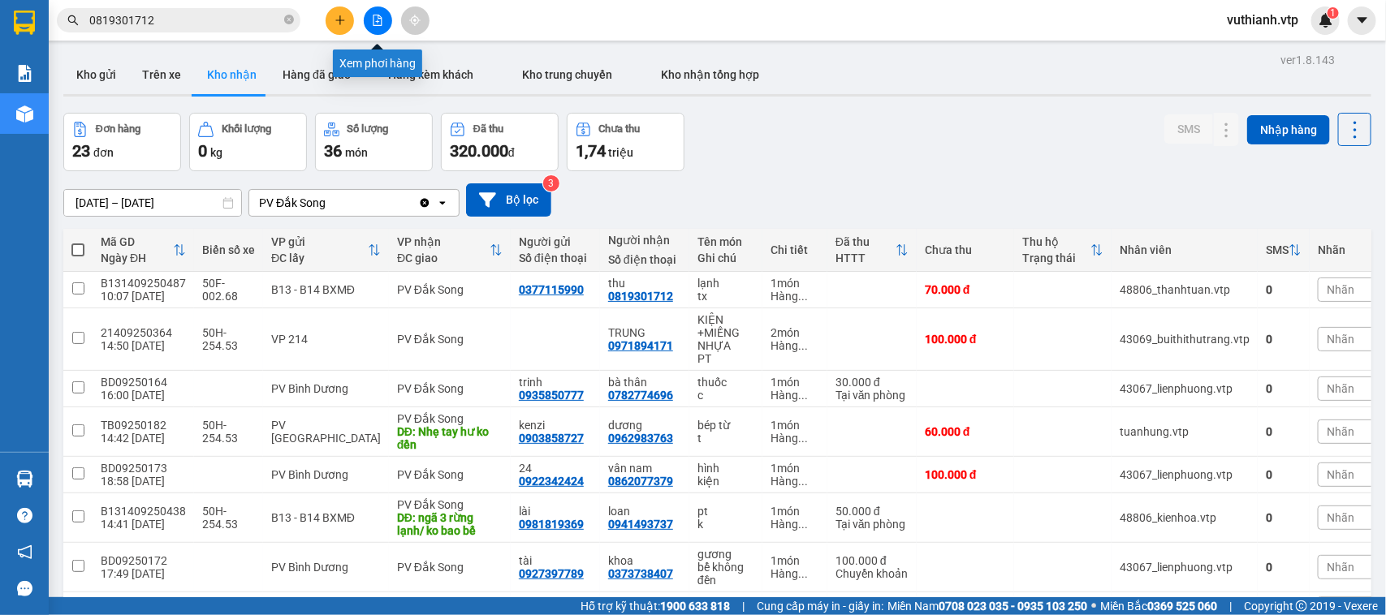
click at [369, 18] on button at bounding box center [378, 20] width 28 height 28
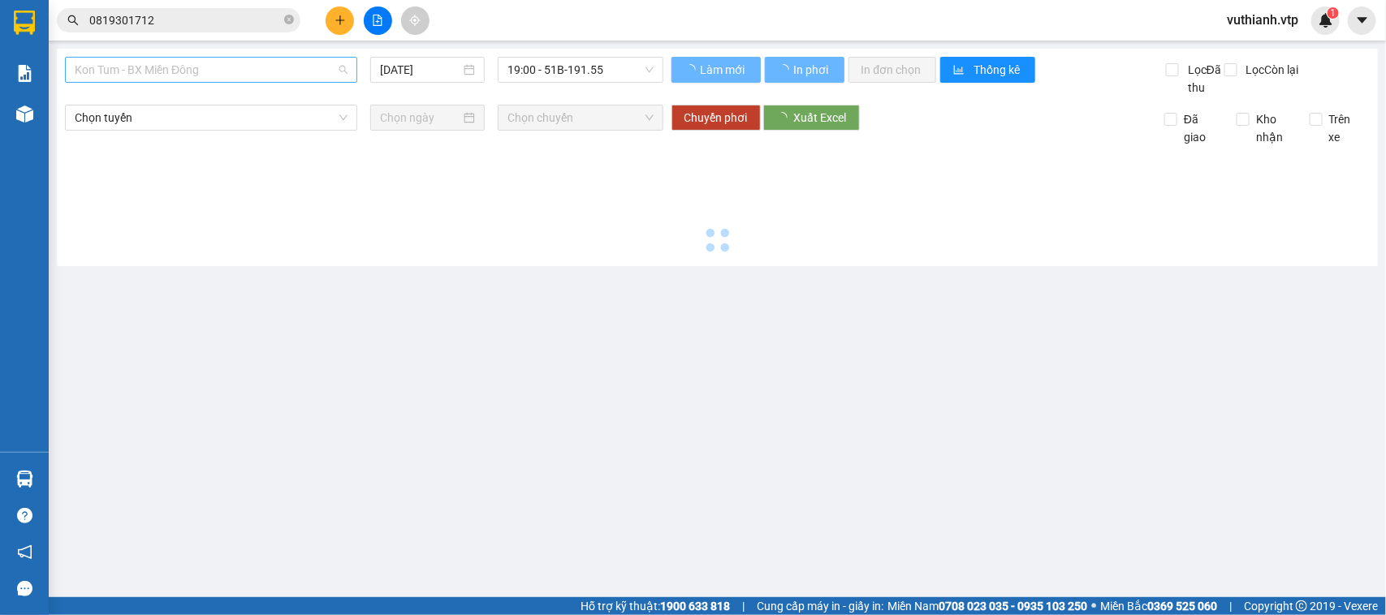
click at [313, 80] on span "Kon Tum - BX Miền Đông" at bounding box center [211, 70] width 273 height 24
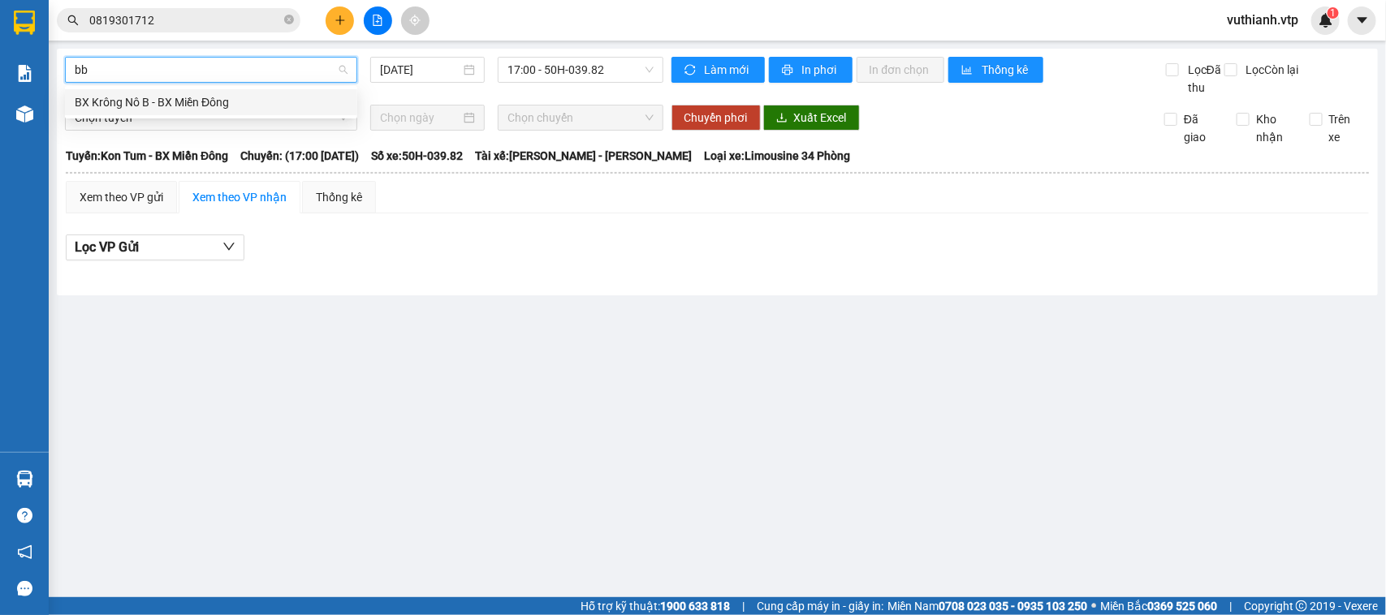
type input "b"
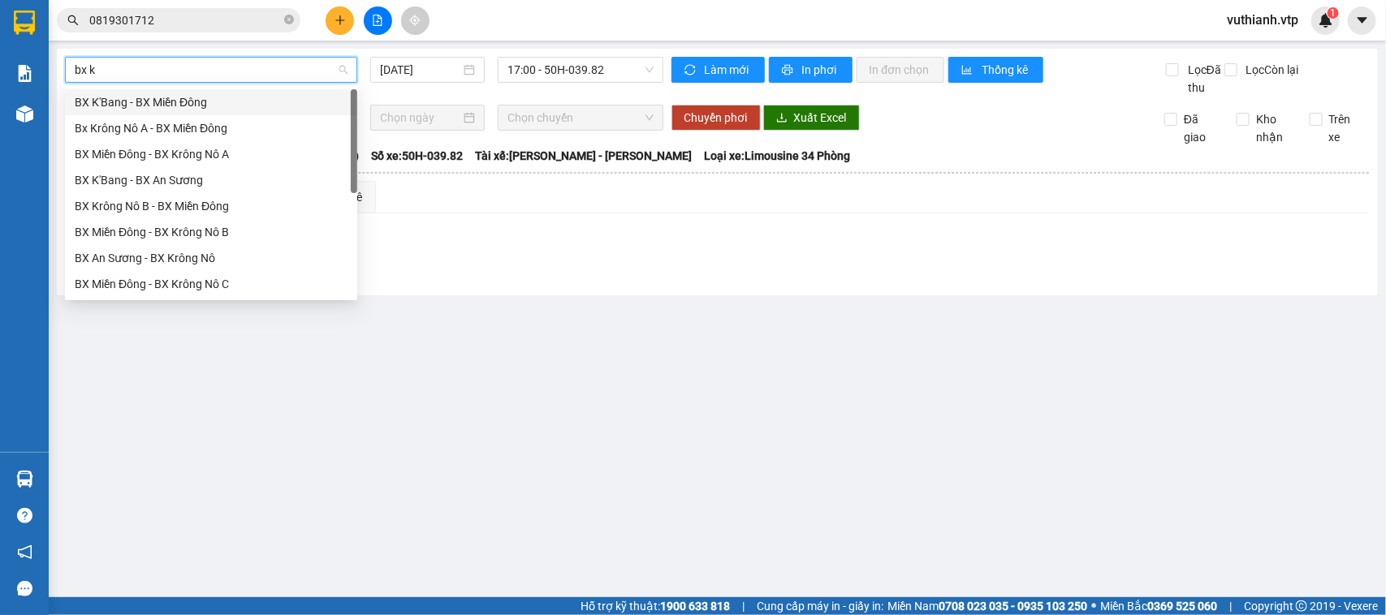
type input "bx kr"
click at [209, 258] on div "BX Krông Nô C - BX Miền Đông" at bounding box center [211, 258] width 273 height 18
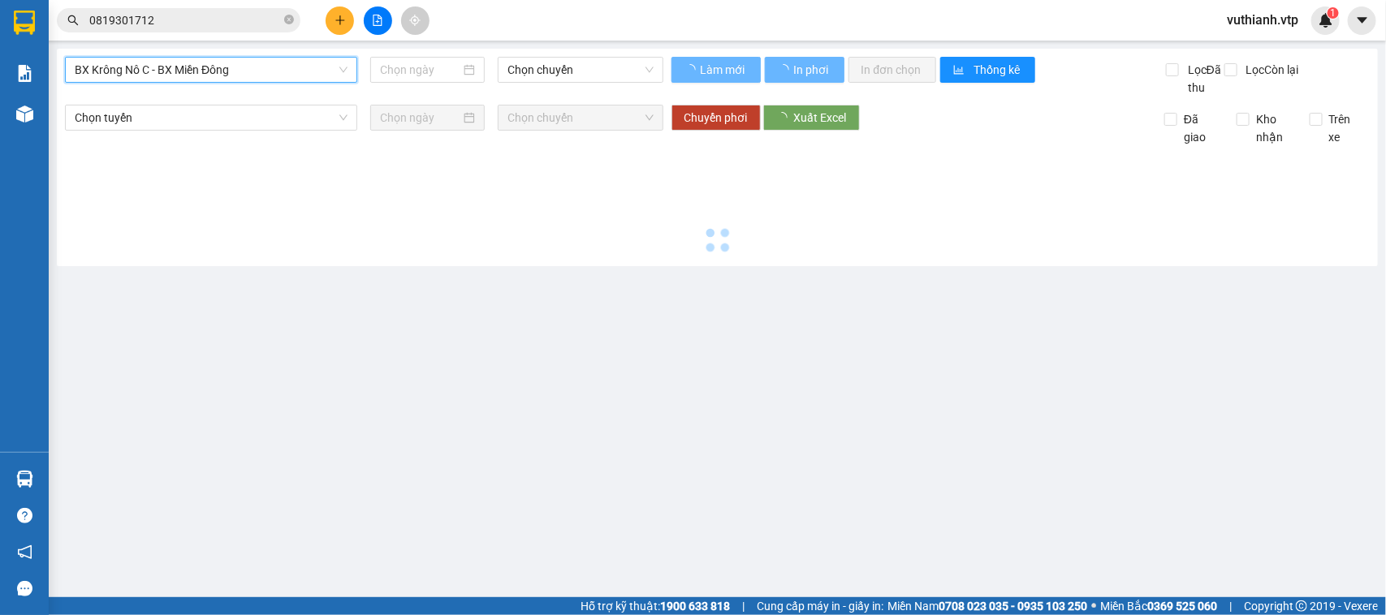
type input "[DATE]"
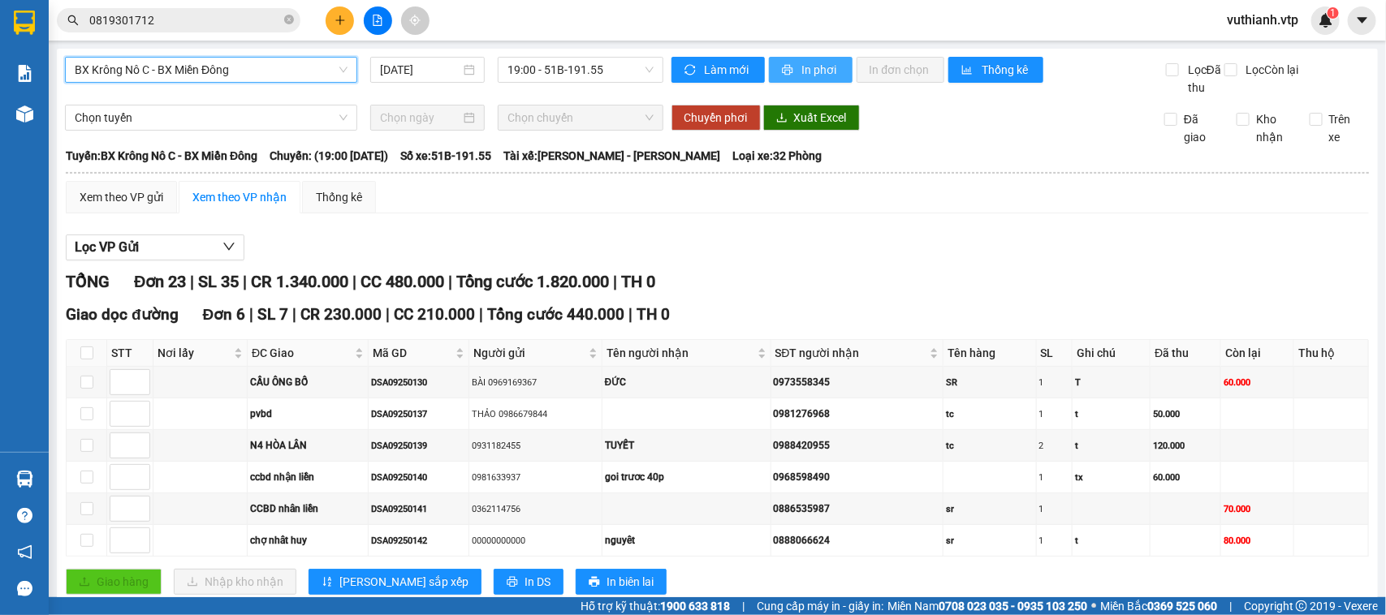
click at [782, 67] on icon "printer" at bounding box center [787, 70] width 11 height 11
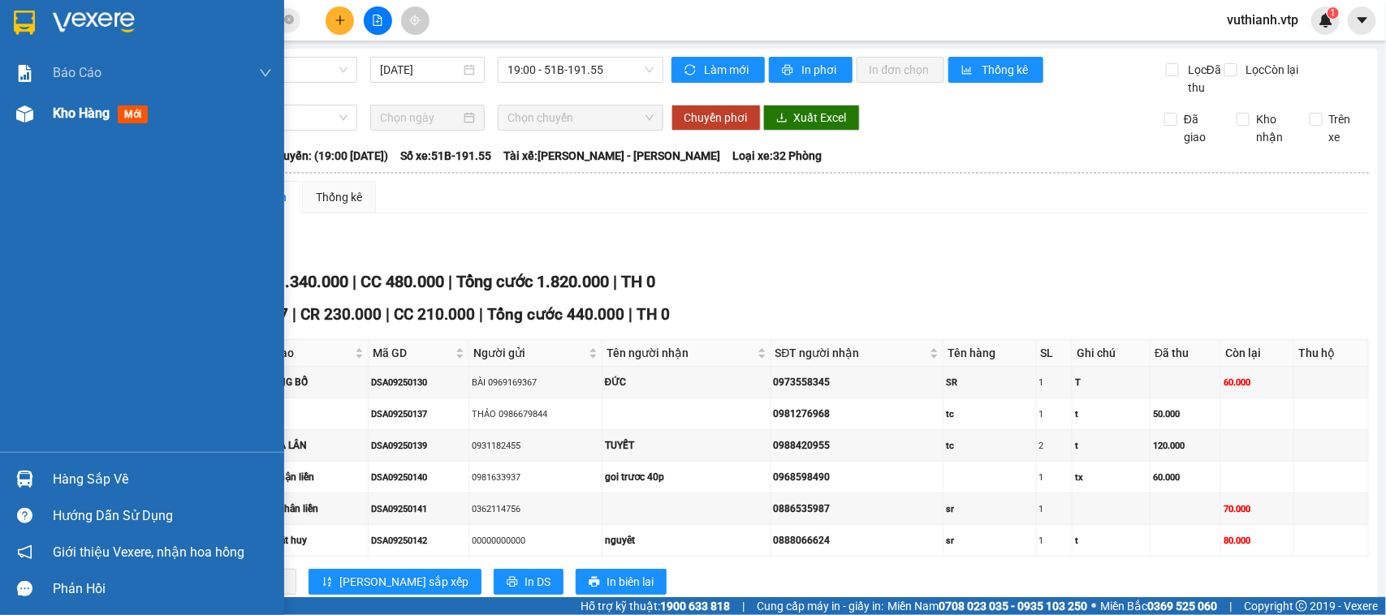
click at [22, 119] on img at bounding box center [24, 114] width 17 height 17
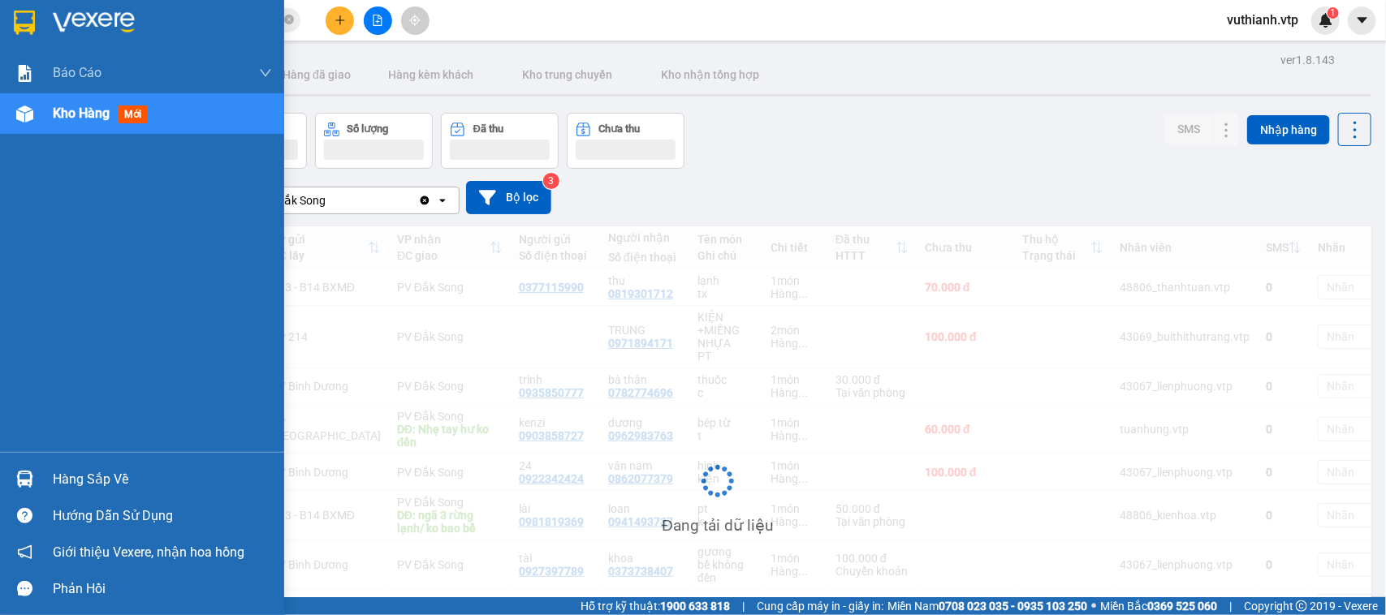
click at [82, 114] on button "Đơn hàng" at bounding box center [122, 141] width 118 height 56
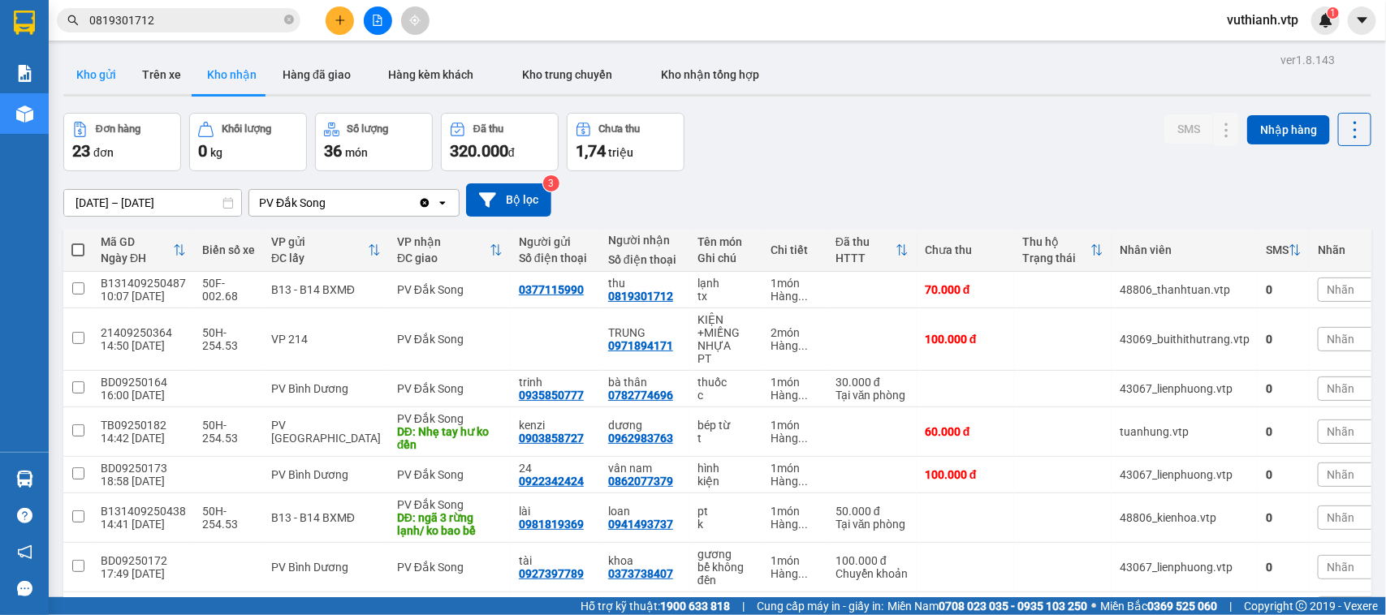
click at [106, 83] on button "Kho gửi" at bounding box center [96, 74] width 66 height 39
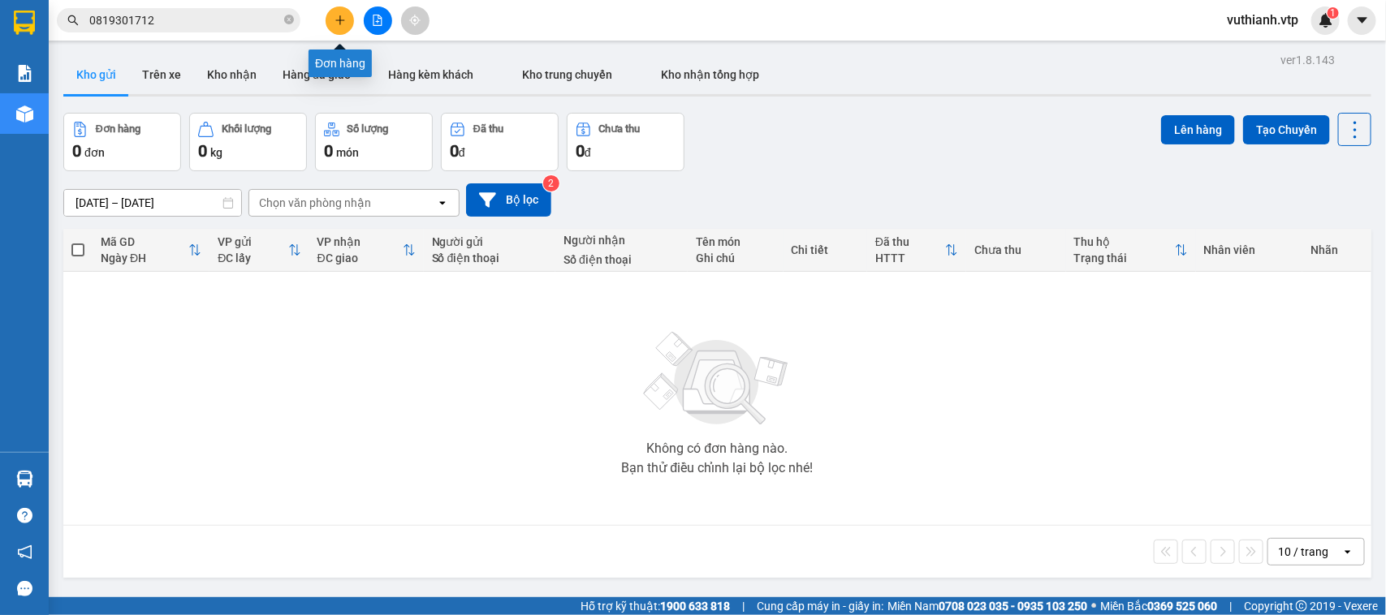
click at [356, 28] on div at bounding box center [378, 20] width 122 height 28
click at [335, 22] on icon "plus" at bounding box center [339, 20] width 11 height 11
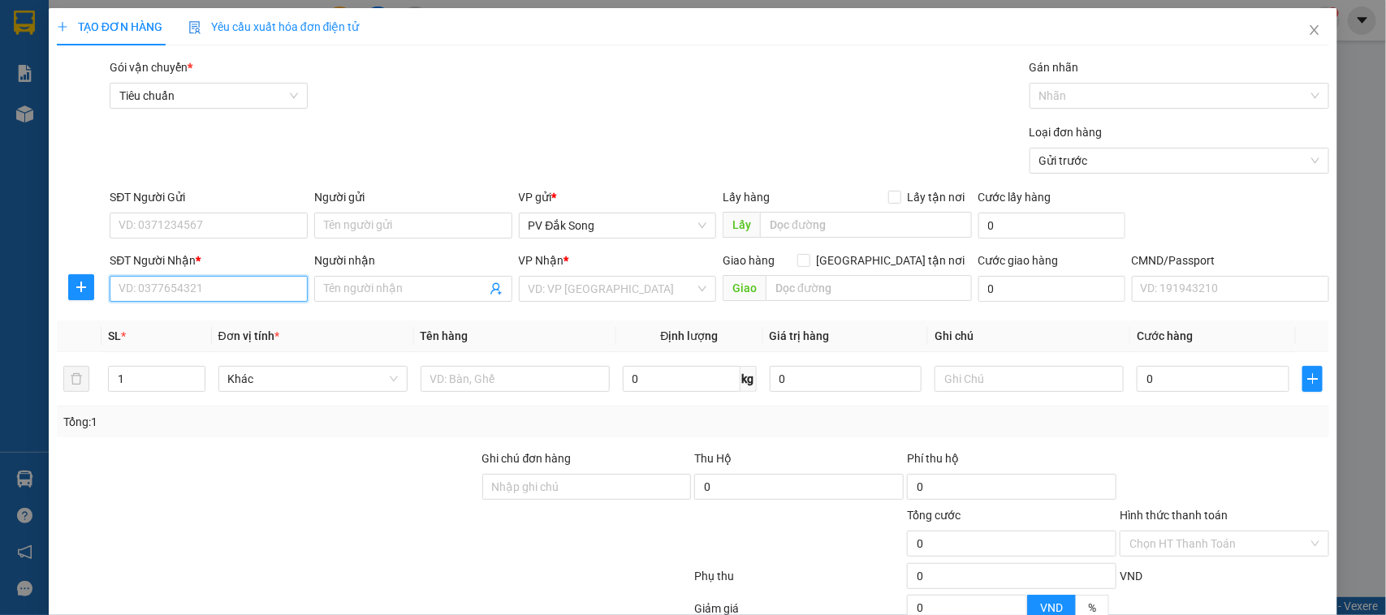
click at [262, 296] on input "SĐT Người Nhận *" at bounding box center [209, 289] width 198 height 26
click at [246, 229] on input "SĐT Người Gửi" at bounding box center [209, 226] width 198 height 26
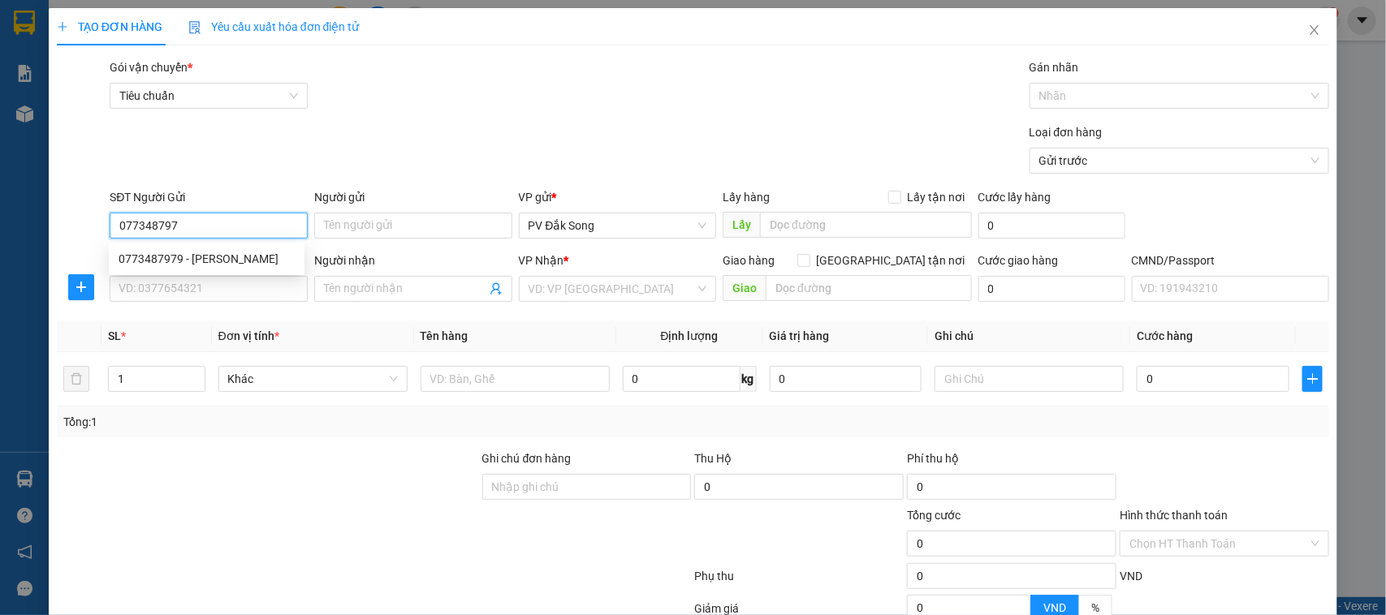
type input "0773487979"
click at [219, 252] on div "0773487979 - [PERSON_NAME]" at bounding box center [207, 259] width 176 height 18
type input "chung"
type input "0933742879"
type input "a lâm"
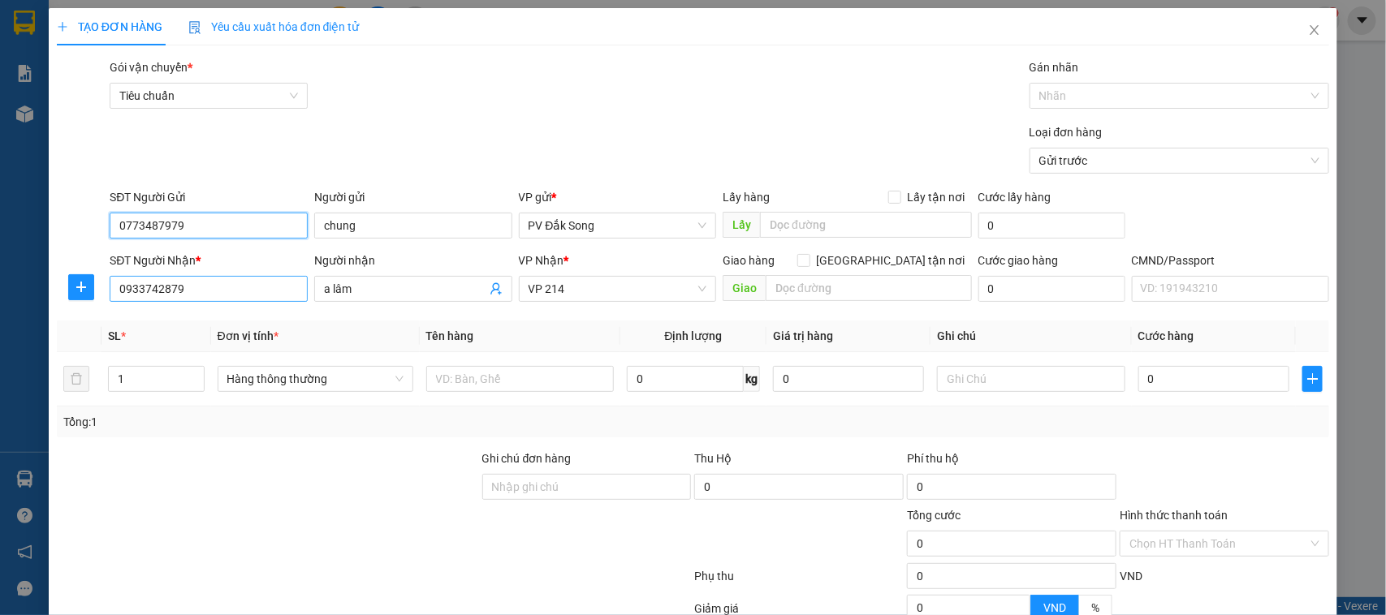
type input "0773487979"
click at [230, 299] on input "0933742879" at bounding box center [209, 289] width 198 height 26
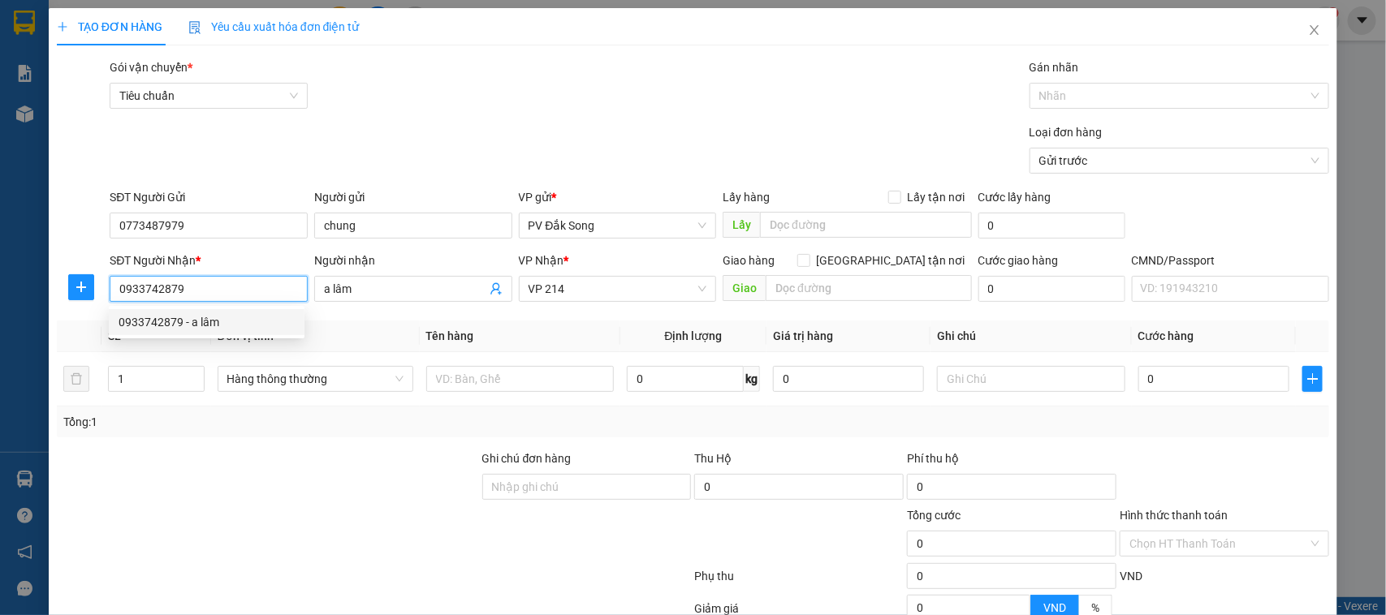
click at [230, 299] on input "0933742879" at bounding box center [209, 289] width 198 height 26
type input "0"
type input "0903138290"
click at [472, 383] on input "text" at bounding box center [520, 379] width 188 height 26
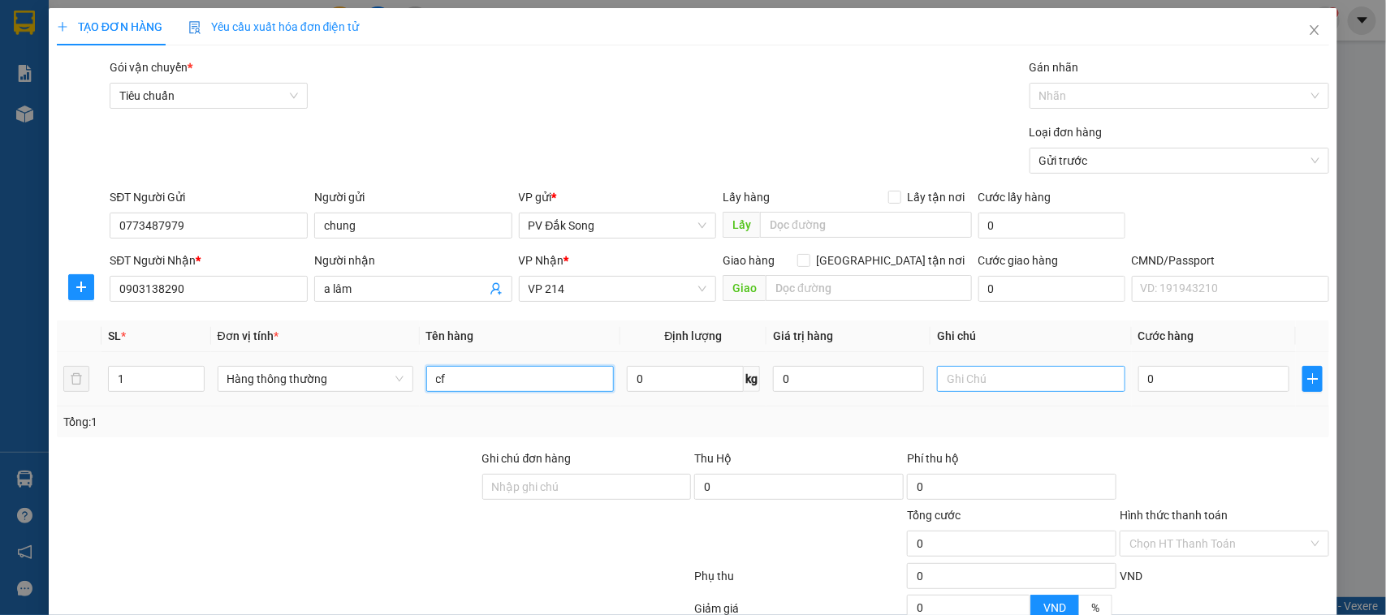
type input "cf"
click at [1011, 382] on input "text" at bounding box center [1031, 379] width 188 height 26
type input "tg"
click at [1196, 386] on input "0" at bounding box center [1213, 379] width 151 height 26
type input "005"
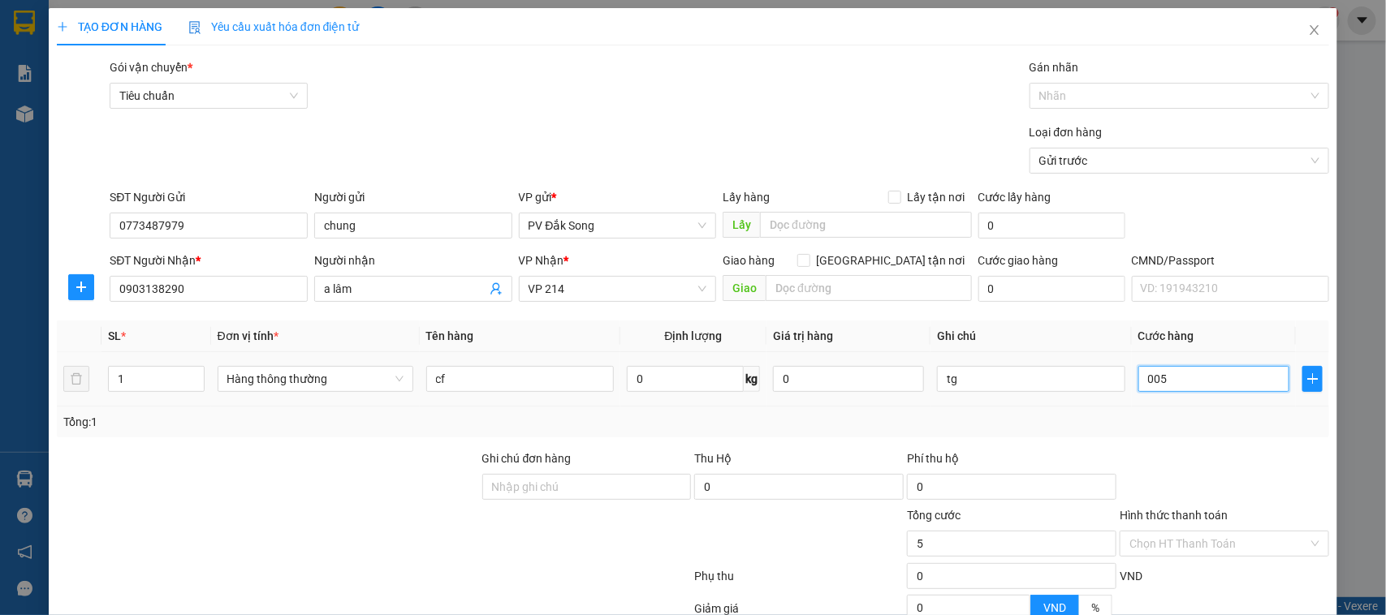
type input "5"
type input "0.050"
type input "50"
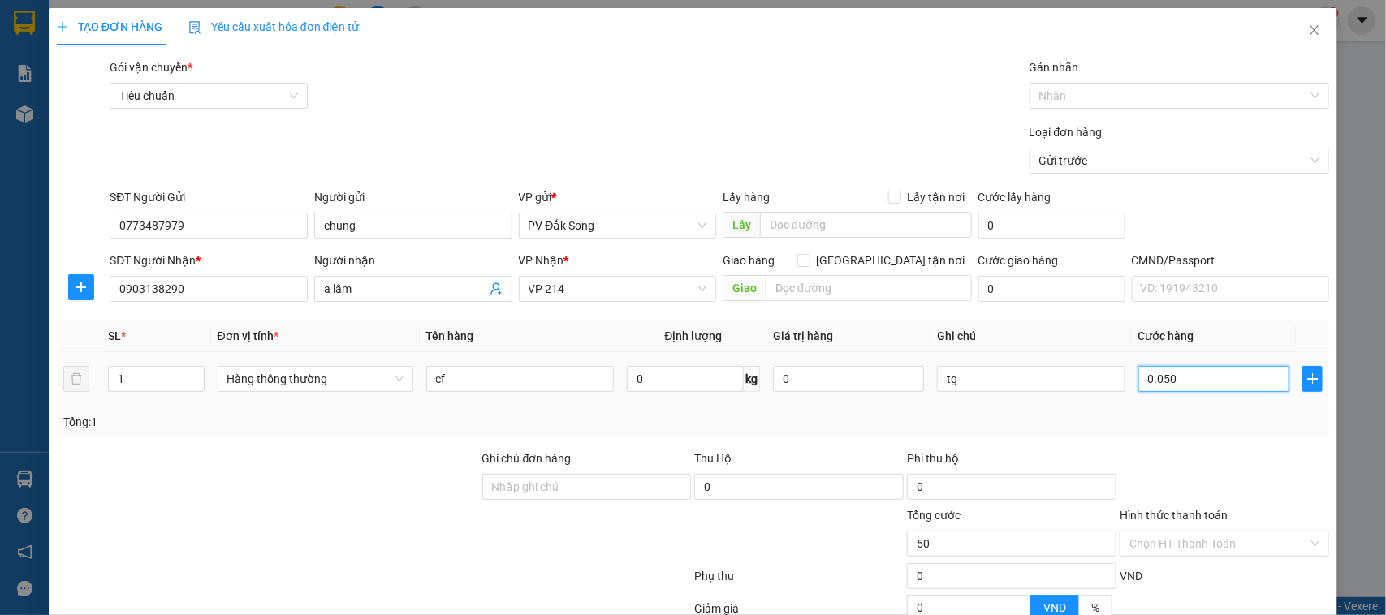
type input "00.500"
type input "500"
type input "0.005.000"
type input "5.000"
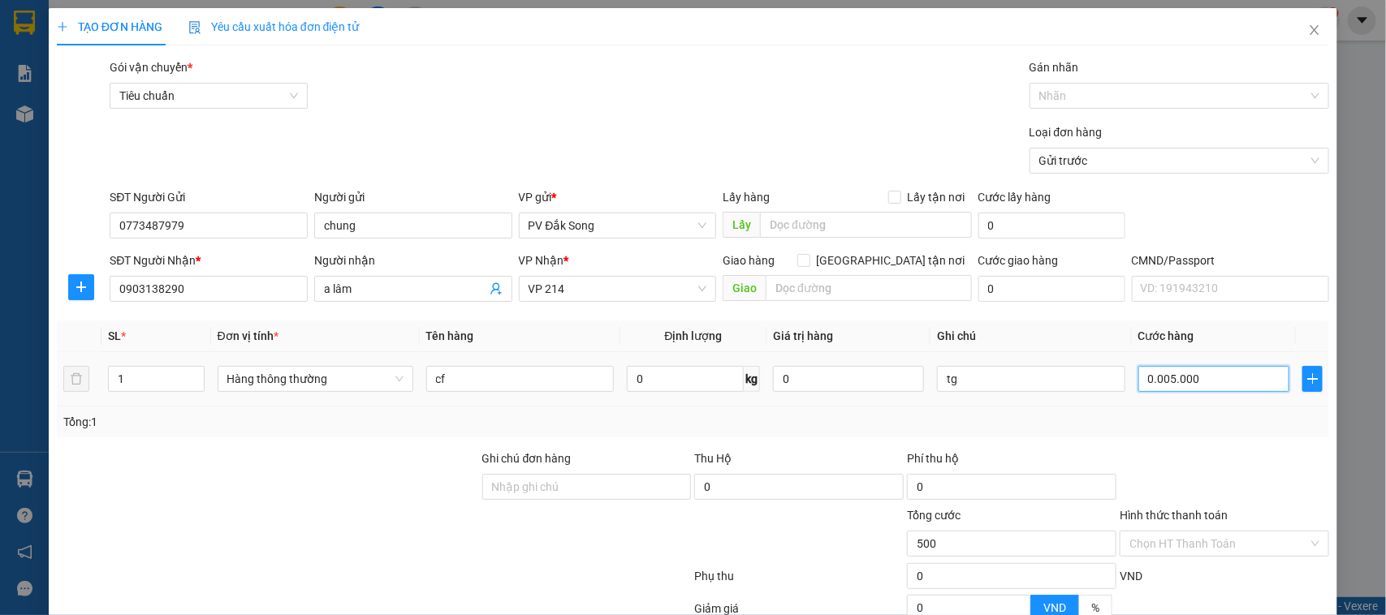
type input "5.000"
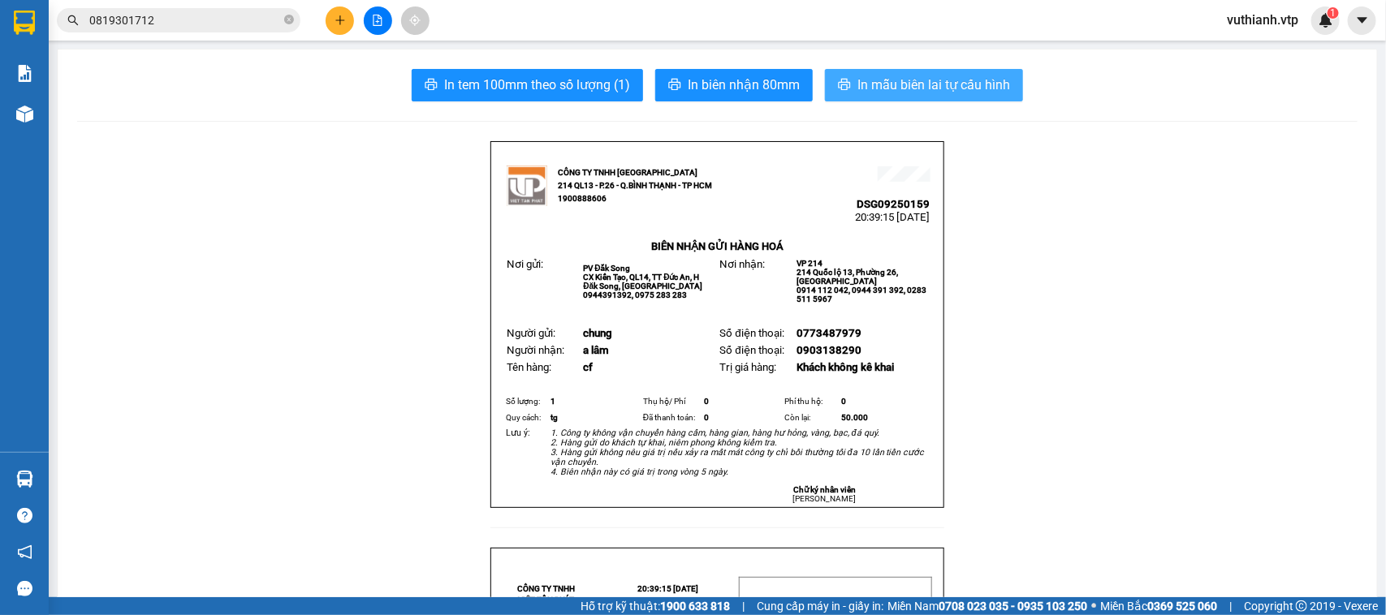
click at [976, 86] on span "In mẫu biên lai tự cấu hình" at bounding box center [933, 85] width 153 height 20
click at [335, 27] on button at bounding box center [340, 20] width 28 height 28
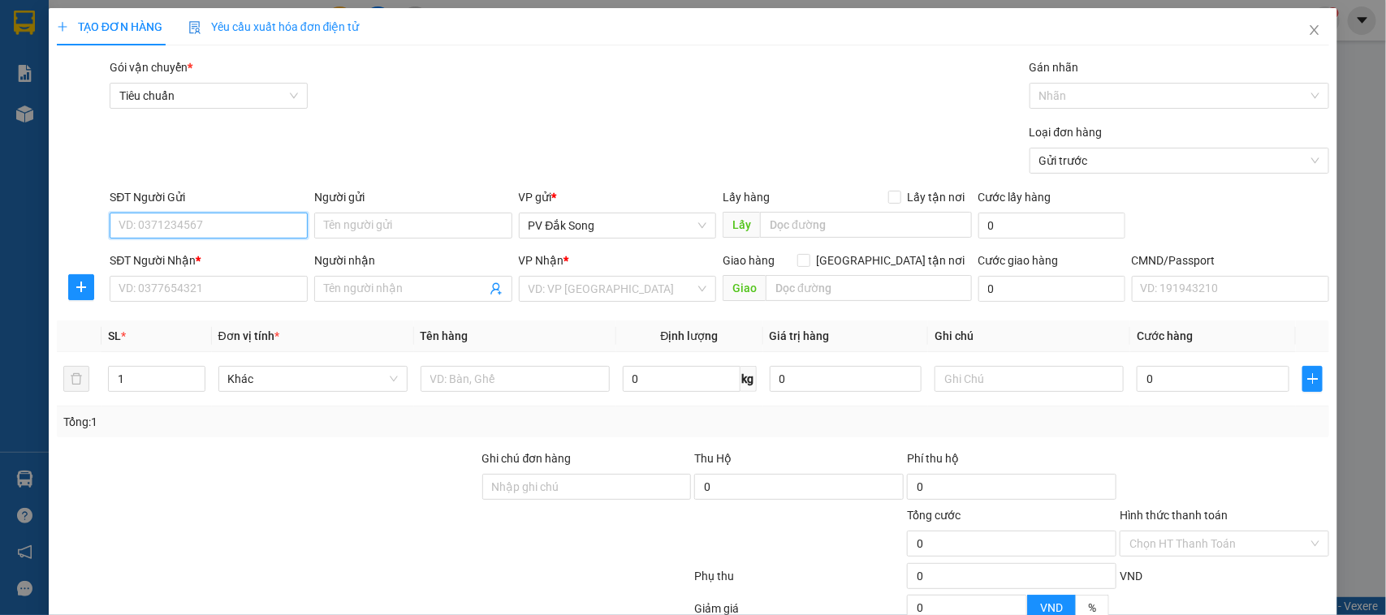
click at [284, 234] on input "SĐT Người Gửi" at bounding box center [209, 226] width 198 height 26
click at [252, 296] on input "SĐT Người Nhận *" at bounding box center [209, 289] width 198 height 26
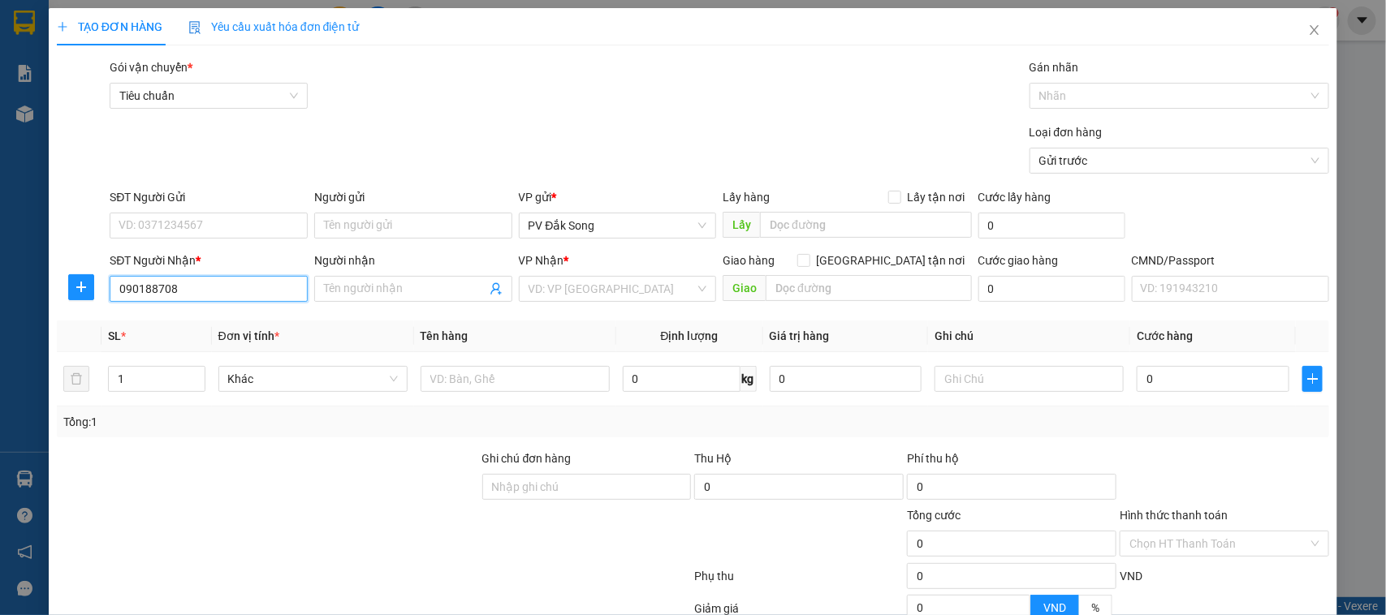
type input "0901887088"
click at [260, 325] on div "0901887088 - chị hà an" at bounding box center [207, 322] width 176 height 18
type input "chị hà an"
type input "0901887088"
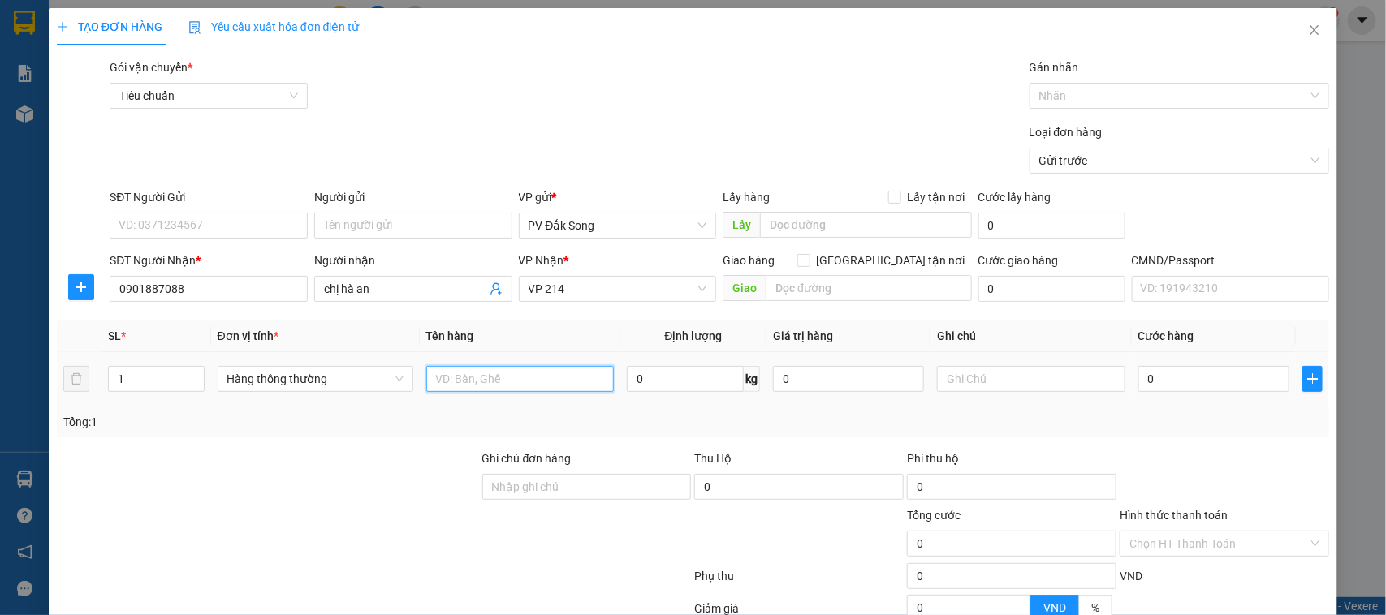
click at [485, 386] on input "text" at bounding box center [520, 379] width 188 height 26
type input "cf"
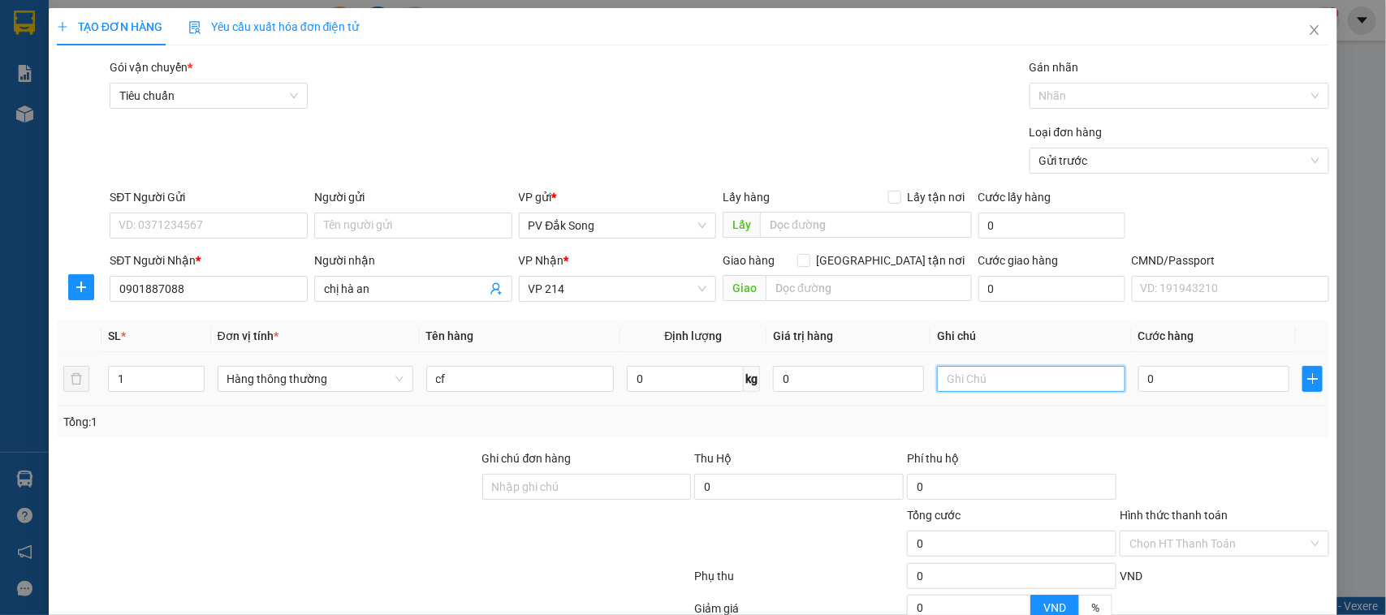
click at [960, 374] on input "text" at bounding box center [1031, 379] width 188 height 26
type input "tg"
click at [1141, 376] on input "0" at bounding box center [1213, 379] width 151 height 26
type input "0"
click at [1261, 585] on div "TẠO ĐƠN HÀNG Yêu cầu xuất hóa đơn điện tử Transit Pickup Surcharge Ids Transit …" at bounding box center [693, 384] width 1289 height 753
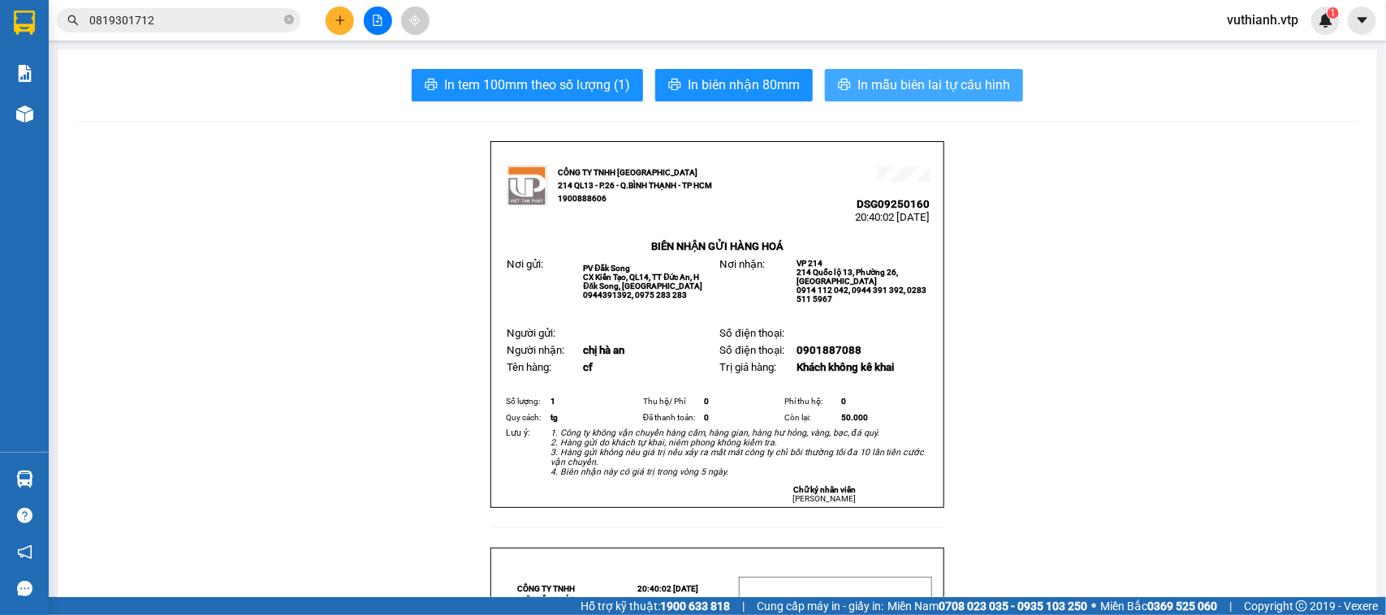
click at [959, 88] on span "In mẫu biên lai tự cấu hình" at bounding box center [933, 85] width 153 height 20
click at [975, 83] on span "In mẫu biên lai tự cấu hình" at bounding box center [933, 85] width 153 height 20
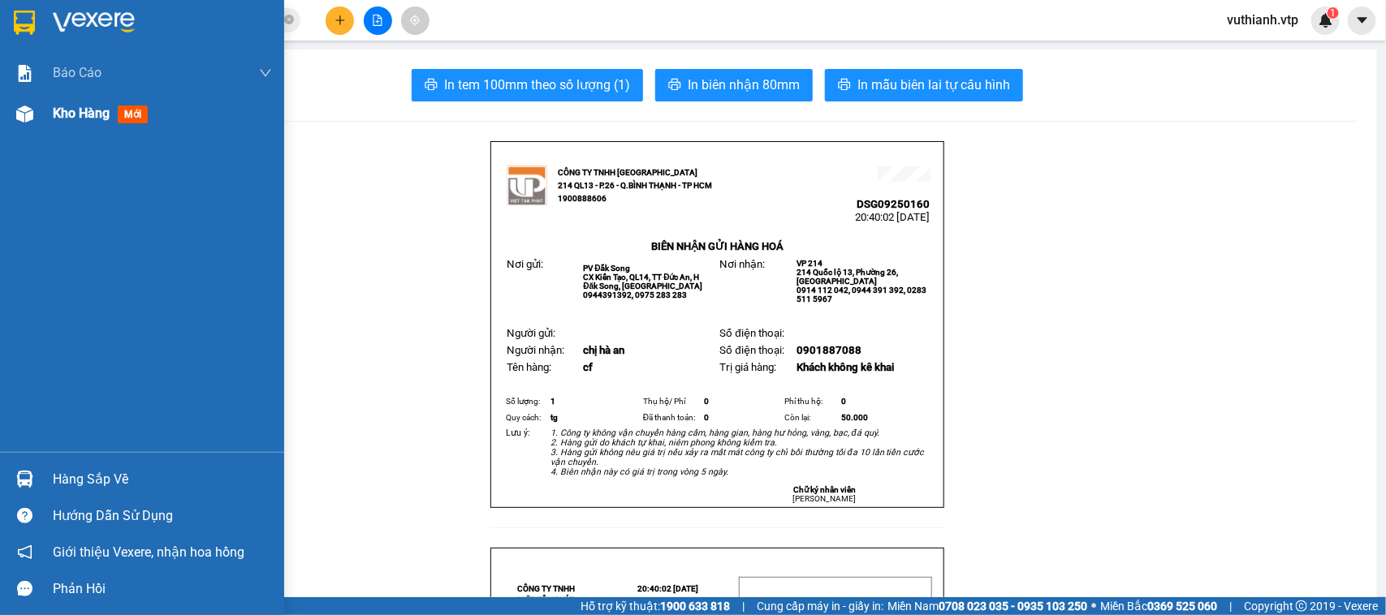
click at [70, 106] on span "Kho hàng" at bounding box center [81, 113] width 57 height 15
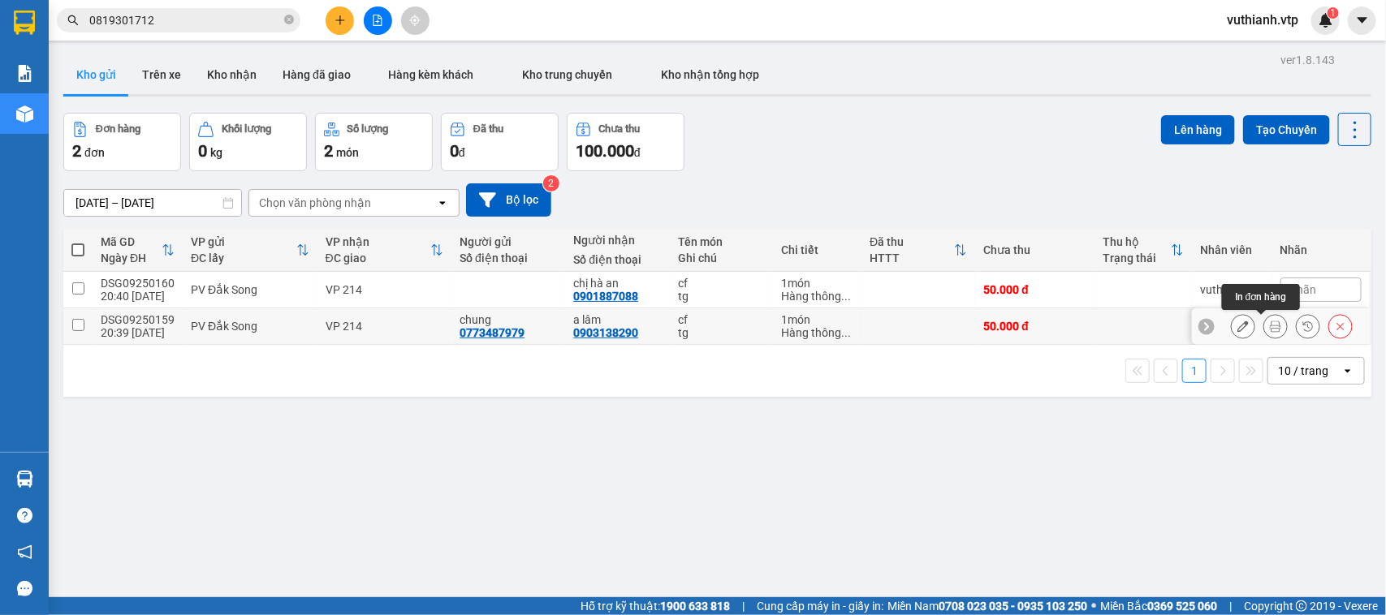
click at [1264, 326] on button at bounding box center [1275, 327] width 23 height 28
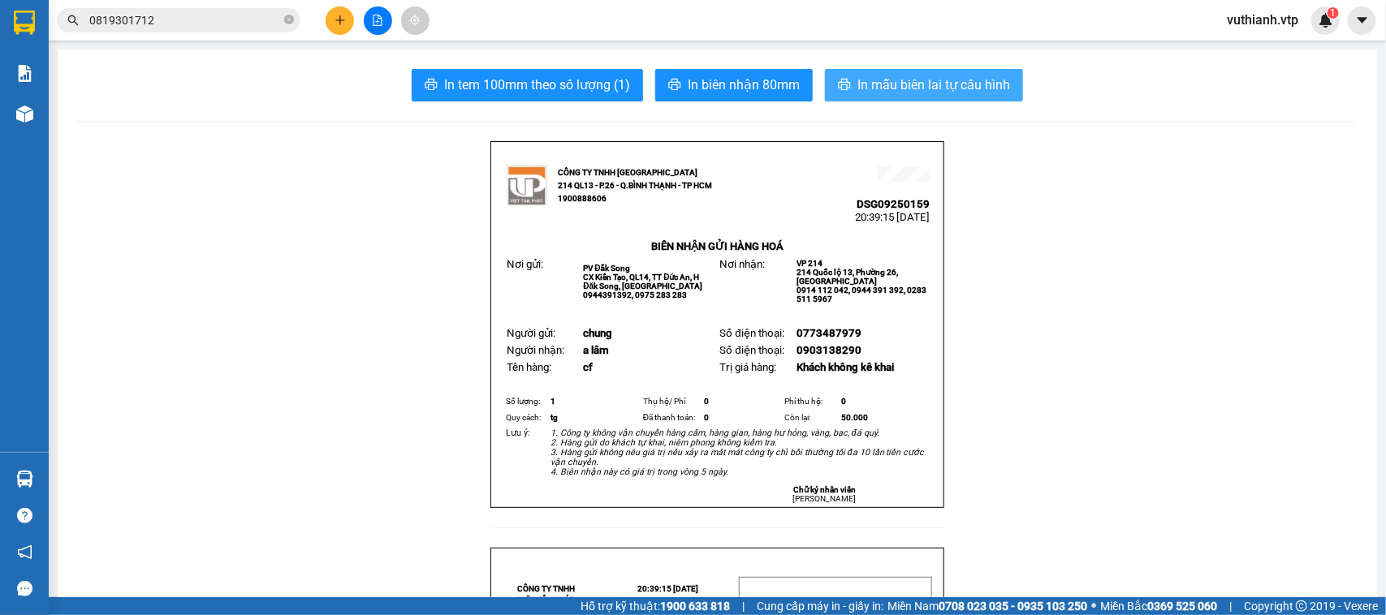
click at [947, 82] on span "In mẫu biên lai tự cấu hình" at bounding box center [933, 85] width 153 height 20
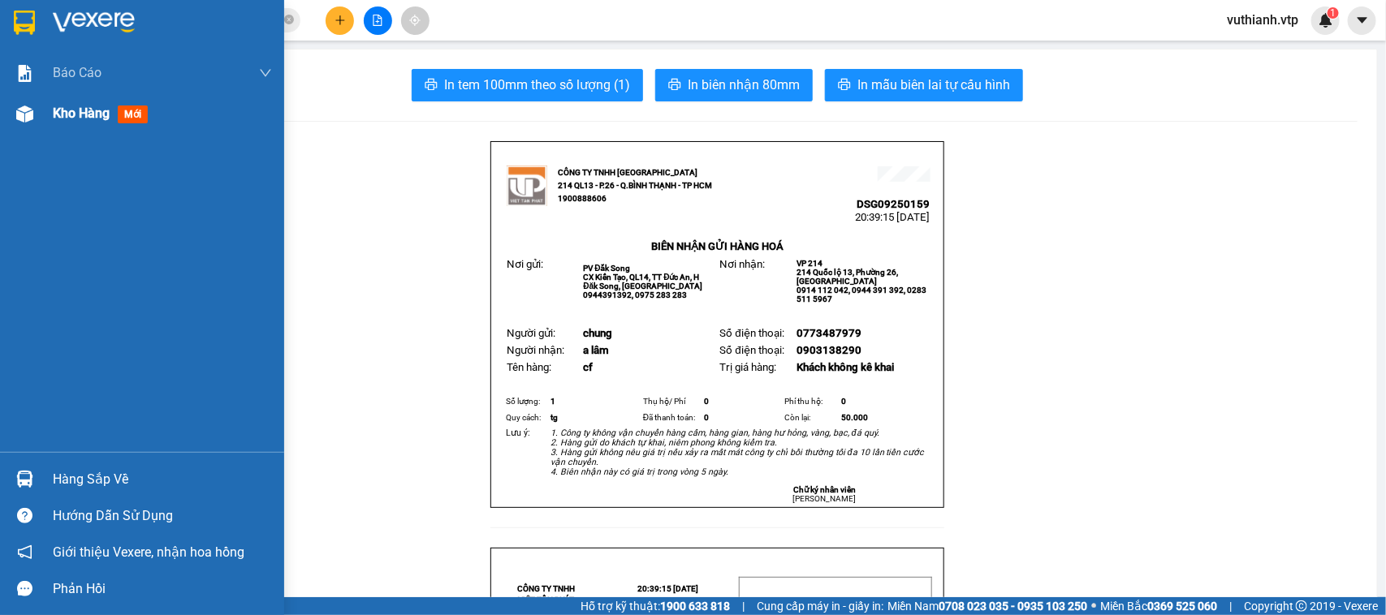
click at [33, 114] on div at bounding box center [25, 114] width 28 height 28
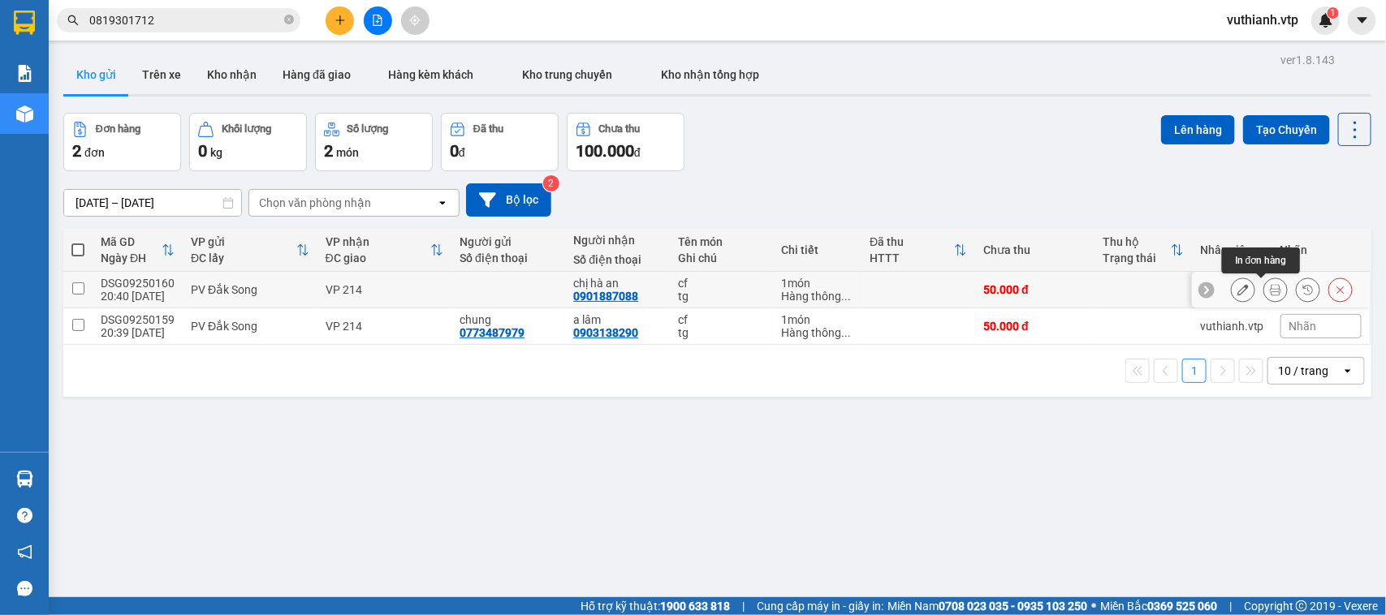
click at [1270, 289] on icon at bounding box center [1275, 289] width 11 height 11
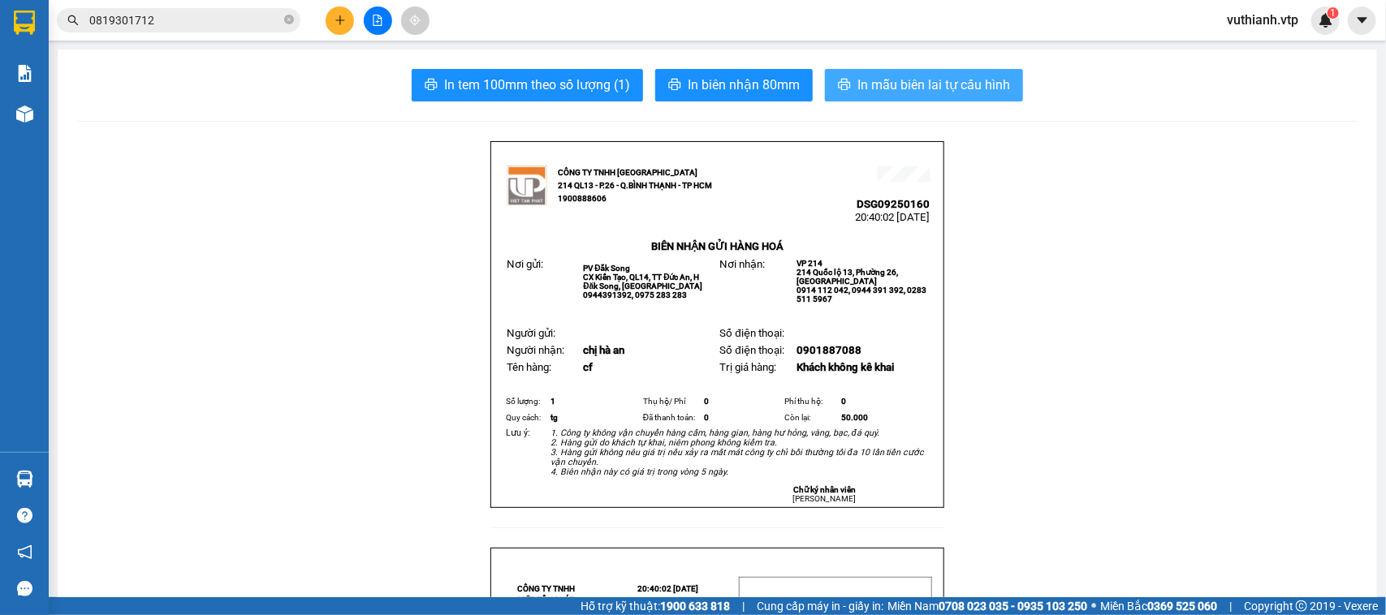
click at [978, 77] on span "In mẫu biên lai tự cấu hình" at bounding box center [933, 85] width 153 height 20
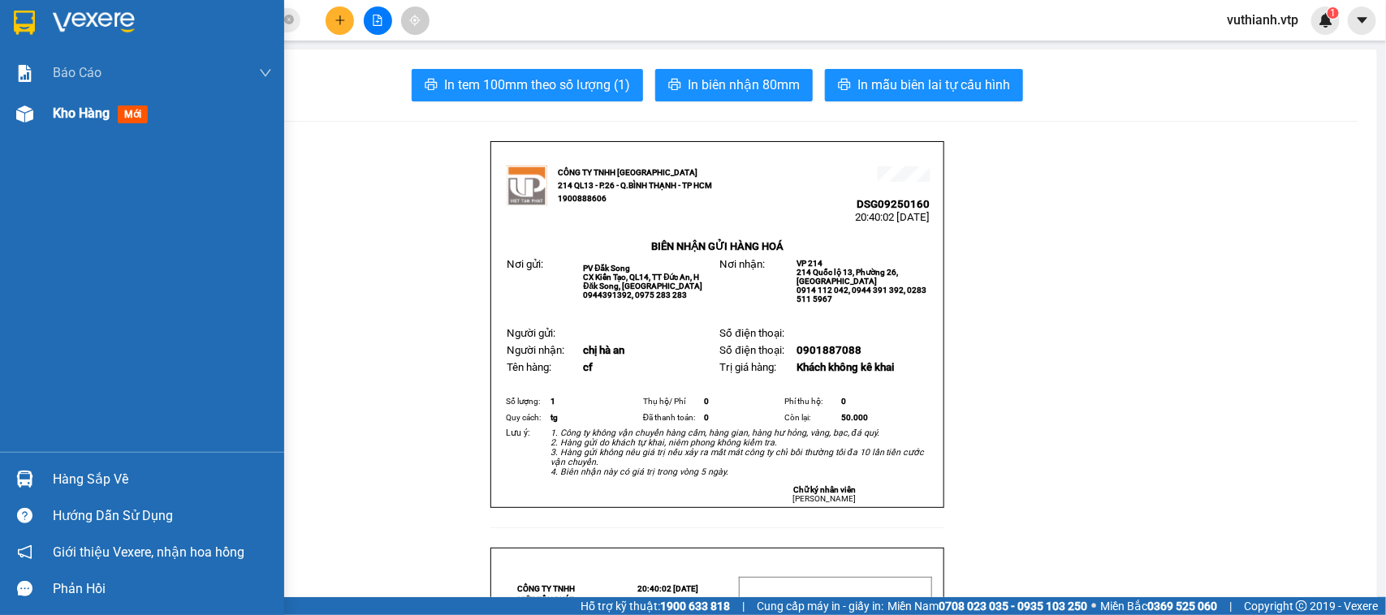
click at [37, 118] on div at bounding box center [25, 114] width 28 height 28
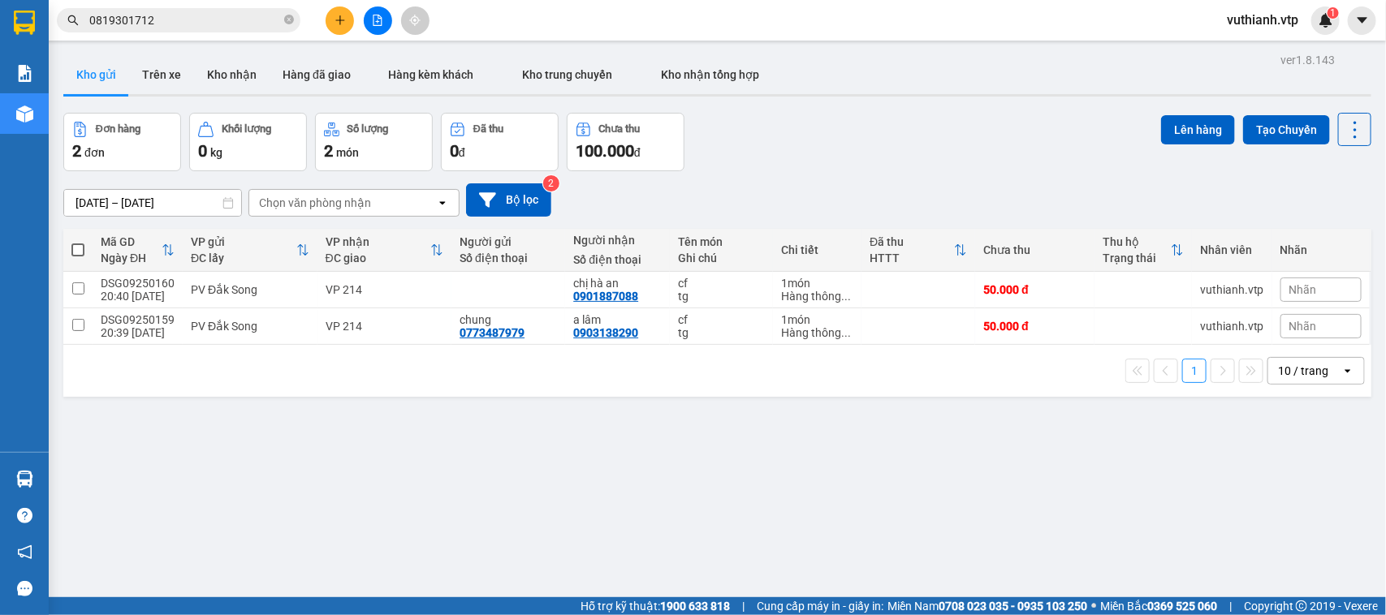
click at [84, 252] on span at bounding box center [77, 250] width 13 height 13
click at [78, 242] on input "checkbox" at bounding box center [78, 242] width 0 height 0
checkbox input "true"
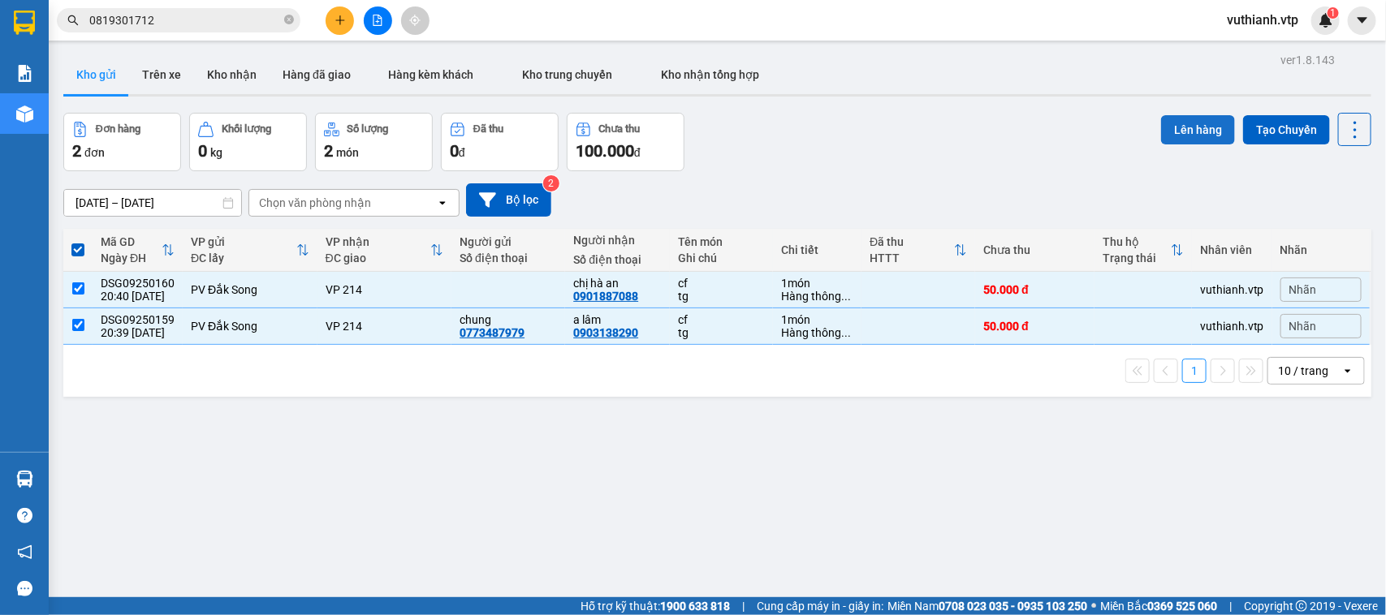
click at [1181, 127] on button "Lên hàng" at bounding box center [1198, 129] width 74 height 29
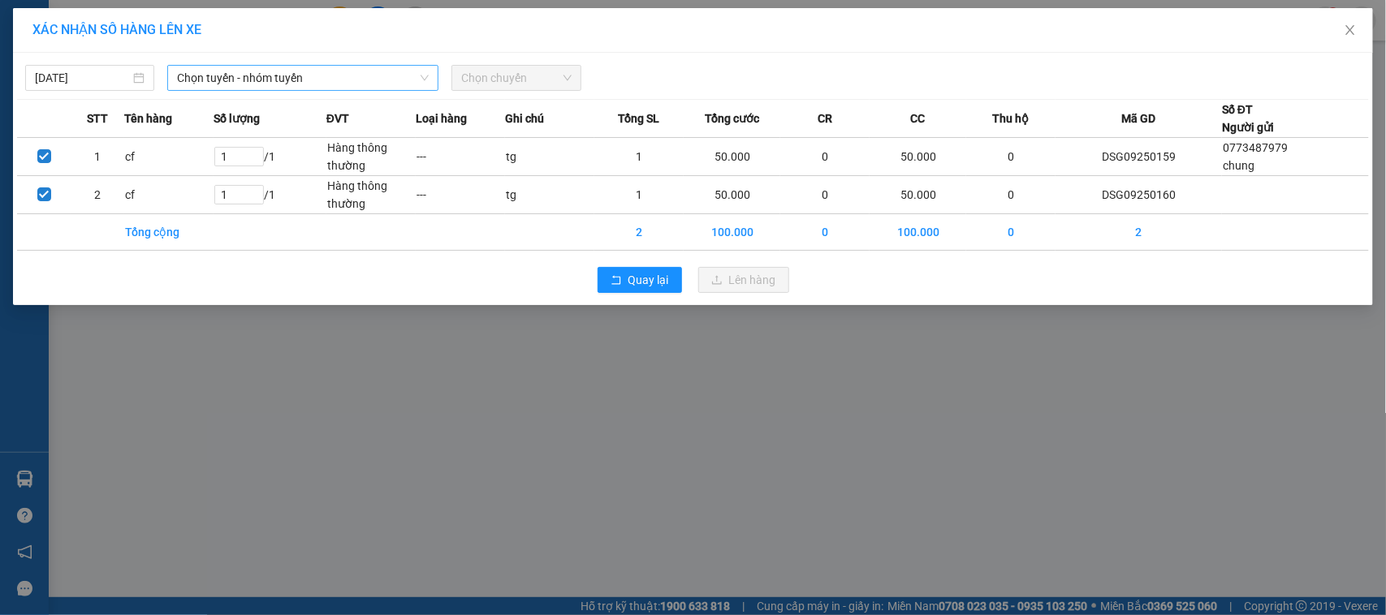
click at [415, 69] on span "Chọn tuyến - nhóm tuyến" at bounding box center [303, 78] width 252 height 24
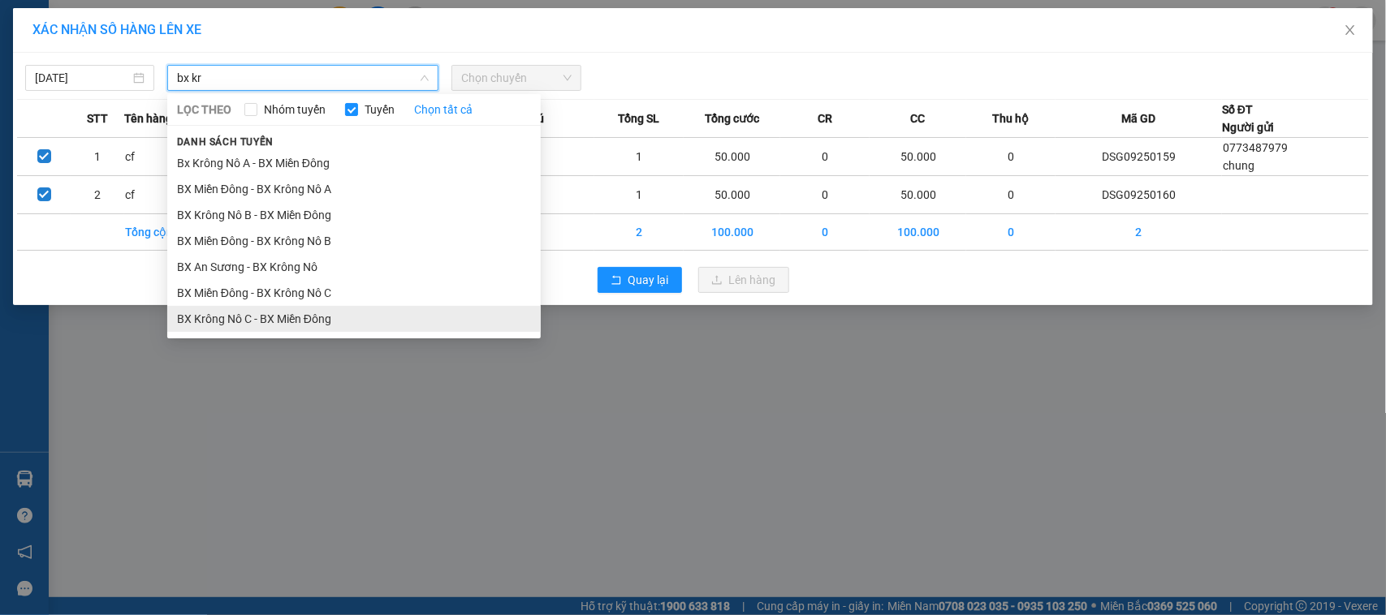
type input "bx kr"
click at [230, 313] on li "BX Krông Nô C - BX Miền Đông" at bounding box center [353, 319] width 373 height 26
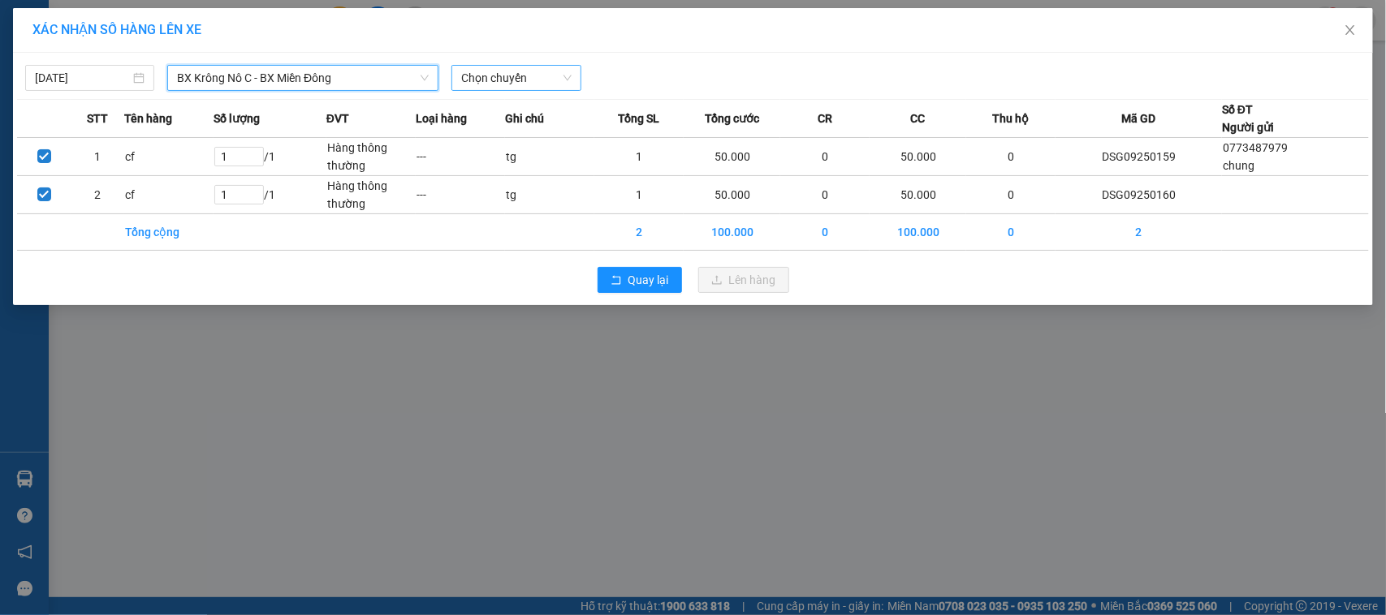
click at [512, 71] on span "Chọn chuyến" at bounding box center [516, 78] width 110 height 24
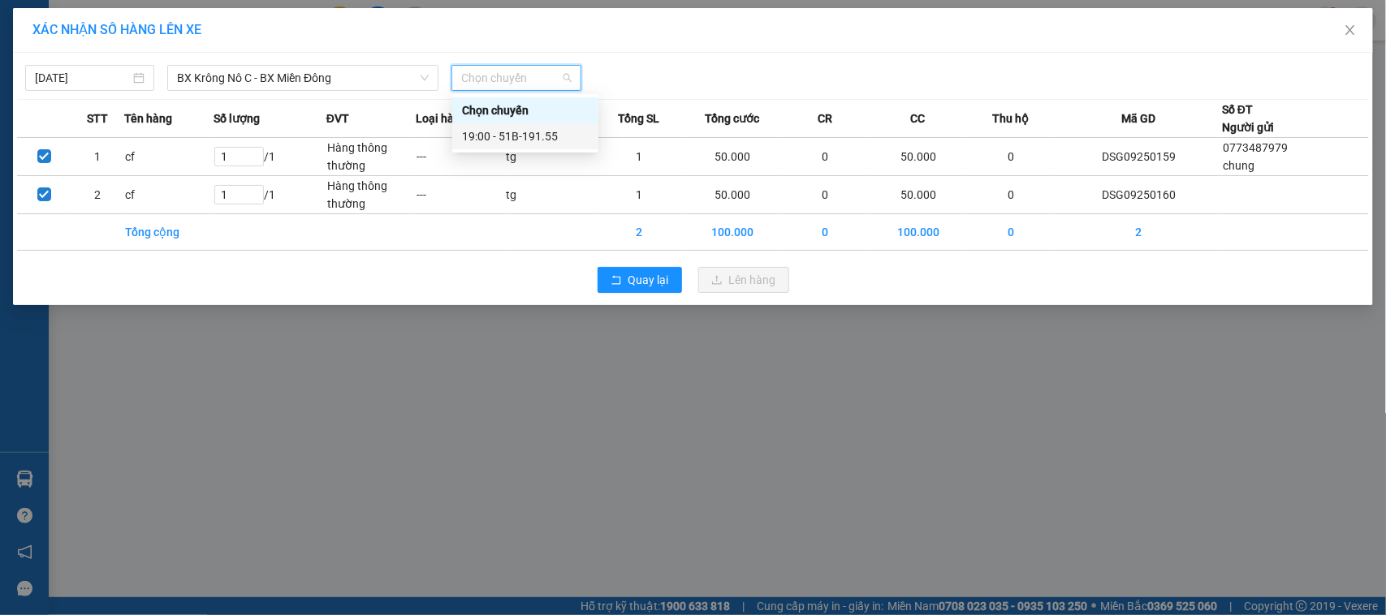
click at [520, 140] on div "19:00 - 51B-191.55" at bounding box center [525, 136] width 127 height 18
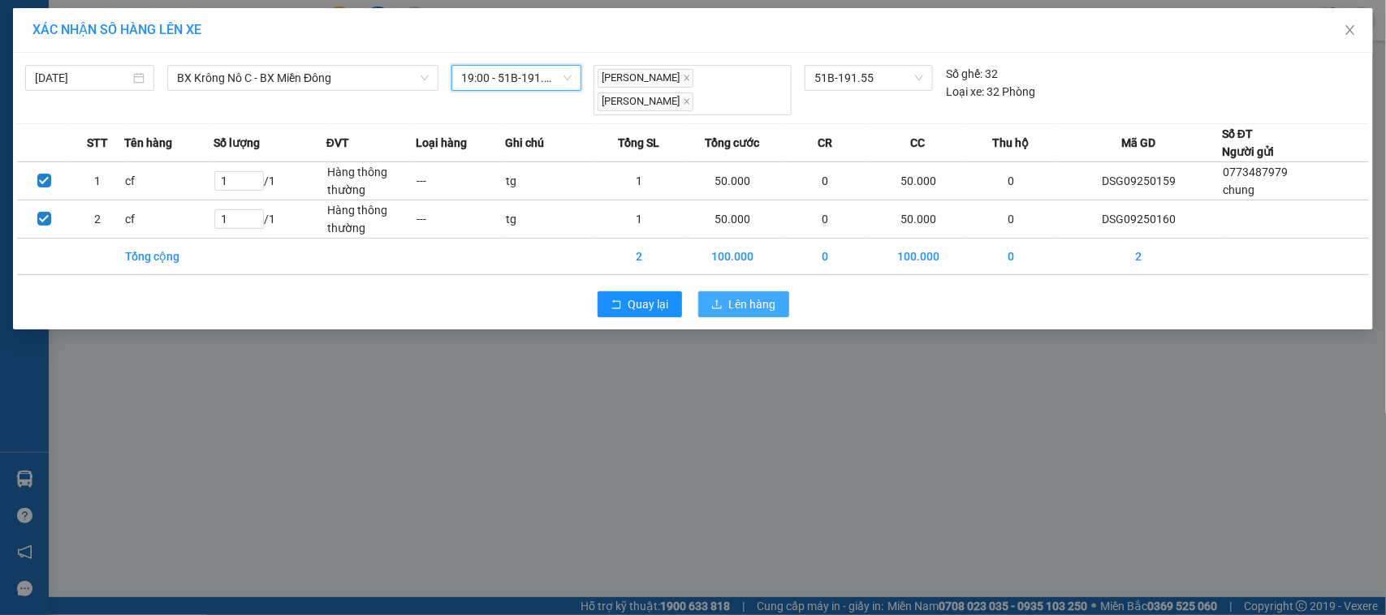
click at [749, 296] on span "Lên hàng" at bounding box center [752, 305] width 47 height 18
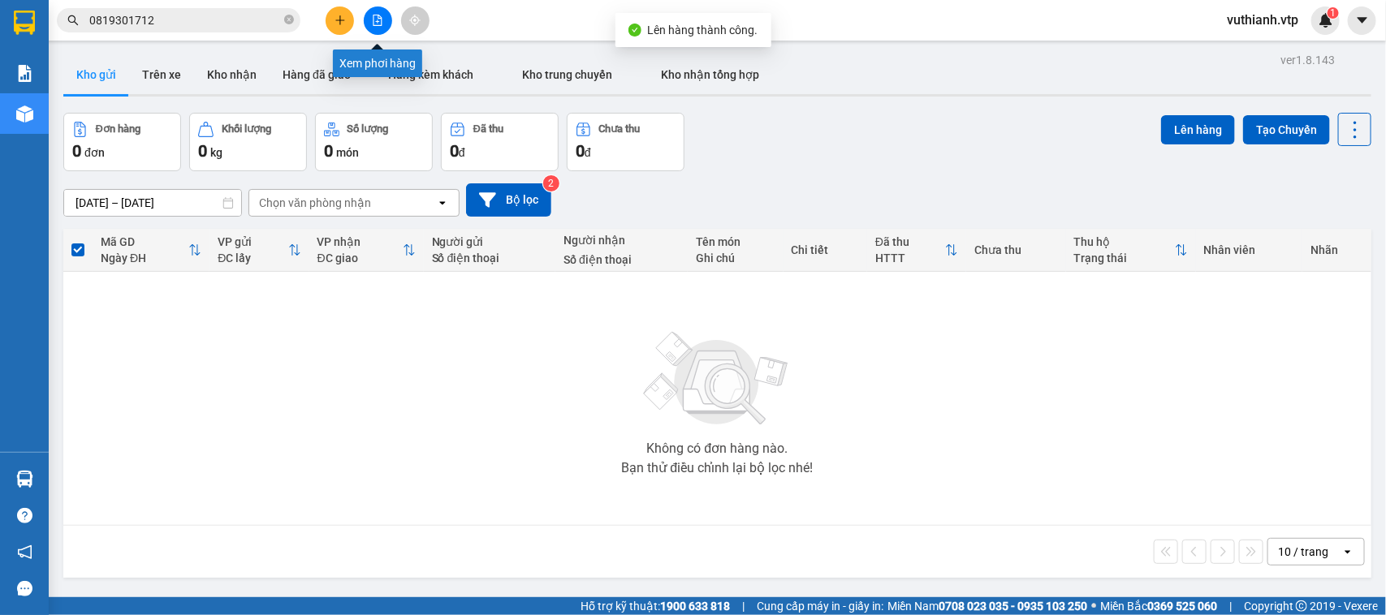
click at [379, 31] on button at bounding box center [378, 20] width 28 height 28
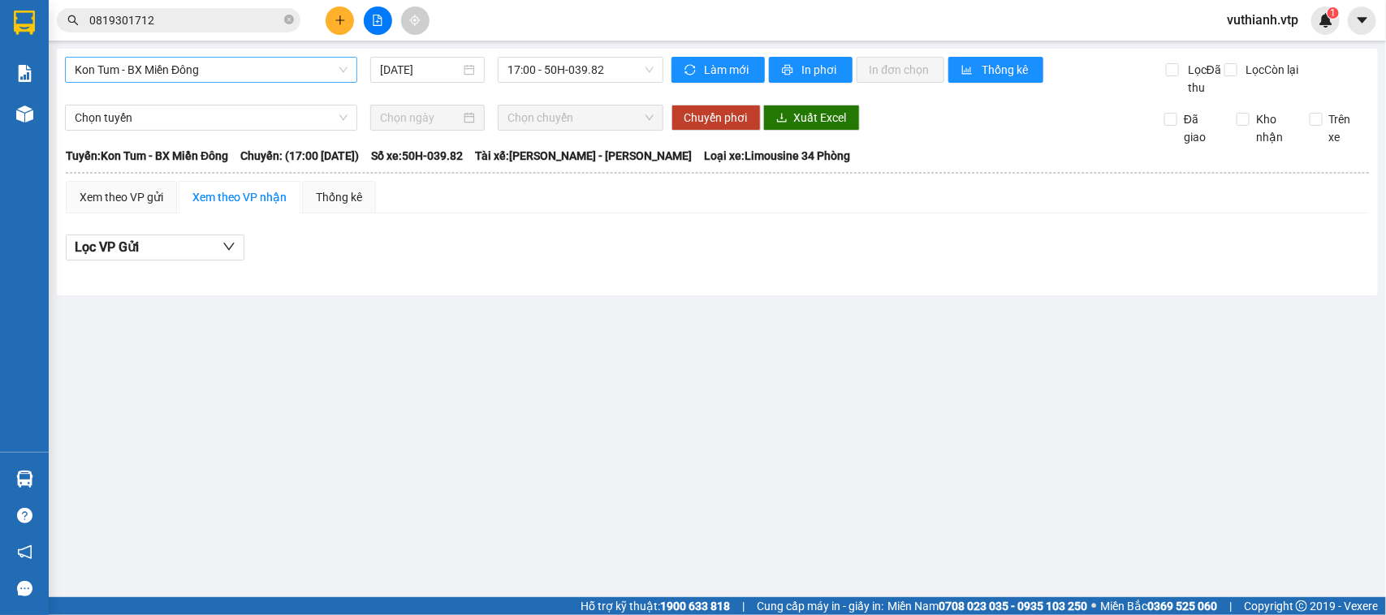
click at [317, 74] on span "Kon Tum - BX Miền Đông" at bounding box center [211, 70] width 273 height 24
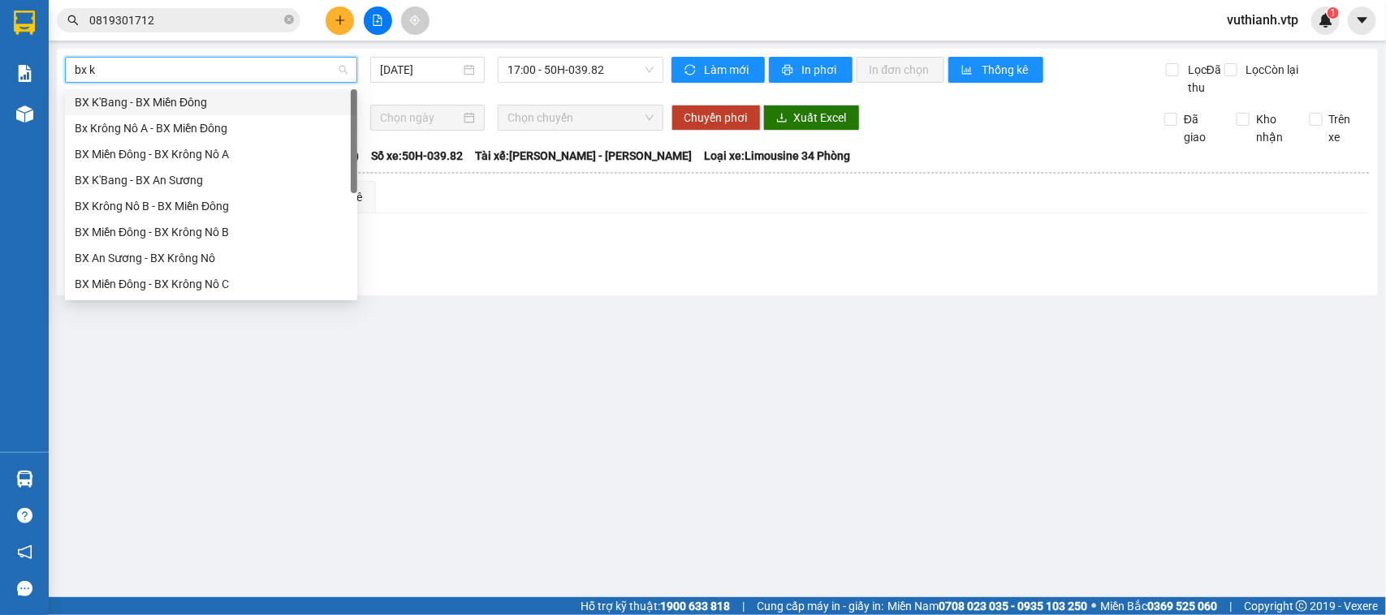
type input "bx kr"
click at [257, 256] on div "BX Krông Nô C - BX Miền Đông" at bounding box center [211, 258] width 273 height 18
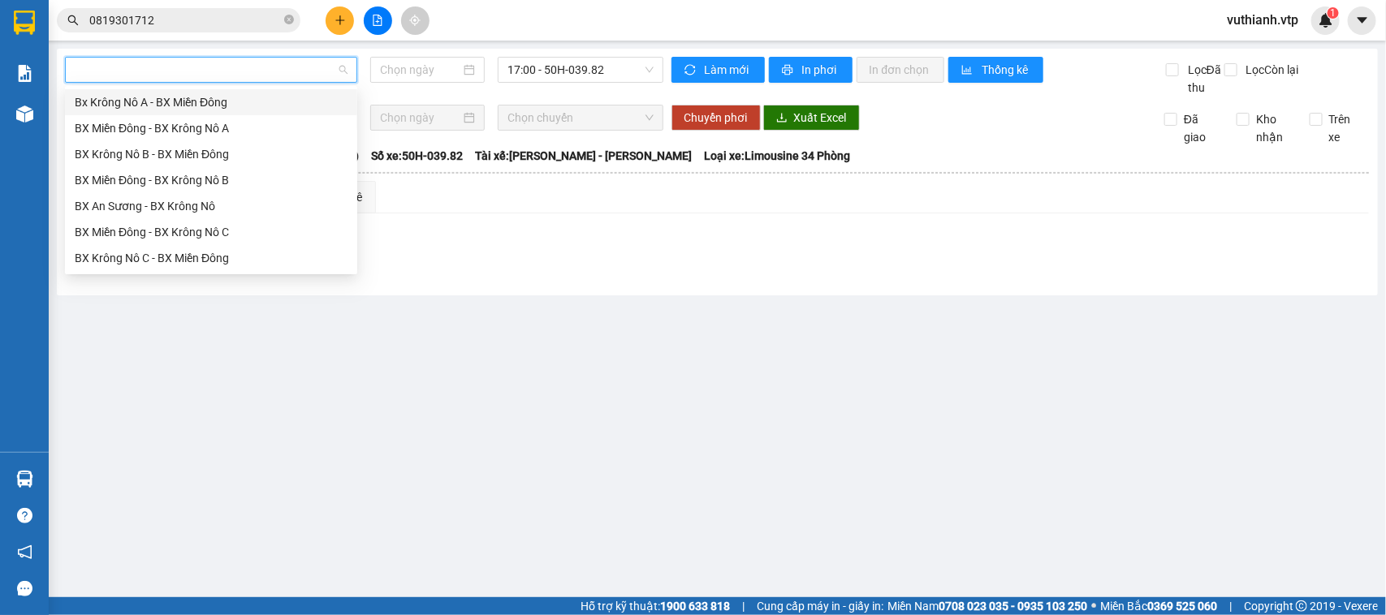
type input "[DATE]"
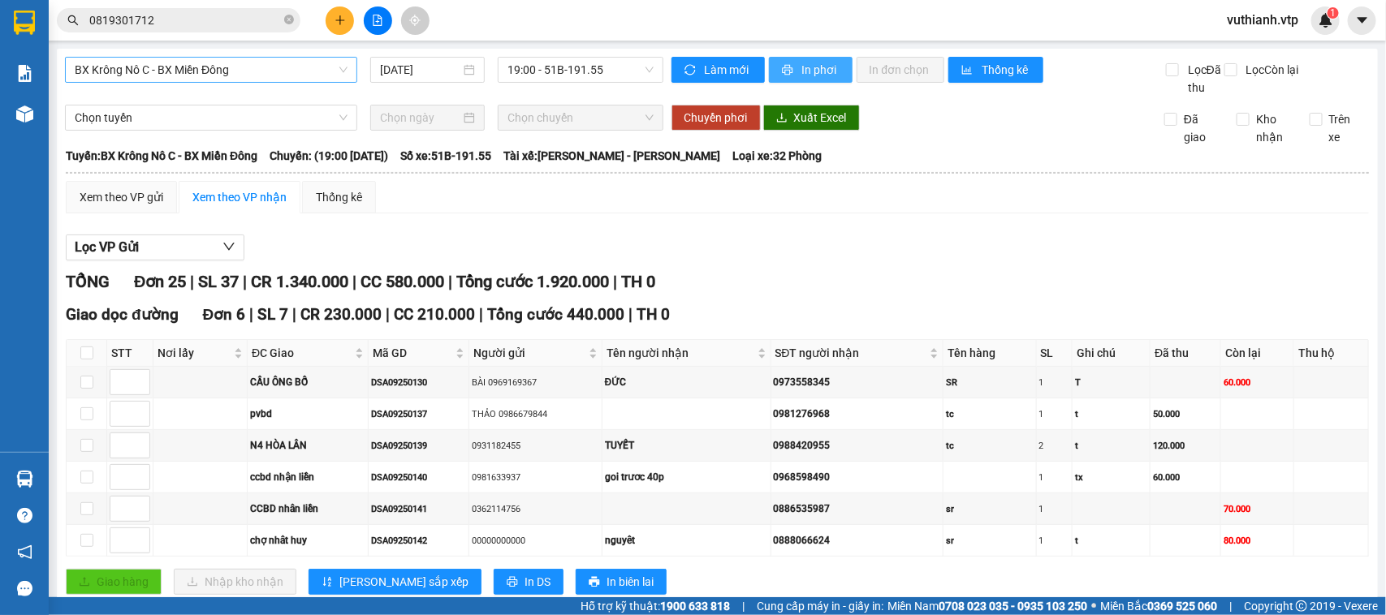
click at [788, 73] on button "In phơi" at bounding box center [811, 70] width 84 height 26
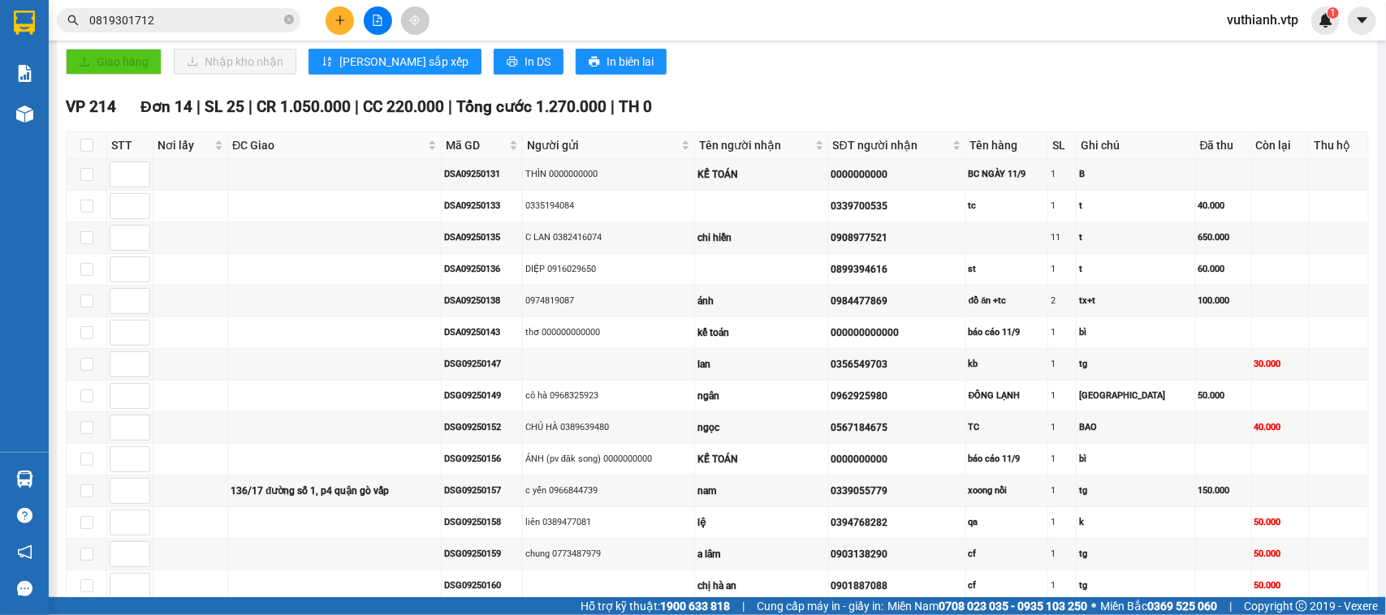
scroll to position [284, 0]
